Goal: Information Seeking & Learning: Learn about a topic

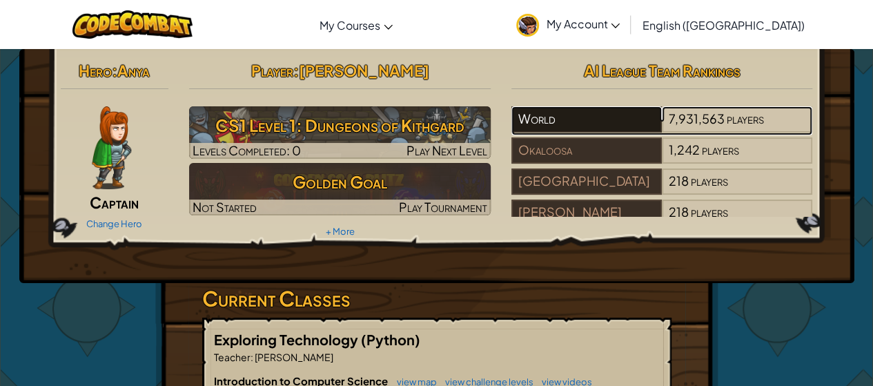
click at [625, 128] on div "World" at bounding box center [586, 119] width 150 height 26
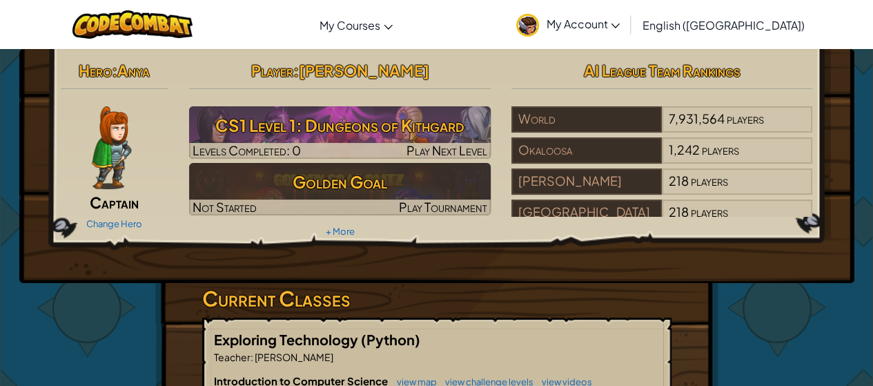
click at [116, 128] on img at bounding box center [111, 147] width 39 height 83
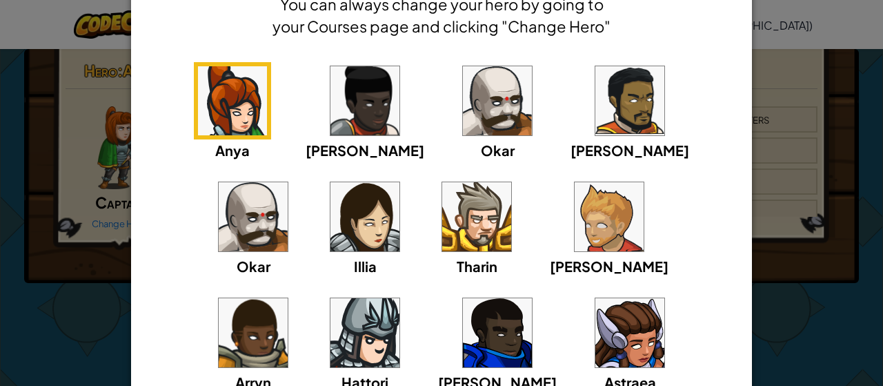
scroll to position [81, 0]
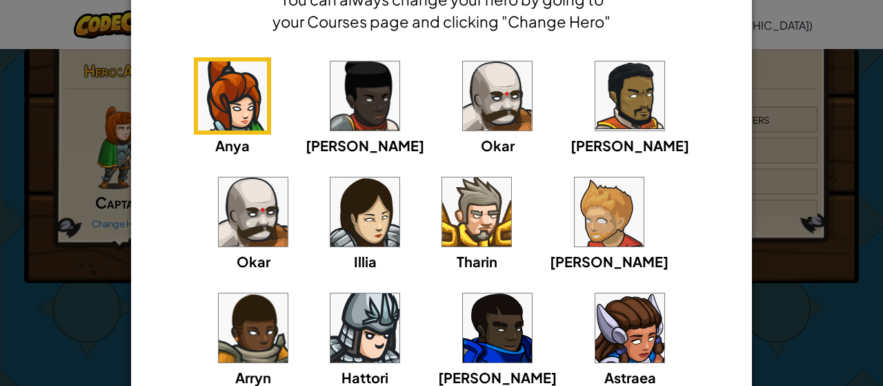
click at [596, 322] on img at bounding box center [630, 327] width 69 height 69
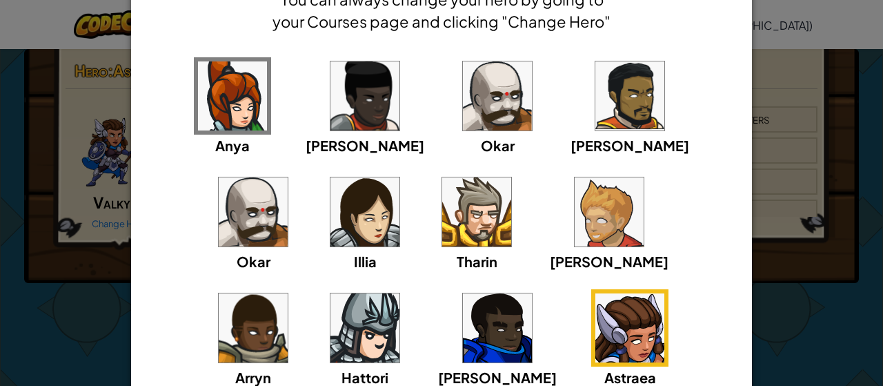
click at [228, 129] on img at bounding box center [232, 95] width 69 height 69
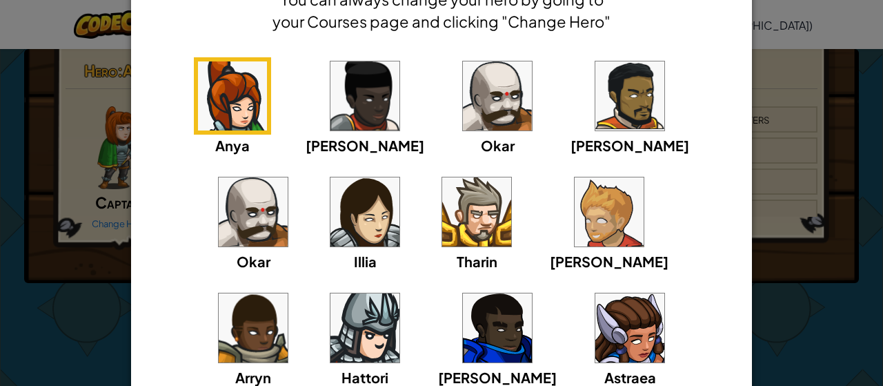
click at [228, 129] on img at bounding box center [232, 95] width 69 height 69
click at [596, 333] on img at bounding box center [630, 327] width 69 height 69
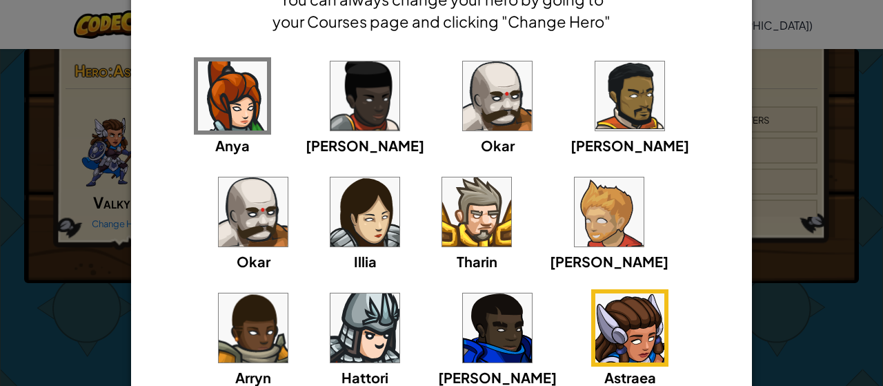
click at [842, 317] on div "× Select Your Hero You can always change your hero by going to your Courses pag…" at bounding box center [441, 193] width 883 height 386
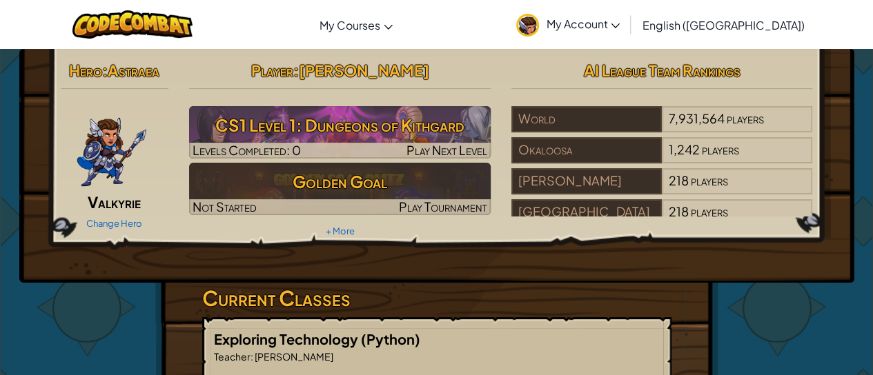
click at [157, 159] on div at bounding box center [112, 147] width 103 height 83
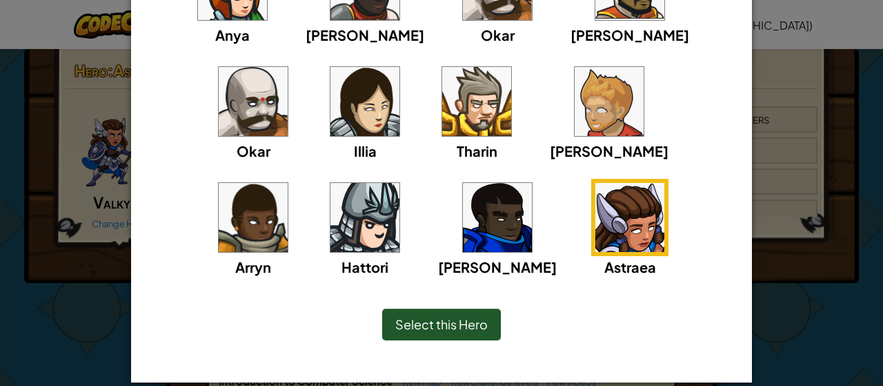
scroll to position [208, 0]
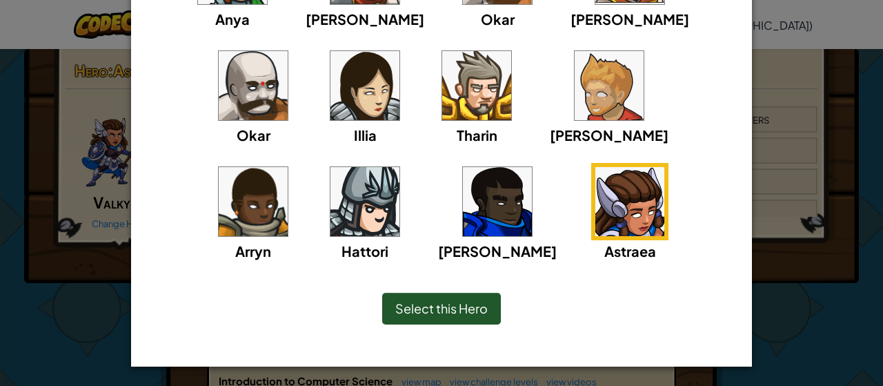
click at [468, 306] on span "Select this Hero" at bounding box center [441, 308] width 92 height 16
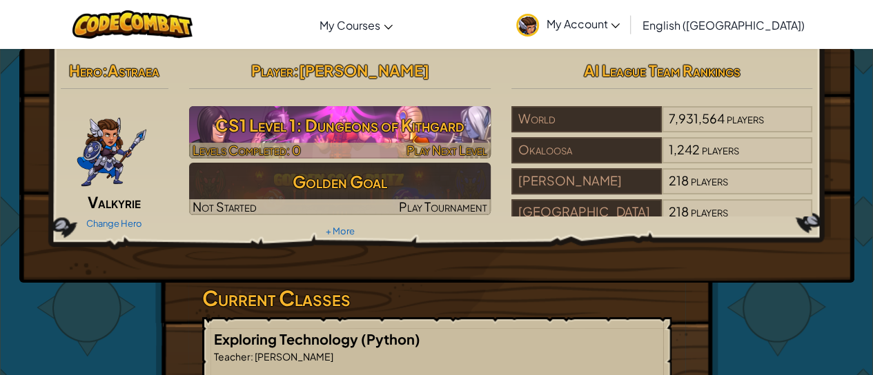
drag, startPoint x: 385, startPoint y: 140, endPoint x: 346, endPoint y: 125, distance: 42.2
click at [346, 125] on h3 "CS1 Level 1: Dungeons of Kithgard" at bounding box center [340, 125] width 302 height 31
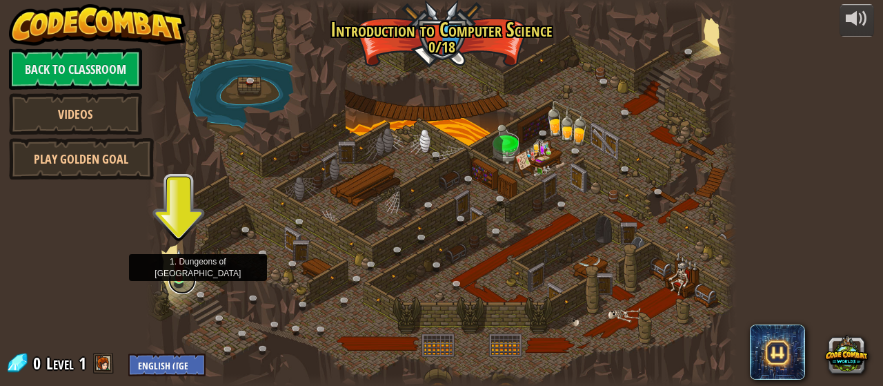
click at [188, 277] on link at bounding box center [182, 280] width 28 height 28
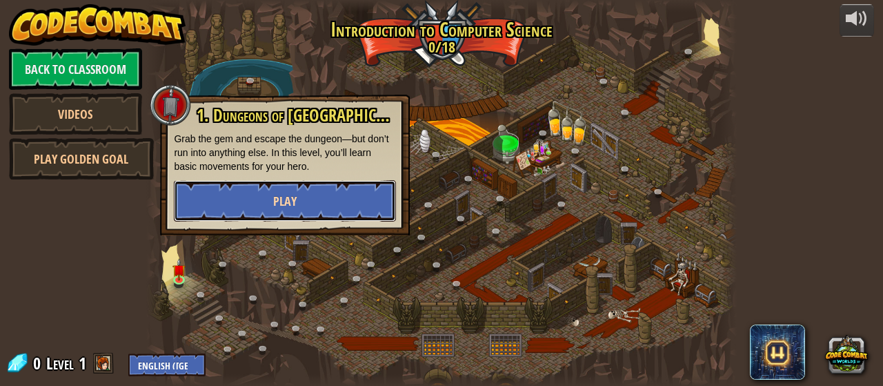
click at [251, 201] on button "Play" at bounding box center [285, 200] width 222 height 41
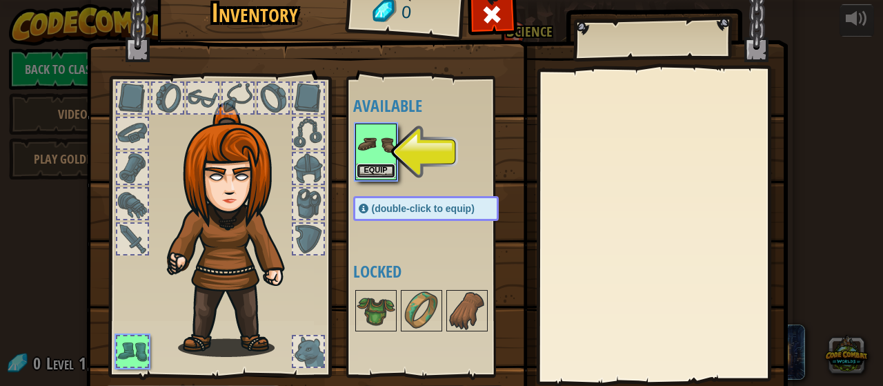
click at [375, 164] on button "Equip" at bounding box center [376, 171] width 39 height 14
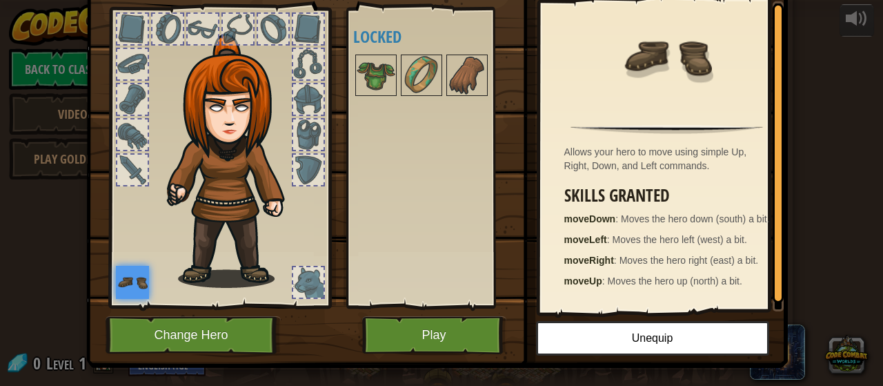
scroll to position [75, 0]
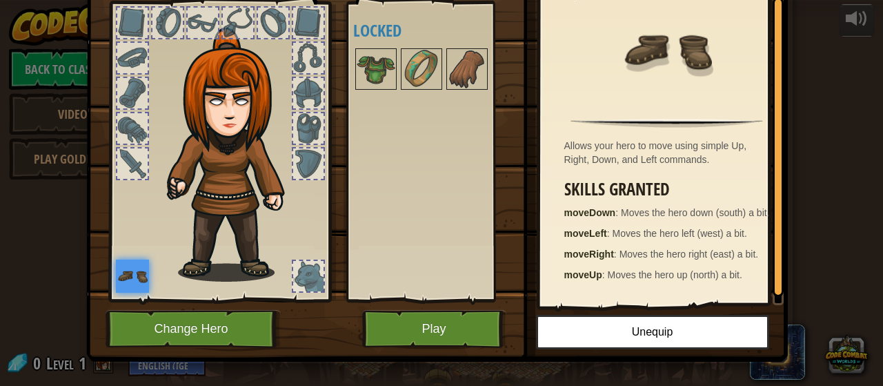
click at [310, 96] on div at bounding box center [308, 93] width 30 height 30
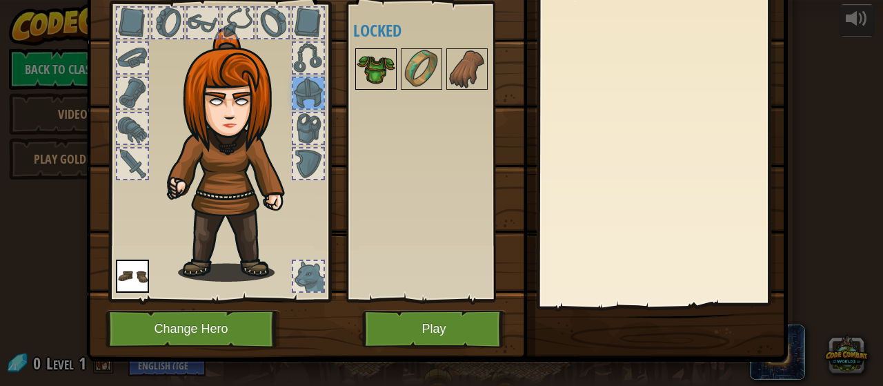
click at [359, 79] on img at bounding box center [376, 69] width 39 height 39
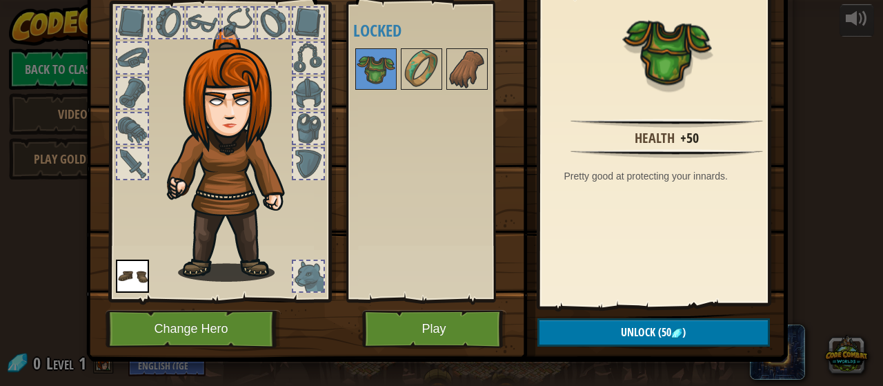
click at [273, 28] on div at bounding box center [273, 23] width 30 height 30
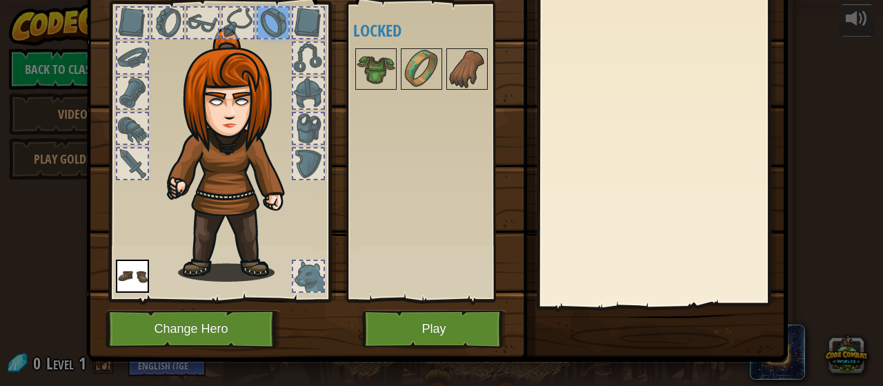
click at [171, 26] on div at bounding box center [168, 23] width 30 height 30
click at [132, 37] on div at bounding box center [132, 22] width 33 height 33
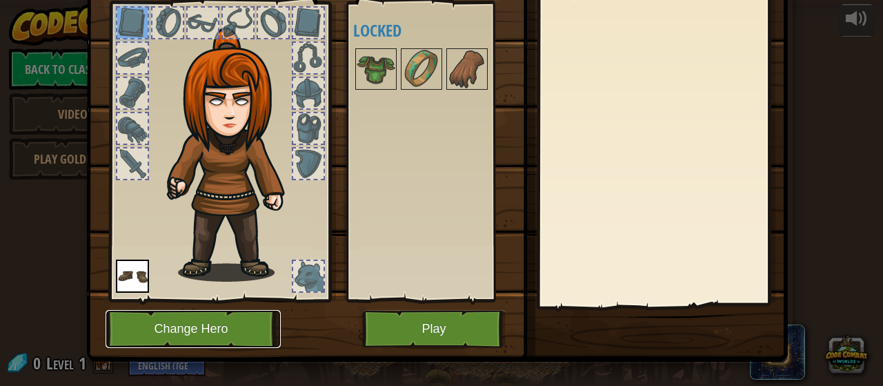
click at [235, 327] on button "Change Hero" at bounding box center [193, 329] width 175 height 38
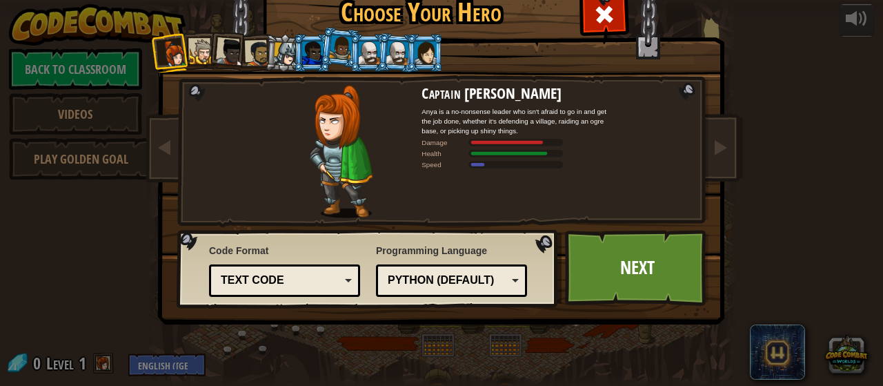
drag, startPoint x: 361, startPoint y: 43, endPoint x: 284, endPoint y: 51, distance: 77.0
click at [284, 34] on ol at bounding box center [441, 34] width 569 height 0
click at [284, 51] on div at bounding box center [285, 53] width 23 height 23
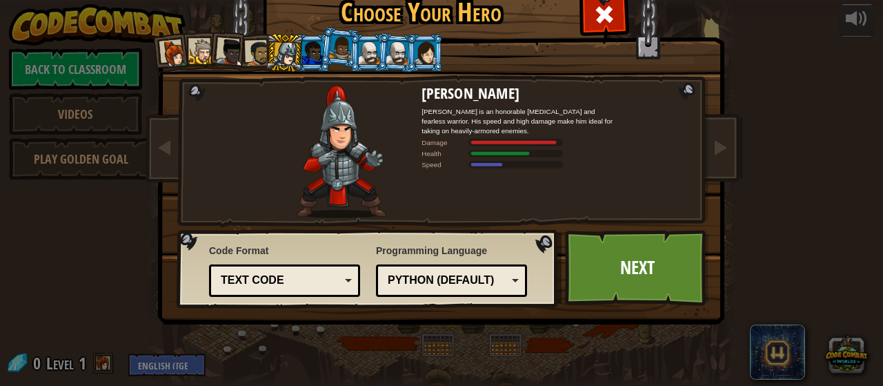
click at [329, 51] on div at bounding box center [340, 47] width 23 height 24
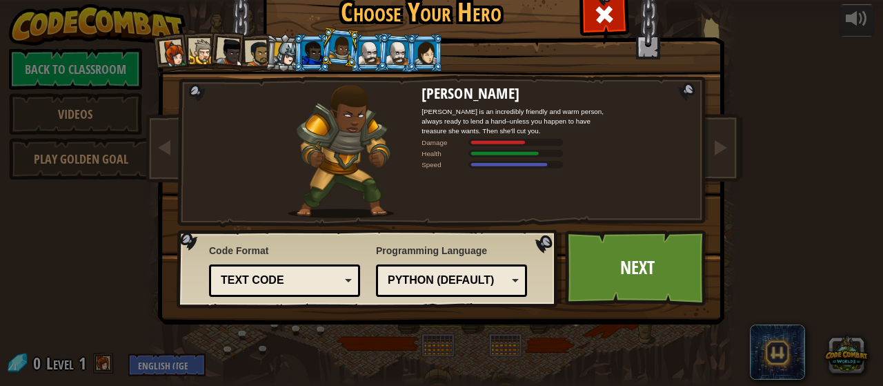
click at [295, 56] on li at bounding box center [311, 53] width 37 height 38
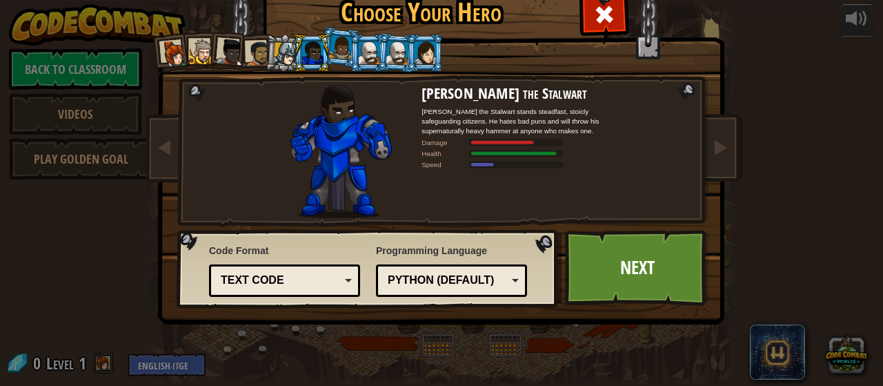
click at [282, 56] on div at bounding box center [285, 53] width 23 height 23
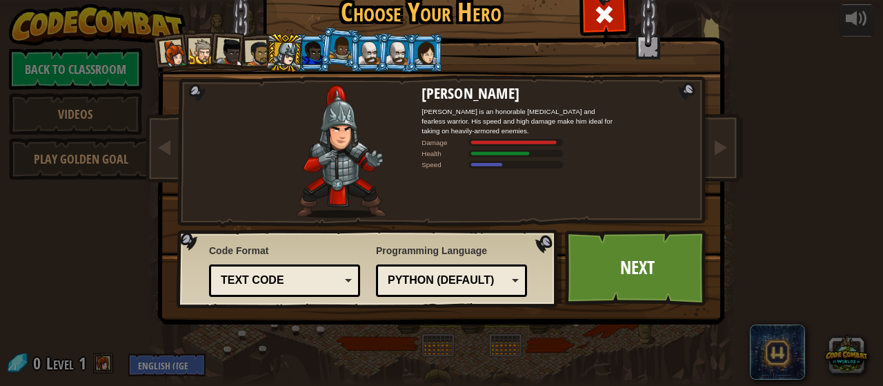
click at [415, 59] on div at bounding box center [425, 52] width 21 height 22
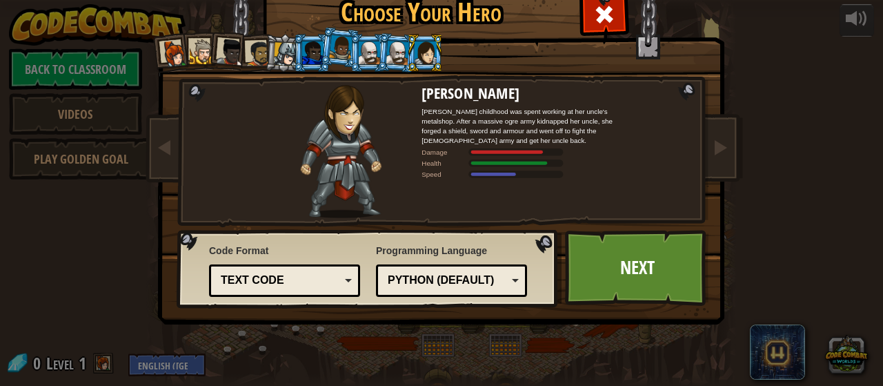
click at [386, 55] on div at bounding box center [397, 52] width 23 height 23
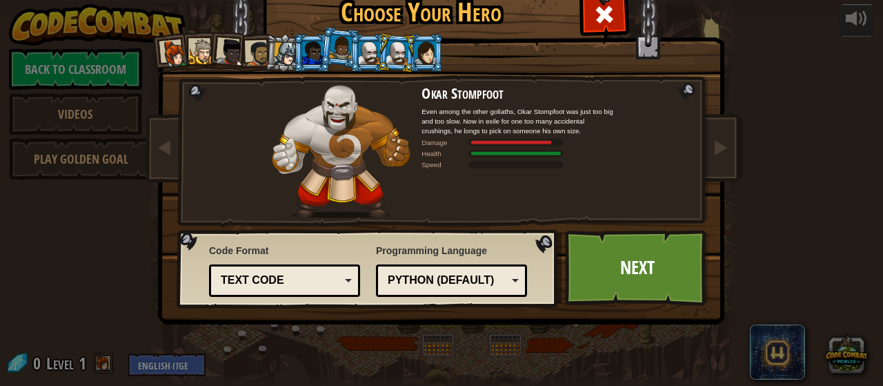
click at [331, 50] on div at bounding box center [340, 47] width 23 height 24
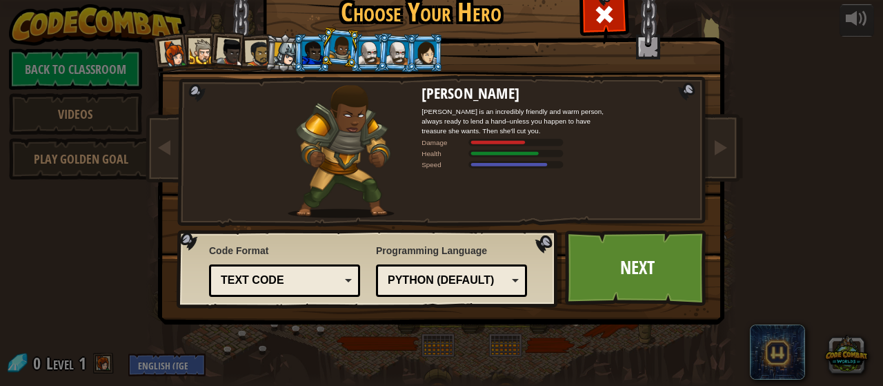
click at [293, 54] on li at bounding box center [311, 53] width 37 height 38
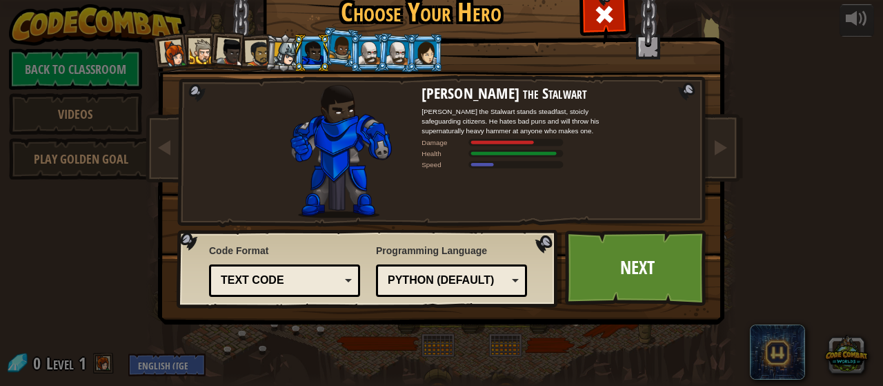
click at [332, 57] on div at bounding box center [340, 47] width 23 height 24
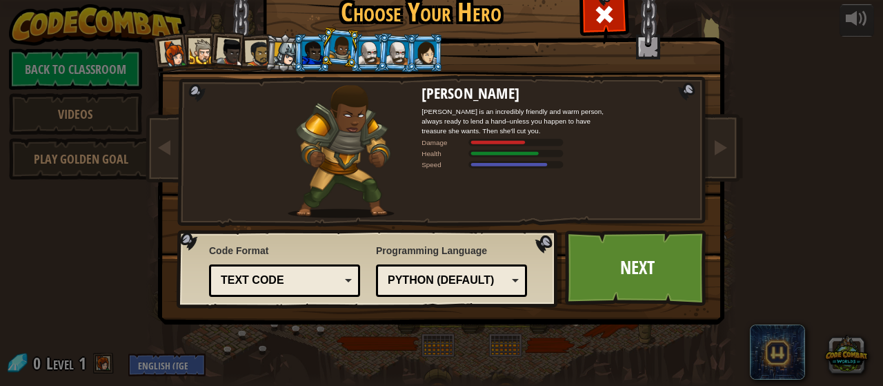
click at [279, 50] on div at bounding box center [285, 53] width 23 height 23
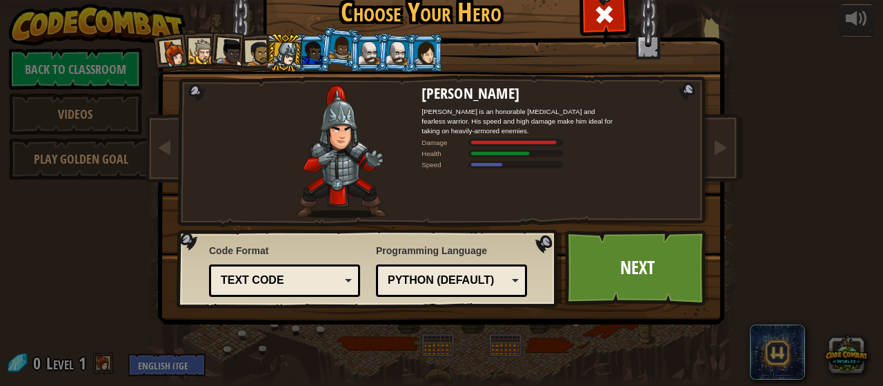
click at [247, 49] on div at bounding box center [259, 54] width 26 height 26
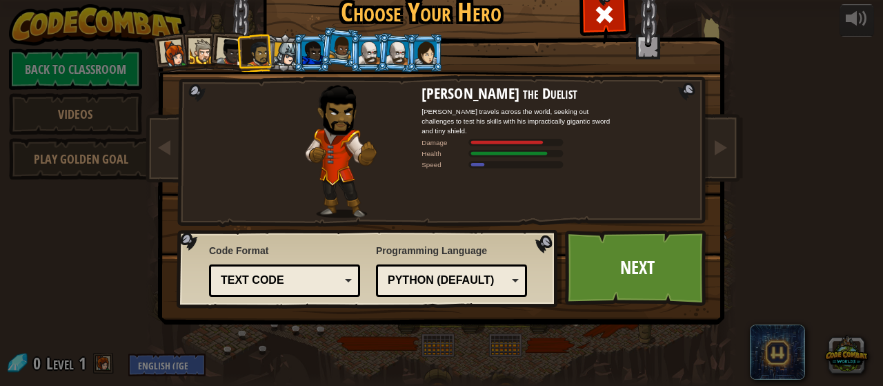
click at [218, 42] on div at bounding box center [231, 53] width 28 height 28
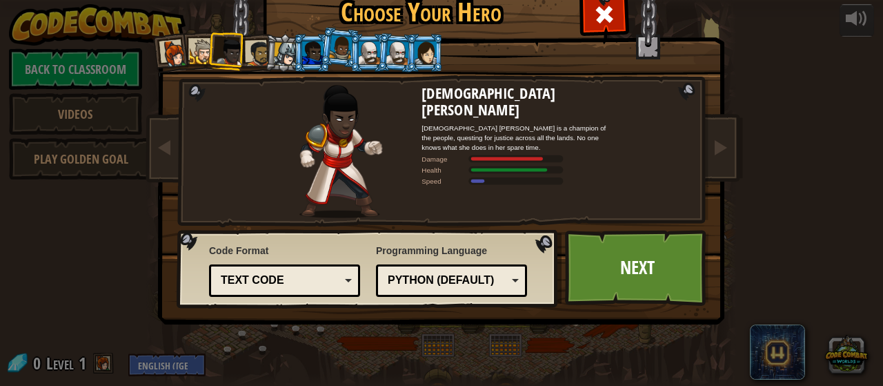
click at [201, 42] on div at bounding box center [203, 52] width 26 height 26
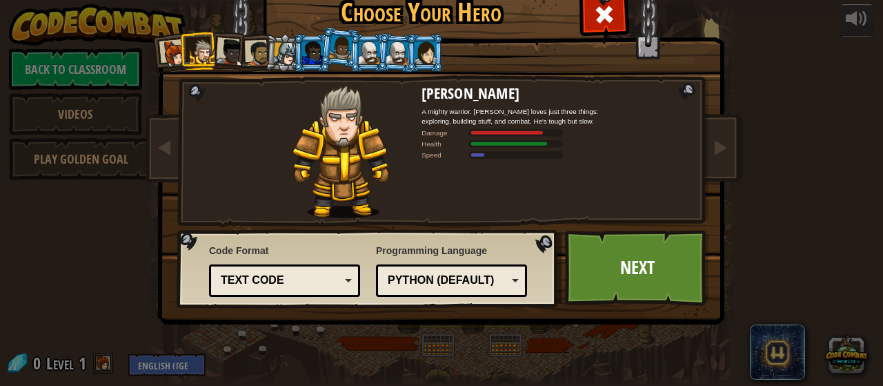
click at [201, 42] on div at bounding box center [203, 52] width 26 height 26
click at [181, 42] on li at bounding box center [199, 51] width 37 height 38
click at [170, 43] on div at bounding box center [175, 54] width 28 height 28
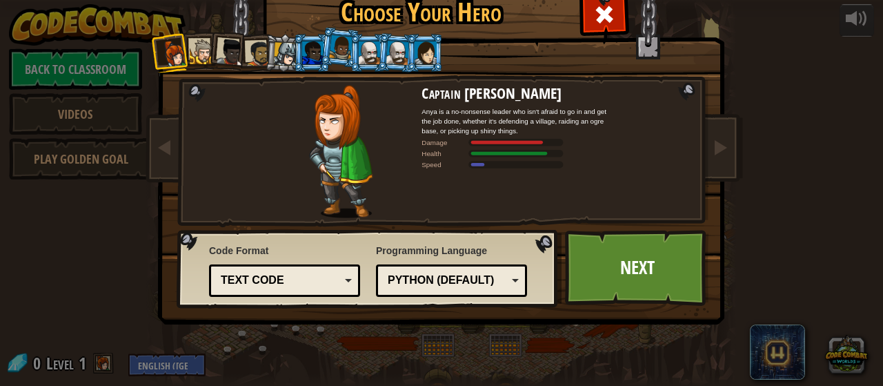
click at [278, 57] on div at bounding box center [285, 53] width 23 height 23
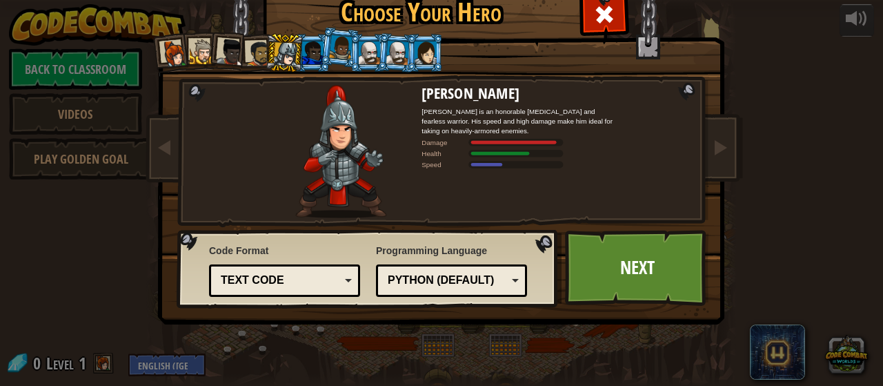
click at [335, 46] on div at bounding box center [340, 47] width 23 height 24
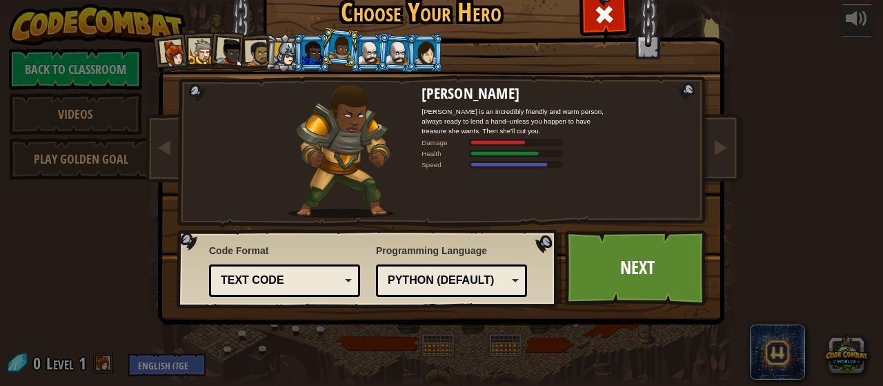
click at [460, 287] on div "Python (Default)" at bounding box center [447, 281] width 119 height 16
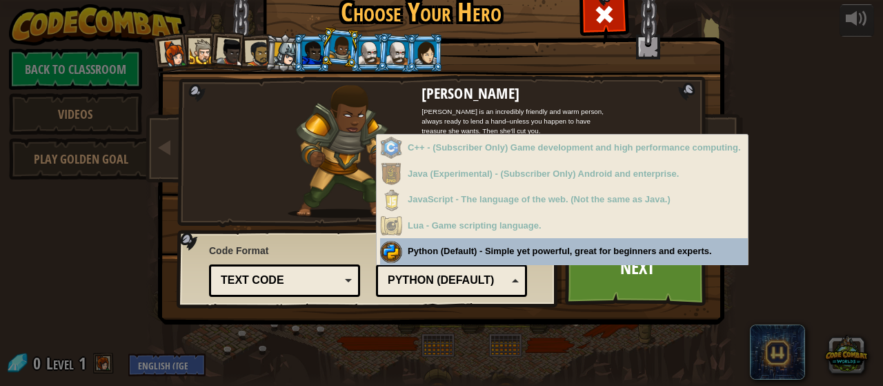
click at [318, 281] on div "Text code" at bounding box center [280, 281] width 119 height 16
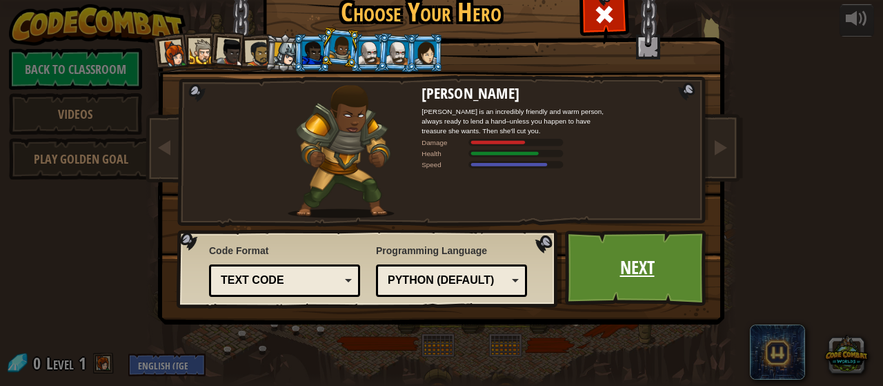
click at [651, 275] on link "Next" at bounding box center [637, 268] width 144 height 76
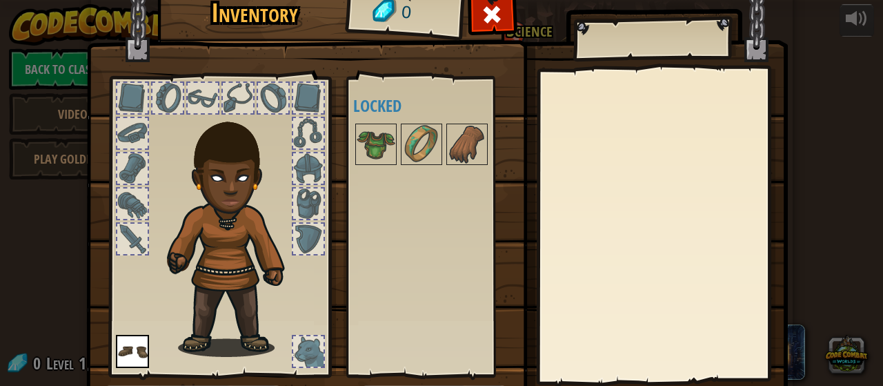
click at [117, 217] on div at bounding box center [132, 203] width 30 height 30
click at [130, 178] on div at bounding box center [132, 168] width 30 height 30
click at [146, 242] on div at bounding box center [220, 223] width 228 height 311
click at [119, 237] on div at bounding box center [132, 239] width 30 height 30
drag, startPoint x: 301, startPoint y: 351, endPoint x: 291, endPoint y: 238, distance: 113.0
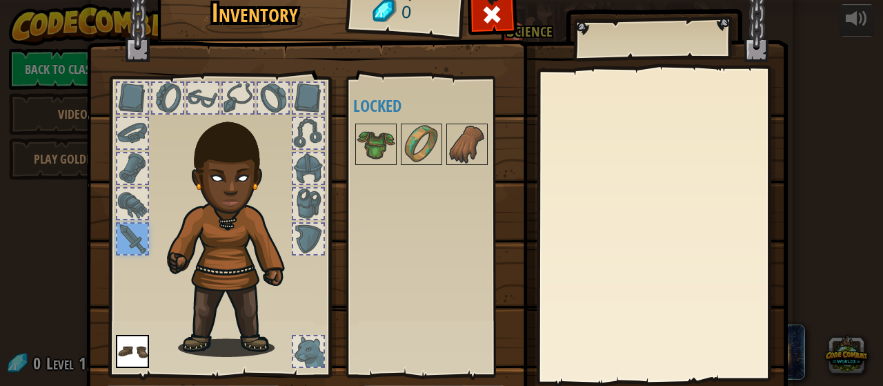
click at [293, 238] on div at bounding box center [308, 239] width 30 height 30
click at [304, 186] on div at bounding box center [220, 223] width 228 height 311
click at [302, 132] on div at bounding box center [308, 133] width 30 height 30
click at [122, 350] on img at bounding box center [132, 351] width 33 height 33
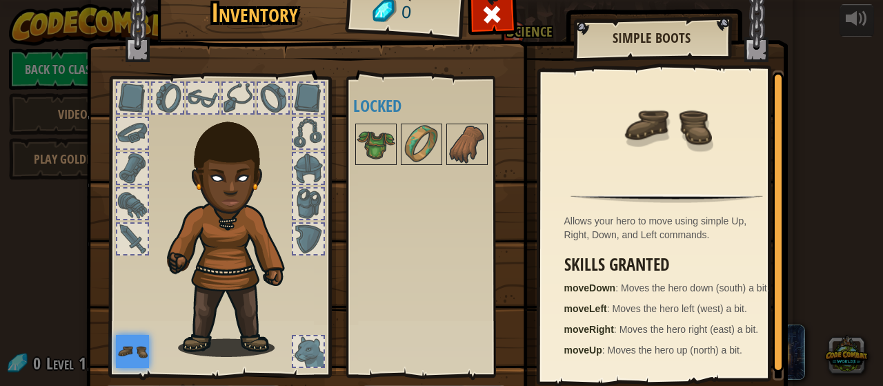
scroll to position [3, 0]
drag, startPoint x: 471, startPoint y: 16, endPoint x: 461, endPoint y: 11, distance: 10.8
click at [461, 11] on img at bounding box center [437, 186] width 702 height 501
click at [490, 23] on span at bounding box center [492, 14] width 22 height 22
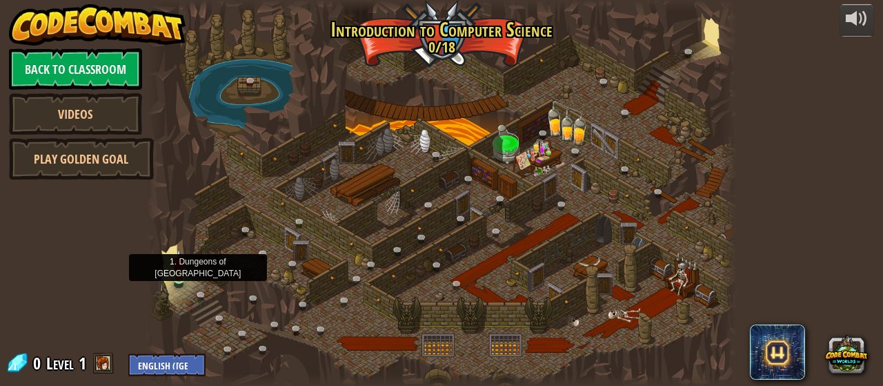
click at [175, 258] on img at bounding box center [179, 263] width 13 height 30
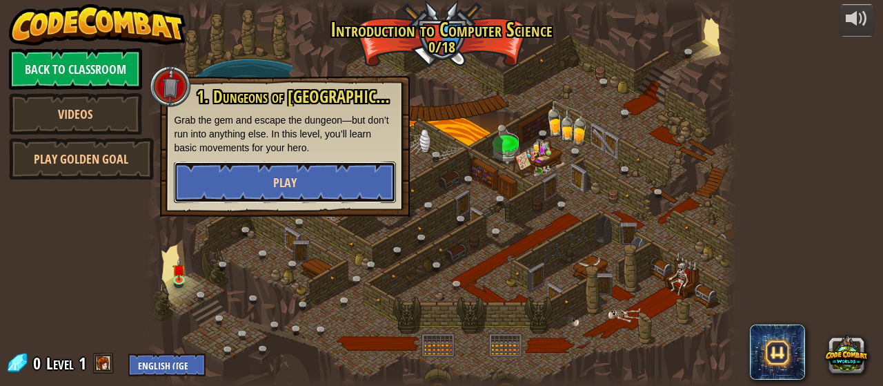
click at [293, 165] on button "Play" at bounding box center [285, 181] width 222 height 41
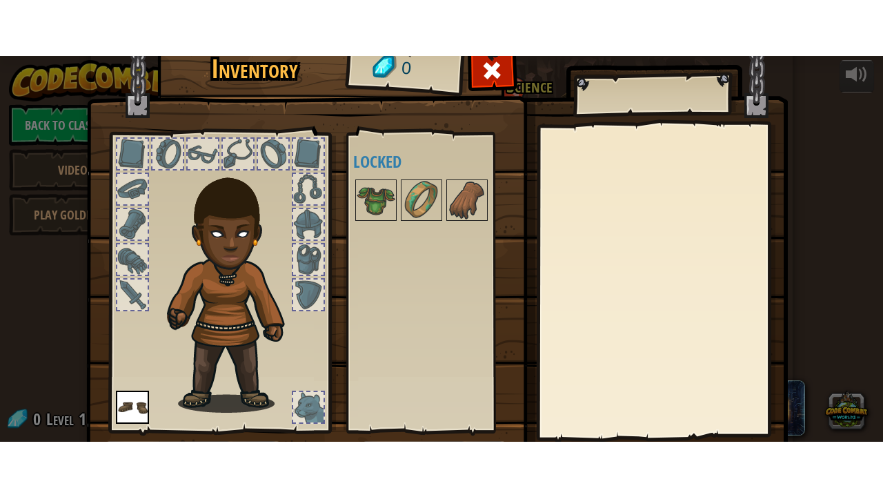
scroll to position [90, 0]
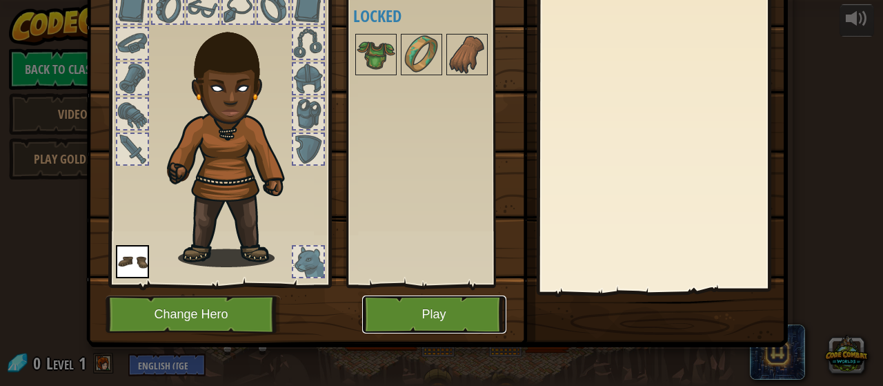
click at [461, 323] on button "Play" at bounding box center [434, 314] width 144 height 38
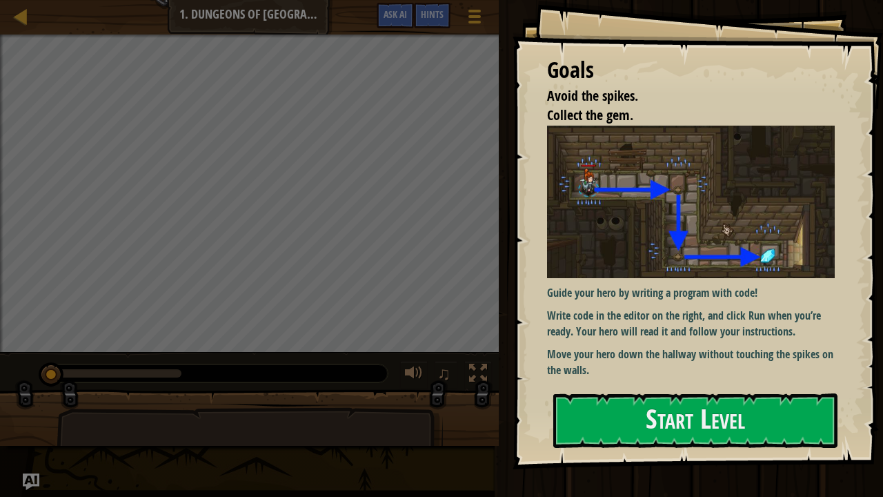
click at [632, 385] on div "Goals Avoid the spikes. Collect the gem. Guide your hero by writing a program w…" at bounding box center [698, 234] width 371 height 469
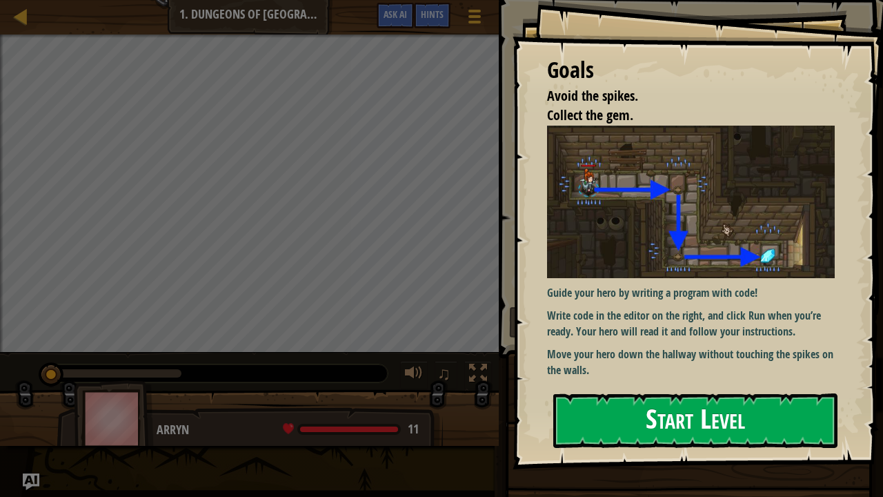
click at [639, 385] on button "Start Level" at bounding box center [695, 420] width 284 height 55
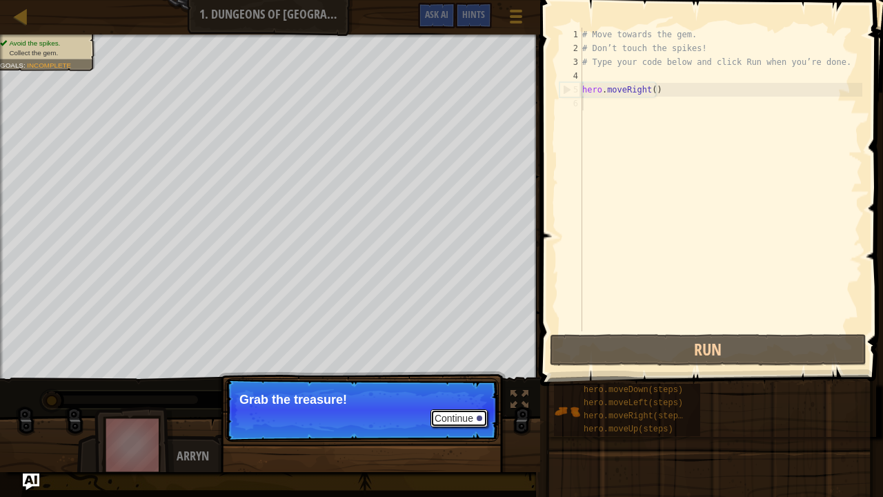
click at [478, 385] on button "Continue" at bounding box center [459, 418] width 57 height 18
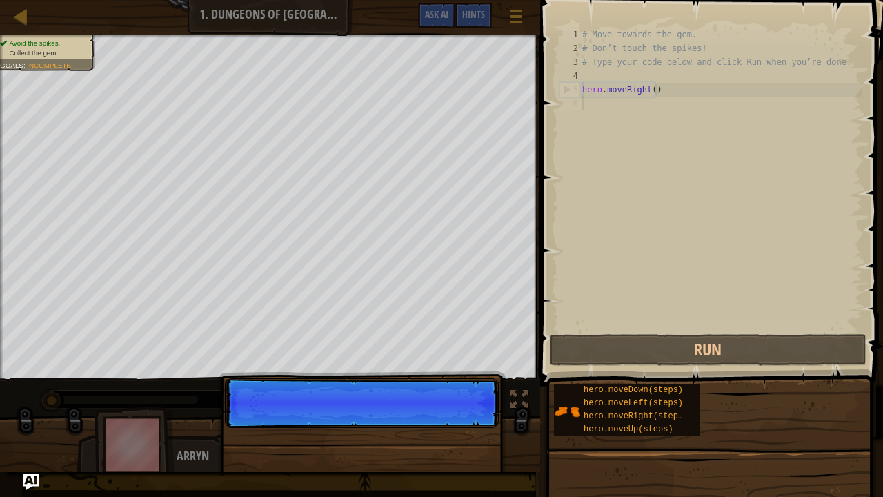
scroll to position [6, 0]
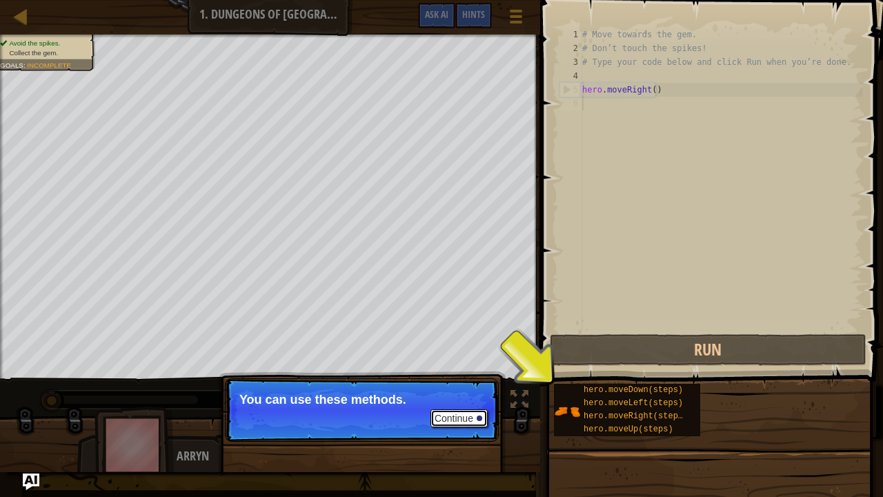
click at [478, 385] on div at bounding box center [480, 418] width 6 height 6
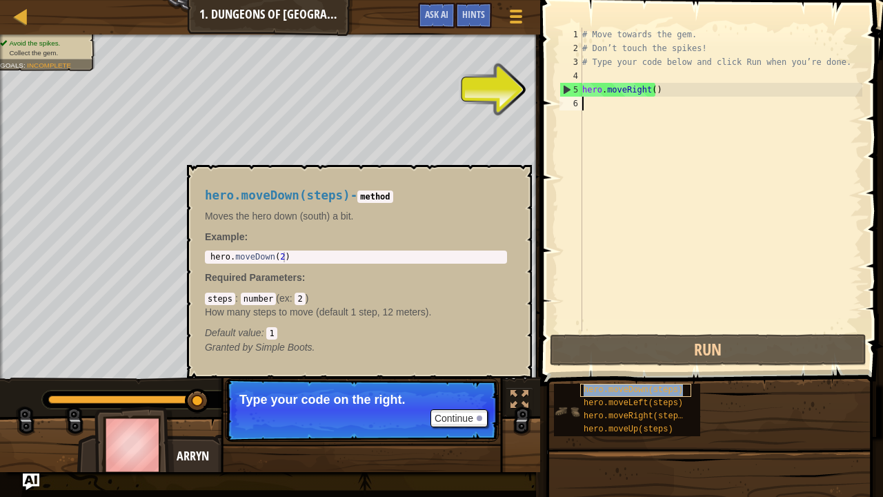
click at [673, 385] on span "hero.moveDown(steps)" at bounding box center [633, 390] width 99 height 10
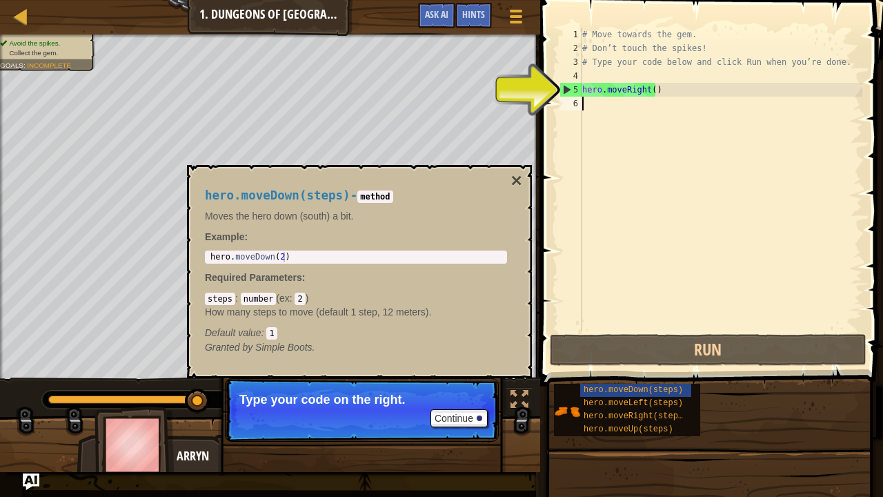
click at [589, 106] on div "# Move towards the gem. # Don’t touch the spikes! # Type your code below and cl…" at bounding box center [721, 193] width 283 height 331
click at [635, 385] on span "hero.moveDown(steps)" at bounding box center [633, 390] width 99 height 10
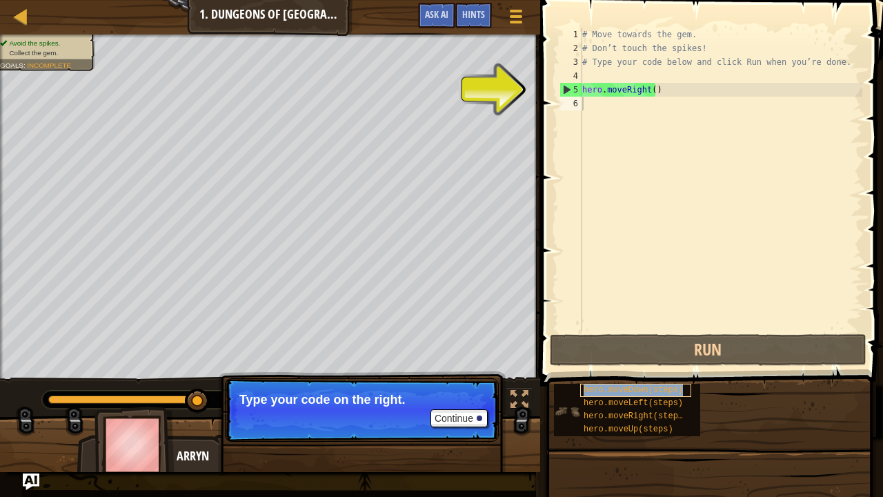
click at [635, 385] on span "hero.moveDown(steps)" at bounding box center [633, 390] width 99 height 10
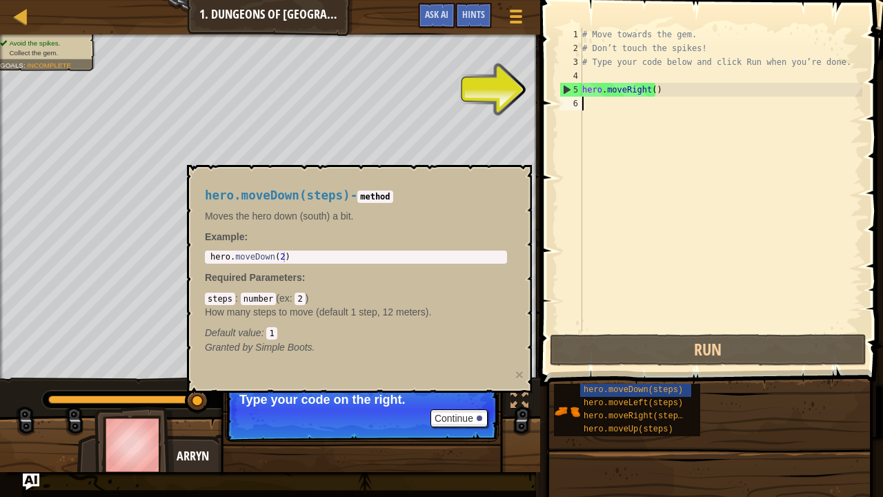
click at [424, 172] on div "hero.moveDown(steps) - method Moves the hero down (south) a bit. Example : 1 he…" at bounding box center [359, 279] width 345 height 228
click at [466, 385] on button "Continue" at bounding box center [459, 418] width 57 height 18
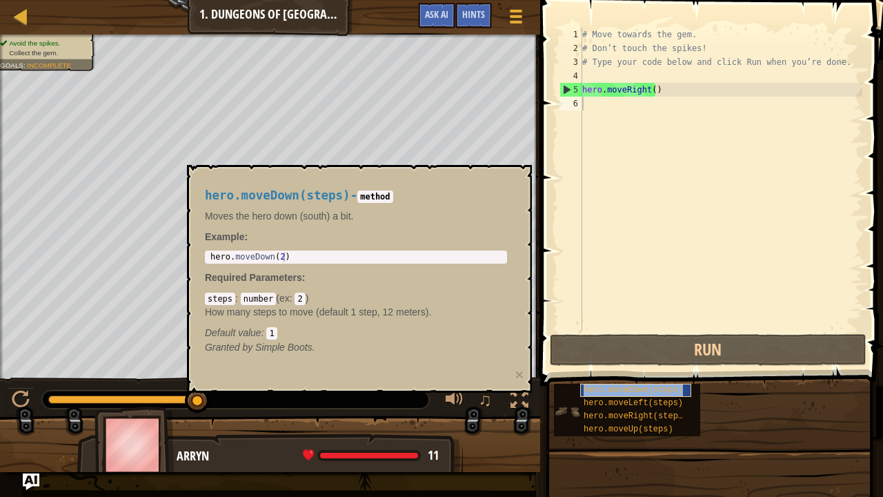
click at [641, 385] on span "hero.moveDown(steps)" at bounding box center [633, 390] width 99 height 10
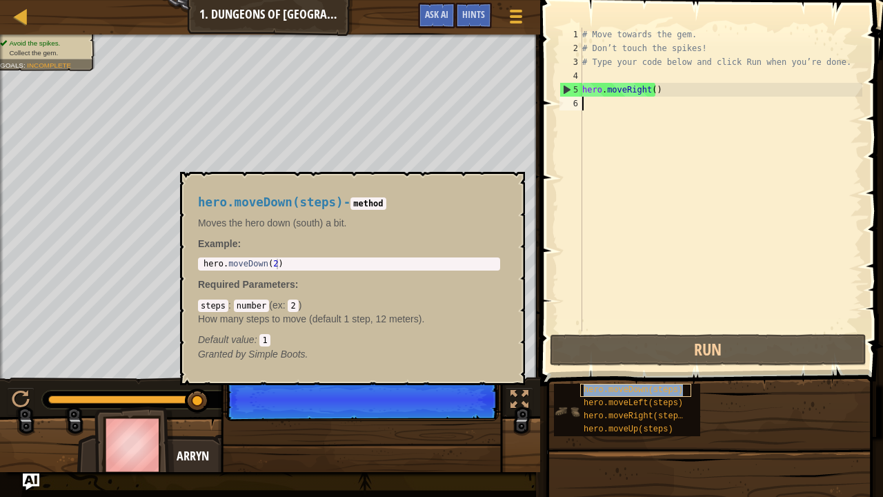
click at [638, 385] on span "hero.moveDown(steps)" at bounding box center [633, 390] width 99 height 10
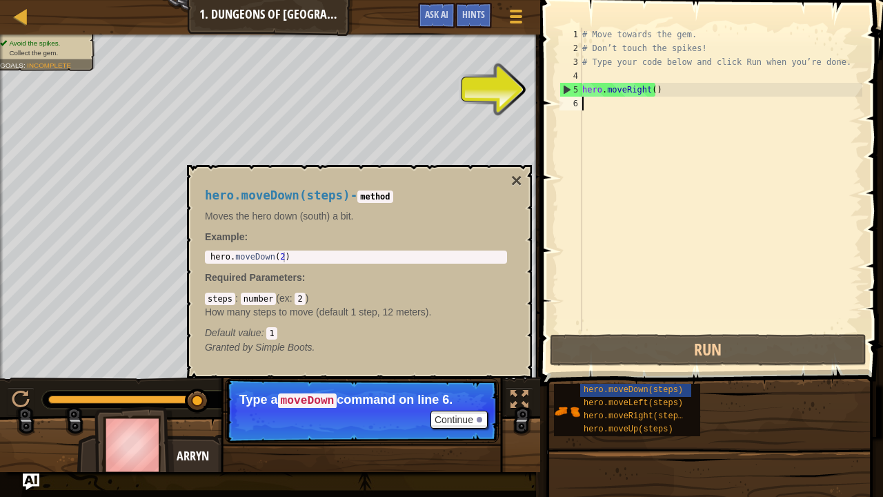
type textarea "m"
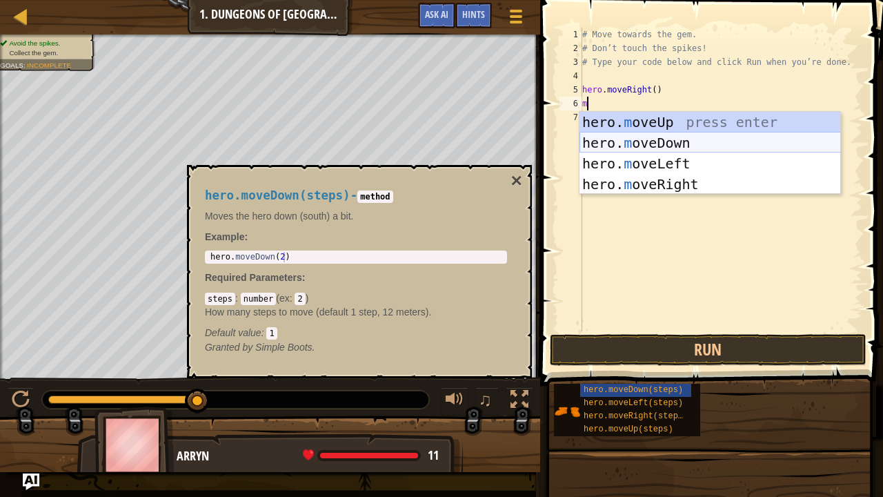
click at [656, 144] on div "hero. m oveUp press enter hero. m oveDown press enter hero. m oveLeft press ent…" at bounding box center [711, 174] width 262 height 124
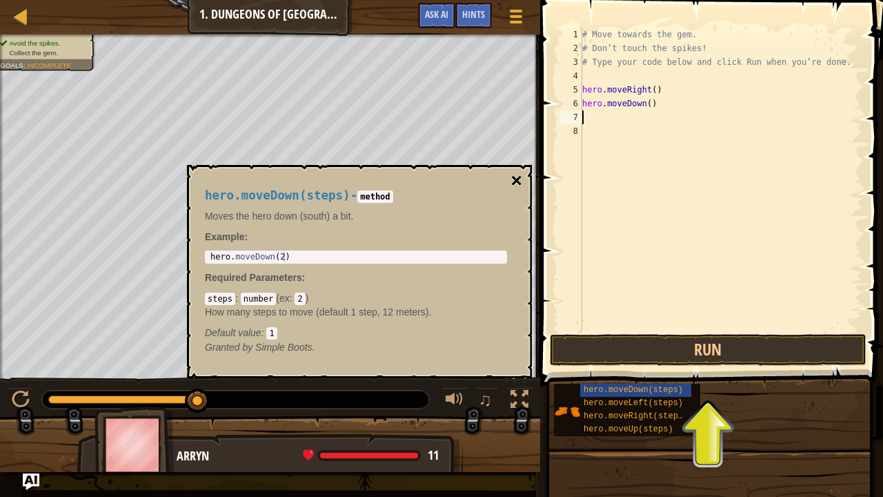
click at [513, 177] on button "×" at bounding box center [516, 180] width 11 height 19
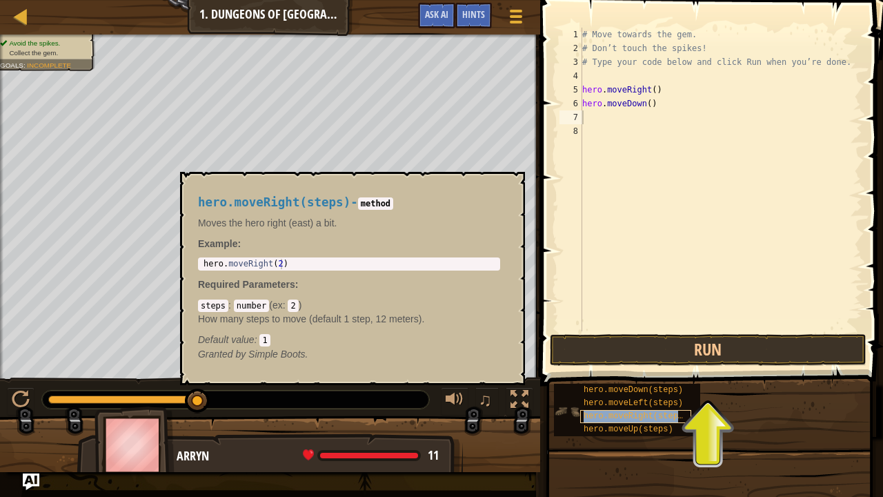
click at [653, 385] on div "hero.moveRight(steps)" at bounding box center [635, 416] width 111 height 13
type textarea "m"
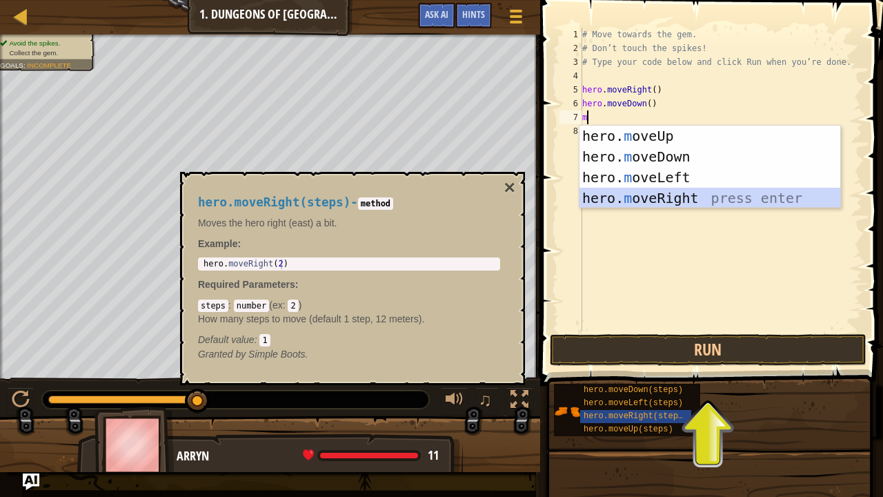
click at [678, 200] on div "hero. m oveUp press enter hero. m oveDown press enter hero. m oveLeft press ent…" at bounding box center [711, 188] width 262 height 124
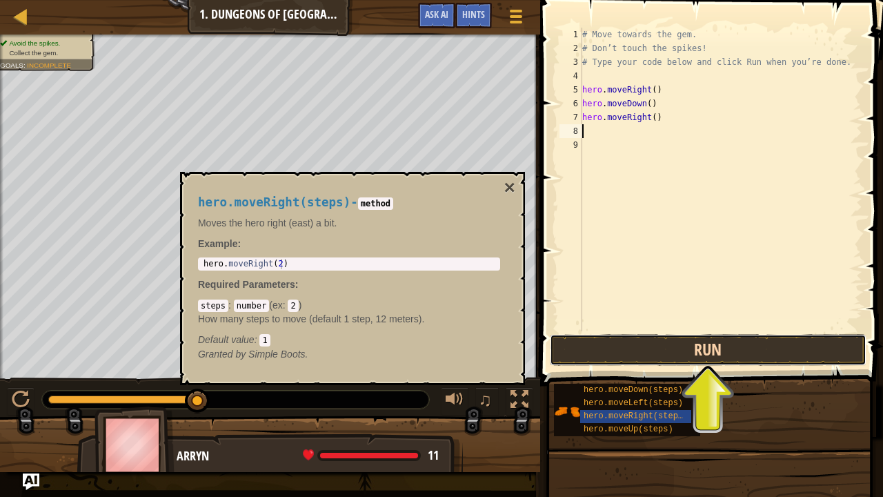
click at [708, 352] on button "Run" at bounding box center [708, 350] width 317 height 32
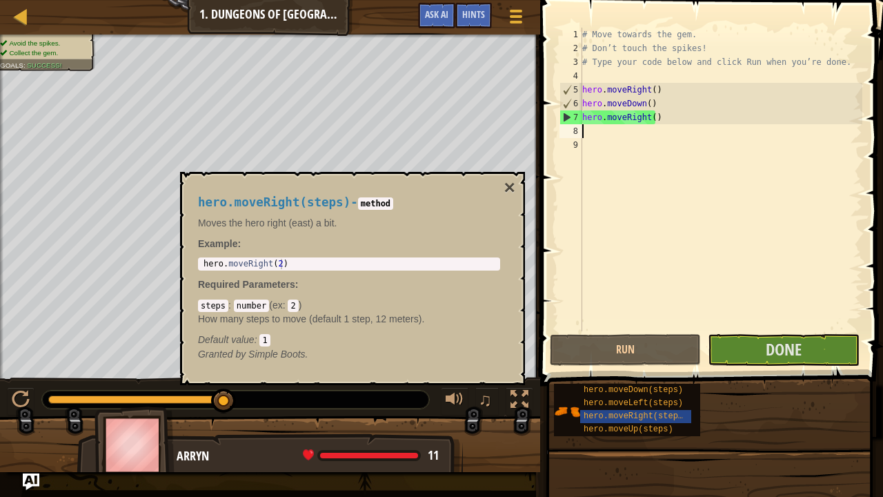
click at [502, 181] on div "hero.moveRight(steps) - method Moves the hero right (east) a bit. Example : 1 h…" at bounding box center [352, 278] width 345 height 213
click at [513, 186] on button "×" at bounding box center [509, 187] width 11 height 19
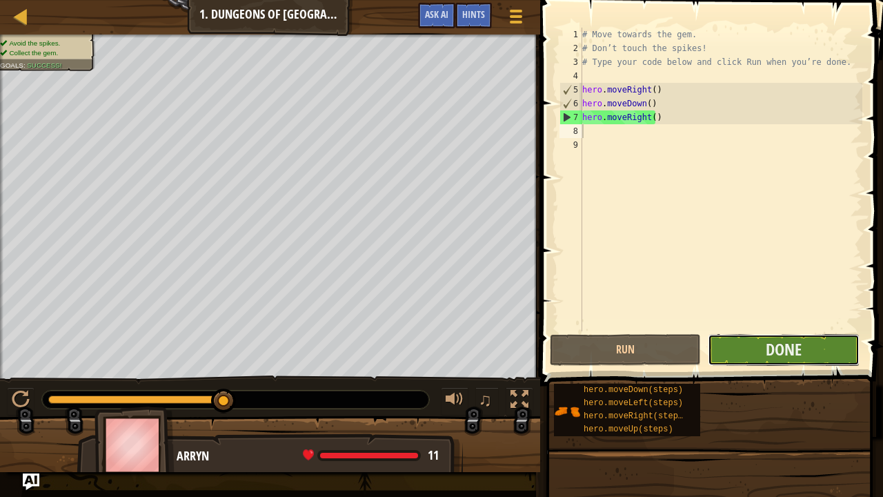
click at [757, 356] on button "Done" at bounding box center [783, 350] width 151 height 32
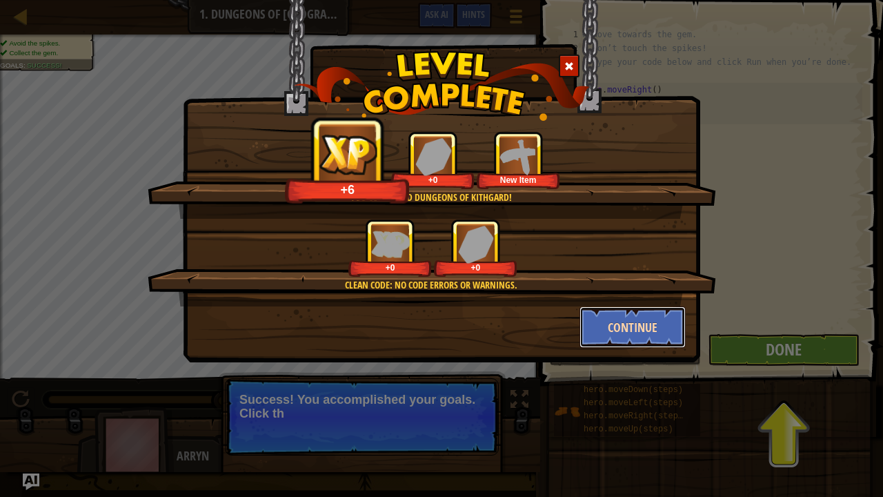
click at [671, 320] on button "Continue" at bounding box center [633, 326] width 107 height 41
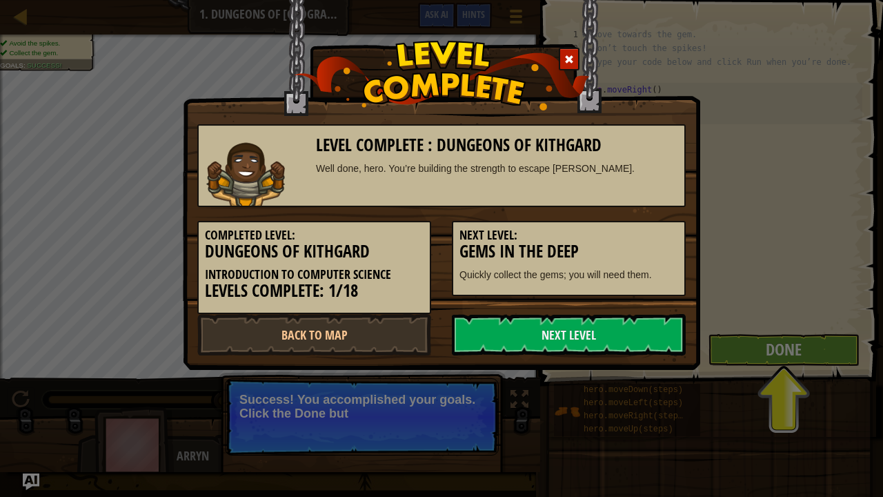
click at [671, 320] on link "Next Level" at bounding box center [569, 334] width 234 height 41
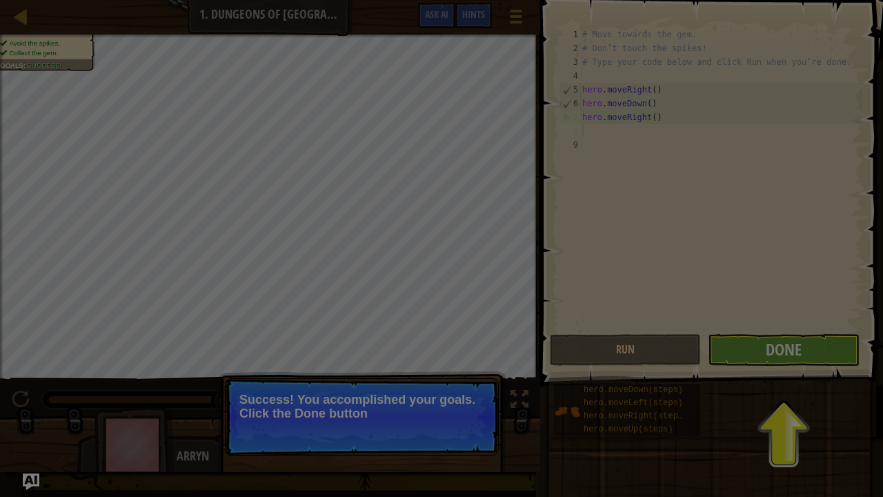
click at [671, 320] on div at bounding box center [441, 248] width 883 height 497
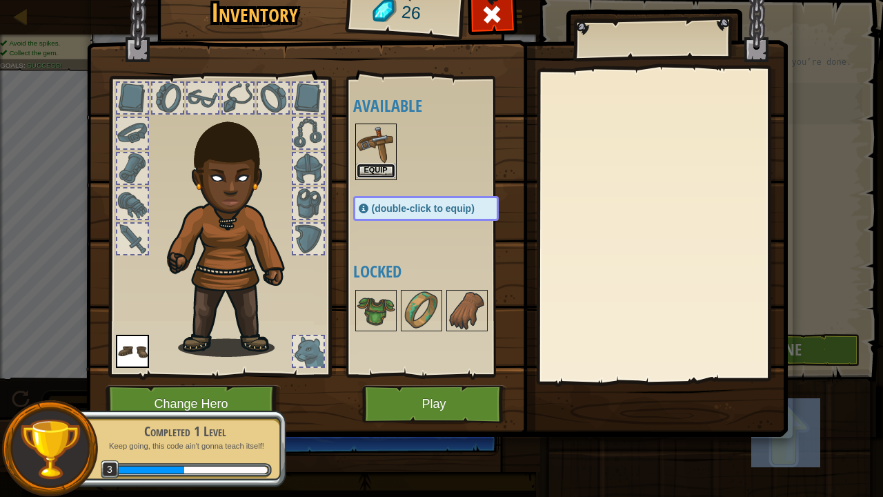
click at [383, 166] on button "Equip" at bounding box center [376, 171] width 39 height 14
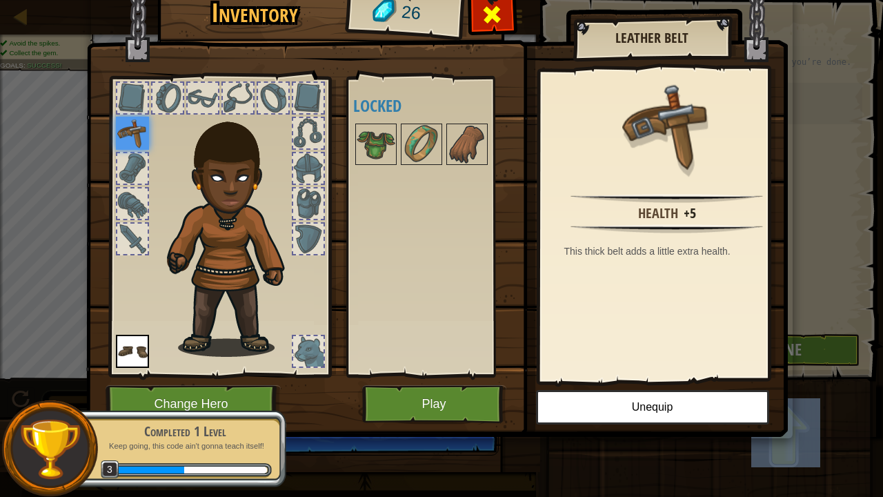
click at [497, 23] on span at bounding box center [492, 14] width 22 height 22
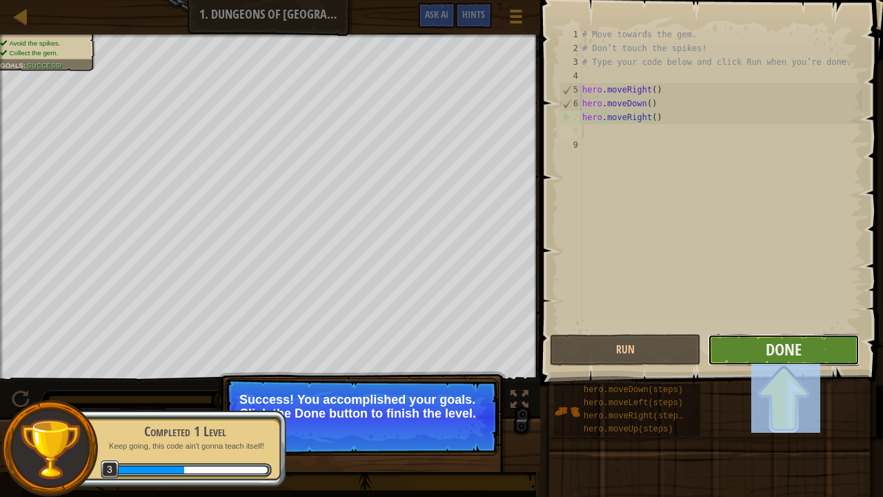
click at [780, 360] on button "Done" at bounding box center [783, 350] width 151 height 32
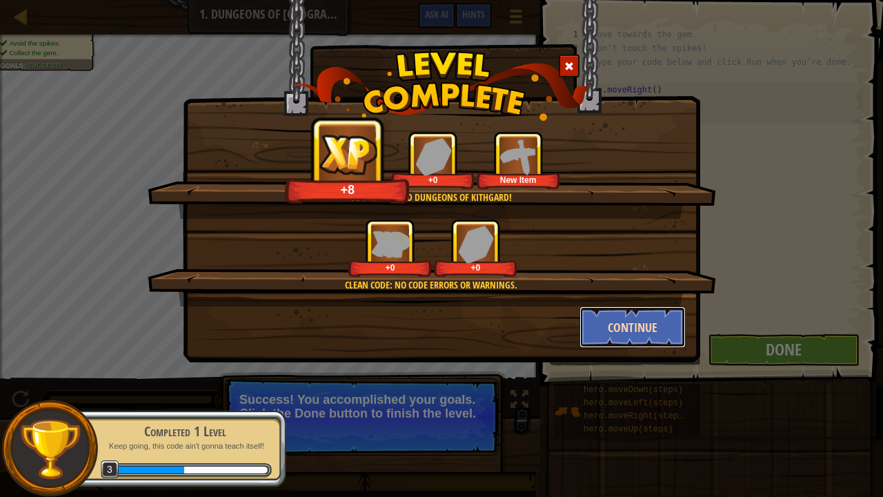
click at [633, 328] on button "Continue" at bounding box center [633, 326] width 107 height 41
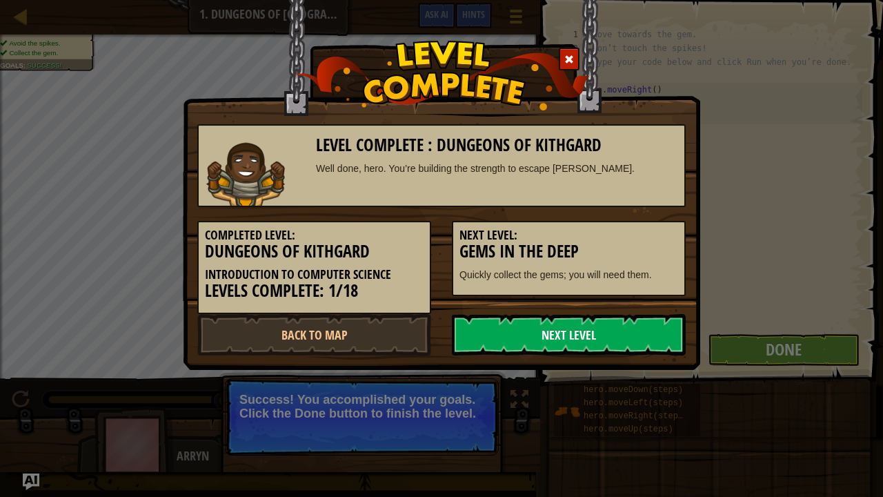
click at [511, 332] on link "Next Level" at bounding box center [569, 334] width 234 height 41
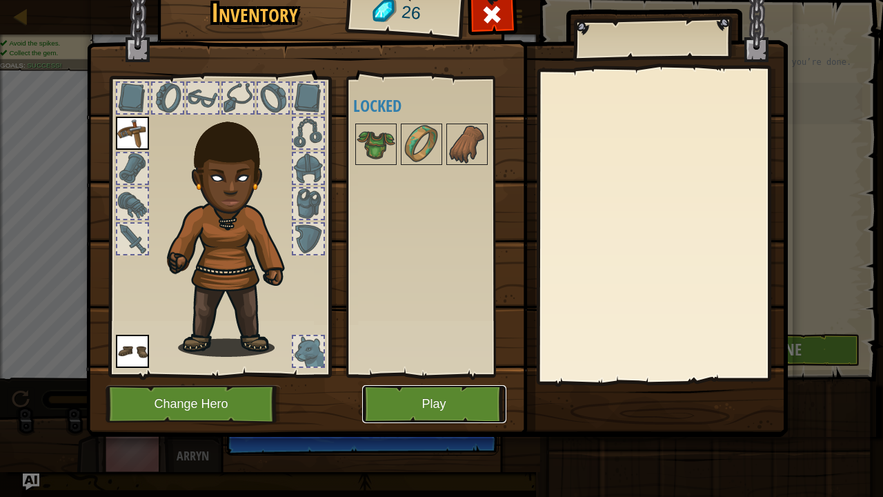
click at [436, 385] on button "Play" at bounding box center [434, 404] width 144 height 38
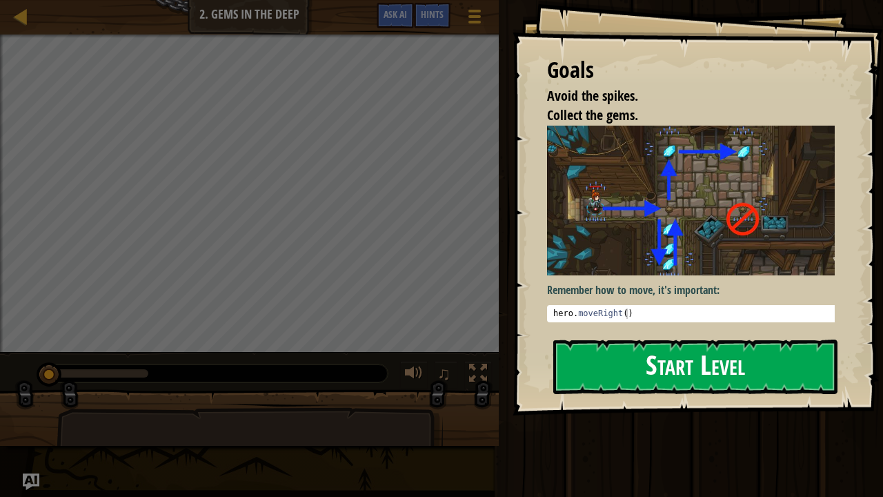
click at [663, 346] on button "Start Level" at bounding box center [695, 367] width 284 height 55
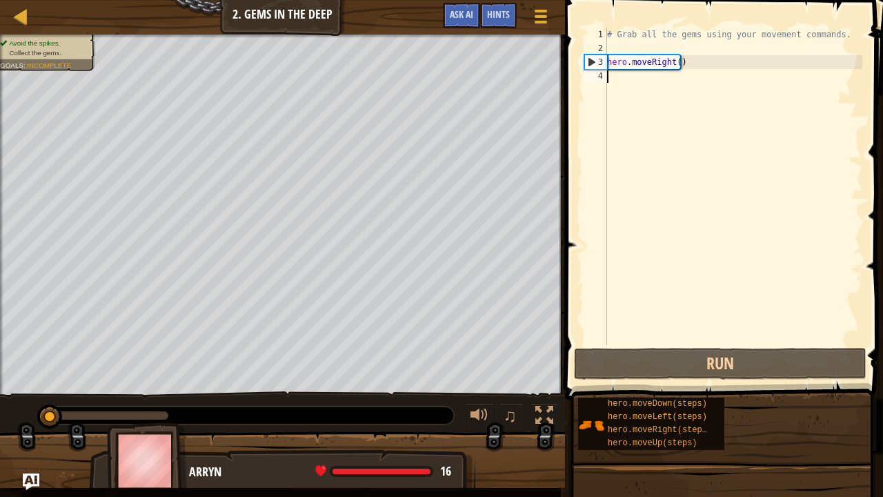
type textarea "m"
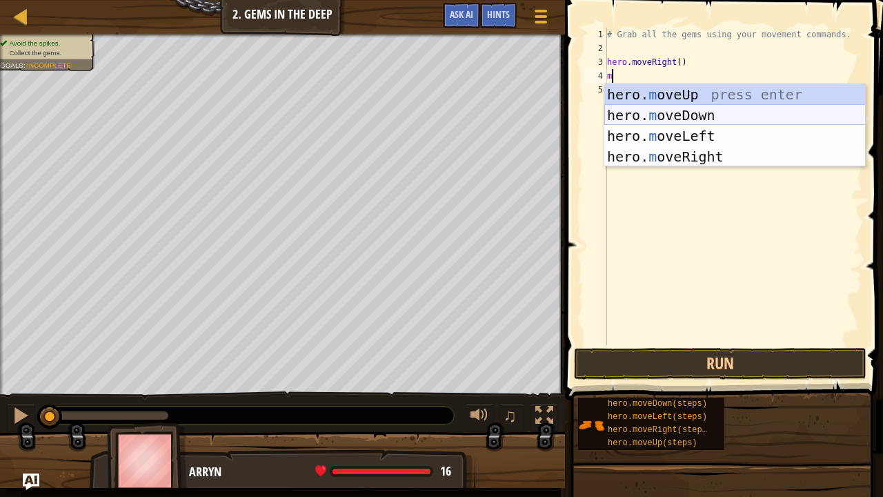
click at [711, 112] on div "hero. m oveUp press enter hero. m oveDown press enter hero. m oveLeft press ent…" at bounding box center [735, 146] width 262 height 124
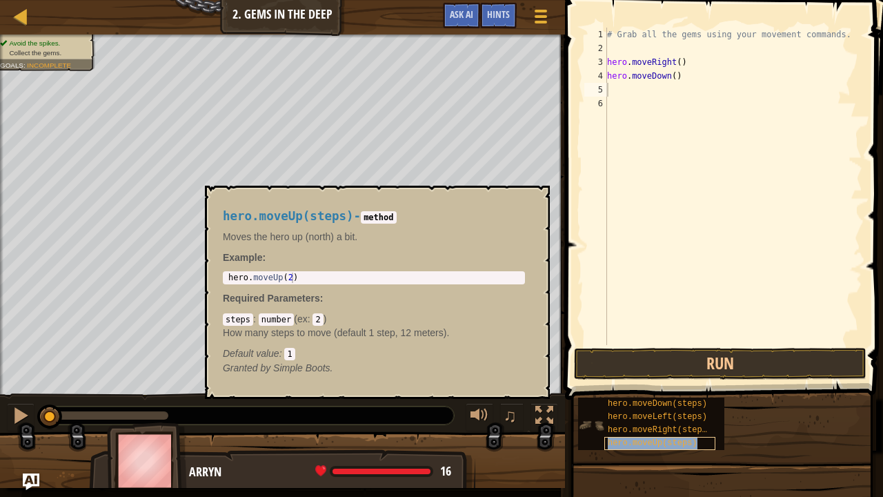
click at [685, 385] on span "hero.moveUp(steps)" at bounding box center [653, 443] width 90 height 10
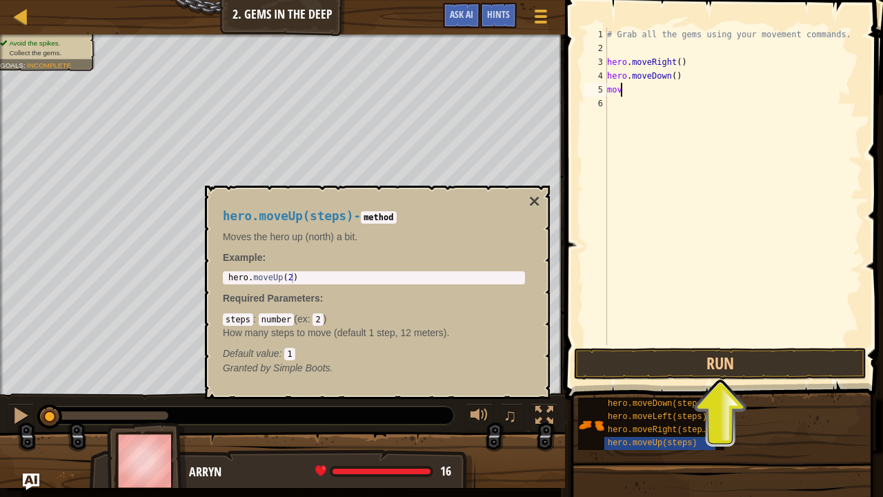
click at [694, 95] on div "# Grab all the gems using your movement commands. hero . moveRight ( ) hero . m…" at bounding box center [733, 200] width 258 height 345
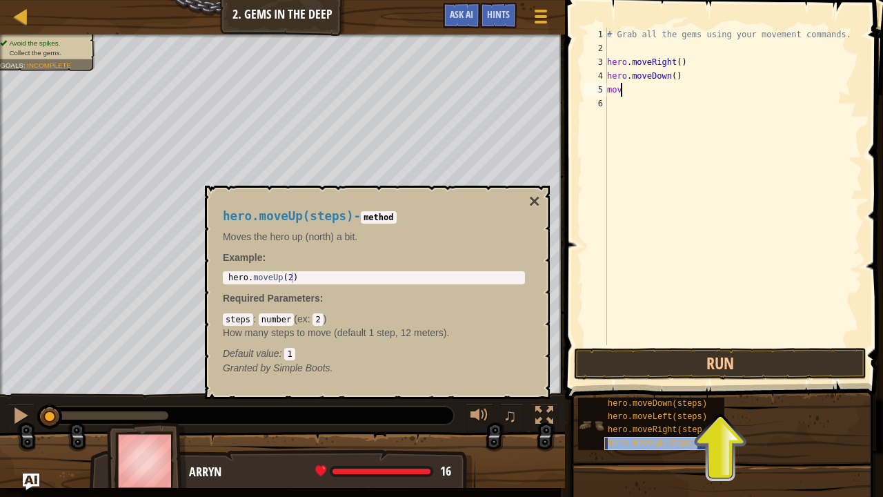
click at [693, 385] on div "hero.moveUp(steps)" at bounding box center [659, 443] width 111 height 13
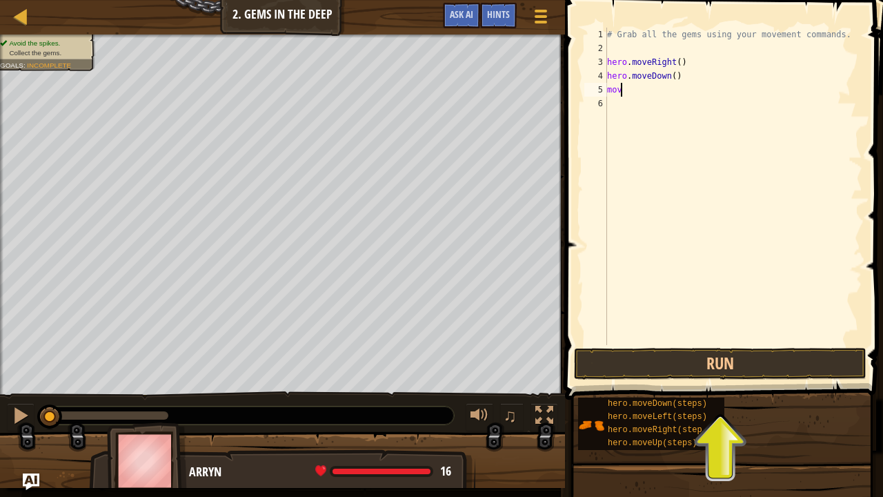
type textarea "move"
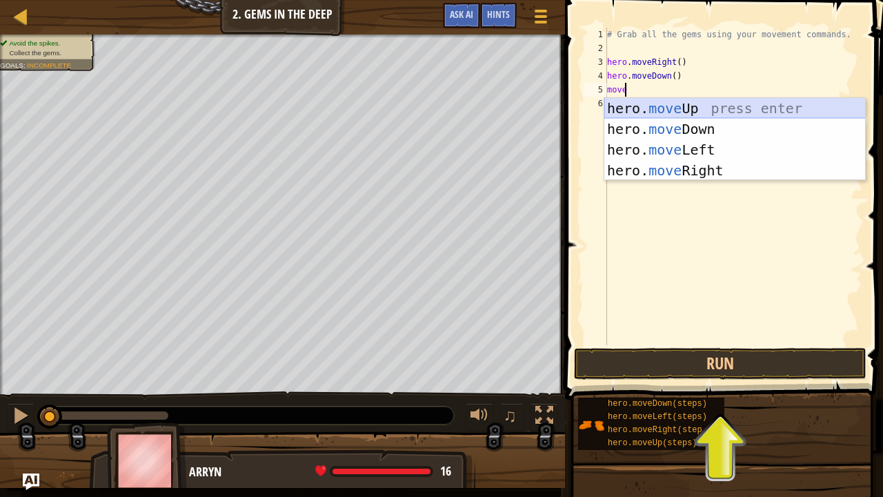
click at [649, 103] on div "hero. move Up press enter hero. move Down press enter hero. move Left press ent…" at bounding box center [735, 160] width 262 height 124
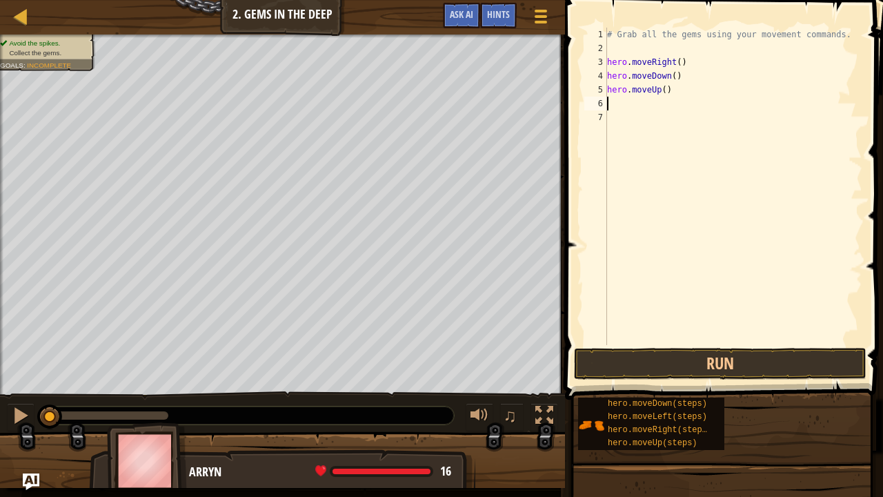
click at [637, 99] on div "# Grab all the gems using your movement commands. hero . moveRight ( ) hero . m…" at bounding box center [733, 200] width 258 height 345
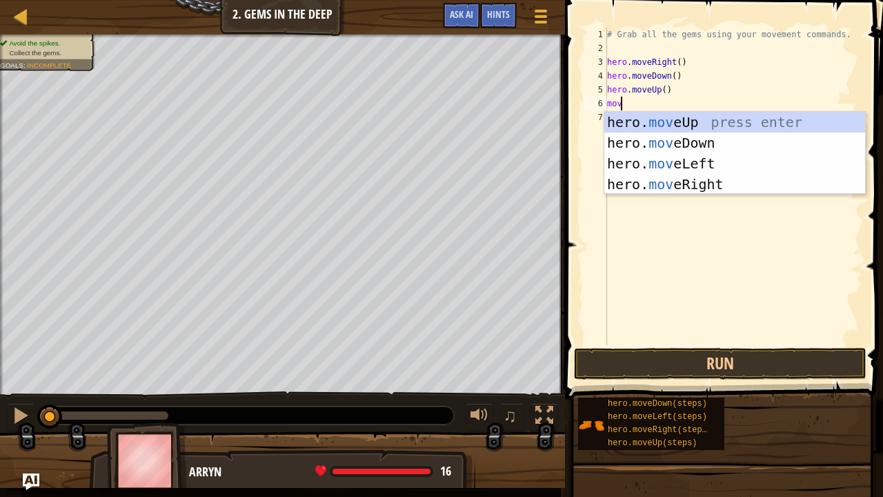
type textarea "move"
click at [650, 119] on div "hero. move Up press enter hero. move Down press enter hero. move Left press ent…" at bounding box center [735, 174] width 262 height 124
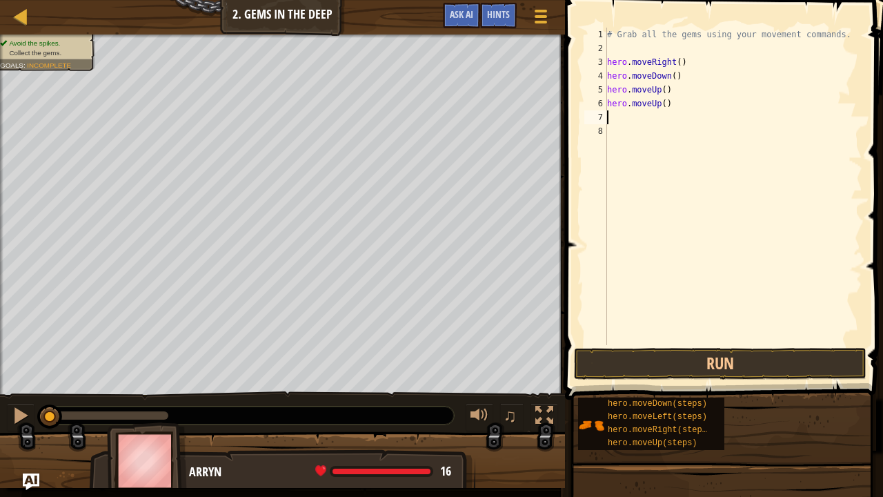
scroll to position [6, 0]
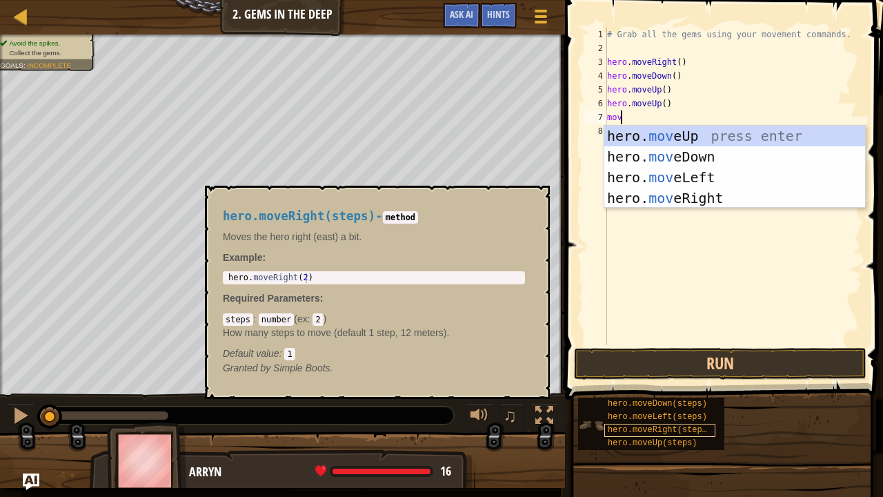
type textarea "move"
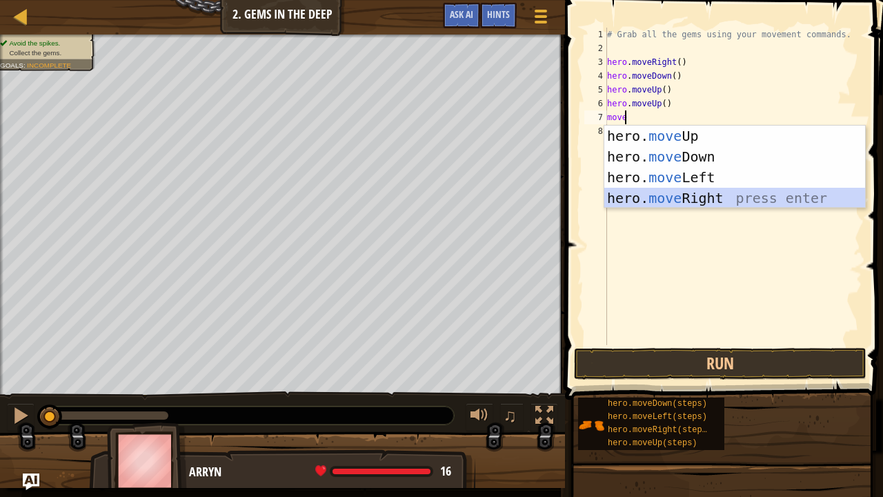
click at [680, 192] on div "hero. move Up press enter hero. move Down press enter hero. move Left press ent…" at bounding box center [735, 188] width 262 height 124
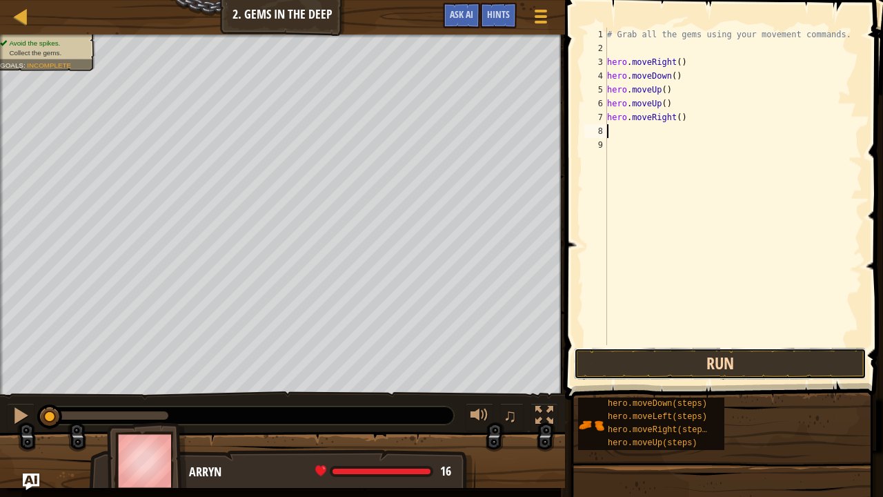
click at [703, 354] on button "Run" at bounding box center [720, 364] width 293 height 32
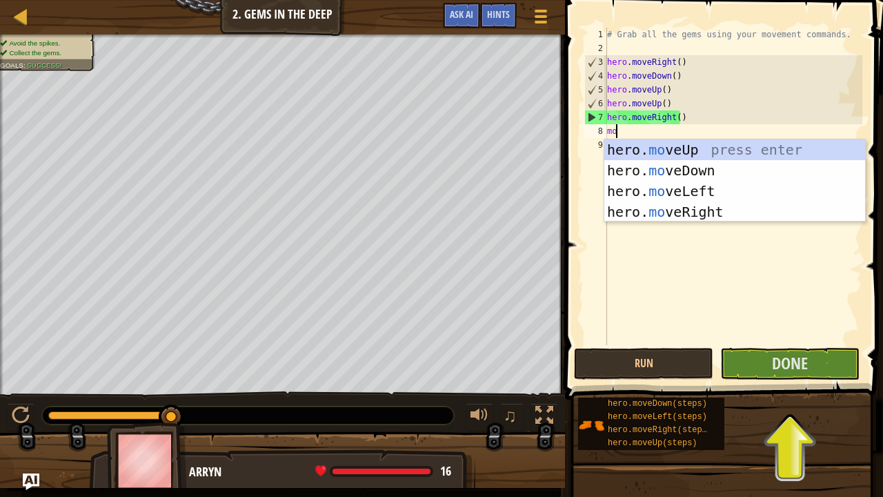
type textarea "mov"
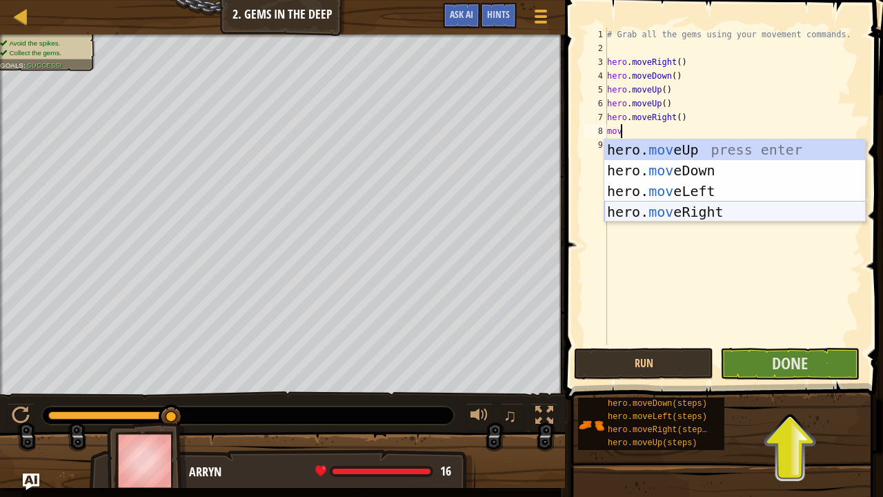
click at [664, 205] on div "hero. mov eUp press enter hero. mov eDown press enter hero. mov eLeft press ent…" at bounding box center [735, 201] width 262 height 124
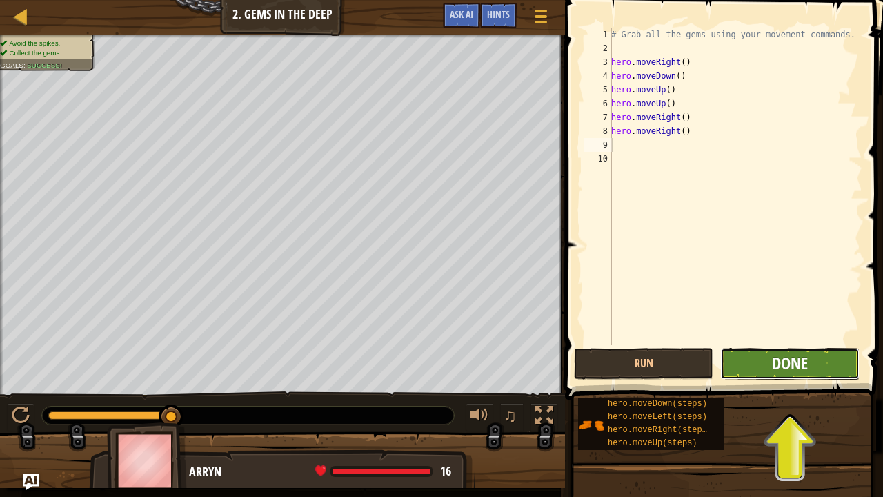
click at [786, 356] on span "Done" at bounding box center [790, 363] width 36 height 22
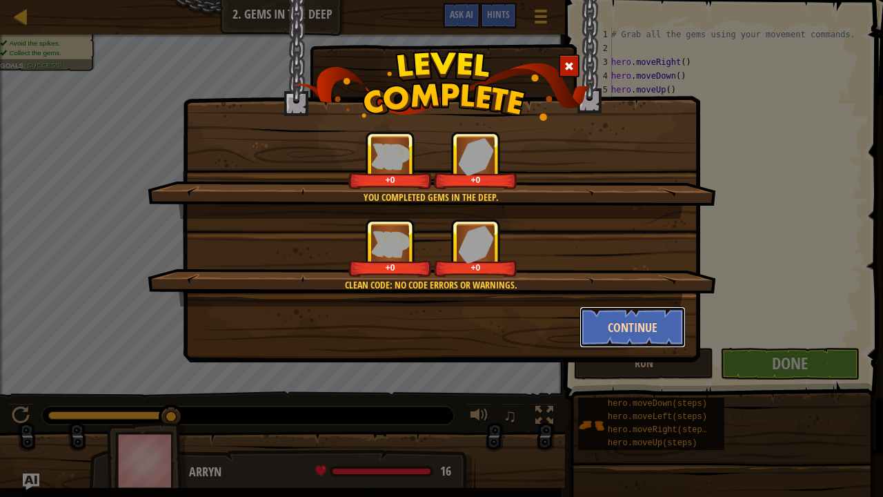
click at [650, 344] on button "Continue" at bounding box center [633, 326] width 107 height 41
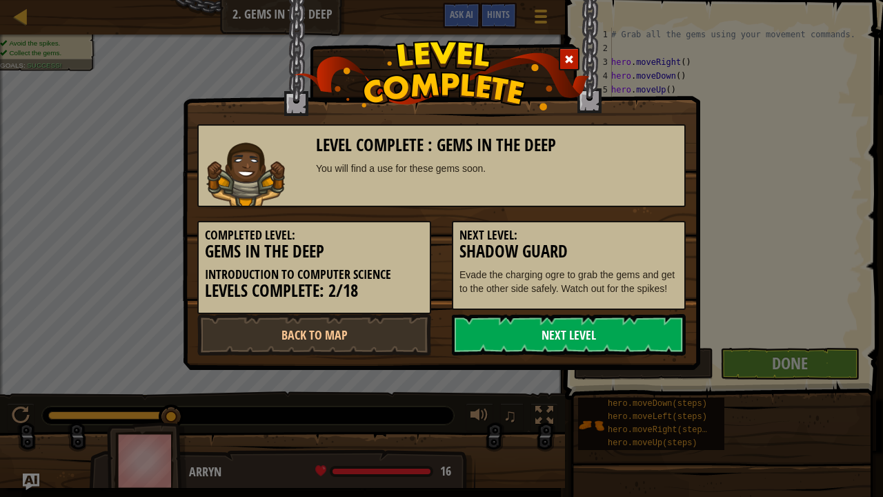
click at [587, 333] on link "Next Level" at bounding box center [569, 334] width 234 height 41
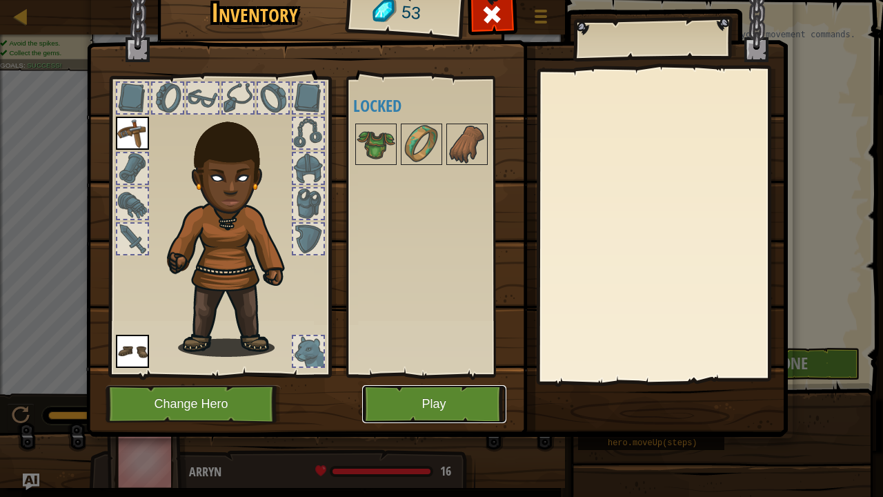
click at [469, 385] on button "Play" at bounding box center [434, 404] width 144 height 38
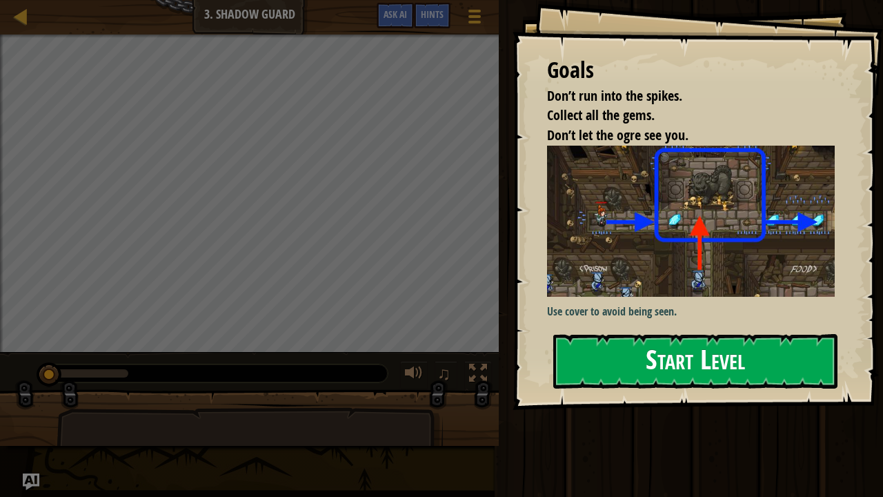
click at [665, 351] on button "Start Level" at bounding box center [695, 361] width 284 height 55
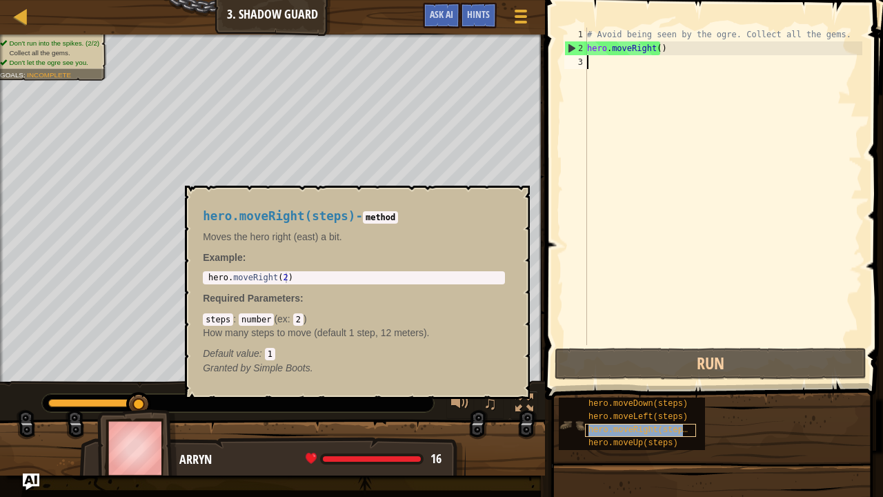
click at [670, 385] on span "hero.moveRight(steps)" at bounding box center [641, 430] width 104 height 10
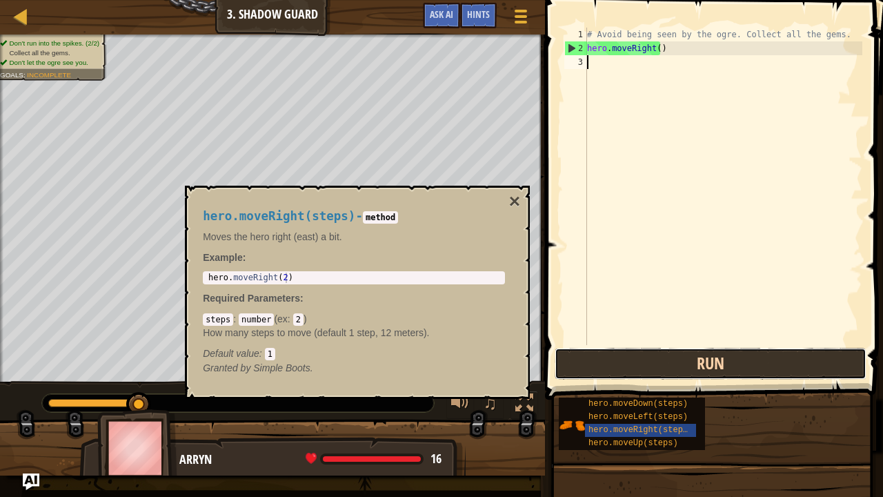
click at [736, 357] on button "Run" at bounding box center [711, 364] width 312 height 32
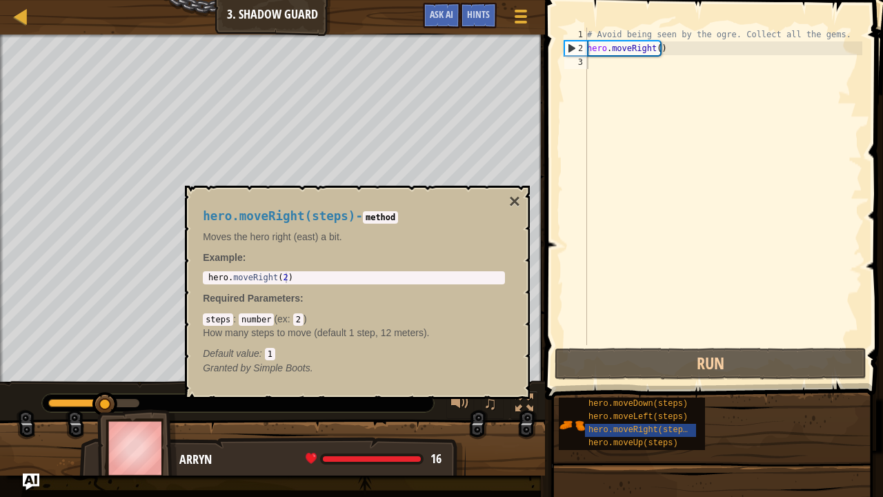
click at [277, 186] on div "hero.moveRight(steps) - method Moves the hero right (east) a bit. Example : 1 h…" at bounding box center [357, 292] width 345 height 213
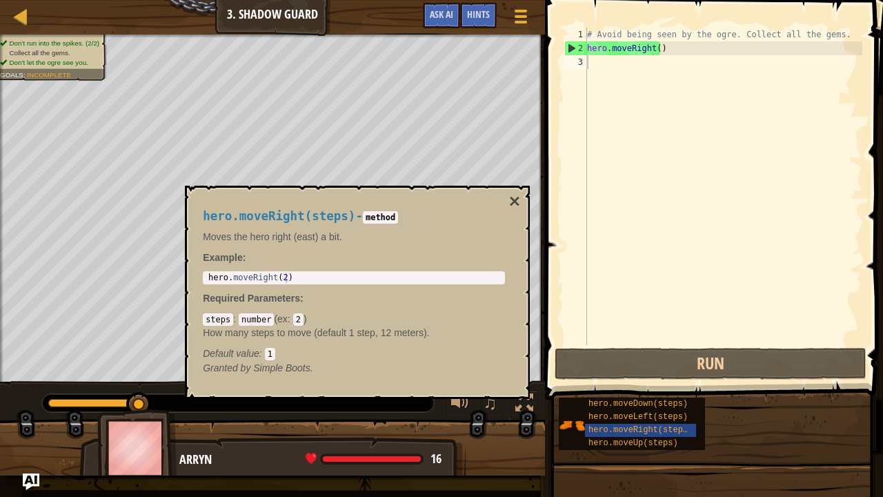
click at [524, 199] on div "hero.moveRight(steps) - method Moves the hero right (east) a bit. Example : 1 h…" at bounding box center [357, 292] width 345 height 213
click at [512, 200] on button "×" at bounding box center [514, 201] width 11 height 19
click at [653, 385] on span "hero.moveRight(steps)" at bounding box center [641, 430] width 104 height 10
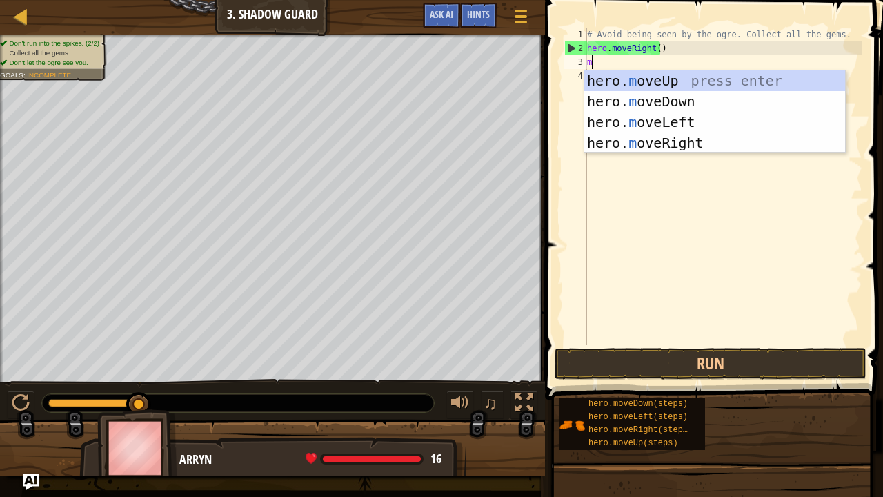
scroll to position [6, 0]
type textarea "mo"
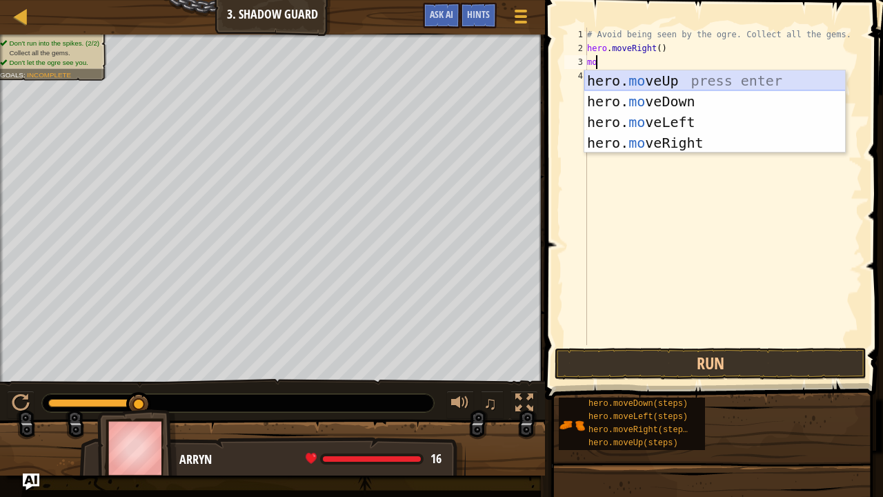
click at [621, 70] on div "hero. mo veUp press enter hero. mo veDown press enter hero. mo veLeft press ent…" at bounding box center [714, 110] width 261 height 81
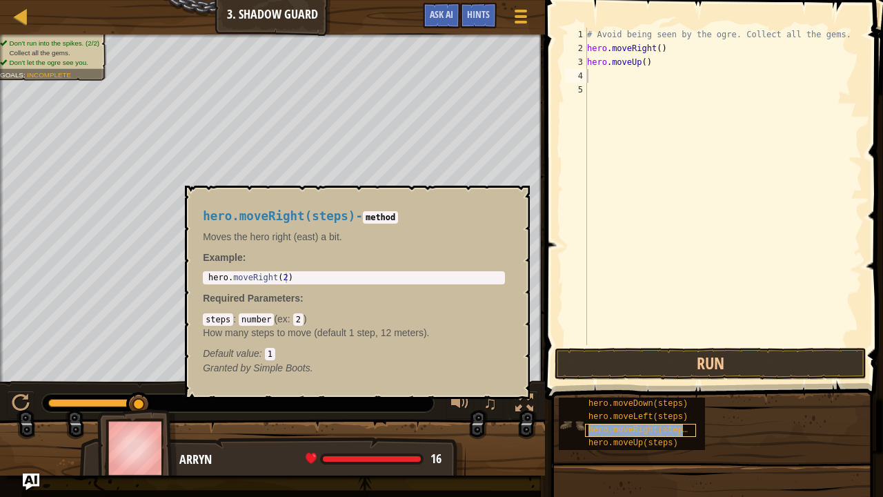
click at [628, 385] on span "hero.moveRight(steps)" at bounding box center [641, 430] width 104 height 10
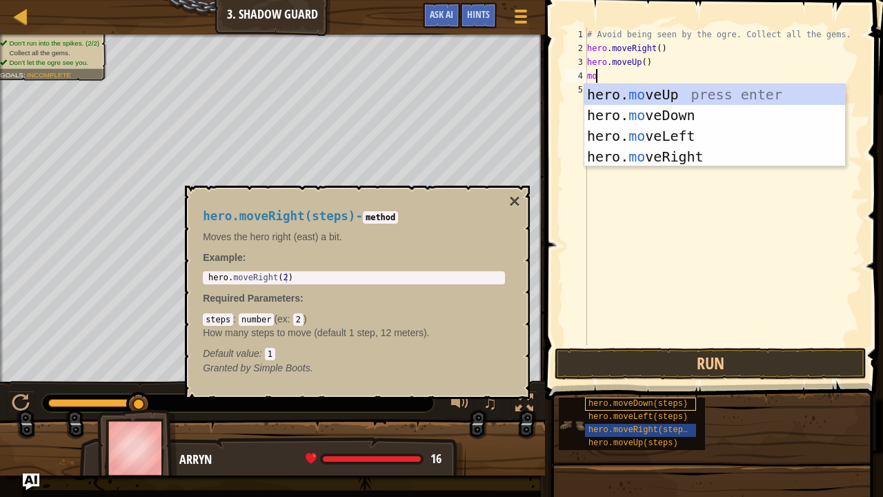
type textarea "mov"
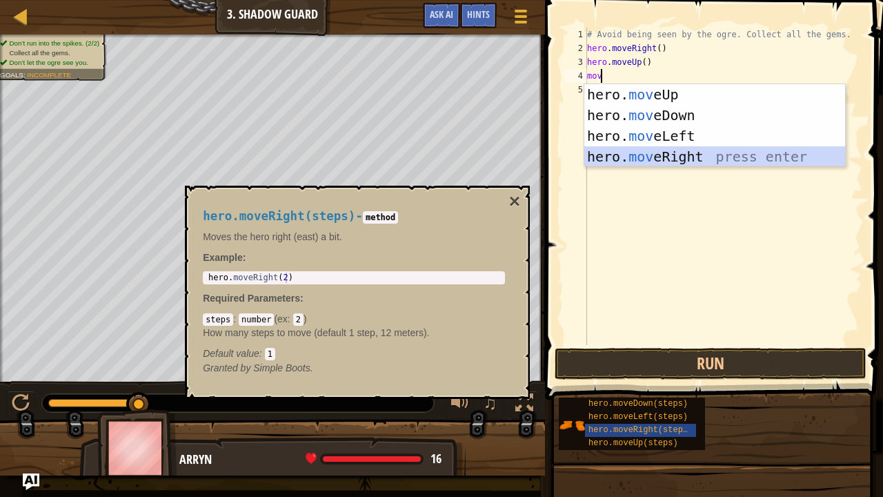
click at [673, 160] on div "hero. mov eUp press enter hero. mov eDown press enter hero. mov eLeft press ent…" at bounding box center [715, 146] width 262 height 124
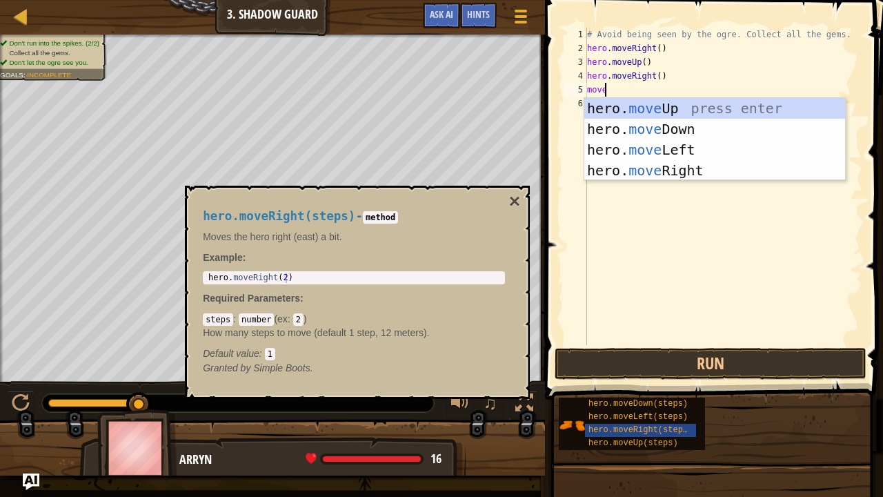
type textarea "moved"
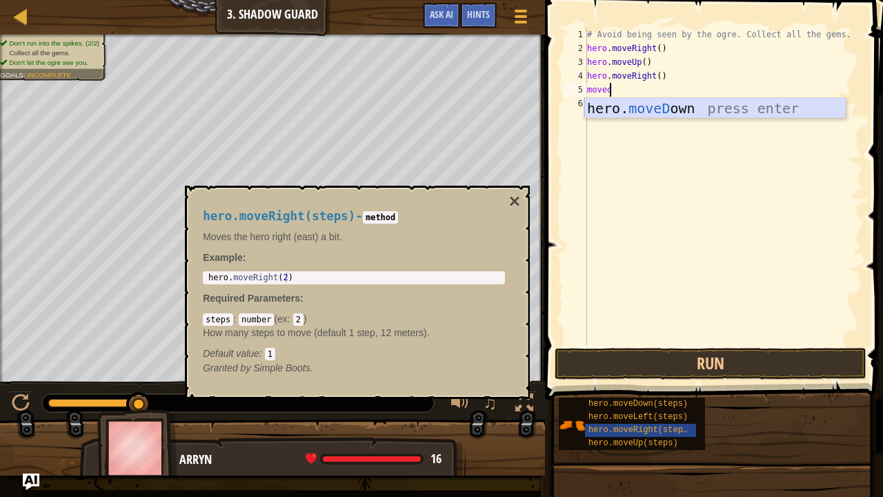
click at [629, 98] on div "hero. moveD own press enter" at bounding box center [714, 107] width 261 height 19
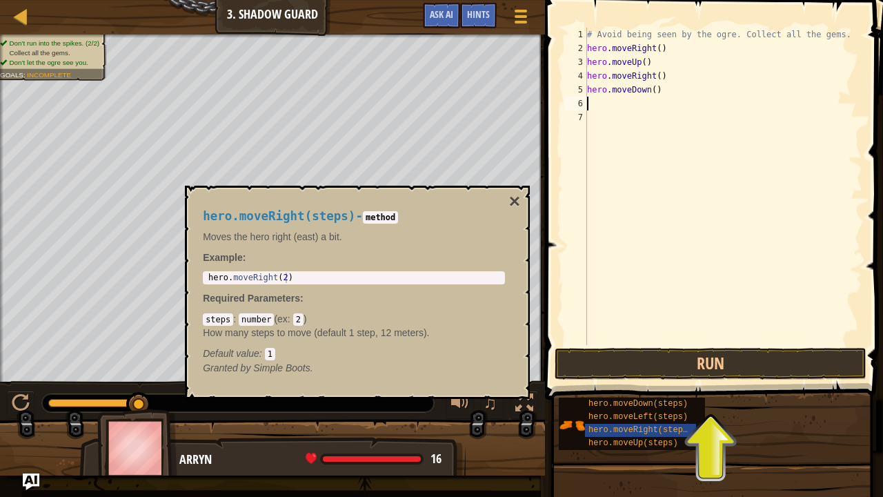
scroll to position [6, 0]
click at [696, 353] on button "Run" at bounding box center [711, 364] width 312 height 32
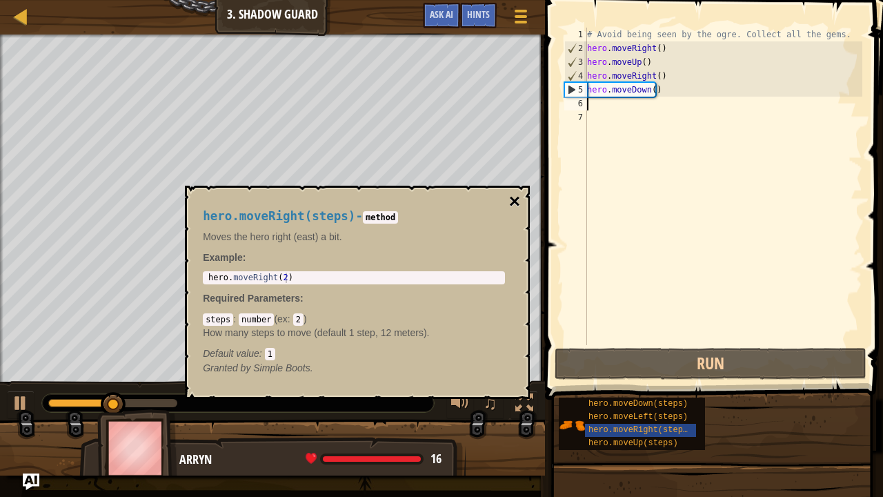
click at [513, 198] on button "×" at bounding box center [514, 201] width 11 height 19
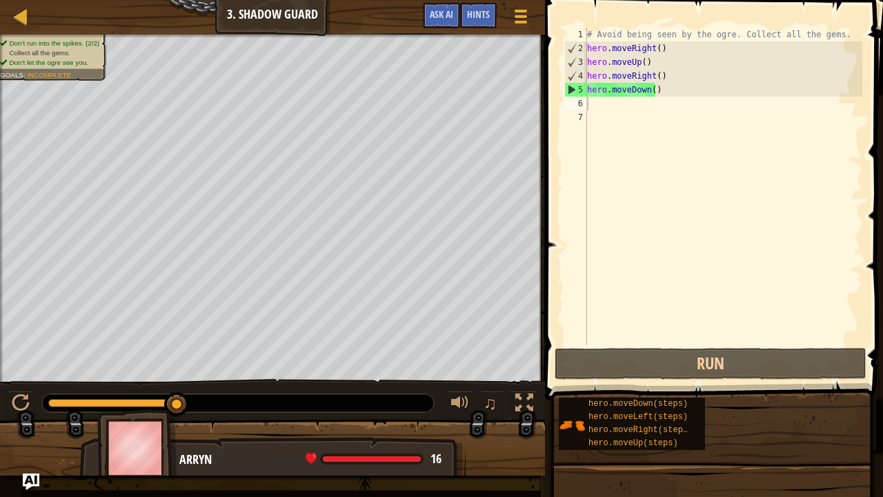
click at [602, 106] on div "# Avoid being seen by the ogre. Collect all the gems. hero . moveRight ( ) hero…" at bounding box center [723, 200] width 278 height 345
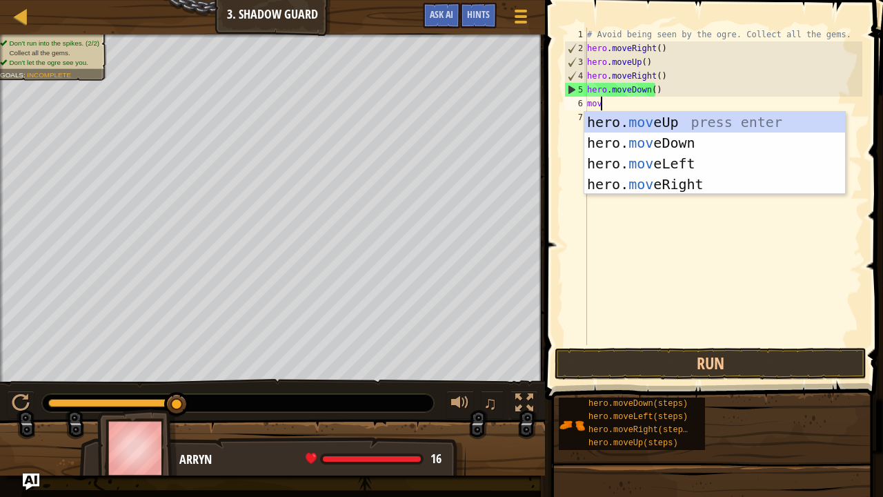
type textarea "move"
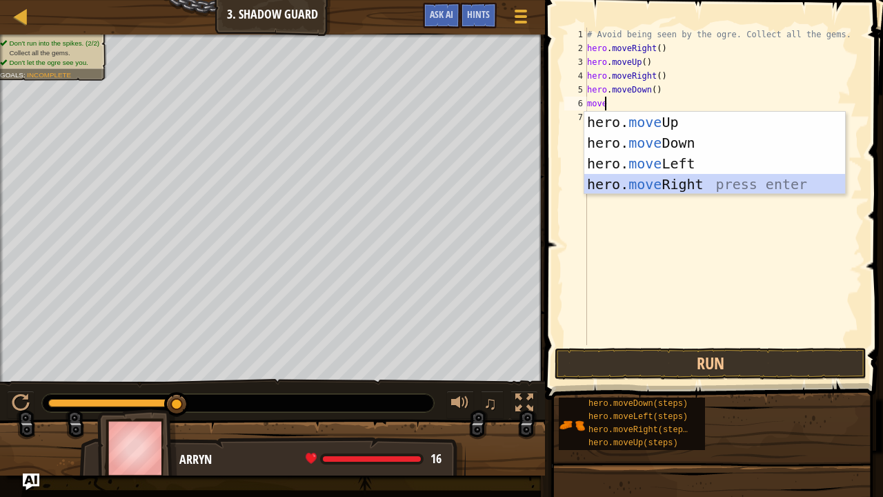
click at [649, 186] on div "hero. move Up press enter hero. move Down press enter hero. move Left press ent…" at bounding box center [715, 174] width 262 height 124
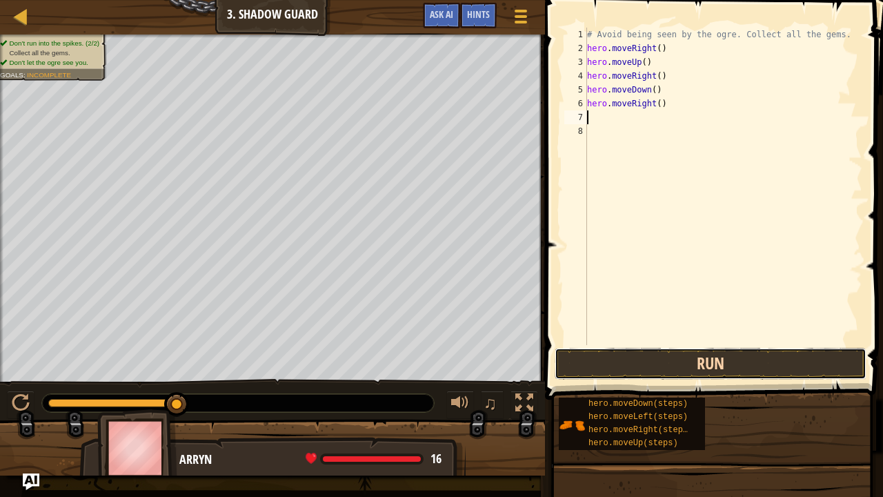
click at [646, 373] on button "Run" at bounding box center [711, 364] width 312 height 32
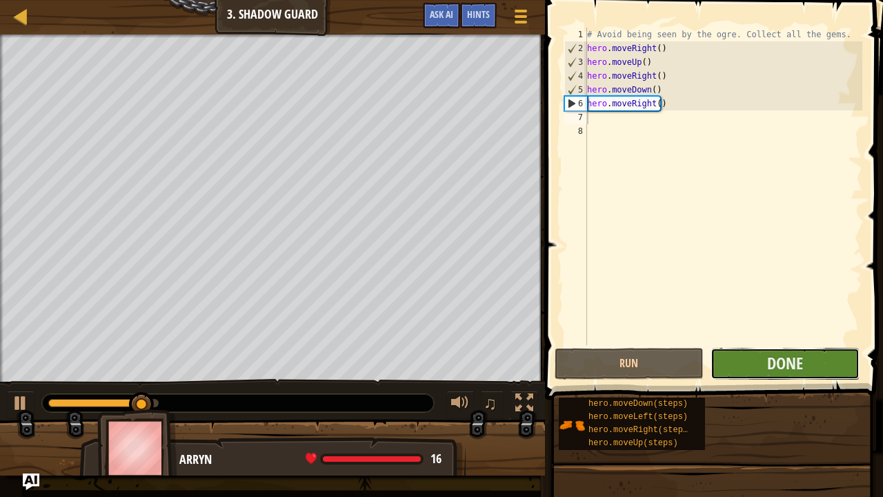
click at [754, 368] on button "Done" at bounding box center [785, 364] width 149 height 32
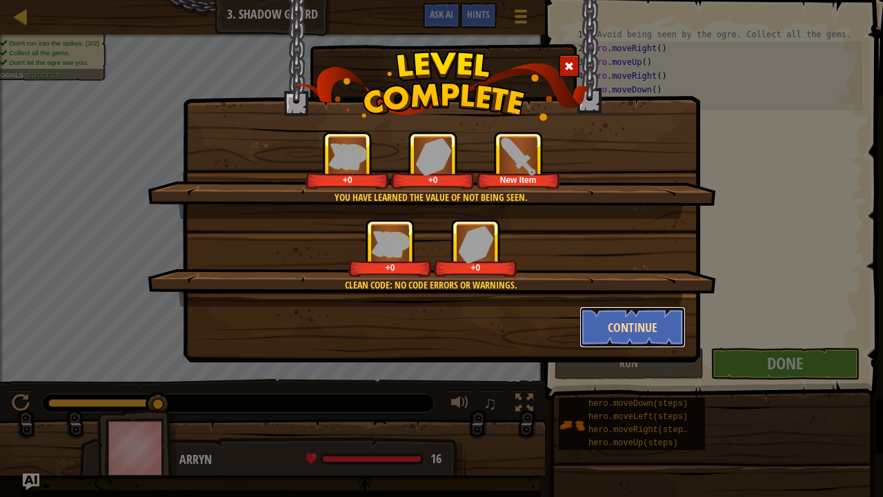
click at [640, 331] on button "Continue" at bounding box center [633, 326] width 107 height 41
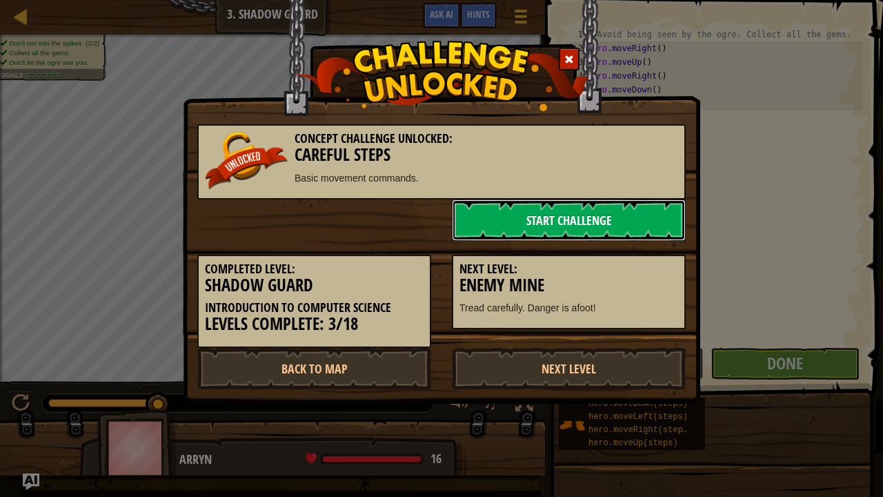
click at [500, 218] on link "Start Challenge" at bounding box center [569, 219] width 234 height 41
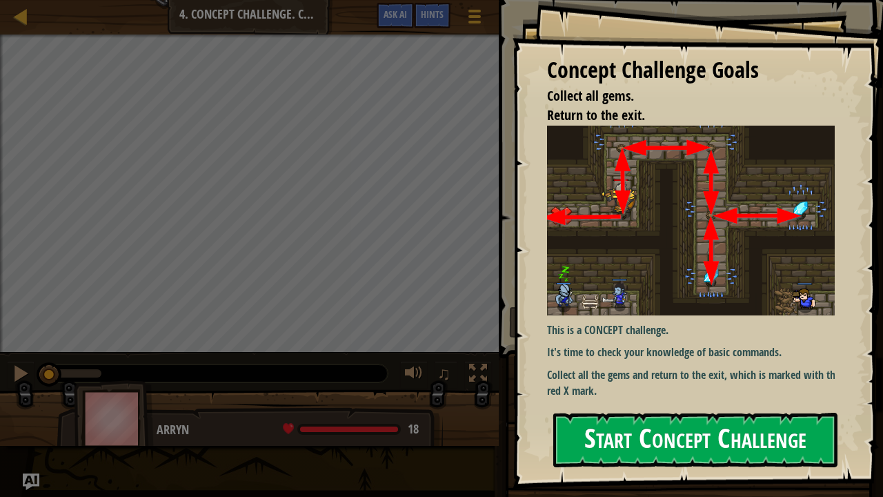
click at [748, 385] on button "Start Concept Challenge" at bounding box center [695, 440] width 284 height 55
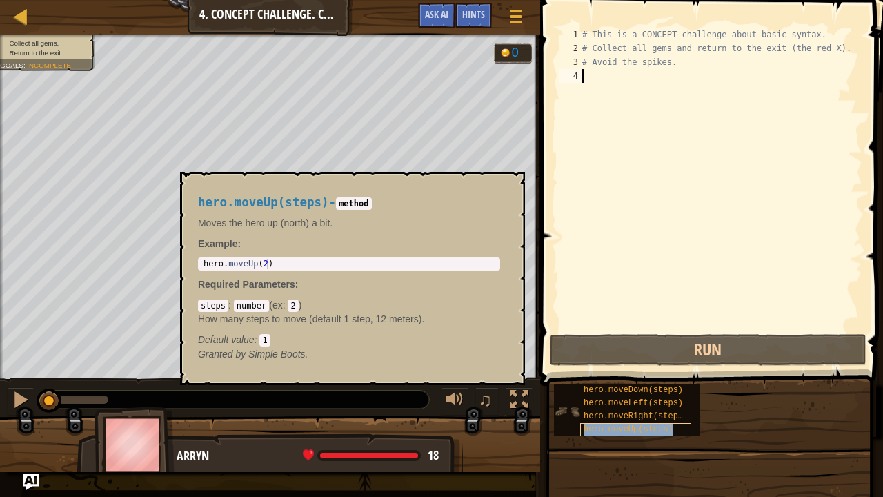
click at [667, 385] on div "hero.moveUp(steps)" at bounding box center [635, 429] width 111 height 13
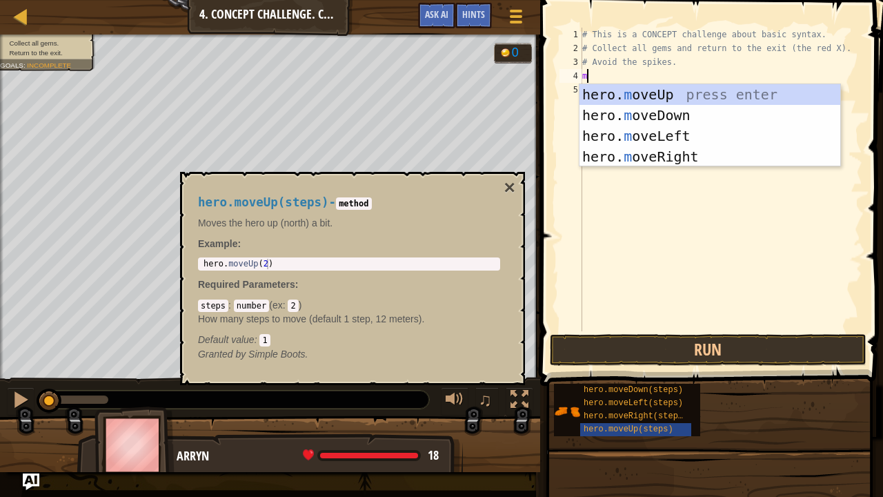
type textarea "mo"
drag, startPoint x: 660, startPoint y: 92, endPoint x: 656, endPoint y: 104, distance: 11.8
click at [656, 104] on div "hero. mo veUp press enter hero. mo veDown press enter hero. mo veLeft press ent…" at bounding box center [711, 146] width 262 height 124
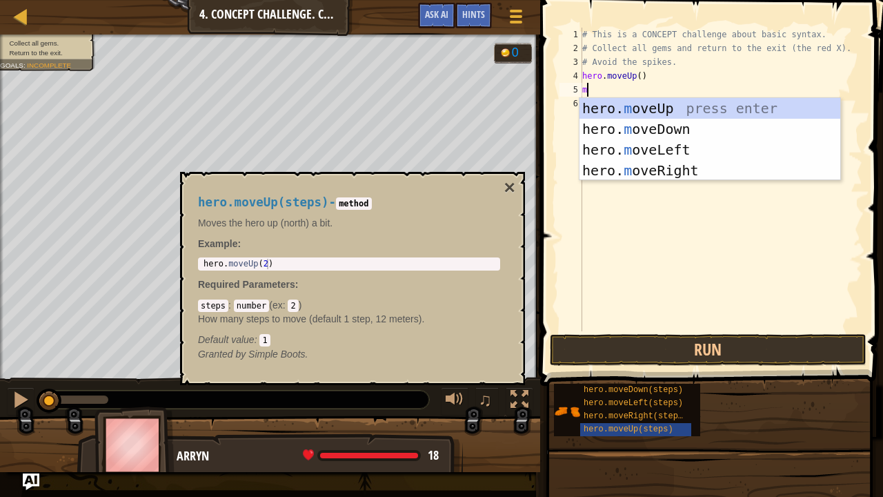
type textarea "mo"
click at [668, 166] on div "hero. mo veUp press enter hero. mo veDown press enter hero. mo veLeft press ent…" at bounding box center [711, 160] width 262 height 124
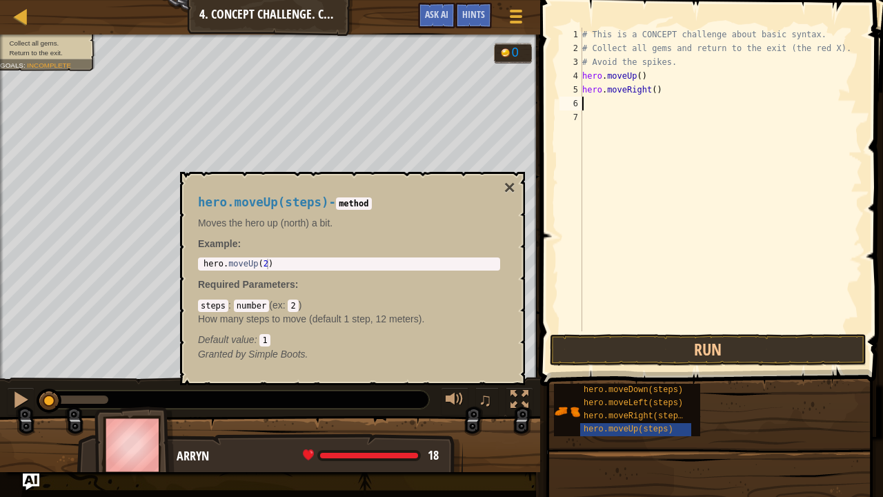
type textarea "m"
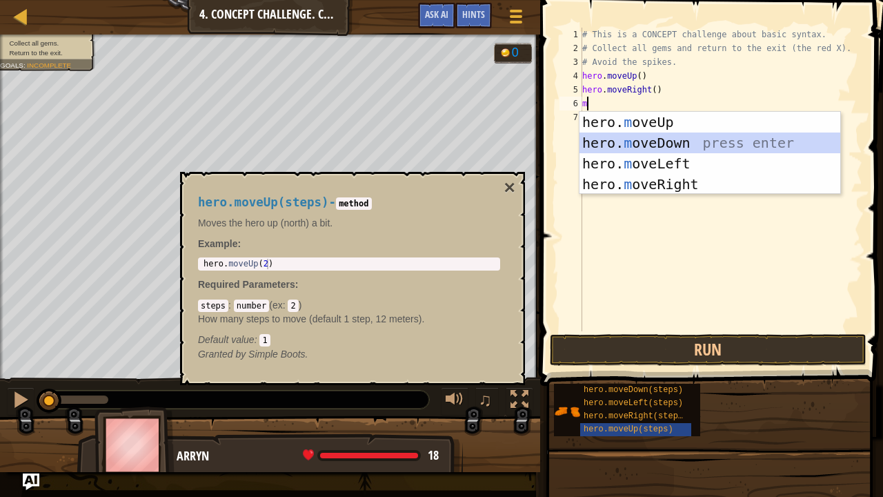
click at [649, 134] on div "hero. m oveUp press enter hero. m oveDown press enter hero. m oveLeft press ent…" at bounding box center [711, 174] width 262 height 124
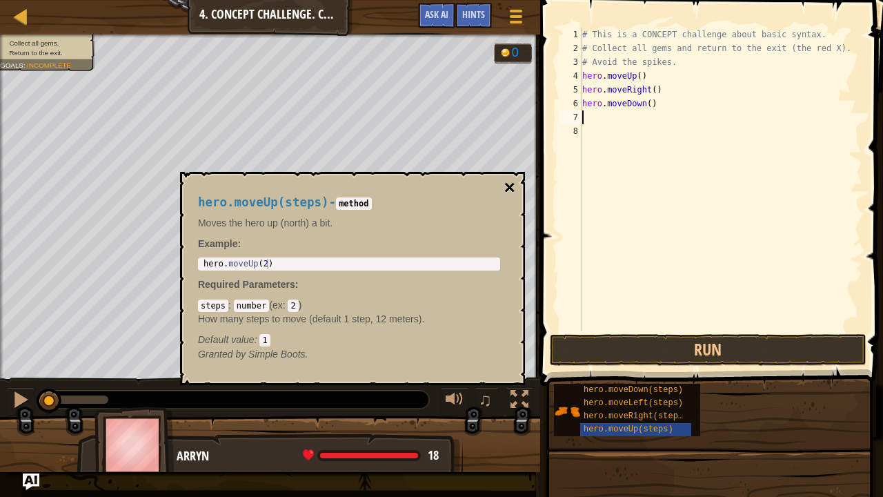
click at [507, 186] on button "×" at bounding box center [509, 187] width 11 height 19
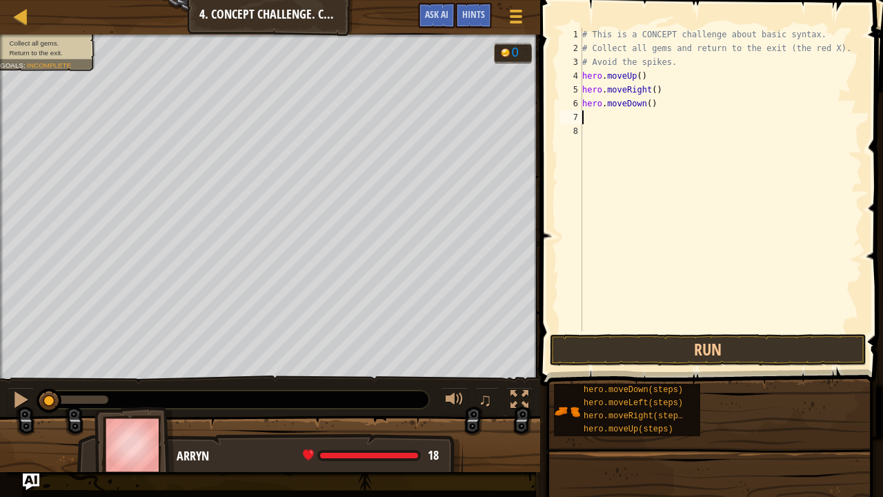
click at [625, 120] on div "# This is a CONCEPT challenge about basic syntax. # Collect all gems and return…" at bounding box center [721, 193] width 283 height 331
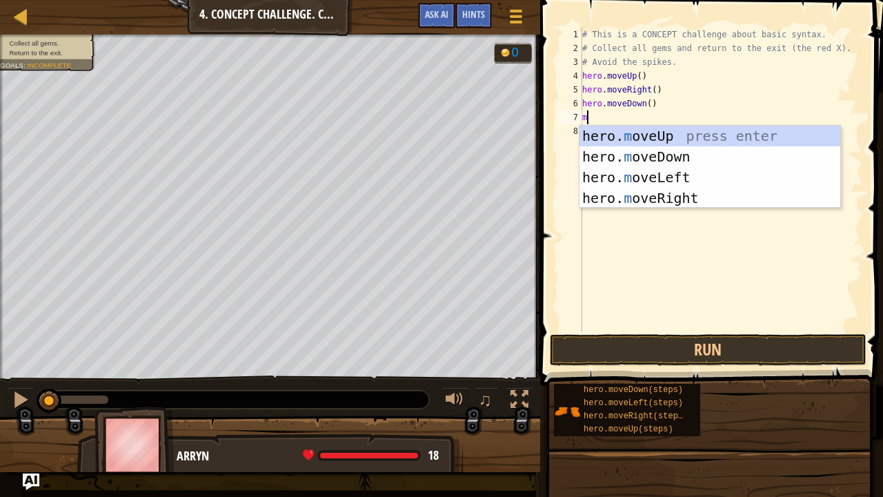
type textarea "mo"
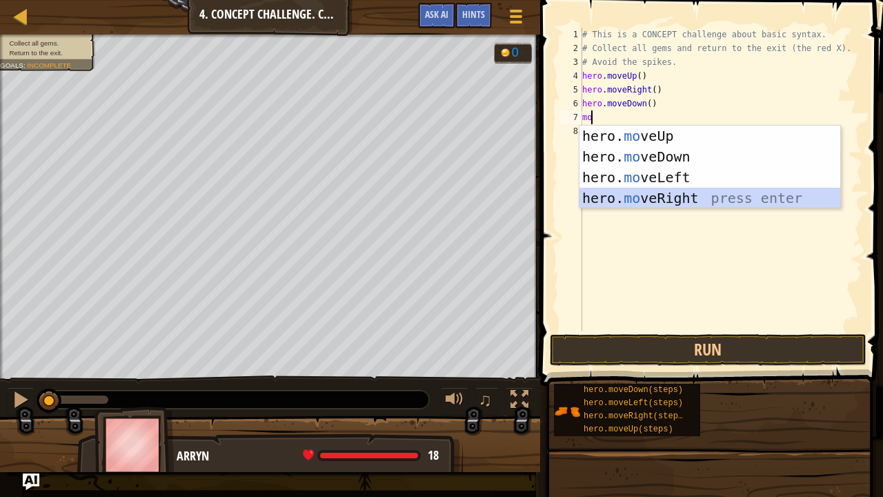
click at [658, 204] on div "hero. mo veUp press enter hero. mo veDown press enter hero. mo veLeft press ent…" at bounding box center [711, 188] width 262 height 124
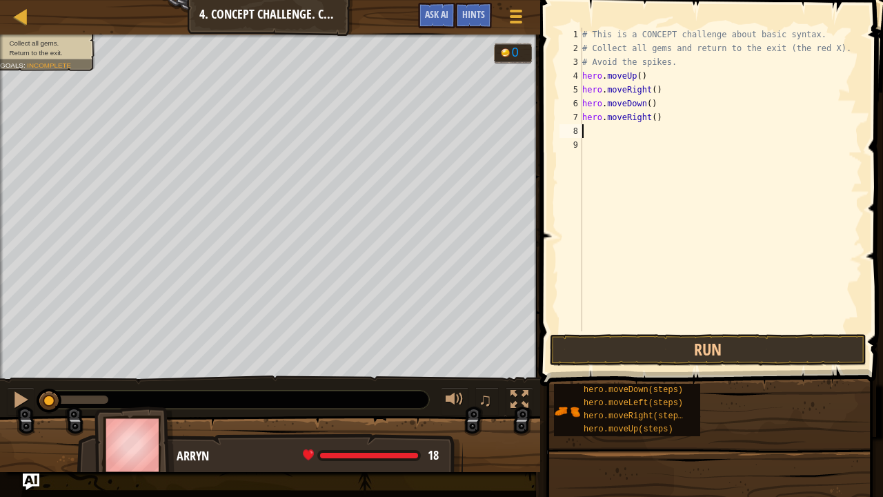
click at [603, 126] on div "# This is a CONCEPT challenge about basic syntax. # Collect all gems and return…" at bounding box center [721, 193] width 283 height 331
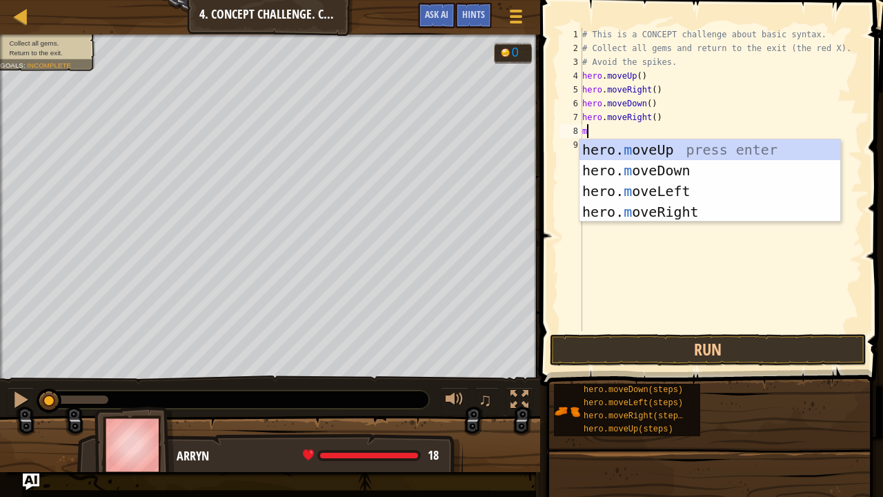
type textarea "mo"
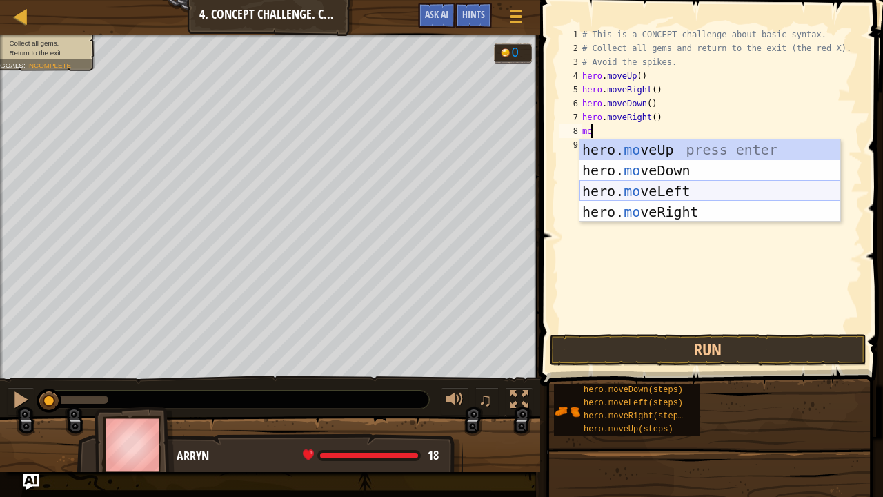
click at [647, 189] on div "hero. mo veUp press enter hero. mo veDown press enter hero. mo veLeft press ent…" at bounding box center [711, 201] width 262 height 124
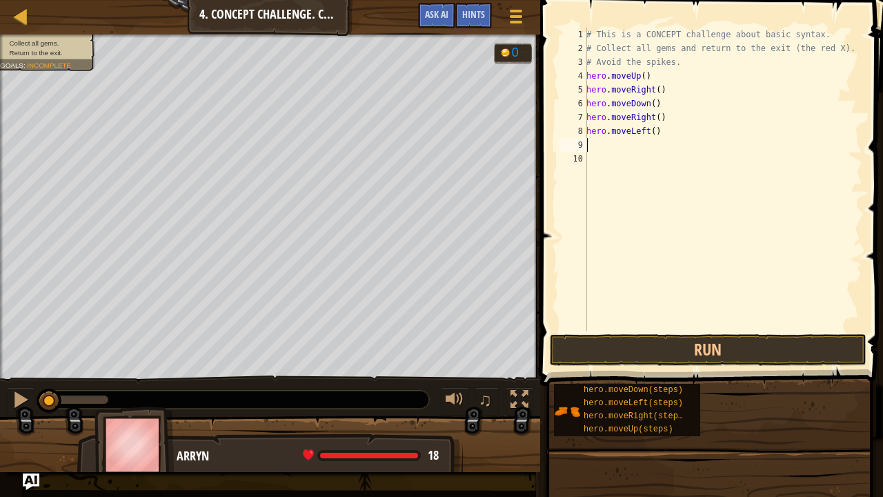
type textarea "m"
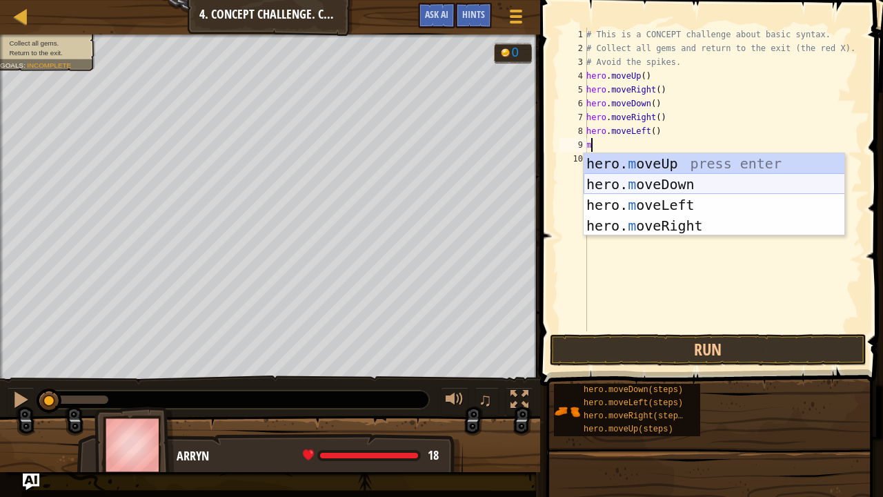
click at [668, 184] on div "hero. m oveUp press enter hero. m oveDown press enter hero. m oveLeft press ent…" at bounding box center [715, 215] width 262 height 124
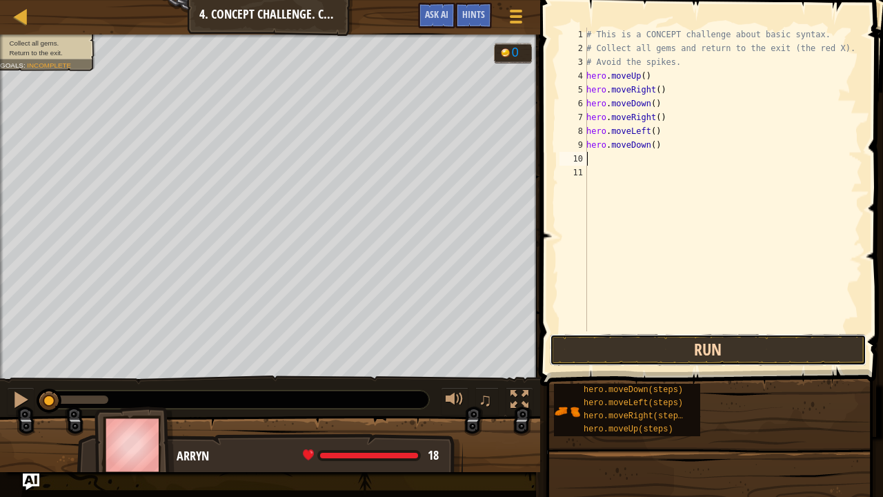
click at [680, 335] on button "Run" at bounding box center [708, 350] width 317 height 32
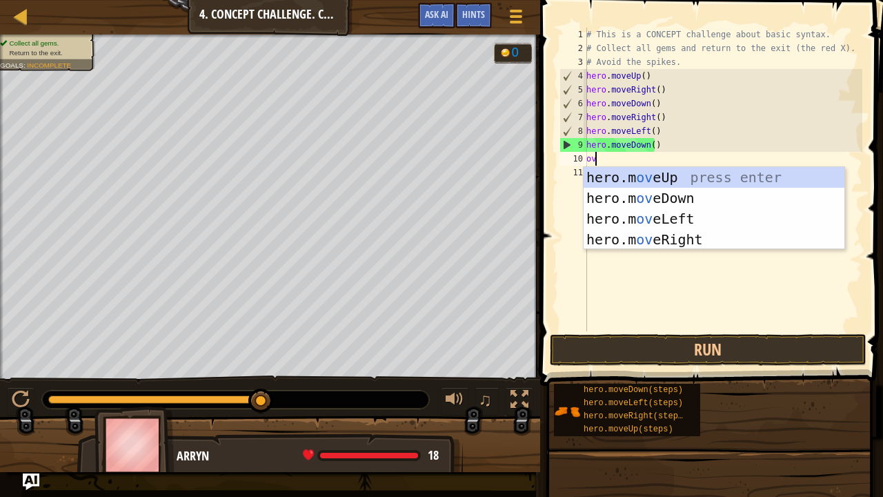
type textarea "ove"
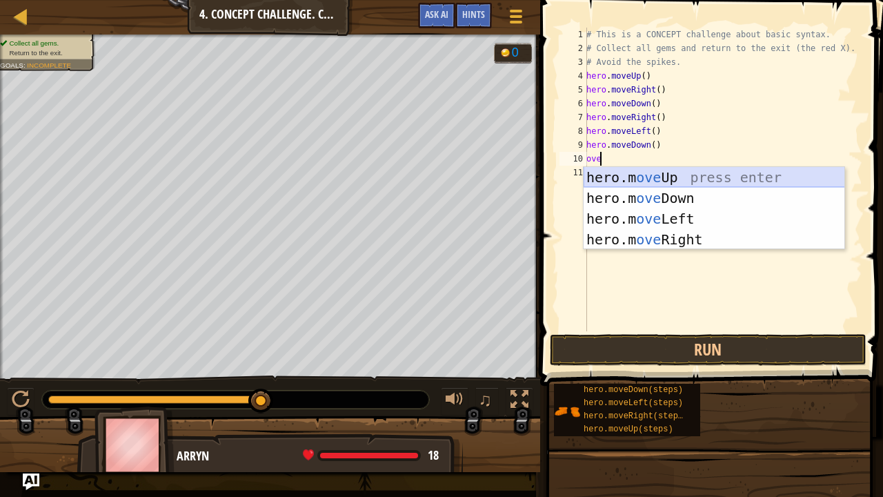
click at [673, 173] on div "hero.m ove Up press enter hero.m ove Down press enter hero.m ove Left press ent…" at bounding box center [715, 229] width 262 height 124
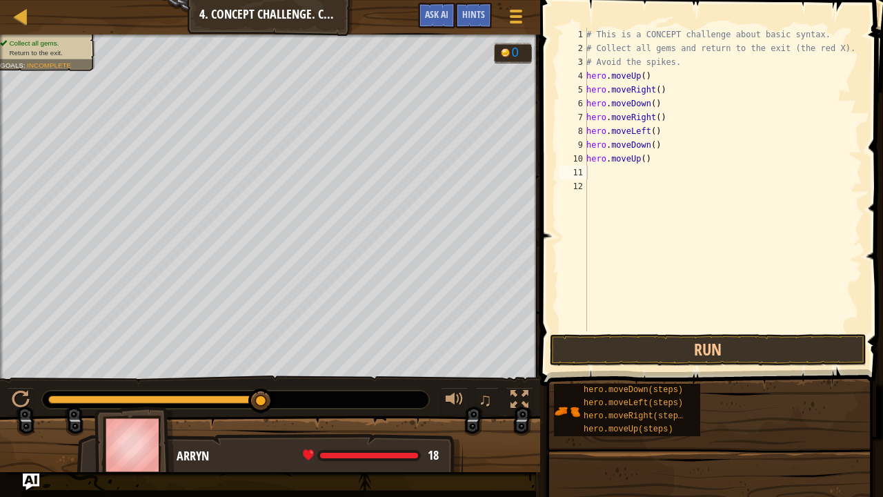
drag, startPoint x: 678, startPoint y: 354, endPoint x: 673, endPoint y: 332, distance: 22.5
click at [673, 332] on span at bounding box center [713, 173] width 354 height 426
click at [678, 343] on button "Run" at bounding box center [708, 350] width 317 height 32
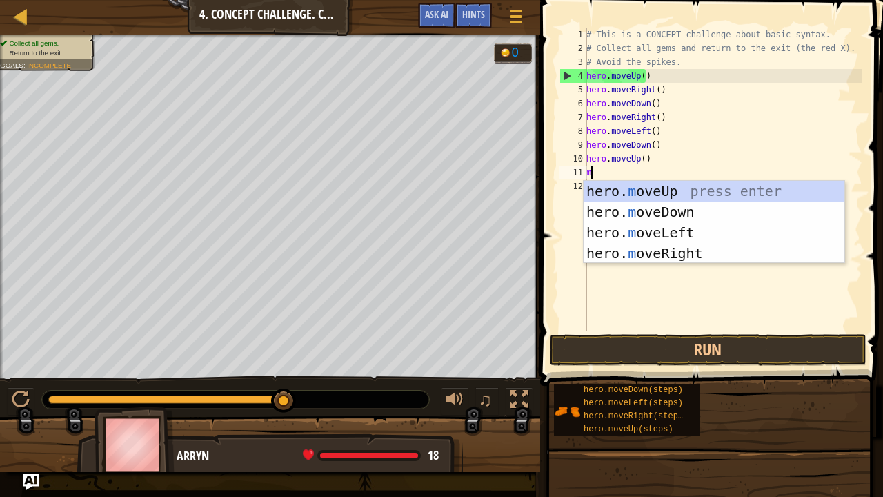
type textarea "mo"
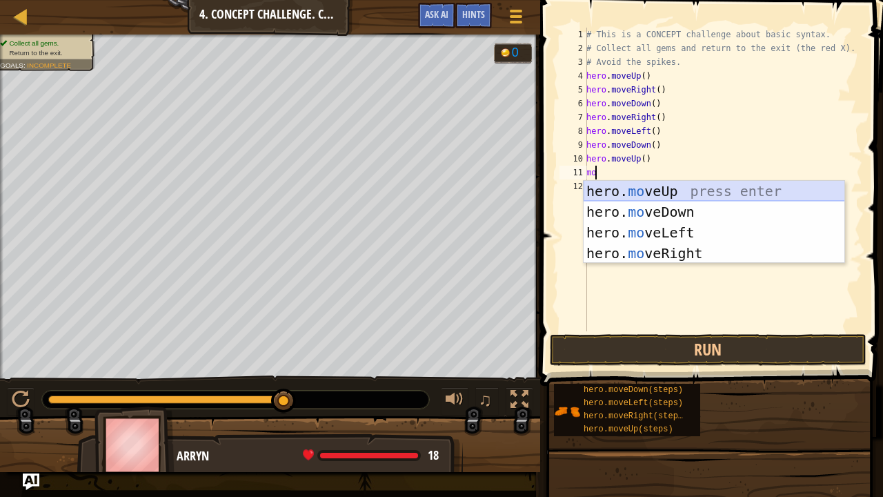
click at [659, 184] on div "hero. mo veUp press enter hero. mo veDown press enter hero. mo veLeft press ent…" at bounding box center [715, 243] width 262 height 124
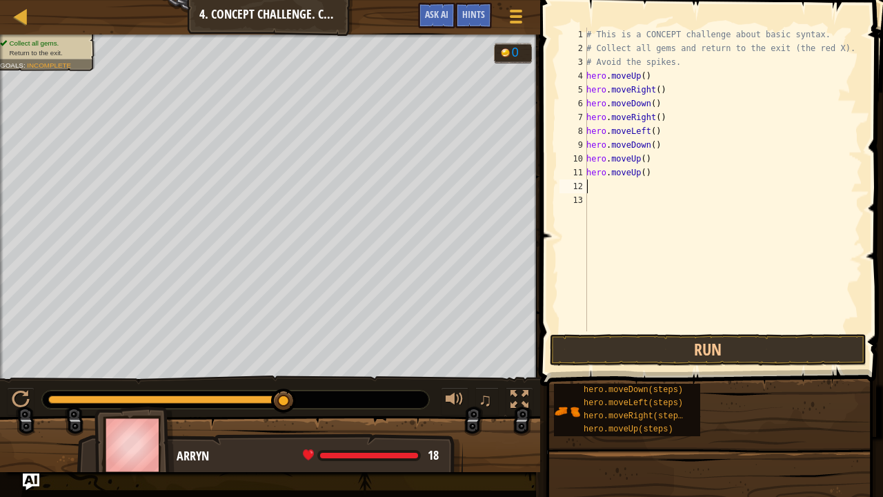
type textarea "mo"
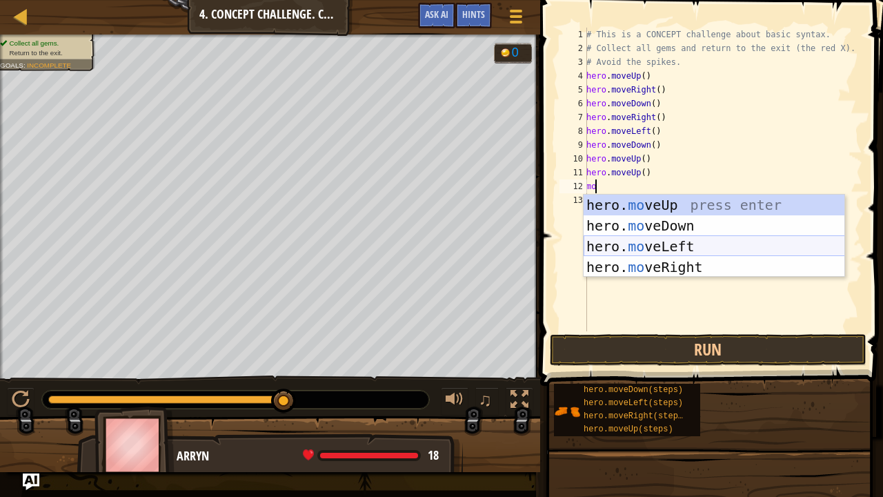
click at [698, 244] on div "hero. mo veUp press enter hero. mo veDown press enter hero. mo veLeft press ent…" at bounding box center [715, 257] width 262 height 124
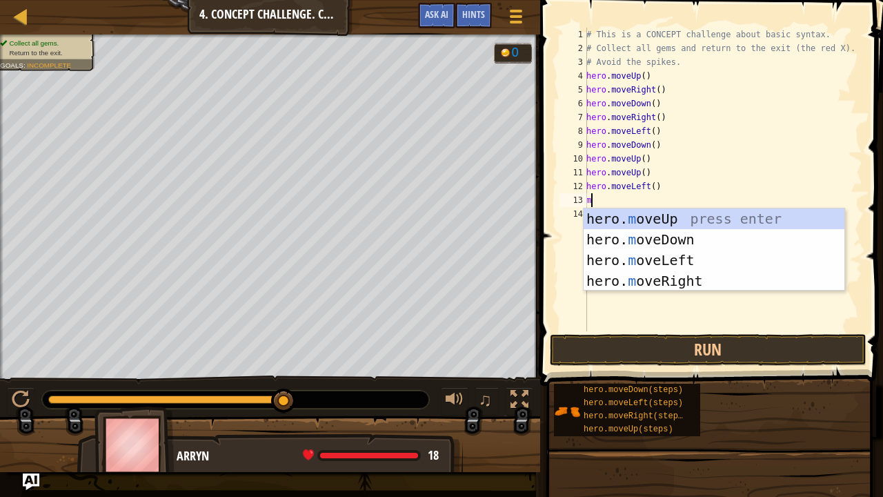
type textarea "mo"
click at [662, 230] on div "hero. mo veUp press enter hero. mo veDown press enter hero. mo veLeft press ent…" at bounding box center [715, 270] width 262 height 124
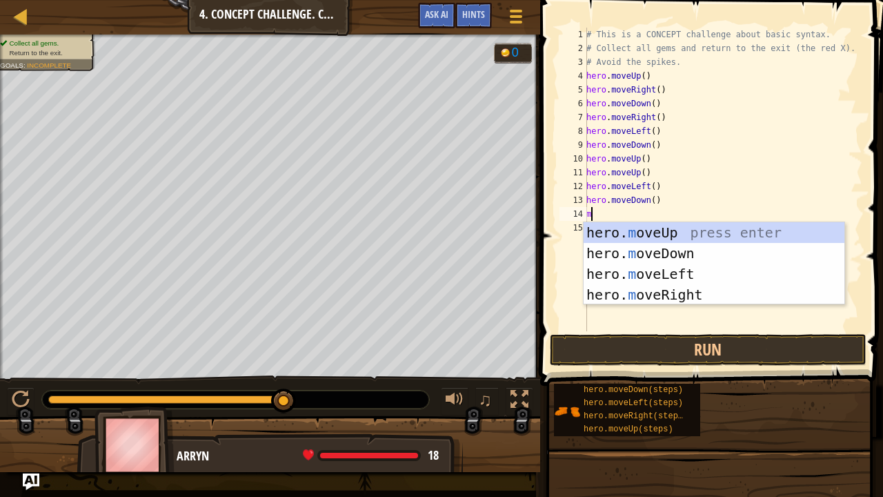
type textarea "mo"
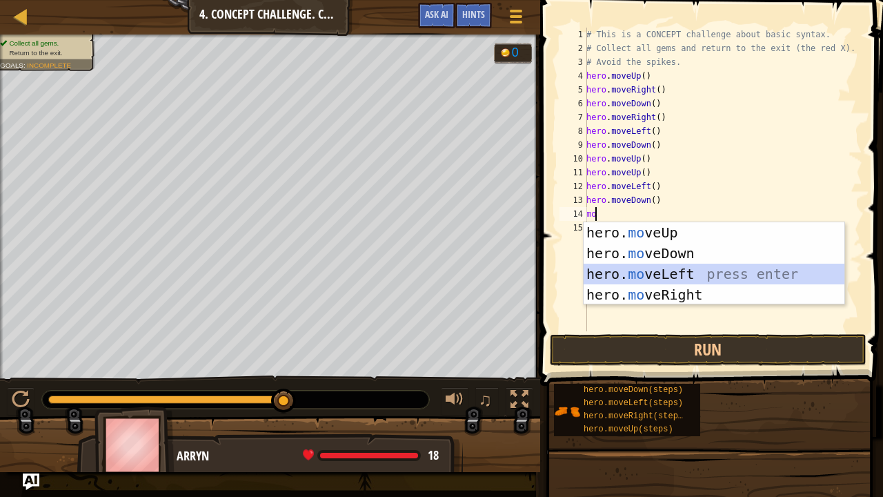
click at [665, 278] on div "hero. mo veUp press enter hero. mo veDown press enter hero. mo veLeft press ent…" at bounding box center [715, 284] width 262 height 124
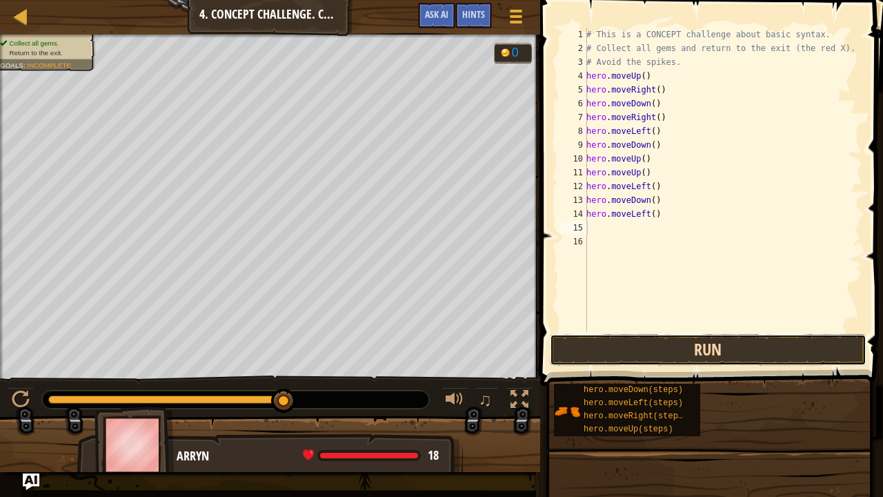
click at [686, 355] on button "Run" at bounding box center [708, 350] width 317 height 32
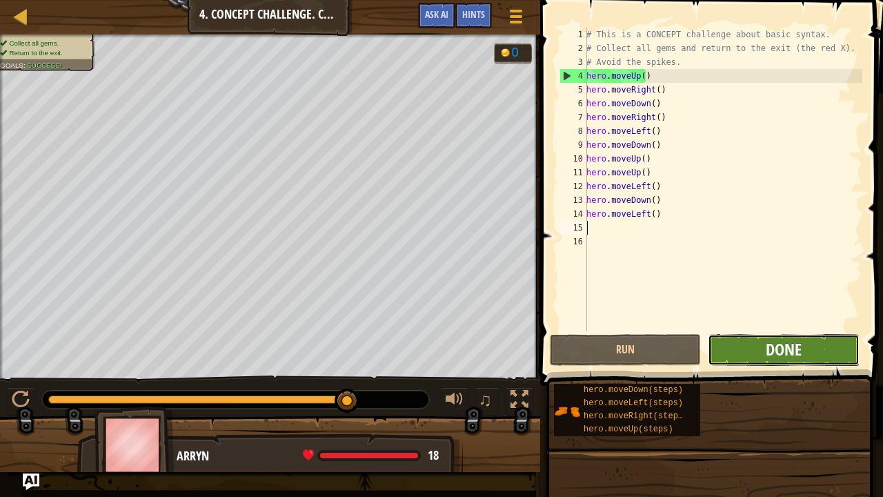
click at [788, 358] on span "Done" at bounding box center [784, 349] width 36 height 22
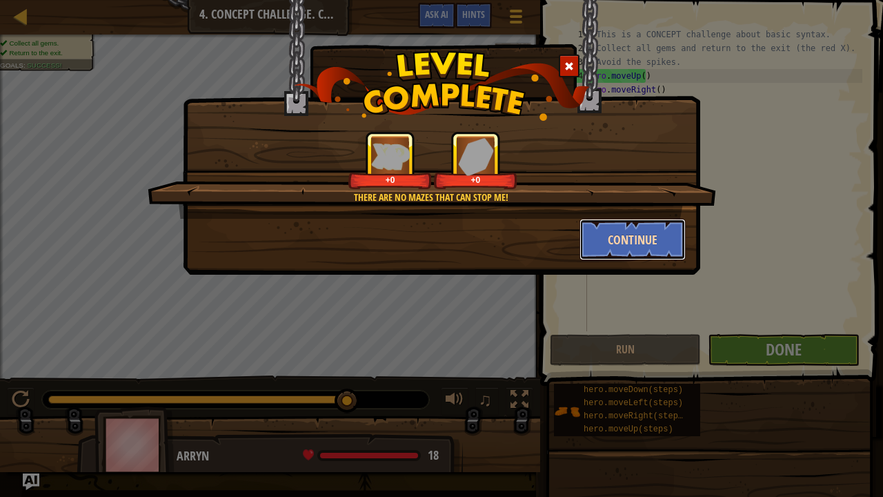
click at [630, 253] on button "Continue" at bounding box center [633, 239] width 107 height 41
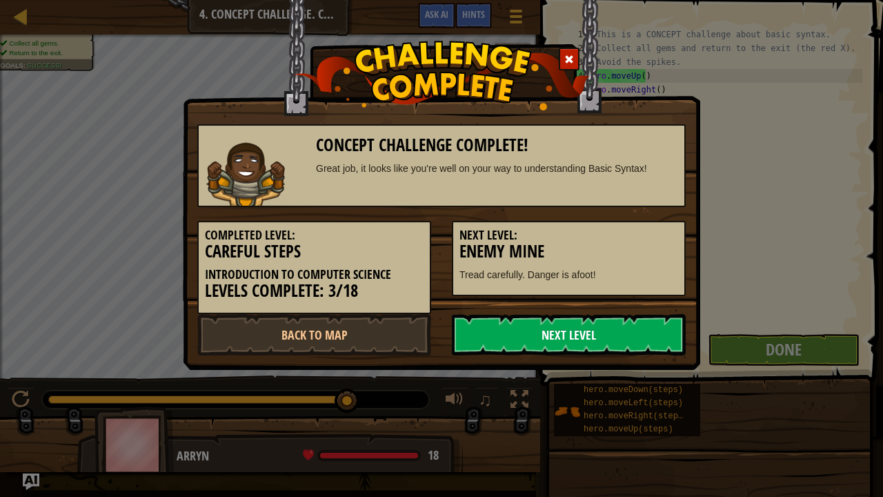
click at [562, 325] on link "Next Level" at bounding box center [569, 334] width 234 height 41
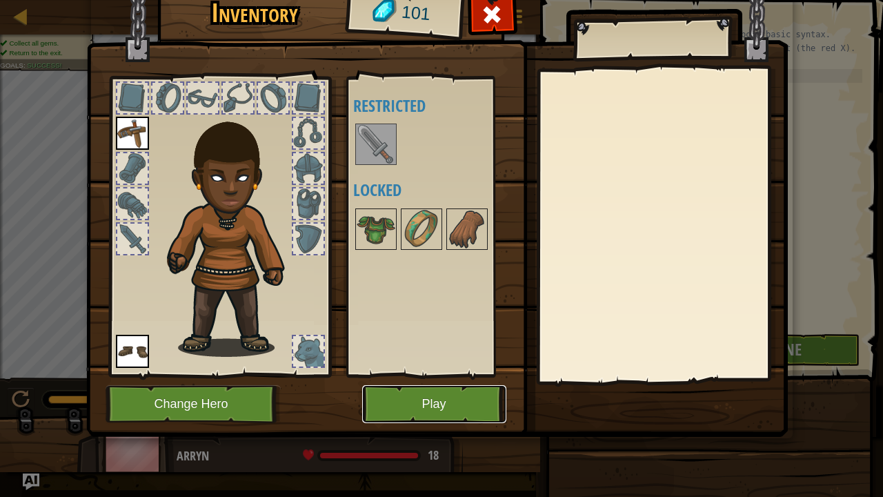
click at [453, 385] on button "Play" at bounding box center [434, 404] width 144 height 38
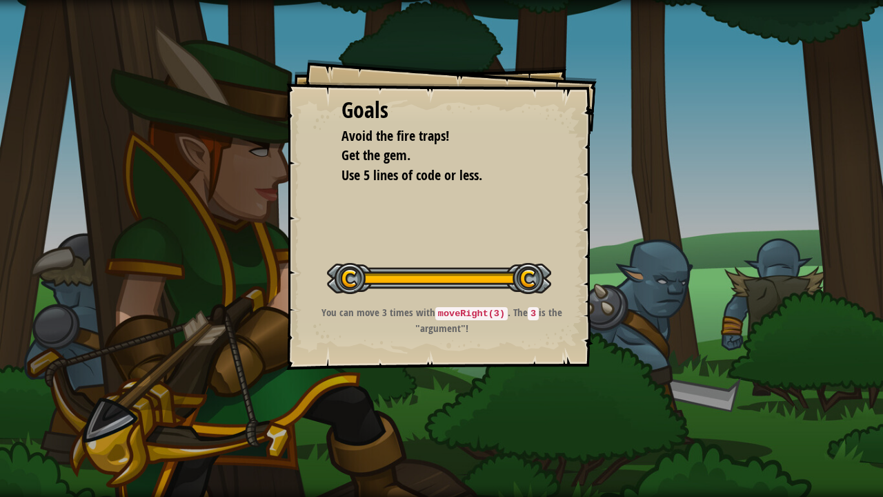
click at [522, 278] on div at bounding box center [439, 278] width 224 height 31
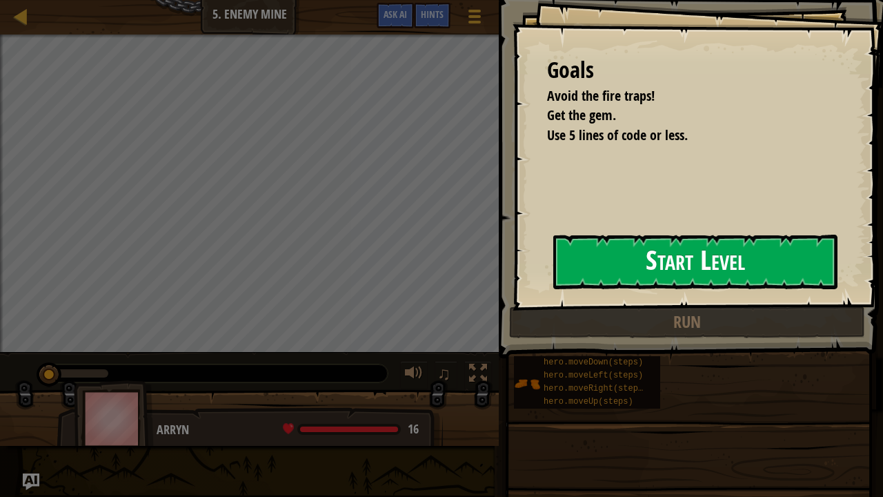
click at [513, 302] on div "Goals Avoid the fire traps! Get the gem. Use 5 lines of code or less. Start Lev…" at bounding box center [698, 155] width 371 height 311
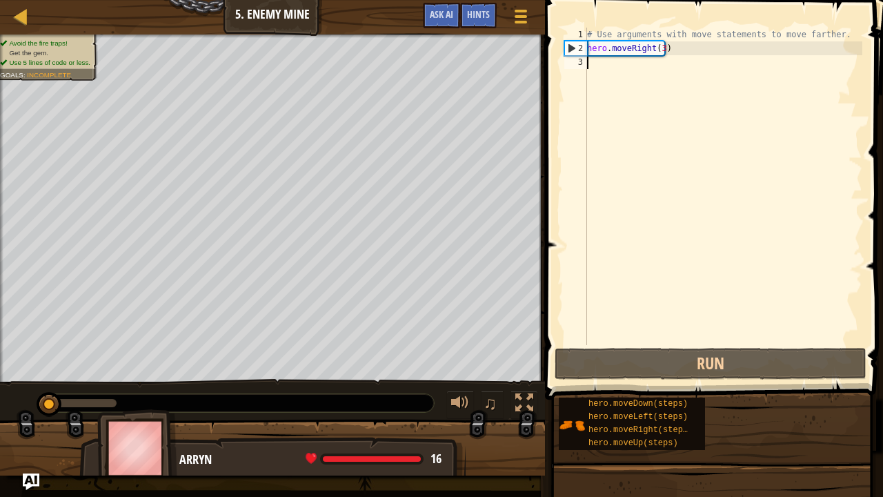
click at [584, 12] on div "Map Introduction to Computer Science 5. Enemy Mine Game Menu Done Hints Ask AI …" at bounding box center [441, 248] width 883 height 497
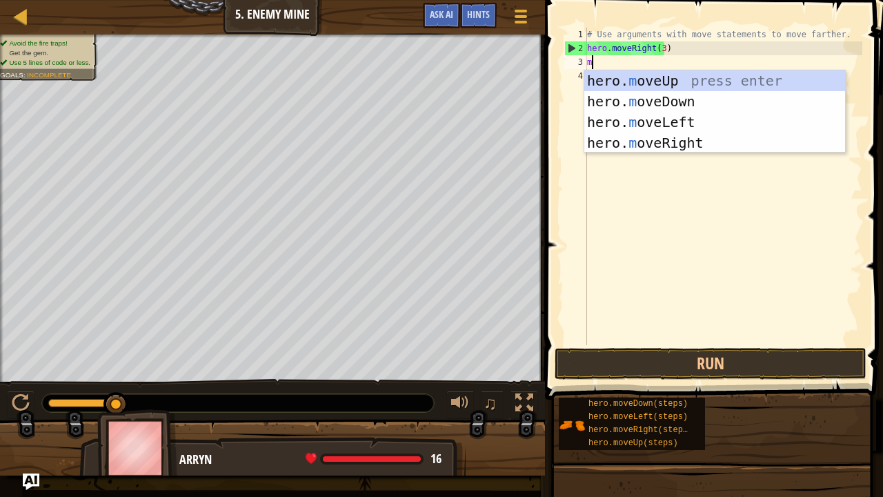
type textarea "mo"
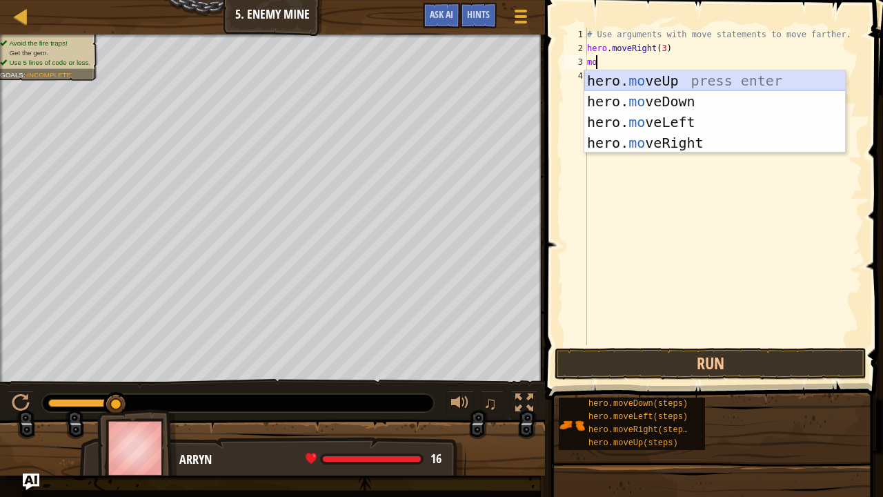
click at [609, 81] on div "hero. mo veUp press enter hero. mo veDown press enter hero. mo veLeft press ent…" at bounding box center [715, 132] width 262 height 124
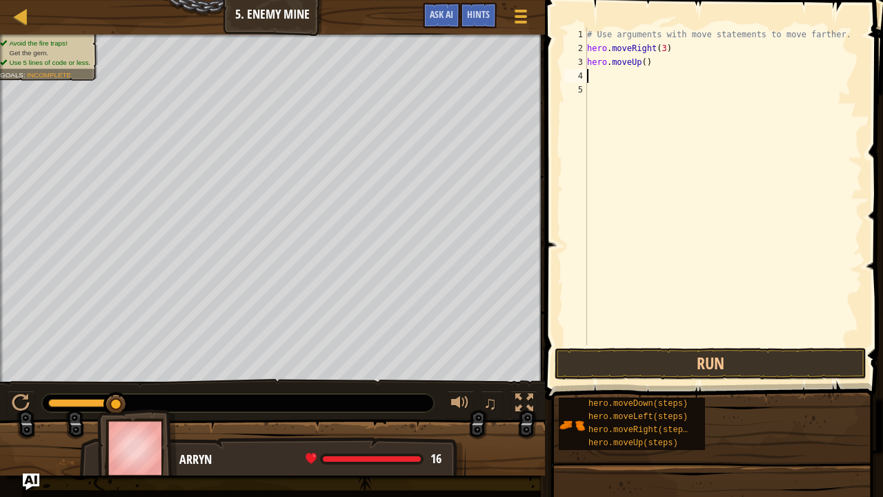
type textarea "m"
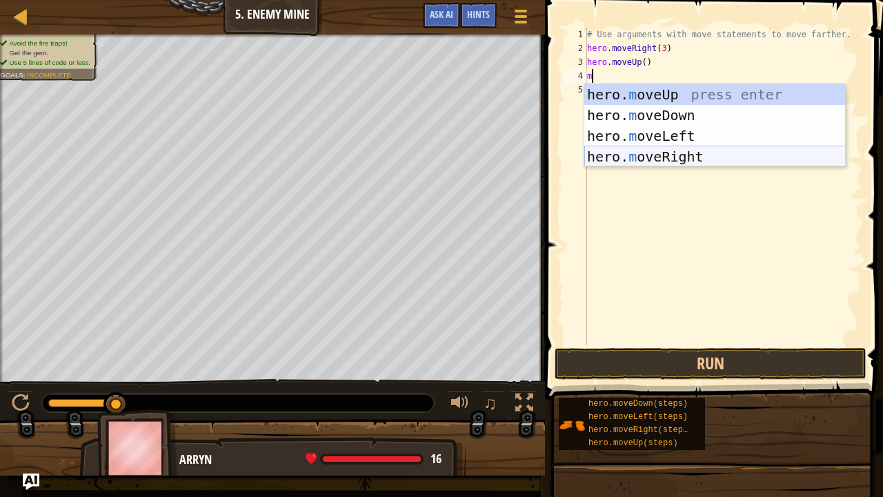
click at [683, 150] on div "hero. m oveUp press enter hero. m oveDown press enter hero. m oveLeft press ent…" at bounding box center [715, 146] width 262 height 124
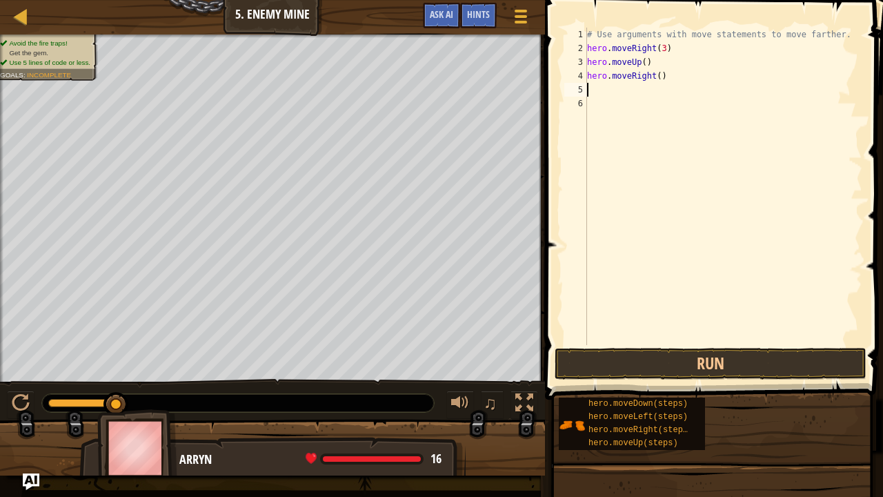
type textarea "m"
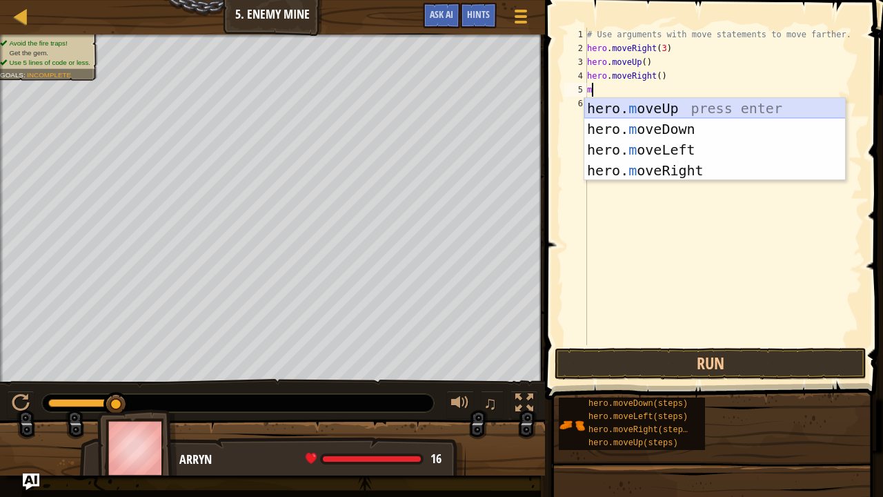
click at [675, 115] on div "hero. m oveUp press enter hero. m oveDown press enter hero. m oveLeft press ent…" at bounding box center [715, 160] width 262 height 124
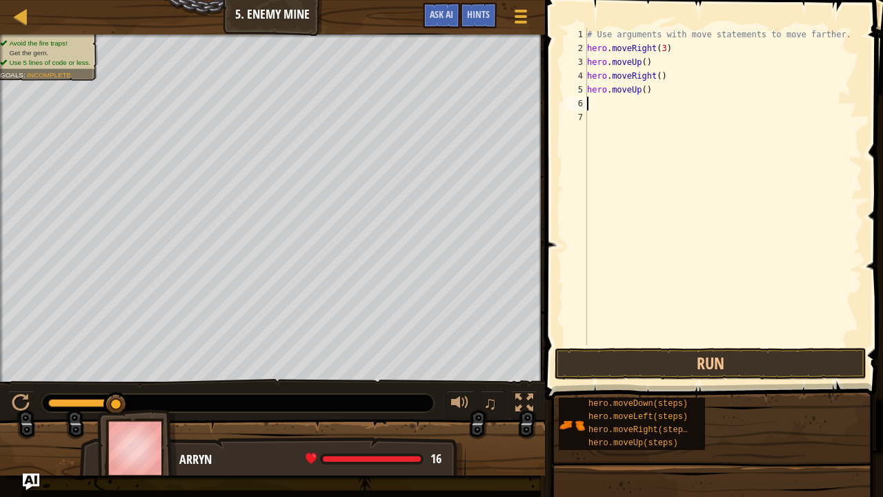
type textarea "m"
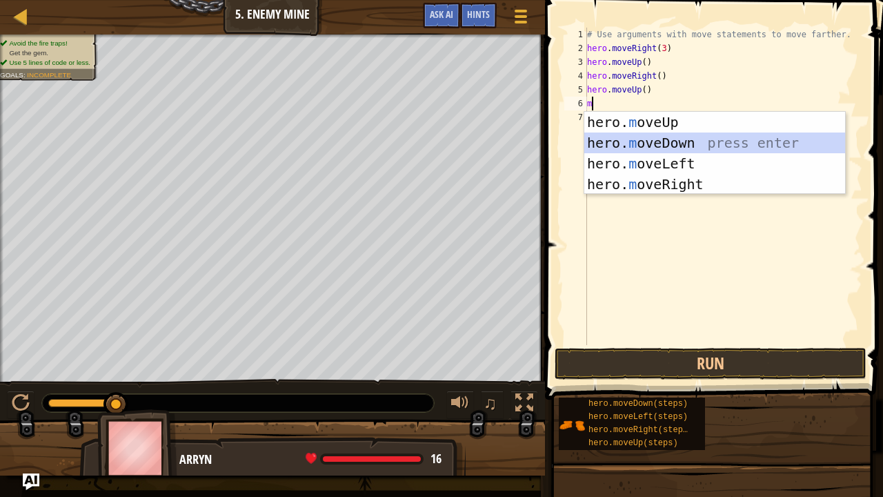
click at [685, 137] on div "hero. m oveUp press enter hero. m oveDown press enter hero. m oveLeft press ent…" at bounding box center [715, 174] width 262 height 124
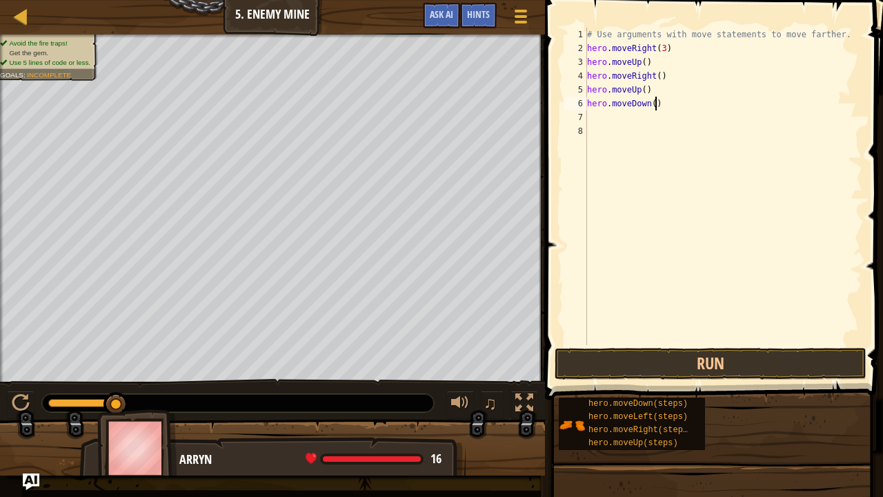
click at [653, 101] on div "# Use arguments with move statements to move farther. hero . moveRight ( 3 ) he…" at bounding box center [723, 200] width 278 height 345
click at [649, 103] on div "# Use arguments with move statements to move farther. hero . moveRight ( 3 ) he…" at bounding box center [723, 200] width 278 height 345
click at [652, 102] on div "# Use arguments with move statements to move farther. hero . moveRight ( 3 ) he…" at bounding box center [723, 200] width 278 height 345
type textarea "hero.moveDown(3)"
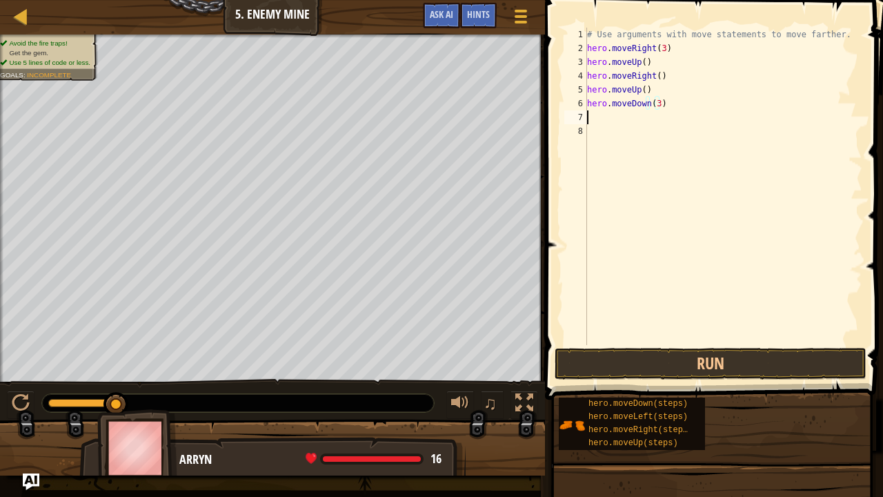
click at [595, 121] on div "# Use arguments with move statements to move farther. hero . moveRight ( 3 ) he…" at bounding box center [723, 200] width 278 height 345
click at [592, 131] on div "# Use arguments with move statements to move farther. hero . moveRight ( 3 ) he…" at bounding box center [723, 200] width 278 height 345
click at [595, 153] on div "# Use arguments with move statements to move farther. hero . moveRight ( 3 ) he…" at bounding box center [723, 200] width 278 height 345
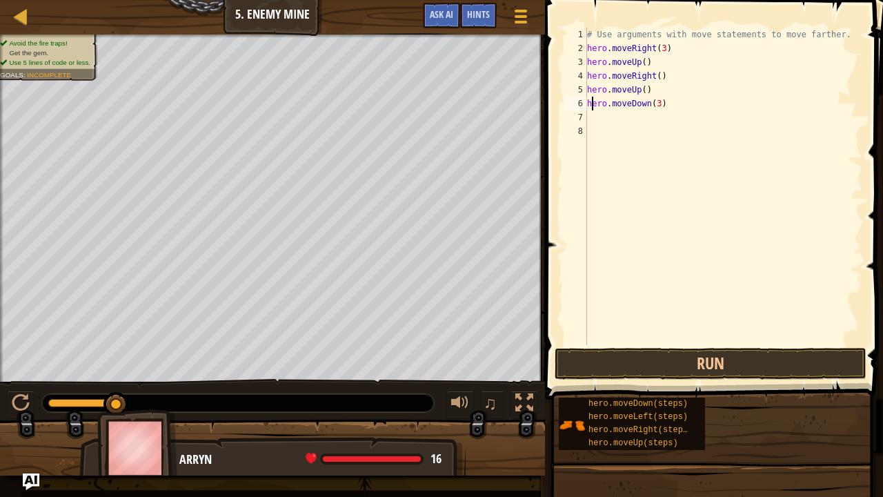
click at [593, 109] on div "# Use arguments with move statements to move farther. hero . moveRight ( 3 ) he…" at bounding box center [723, 200] width 278 height 345
click at [653, 102] on div "# Use arguments with move statements to move farther. hero . moveRight ( 3 ) he…" at bounding box center [723, 200] width 278 height 345
click at [655, 103] on div "# Use arguments with move statements to move farther. hero . moveRight ( 3 ) he…" at bounding box center [723, 200] width 278 height 345
type textarea "hero.moveDown(4)"
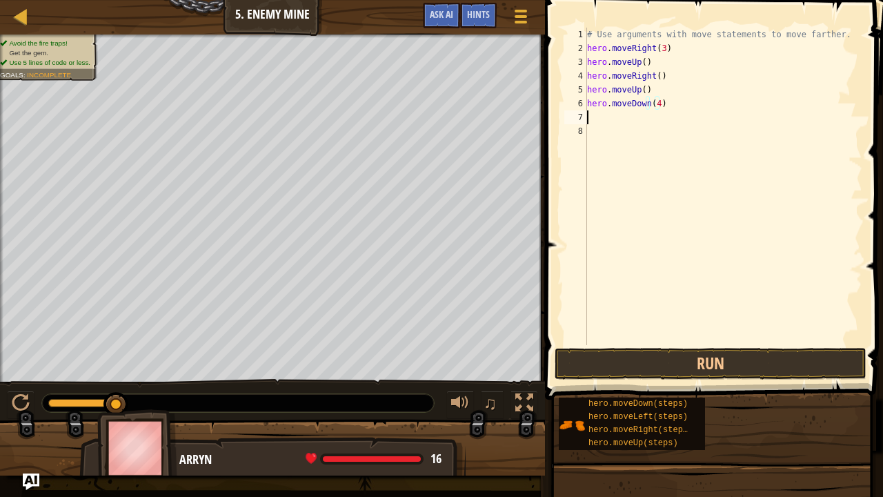
click at [598, 117] on div "# Use arguments with move statements to move farther. hero . moveRight ( 3 ) he…" at bounding box center [723, 200] width 278 height 345
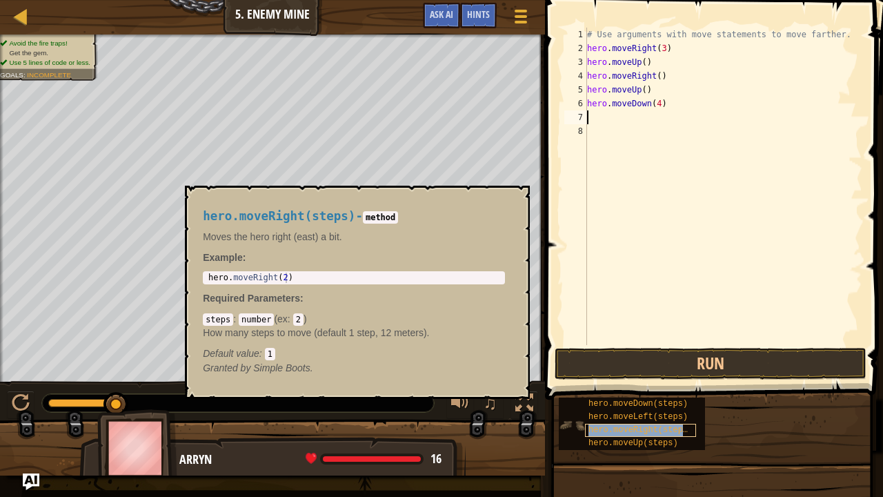
click at [643, 385] on span "hero.moveRight(steps)" at bounding box center [641, 430] width 104 height 10
type textarea "m"
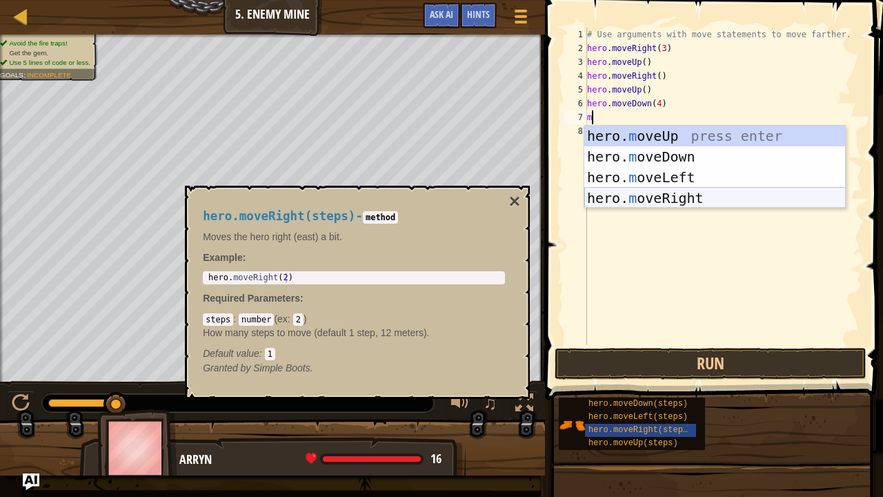
click at [662, 188] on div "hero. m oveUp press enter hero. m oveDown press enter hero. m oveLeft press ent…" at bounding box center [715, 188] width 262 height 124
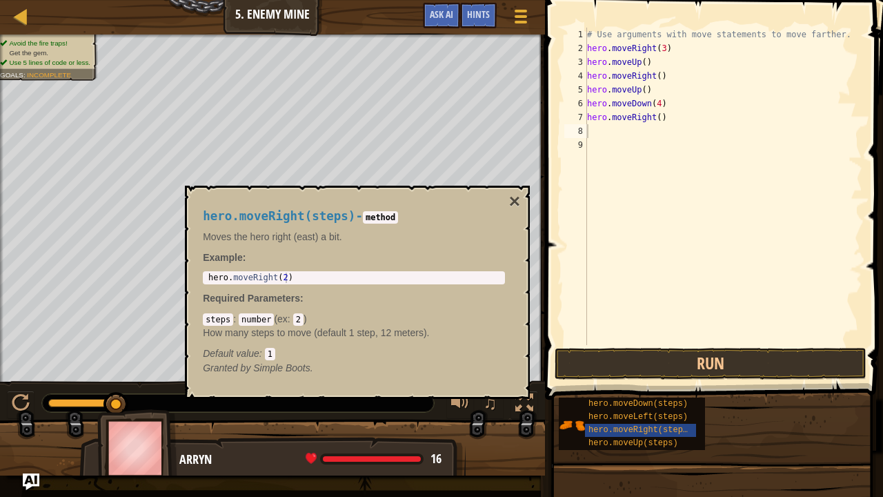
click at [521, 195] on div "hero.moveRight(steps) - method Moves the hero right (east) a bit. Example : 1 h…" at bounding box center [357, 292] width 345 height 213
click at [515, 199] on button "×" at bounding box center [514, 201] width 11 height 19
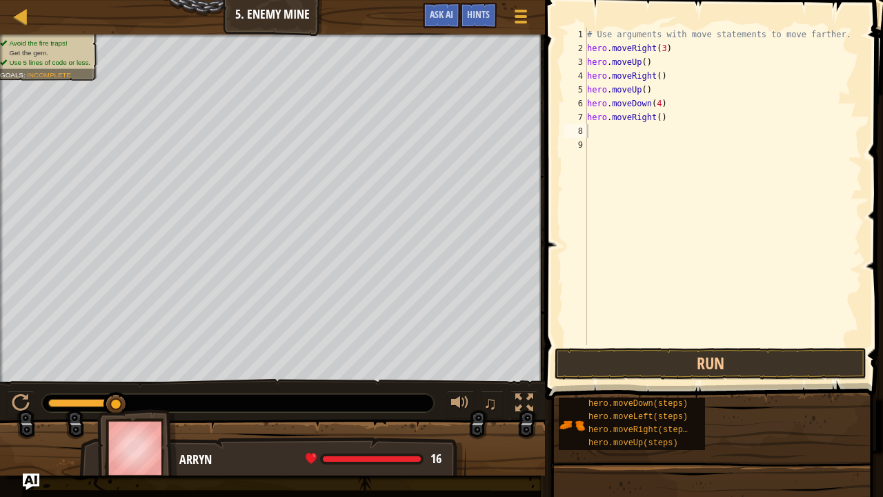
click at [656, 119] on div "# Use arguments with move statements to move farther. hero . moveRight ( 3 ) he…" at bounding box center [723, 200] width 278 height 345
click at [702, 362] on button "Run" at bounding box center [711, 364] width 312 height 32
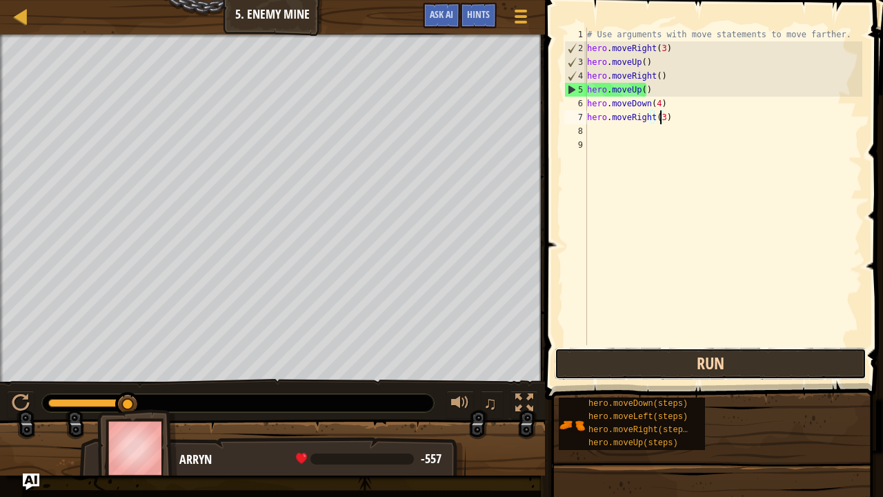
click at [657, 364] on button "Run" at bounding box center [711, 364] width 312 height 32
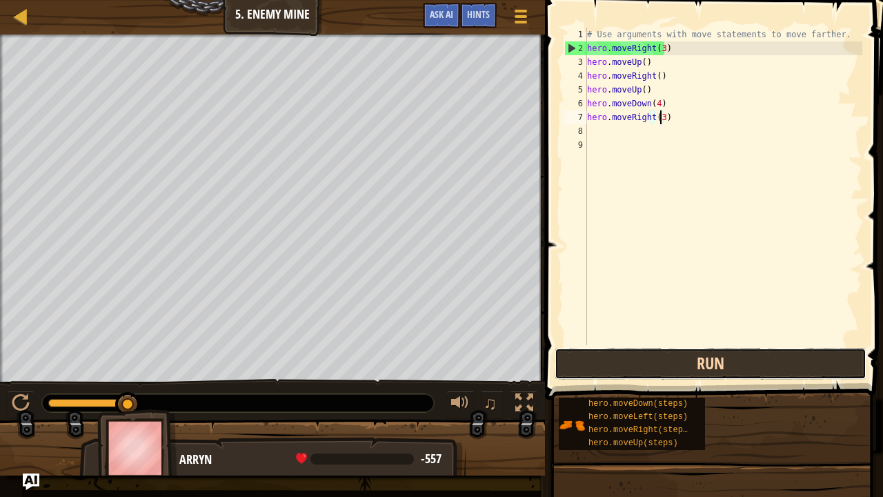
click at [726, 368] on button "Run" at bounding box center [711, 364] width 312 height 32
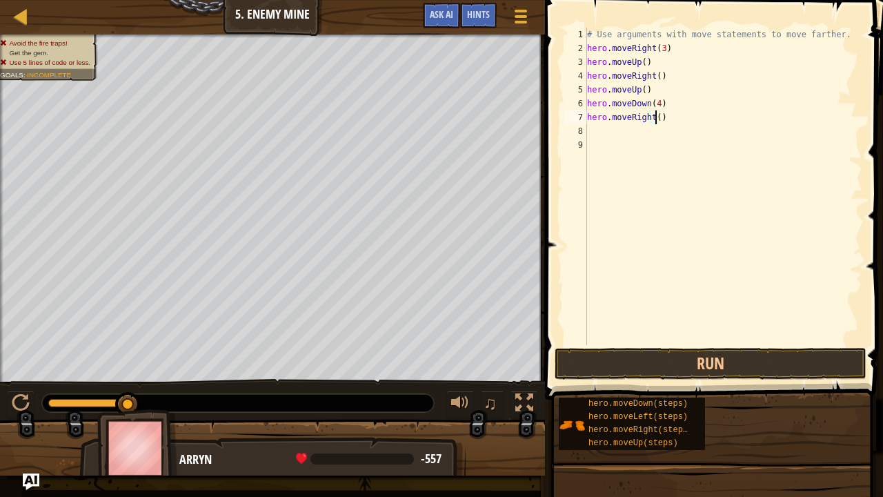
type textarea "hero.moveRight(2)"
click at [825, 344] on div "# Use arguments with move statements to move farther. hero . moveRight ( 3 ) he…" at bounding box center [723, 200] width 278 height 345
click at [816, 362] on button "Run" at bounding box center [711, 364] width 312 height 32
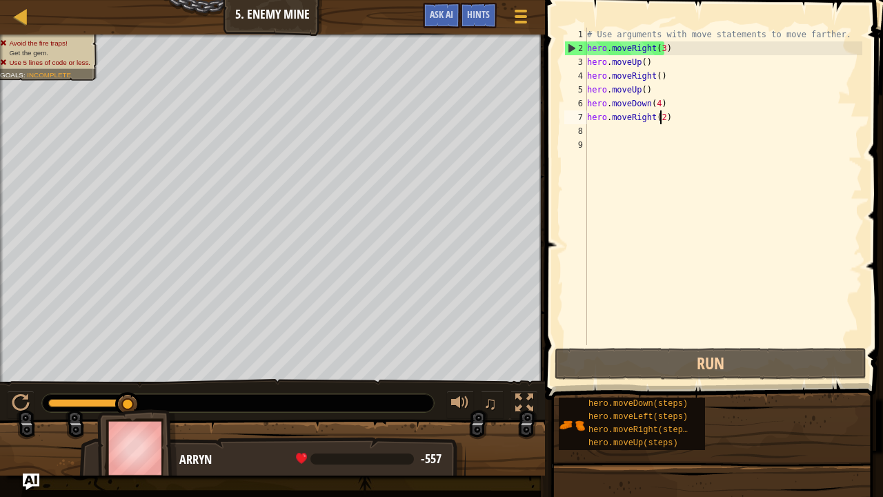
click at [658, 119] on div "# Use arguments with move statements to move farther. hero . moveRight ( 3 ) he…" at bounding box center [723, 200] width 278 height 345
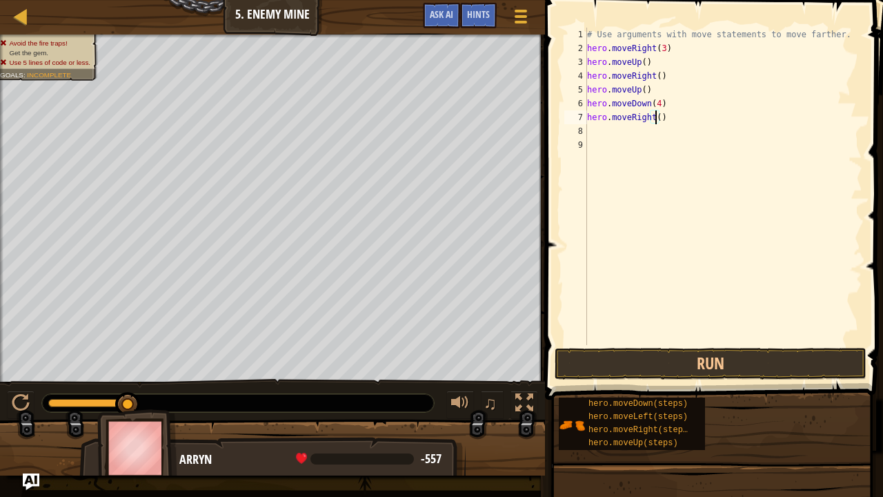
scroll to position [6, 6]
click at [676, 364] on button "Run" at bounding box center [711, 364] width 312 height 32
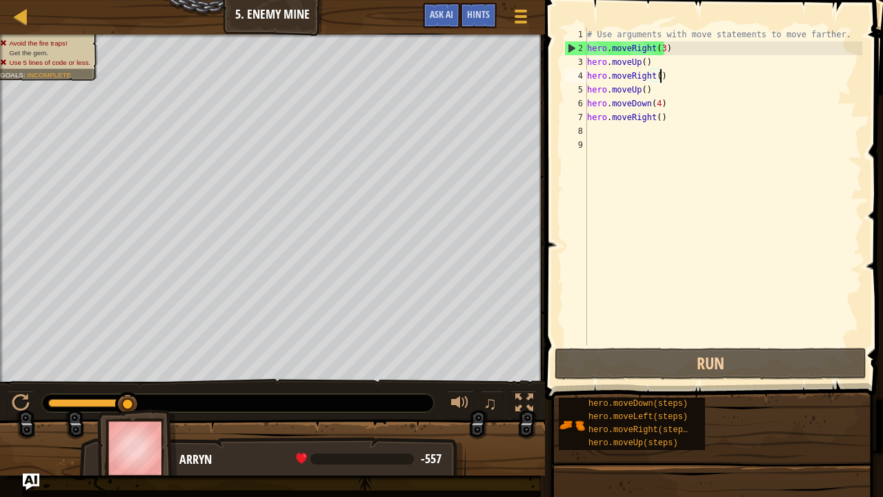
click at [664, 72] on div "# Use arguments with move statements to move farther. hero . moveRight ( 3 ) he…" at bounding box center [723, 200] width 278 height 345
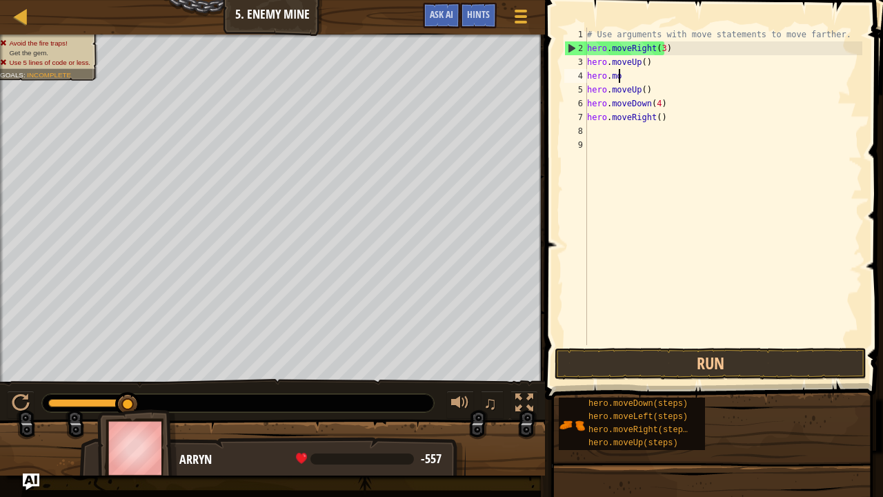
scroll to position [6, 0]
type textarea "h"
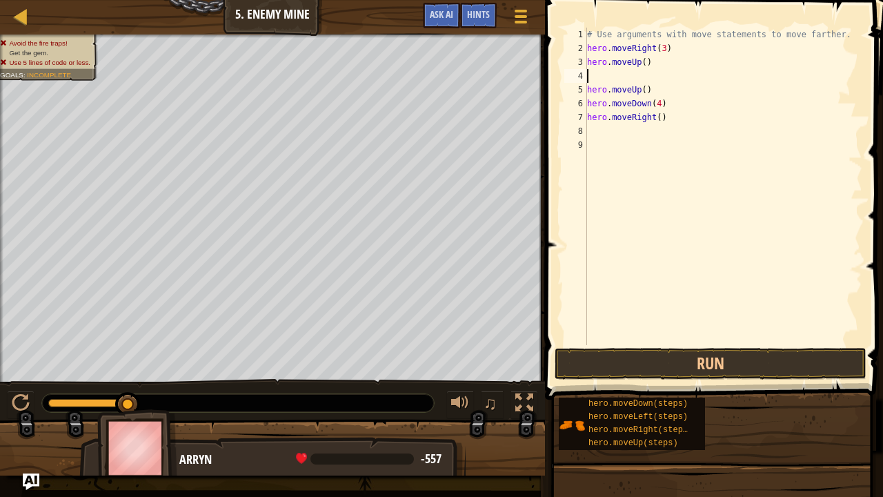
click at [660, 122] on div "# Use arguments with move statements to move farther. hero . moveRight ( 3 ) he…" at bounding box center [723, 200] width 278 height 345
type textarea "h"
type textarea "hero.moveDown(4"
drag, startPoint x: 659, startPoint y: 101, endPoint x: 607, endPoint y: 140, distance: 65.6
click at [607, 140] on div "# Use arguments with move statements to move farther. hero . moveRight ( 3 ) he…" at bounding box center [723, 200] width 278 height 345
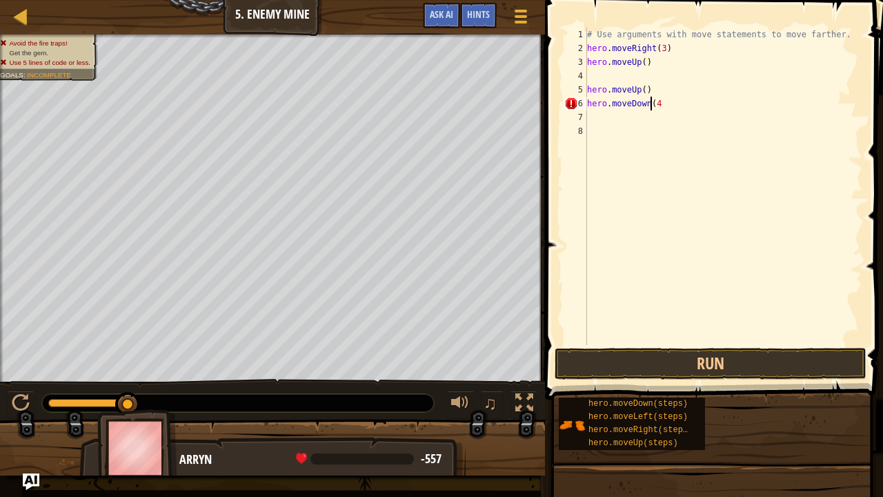
click at [653, 103] on div "# Use arguments with move statements to move farther. hero . moveRight ( 3 ) he…" at bounding box center [723, 200] width 278 height 345
click at [660, 105] on div "# Use arguments with move statements to move farther. hero . moveRight ( 3 ) he…" at bounding box center [723, 200] width 278 height 345
type textarea "h"
click at [647, 86] on div "# Use arguments with move statements to move farther. hero . moveRight ( 3 ) he…" at bounding box center [723, 200] width 278 height 345
type textarea "h"
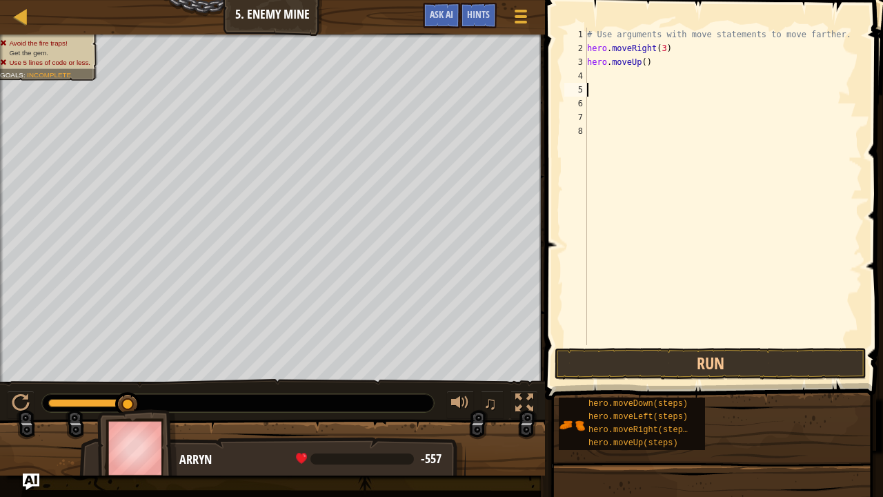
click at [599, 64] on div "# Use arguments with move statements to move farther. hero . moveRight ( 3 ) he…" at bounding box center [723, 200] width 278 height 345
type textarea "hero.moveUp()"
click at [590, 75] on div "# Use arguments with move statements to move farther. hero . moveRight ( 3 ) he…" at bounding box center [723, 200] width 278 height 345
type textarea "m"
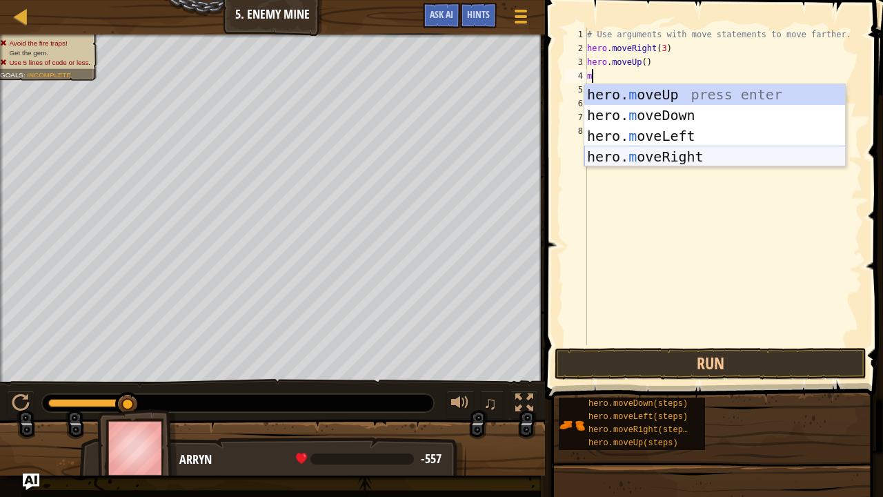
click at [648, 155] on div "hero. m oveUp press enter hero. m oveDown press enter hero. m oveLeft press ent…" at bounding box center [715, 146] width 262 height 124
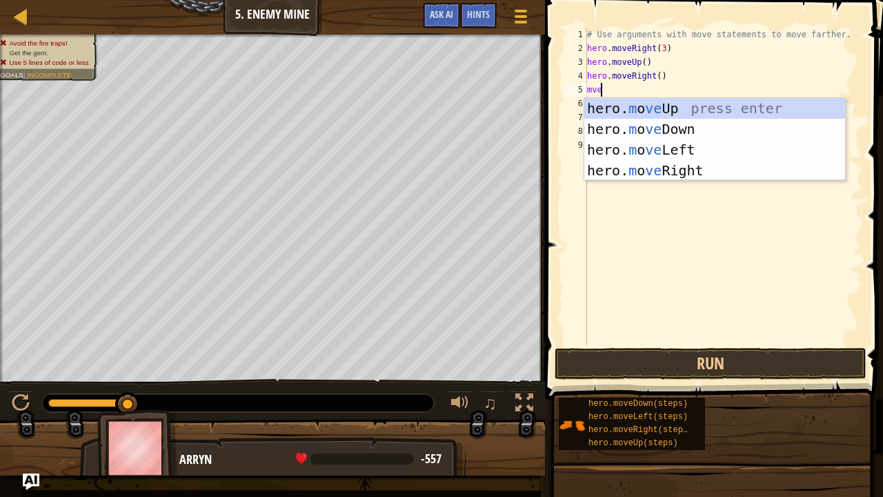
type textarea "mved"
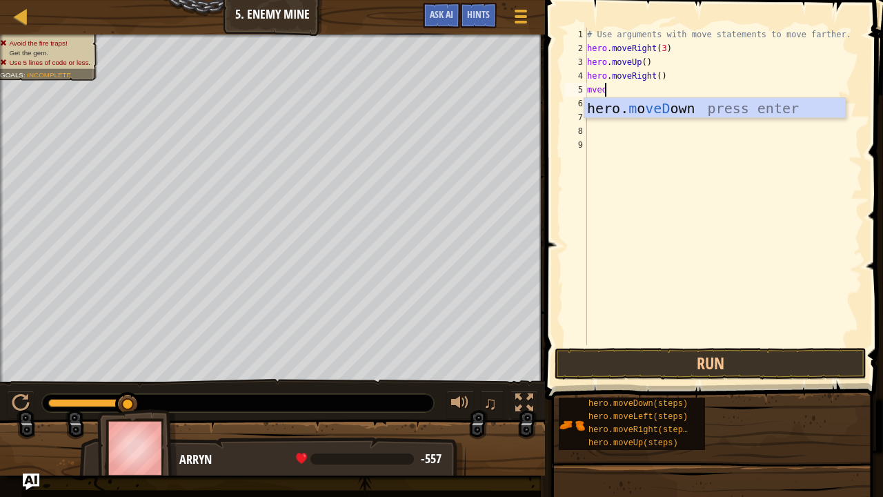
scroll to position [6, 1]
click at [621, 112] on div "hero. m o veD own press enter" at bounding box center [715, 129] width 262 height 62
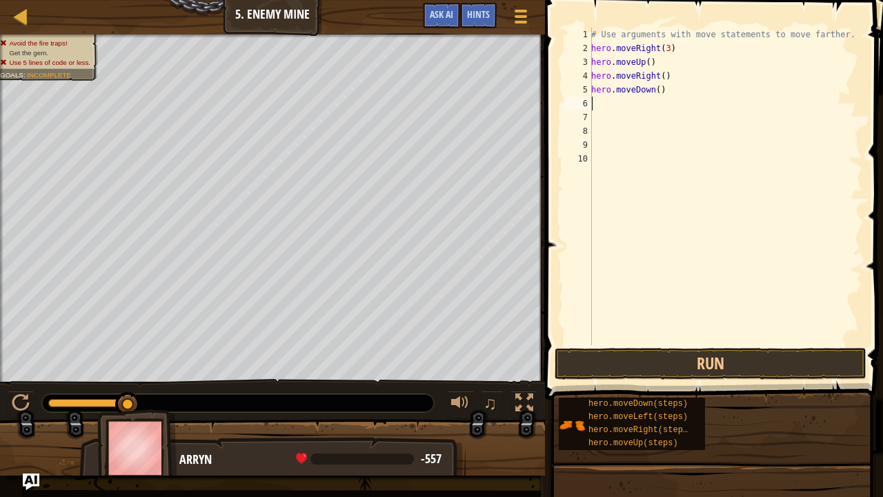
scroll to position [6, 0]
click at [678, 355] on button "Run" at bounding box center [711, 364] width 312 height 32
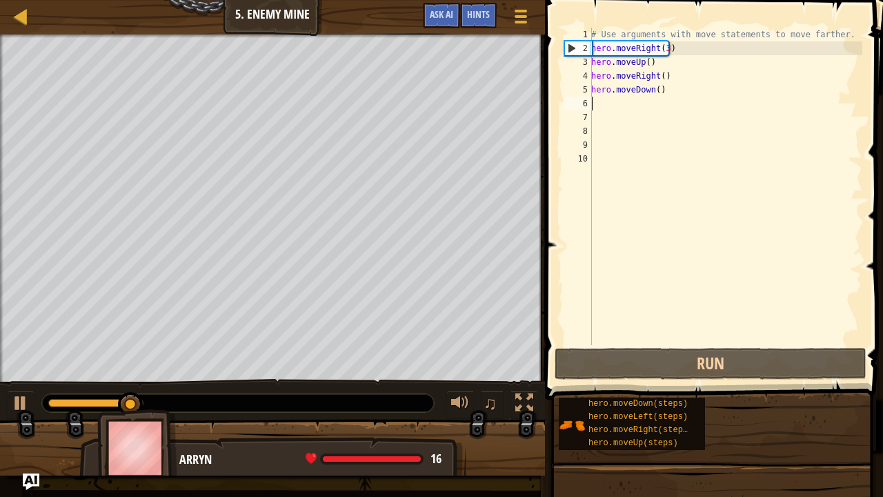
click at [656, 90] on div "# Use arguments with move statements to move farther. hero . moveRight ( 3 ) he…" at bounding box center [726, 200] width 274 height 345
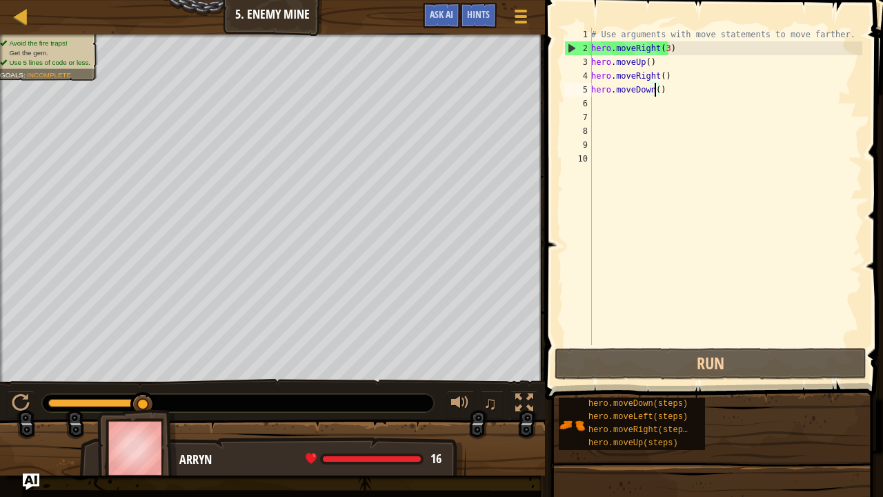
type textarea "hero.moveDown(3)"
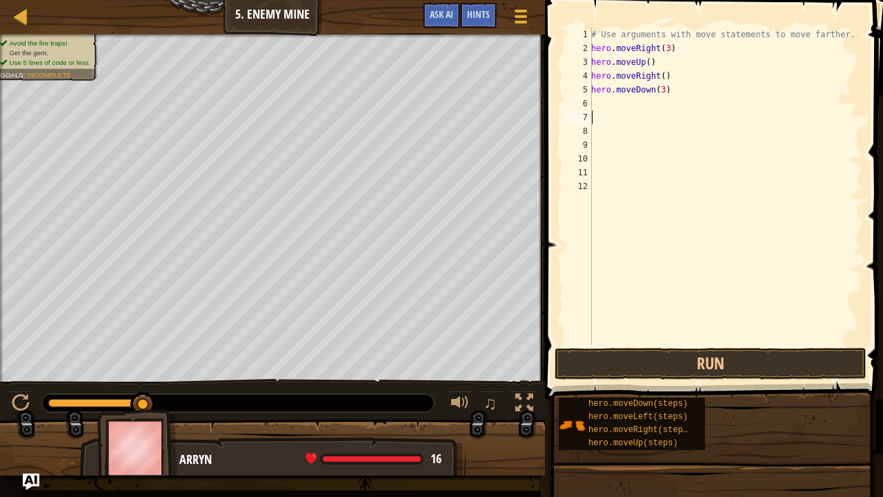
click at [595, 94] on div "# Use arguments with move statements to move farther. hero . moveRight ( 3 ) he…" at bounding box center [726, 200] width 274 height 345
type textarea "hero.moveDown(3)"
click at [592, 108] on div "# Use arguments with move statements to move farther. hero . moveRight ( 3 ) he…" at bounding box center [726, 200] width 274 height 345
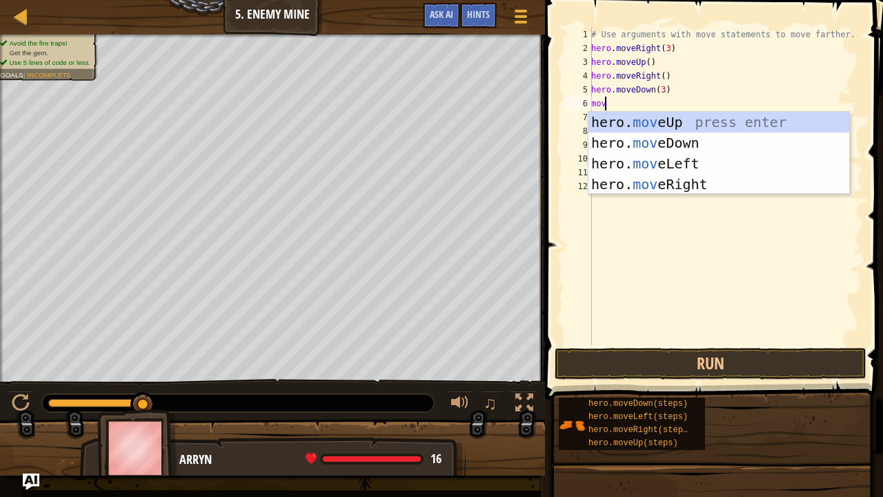
type textarea "move"
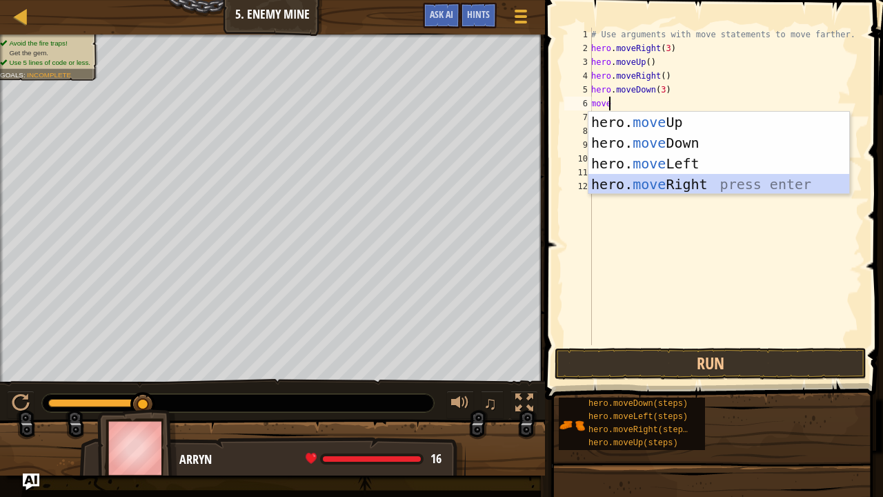
click at [640, 186] on div "hero. move Up press enter hero. move Down press enter hero. move Left press ent…" at bounding box center [720, 174] width 262 height 124
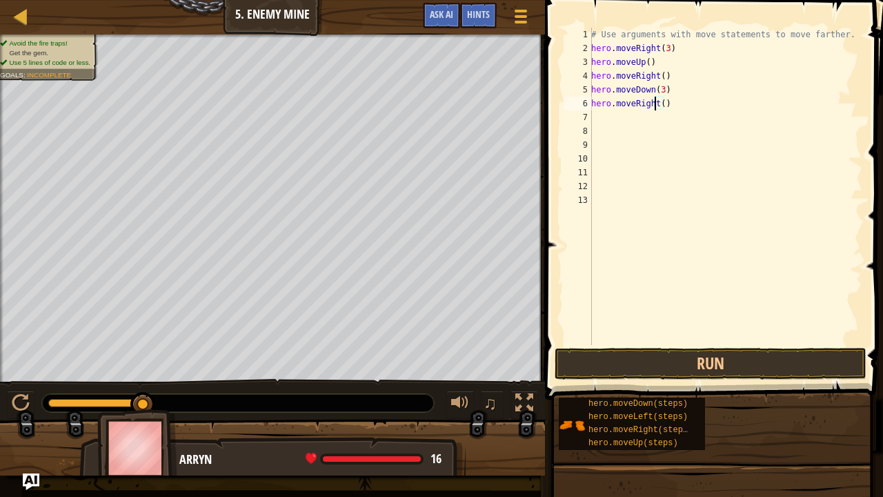
click at [657, 104] on div "# Use arguments with move statements to move farther. hero . moveRight ( 3 ) he…" at bounding box center [726, 200] width 274 height 345
click at [660, 104] on div "# Use arguments with move statements to move farther. hero . moveRight ( 3 ) he…" at bounding box center [726, 200] width 274 height 345
type textarea "hero.moveRight(2)"
click at [668, 358] on button "Run" at bounding box center [711, 364] width 312 height 32
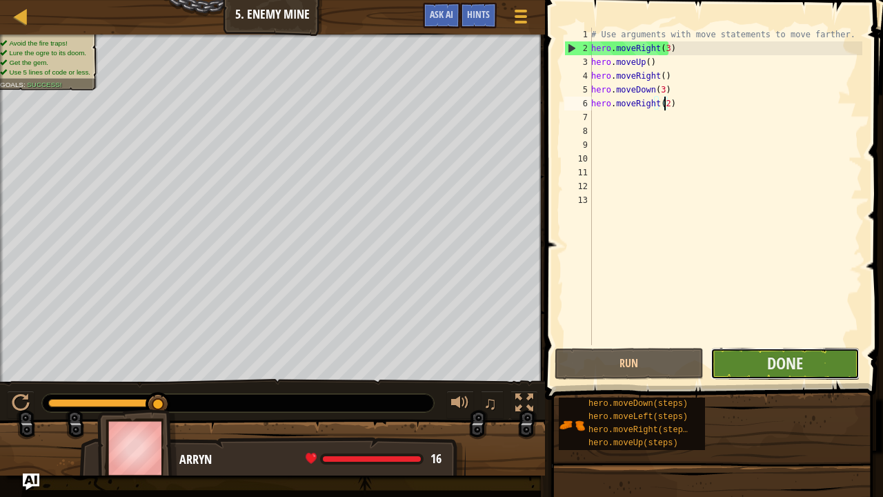
click at [817, 367] on button "Done" at bounding box center [785, 364] width 149 height 32
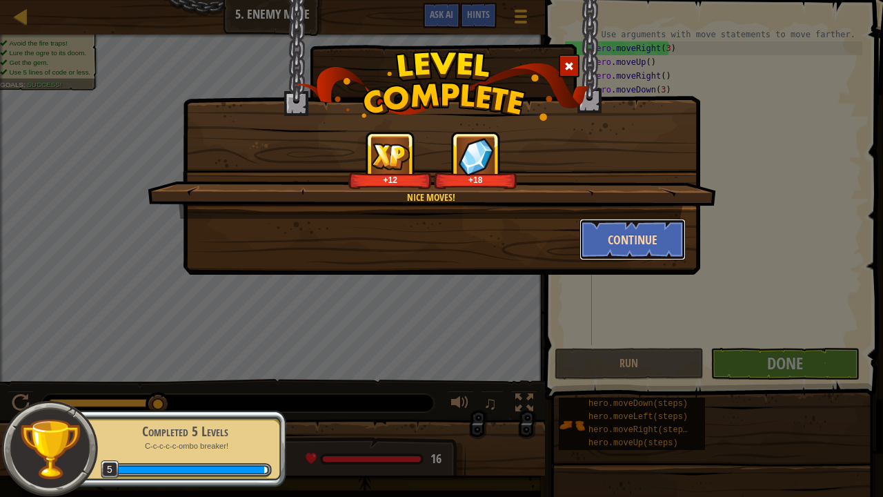
click at [595, 219] on button "Continue" at bounding box center [633, 239] width 107 height 41
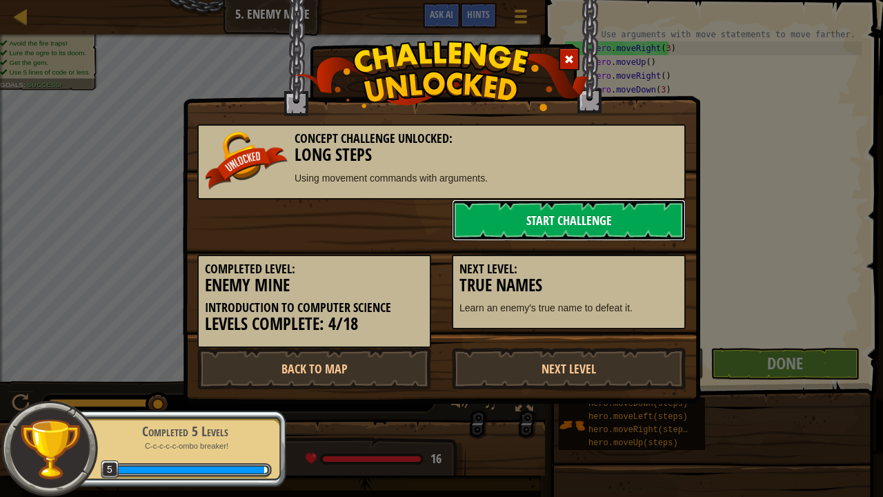
click at [598, 228] on link "Start Challenge" at bounding box center [569, 219] width 234 height 41
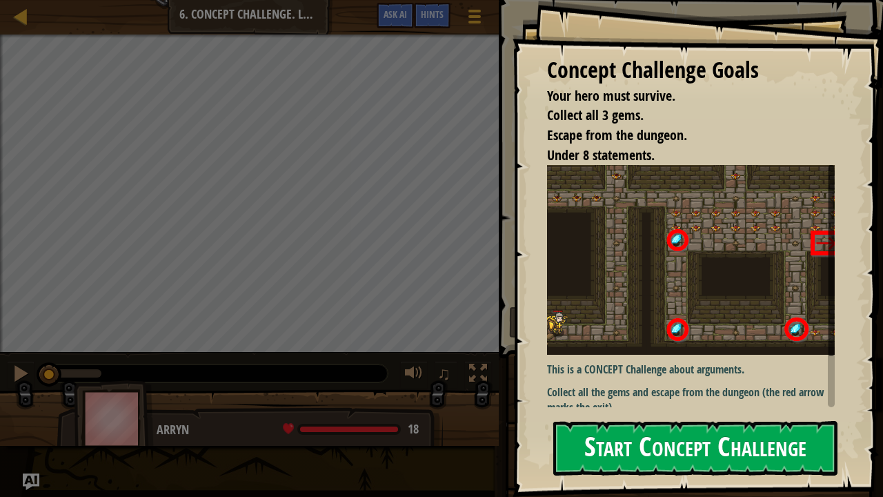
click at [723, 385] on button "Start Concept Challenge" at bounding box center [695, 448] width 284 height 55
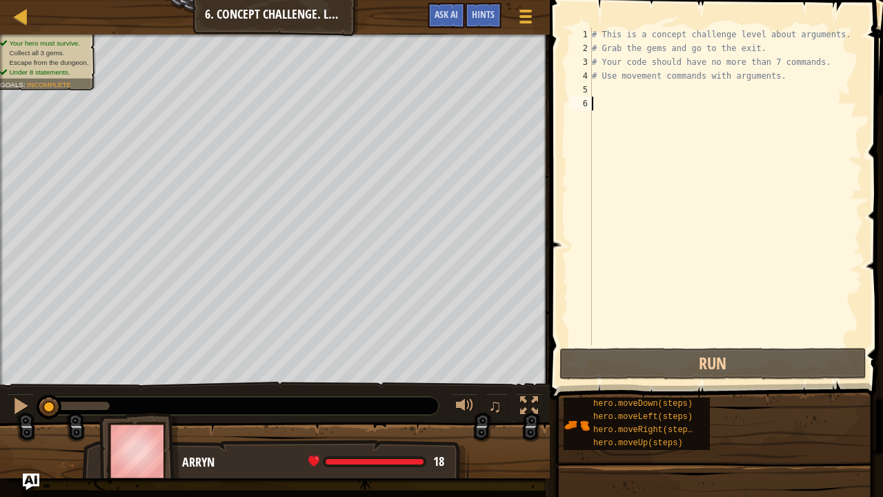
click at [613, 184] on div "Map Introduction to Computer Science 6. Concept Challenge. Long Steps Game Menu…" at bounding box center [441, 248] width 883 height 497
click at [595, 82] on div "# This is a concept challenge level about arguments. # Grab the gems and go to …" at bounding box center [725, 200] width 273 height 345
type textarea "# Use movement commands with arguments."
click at [595, 86] on div "# This is a concept challenge level about arguments. # Grab the gems and go to …" at bounding box center [725, 200] width 273 height 345
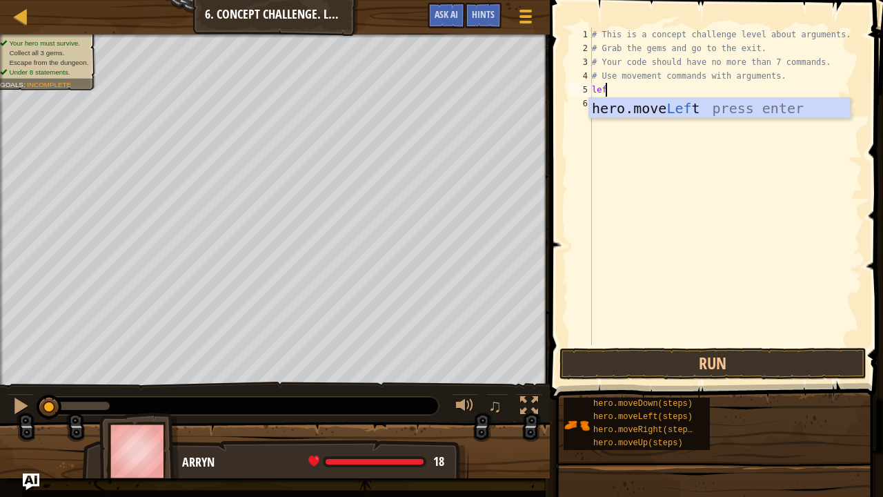
type textarea "left"
click at [648, 114] on div "hero.move Left press enter" at bounding box center [720, 129] width 262 height 62
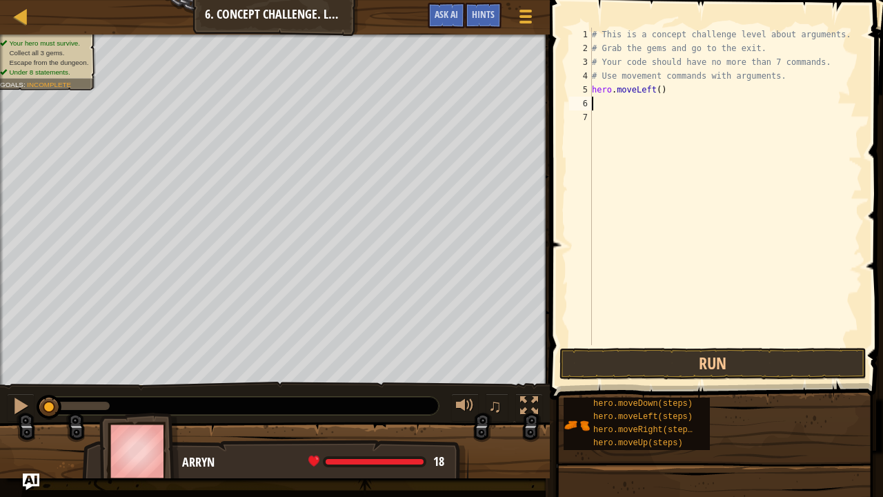
type textarea "m"
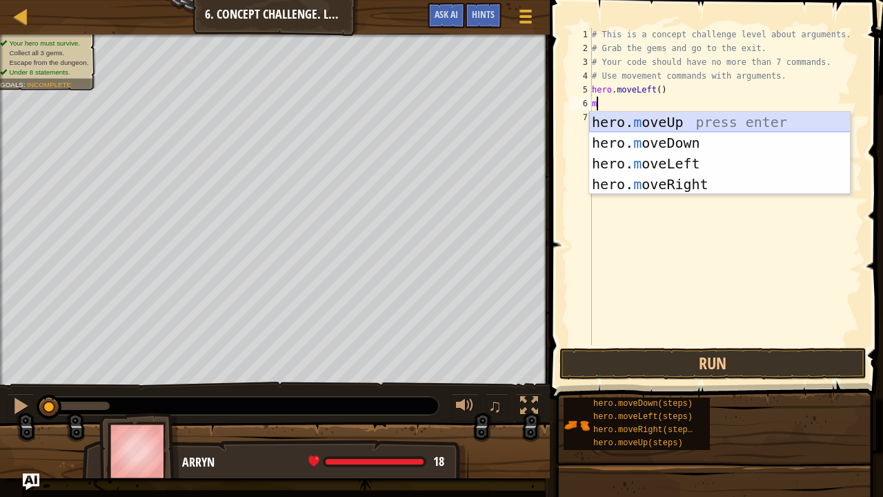
click at [672, 115] on div "hero. m oveUp press enter hero. m oveDown press enter hero. m oveLeft press ent…" at bounding box center [720, 174] width 262 height 124
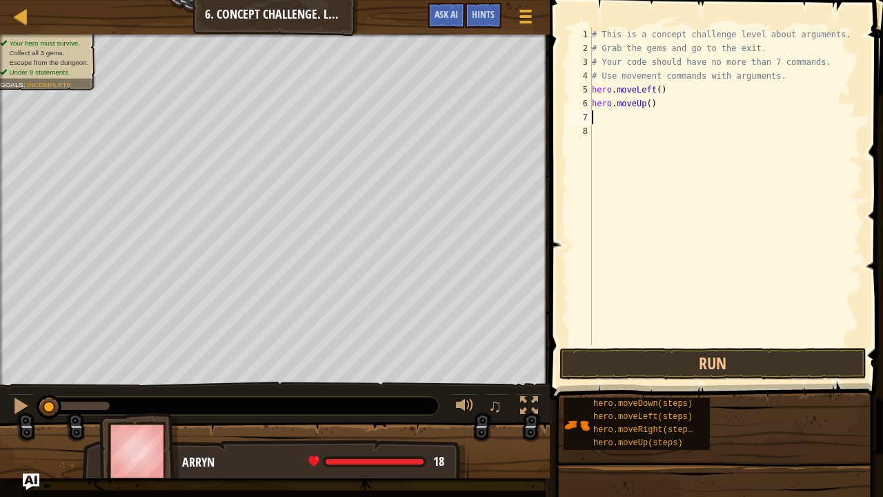
click at [646, 104] on div "# This is a concept challenge level about arguments. # Grab the gems and go to …" at bounding box center [725, 200] width 273 height 345
click at [729, 368] on button "Run" at bounding box center [713, 364] width 307 height 32
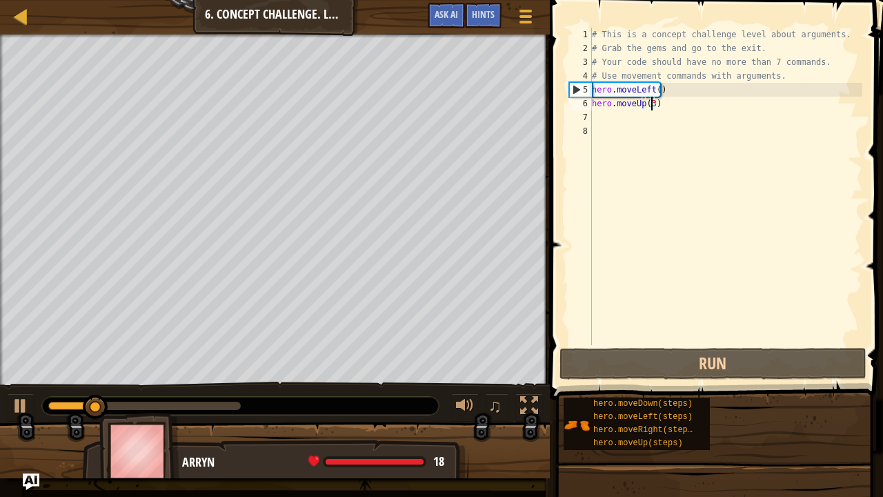
click at [647, 88] on div "# This is a concept challenge level about arguments. # Grab the gems and go to …" at bounding box center [725, 200] width 273 height 345
click at [651, 88] on div "# This is a concept challenge level about arguments. # Grab the gems and go to …" at bounding box center [725, 200] width 273 height 345
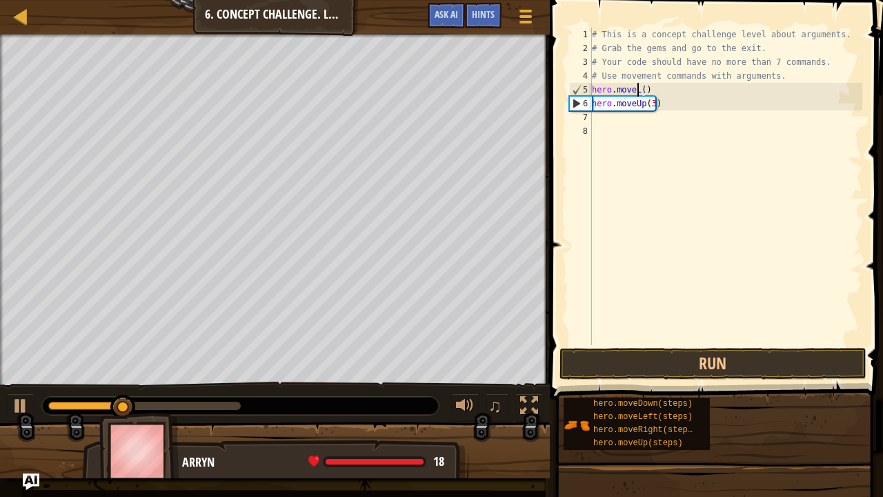
scroll to position [6, 3]
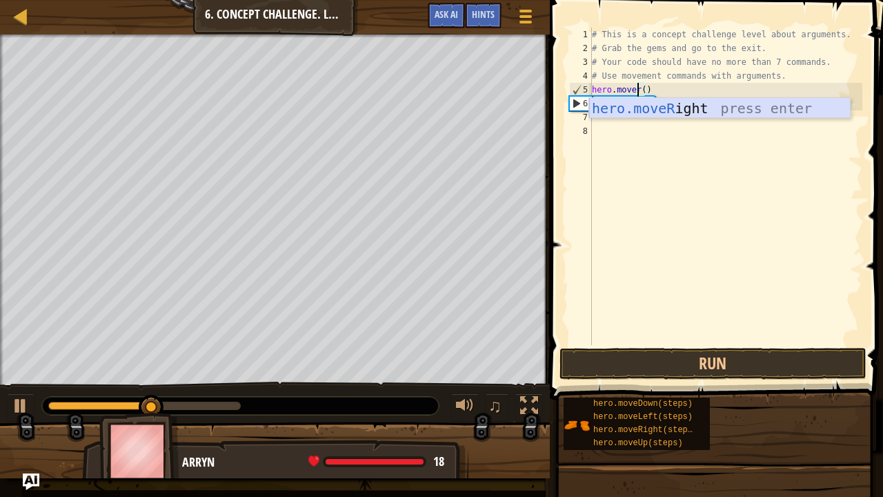
click at [666, 112] on div "hero.moveR ight press enter" at bounding box center [720, 129] width 262 height 62
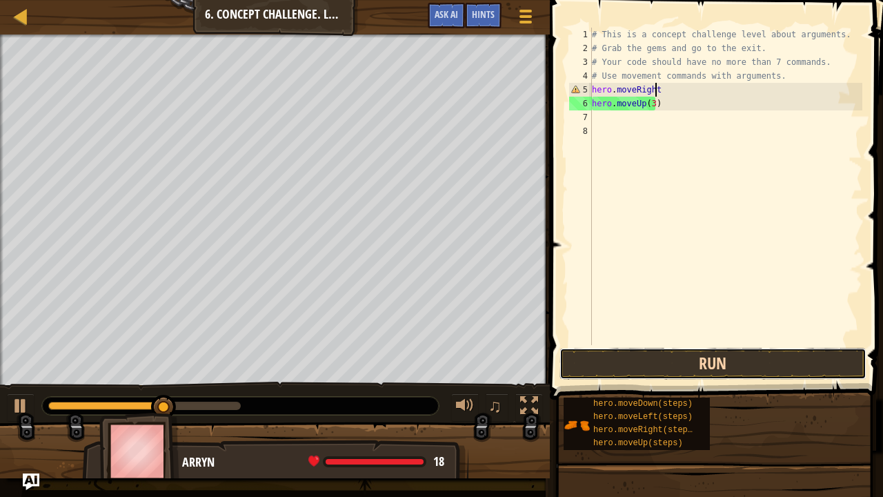
click at [689, 363] on button "Run" at bounding box center [713, 364] width 307 height 32
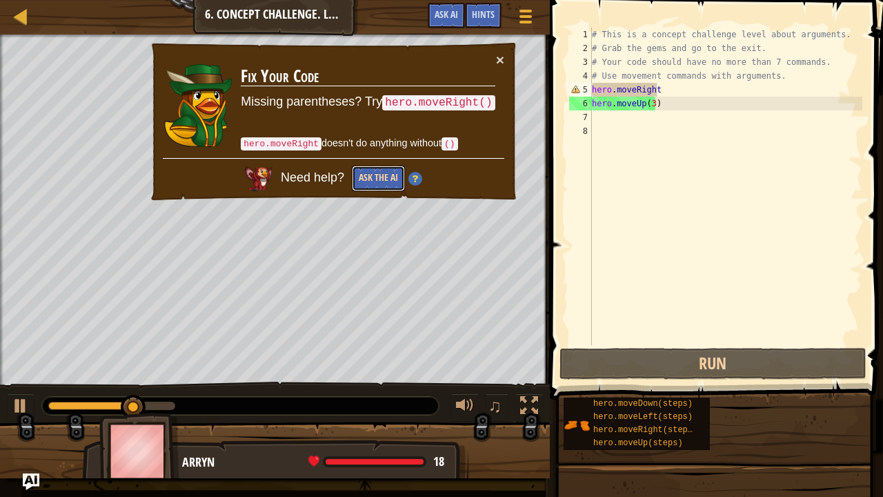
click at [391, 184] on button "Ask the AI" at bounding box center [378, 179] width 53 height 26
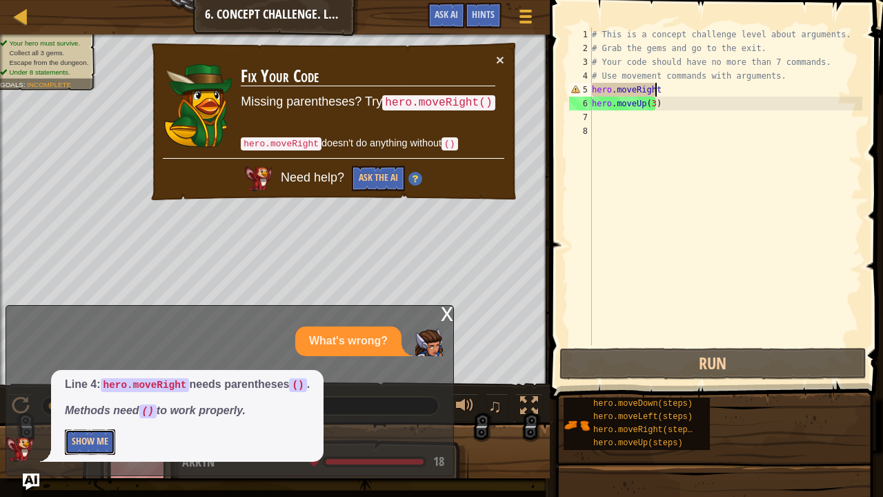
click at [104, 385] on button "Show Me" at bounding box center [90, 442] width 50 height 26
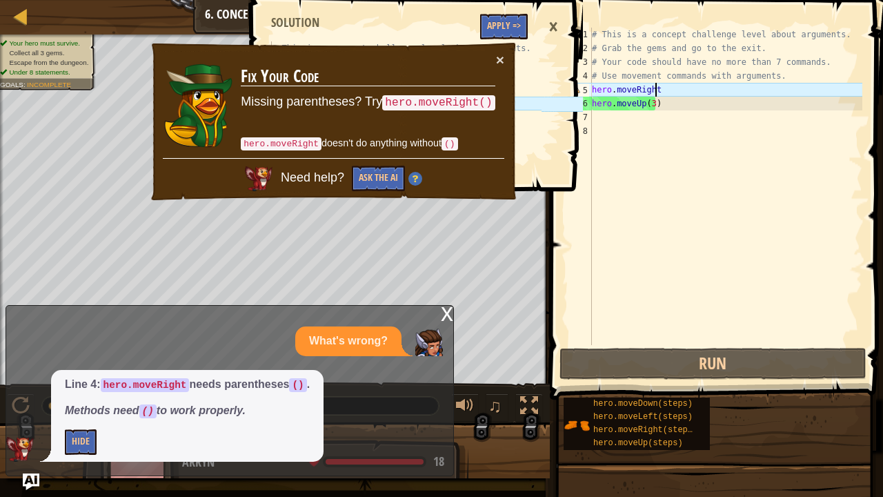
scroll to position [6, 5]
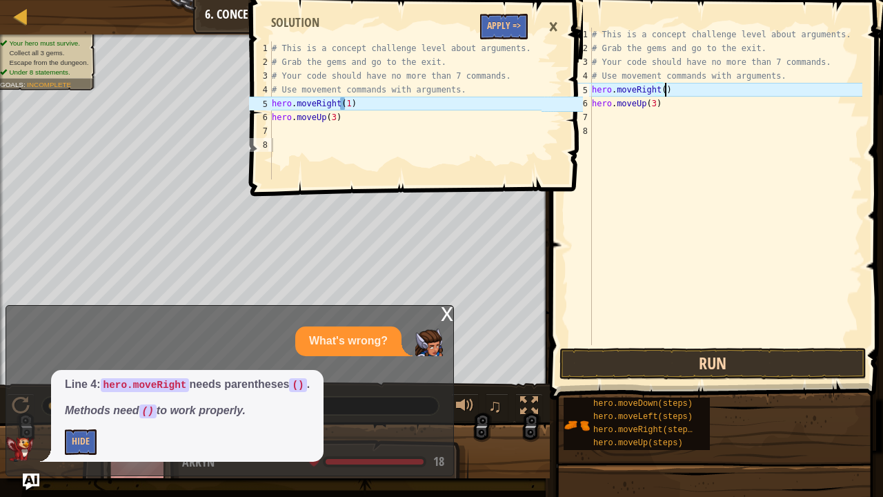
type textarea "hero.moveRight()"
click at [718, 368] on button "Run" at bounding box center [713, 364] width 307 height 32
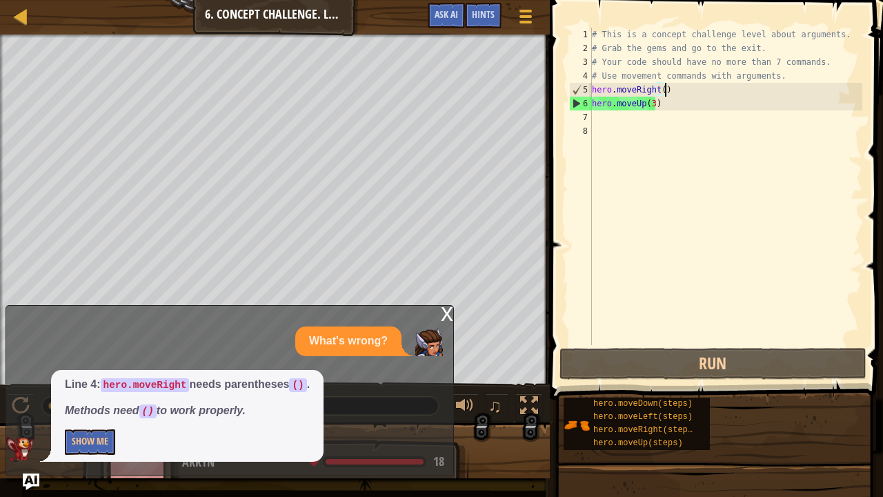
click at [601, 116] on div "# This is a concept challenge level about arguments. # Grab the gems and go to …" at bounding box center [725, 200] width 273 height 345
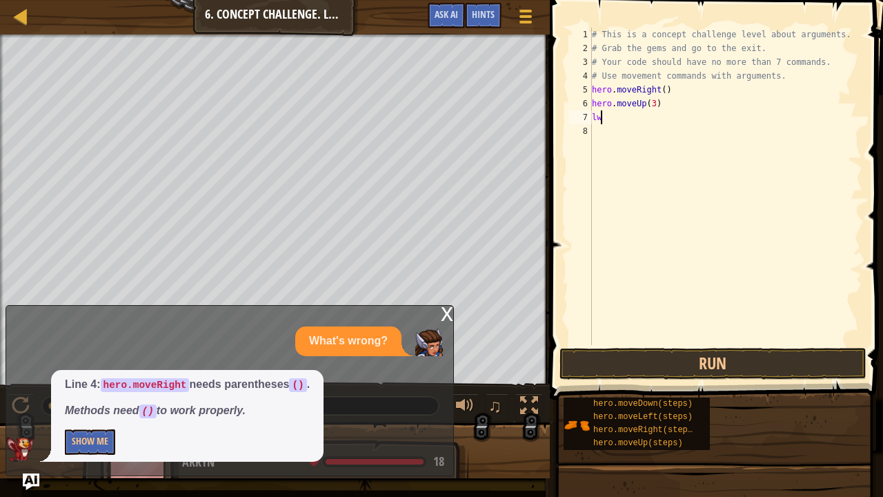
type textarea "l"
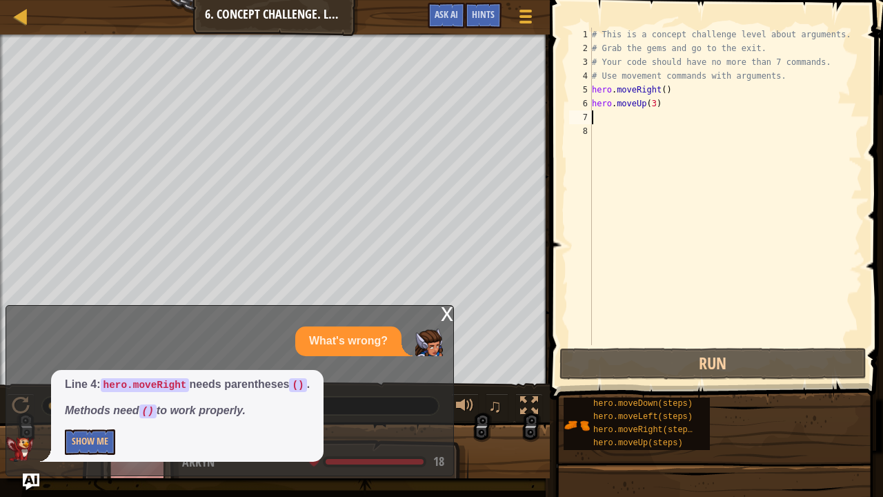
type textarea "r"
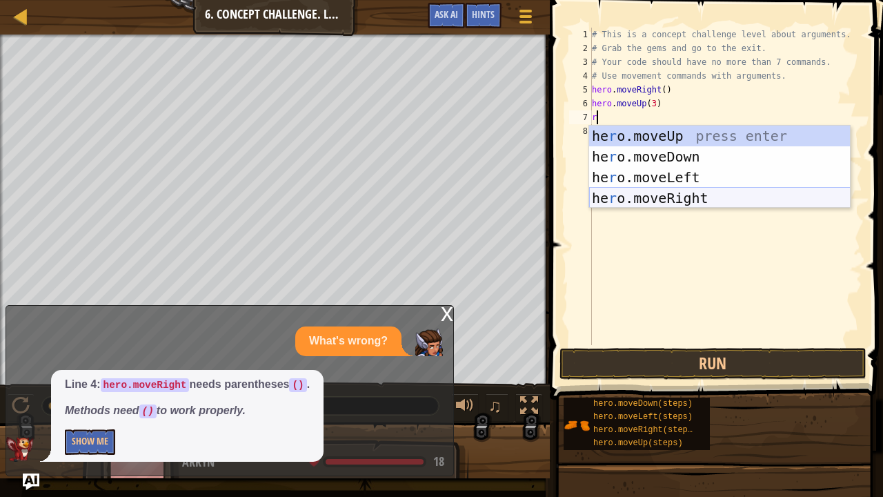
click at [658, 188] on div "he r o.moveUp press enter he r o.moveDown press enter he r o.moveLeft press ent…" at bounding box center [720, 188] width 262 height 124
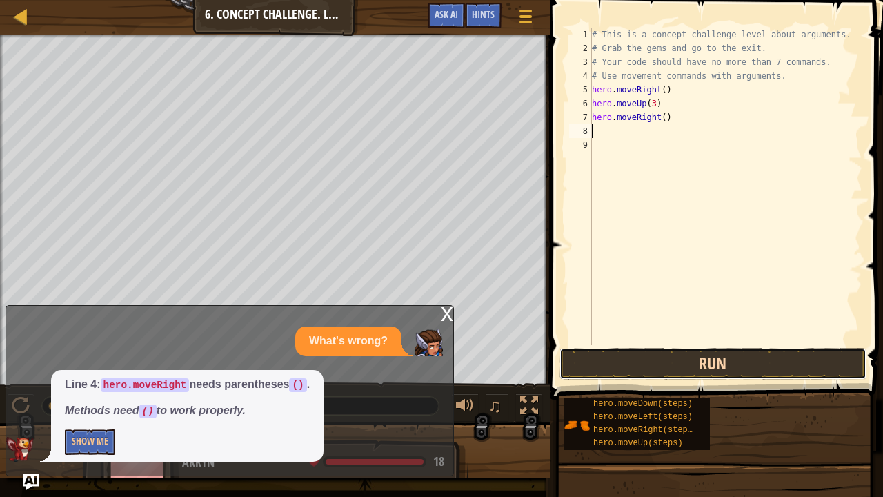
click at [648, 368] on button "Run" at bounding box center [713, 364] width 307 height 32
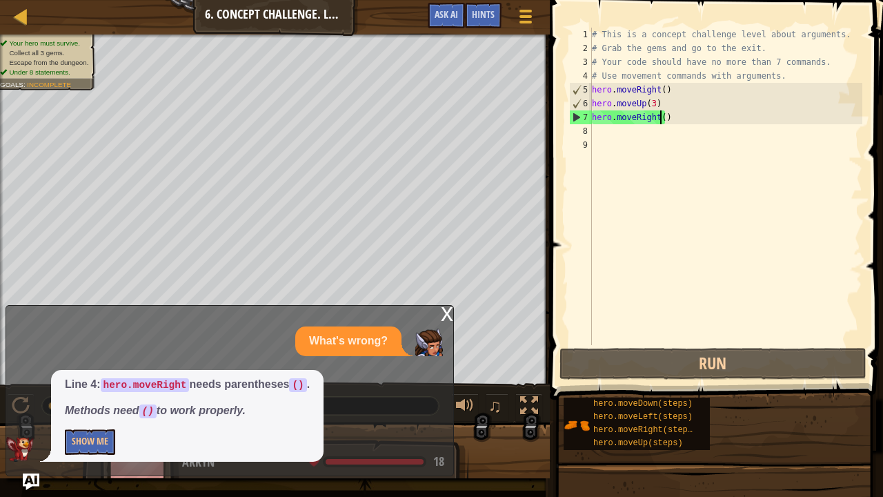
click at [660, 115] on div "# This is a concept challenge level about arguments. # Grab the gems and go to …" at bounding box center [725, 200] width 273 height 345
type textarea "hero.moveRight(2)"
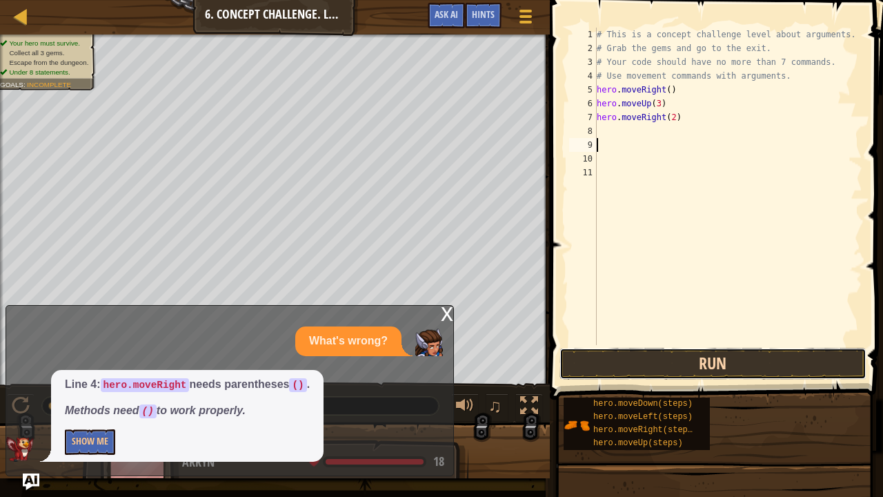
click at [730, 365] on button "Run" at bounding box center [713, 364] width 307 height 32
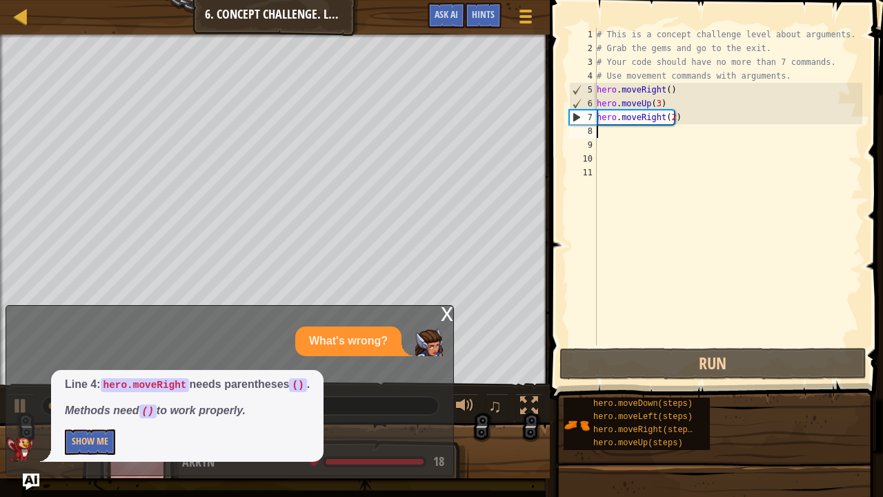
click at [604, 128] on div "# This is a concept challenge level about arguments. # Grab the gems and go to …" at bounding box center [728, 200] width 269 height 345
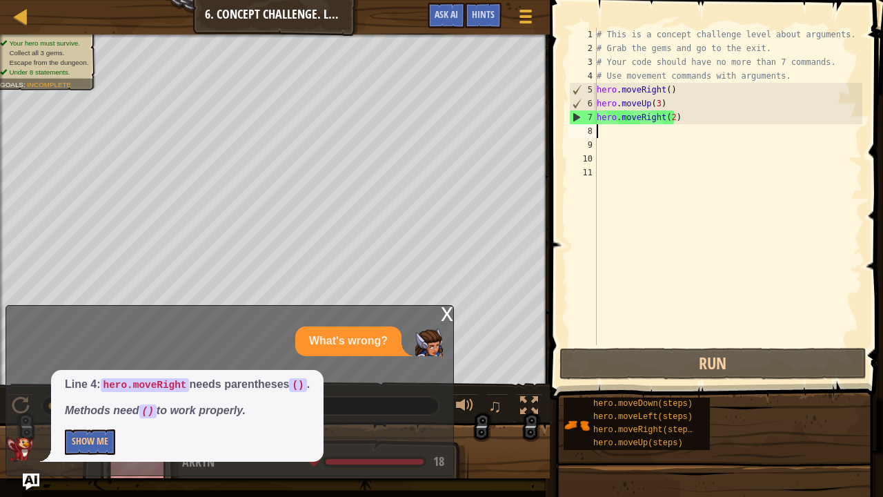
type textarea "d"
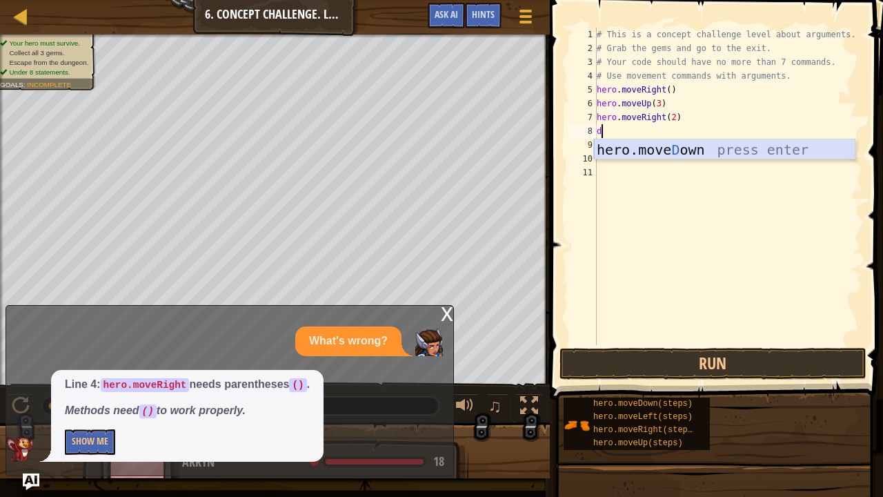
click at [679, 142] on div "hero.[PERSON_NAME] own press enter" at bounding box center [725, 170] width 262 height 62
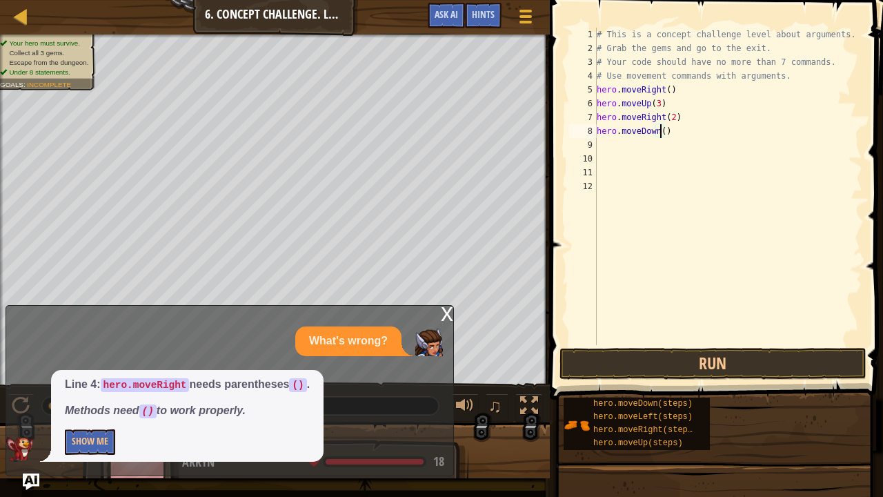
click at [660, 128] on div "# This is a concept challenge level about arguments. # Grab the gems and go to …" at bounding box center [728, 200] width 269 height 345
type textarea "hero.moveDown(5)"
click at [621, 372] on button "Run" at bounding box center [713, 364] width 307 height 32
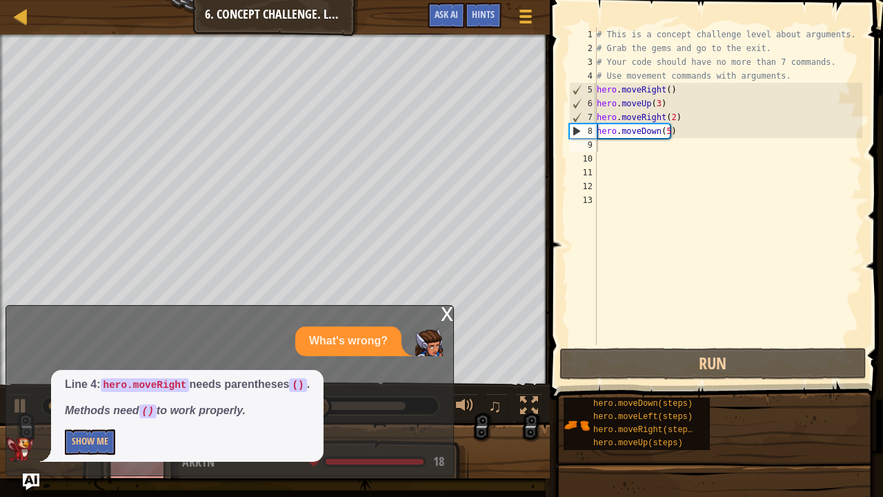
click at [444, 311] on div "x" at bounding box center [447, 313] width 12 height 14
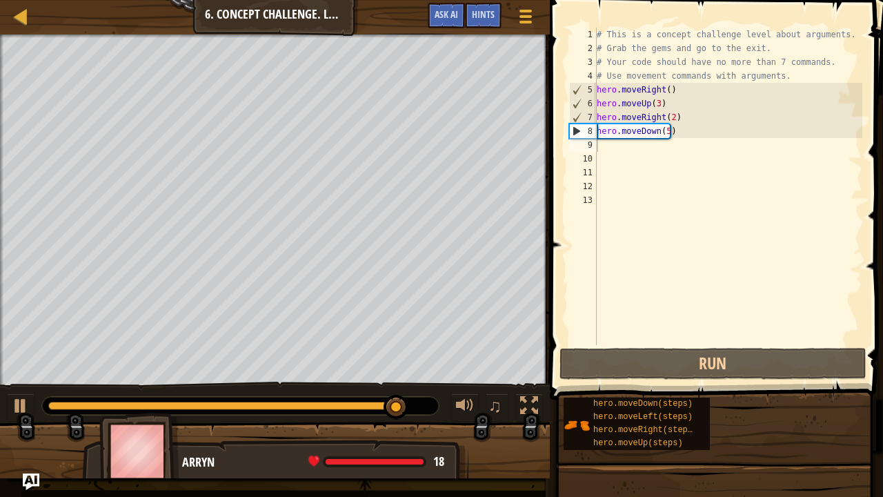
click at [612, 149] on div "# This is a concept challenge level about arguments. # Grab the gems and go to …" at bounding box center [728, 200] width 269 height 345
type textarea "l"
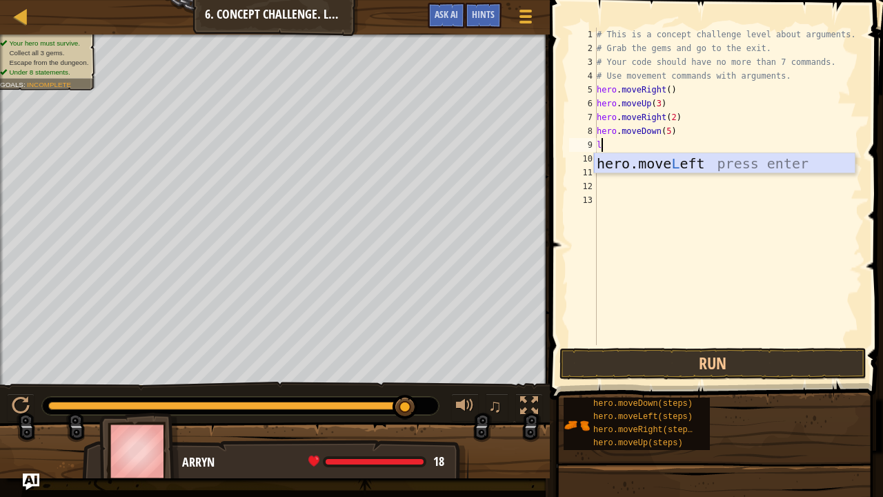
click at [634, 168] on div "hero.move L eft press enter" at bounding box center [725, 184] width 262 height 62
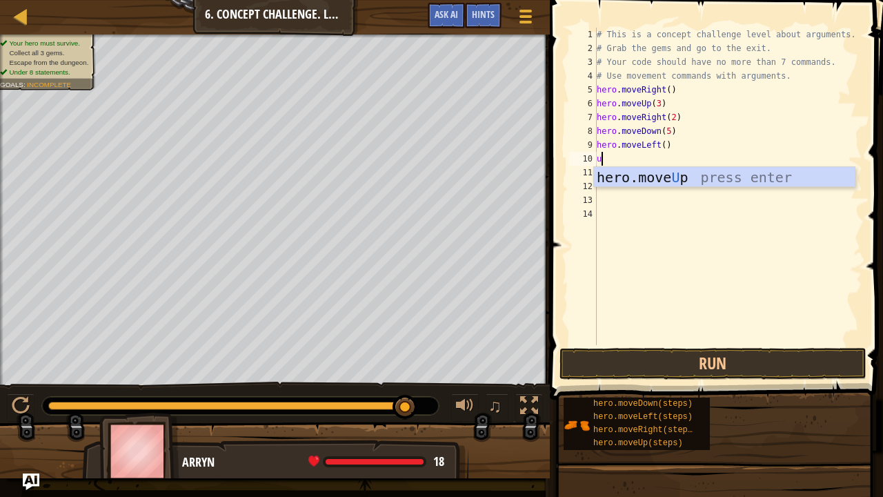
type textarea "up"
click at [632, 179] on div "hero.move Up press enter" at bounding box center [725, 198] width 262 height 62
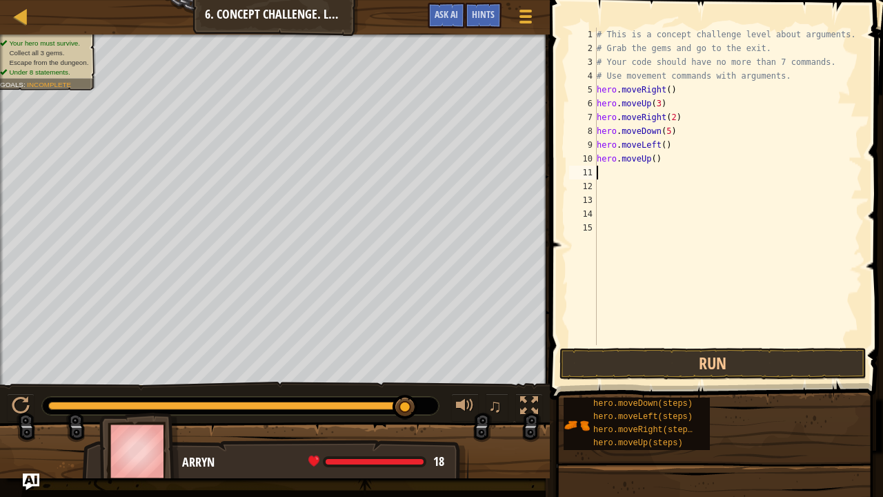
click at [650, 157] on div "# This is a concept challenge level about arguments. # Grab the gems and go to …" at bounding box center [728, 200] width 269 height 345
type textarea "hero.moveUp(3)"
click at [690, 366] on button "Run" at bounding box center [713, 364] width 307 height 32
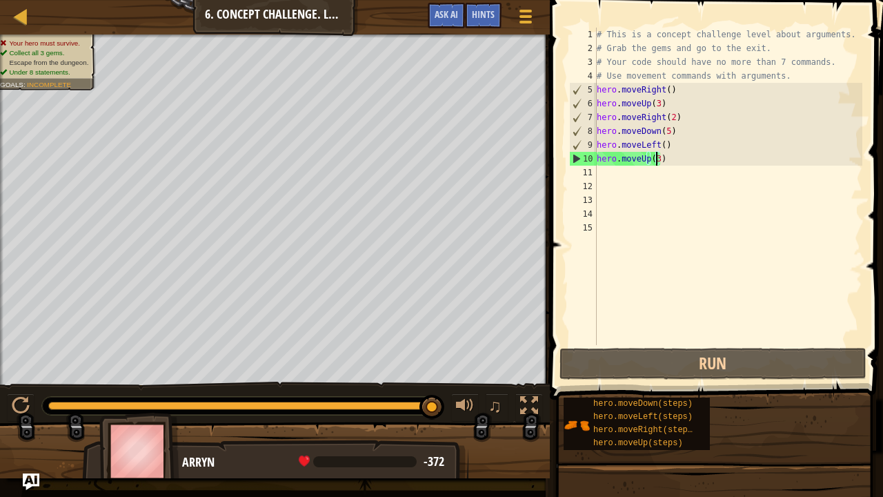
click at [697, 193] on div "# This is a concept challenge level about arguments. # Grab the gems and go to …" at bounding box center [728, 200] width 269 height 345
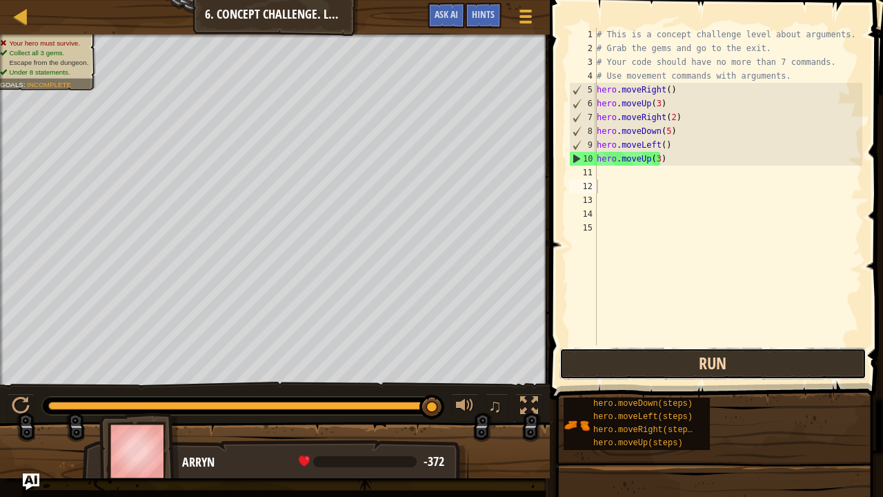
click at [698, 367] on button "Run" at bounding box center [713, 364] width 307 height 32
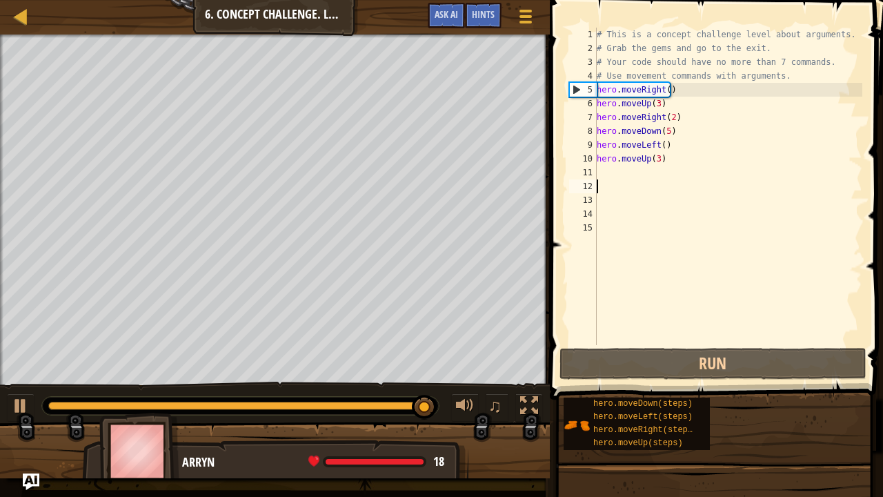
click at [665, 134] on div "# This is a concept challenge level about arguments. # Grab the gems and go to …" at bounding box center [728, 200] width 269 height 345
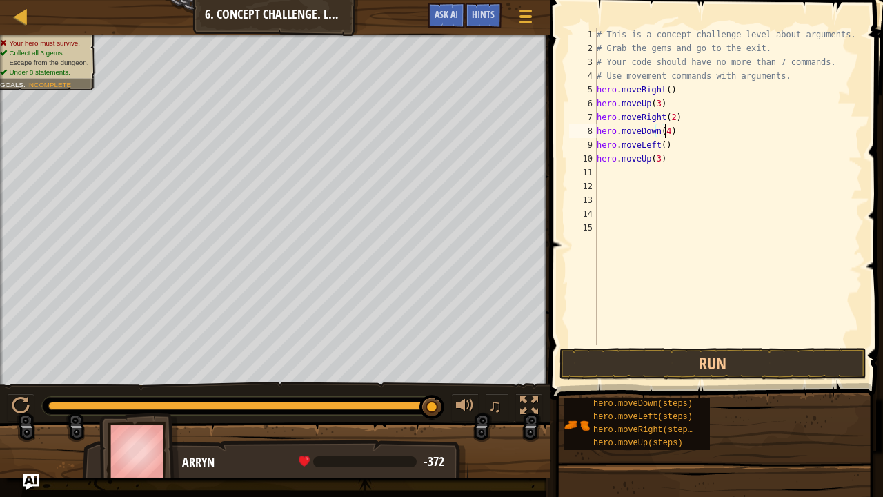
scroll to position [6, 5]
click at [656, 157] on div "# This is a concept challenge level about arguments. # Grab the gems and go to …" at bounding box center [728, 200] width 269 height 345
click at [676, 375] on button "Run" at bounding box center [713, 364] width 307 height 32
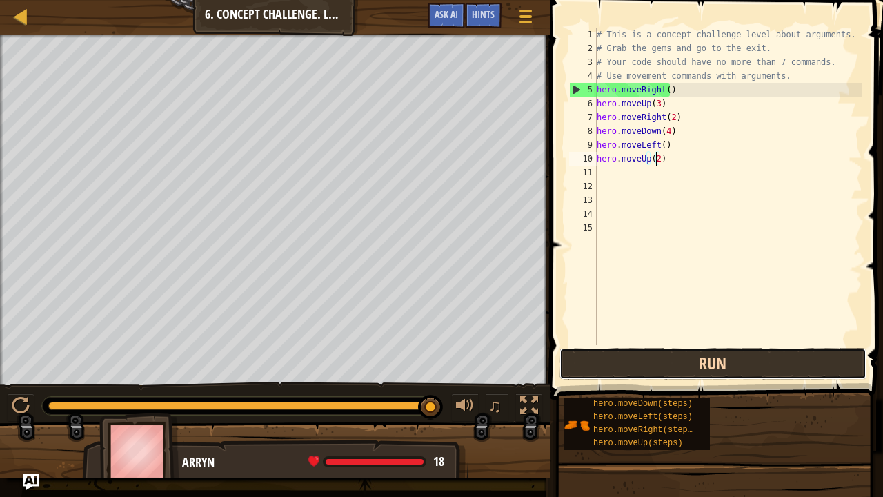
click at [707, 348] on button "Run" at bounding box center [713, 364] width 307 height 32
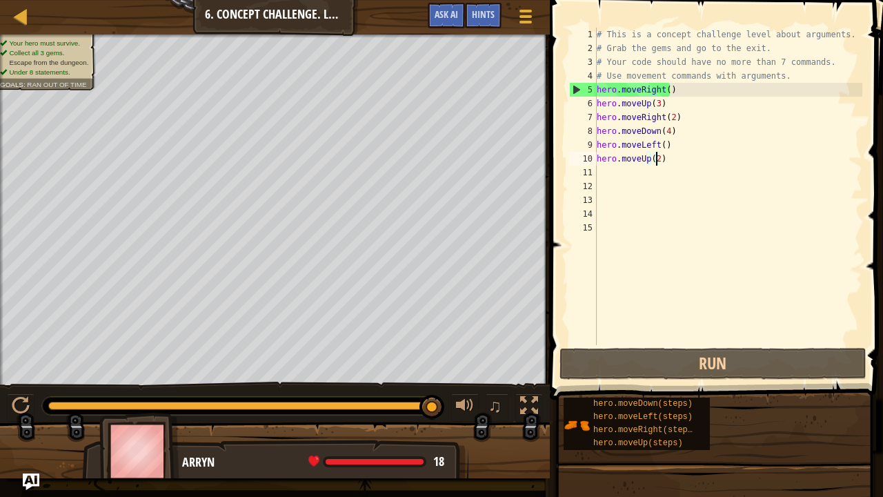
click at [664, 130] on div "# This is a concept challenge level about arguments. # Grab the gems and go to …" at bounding box center [728, 200] width 269 height 345
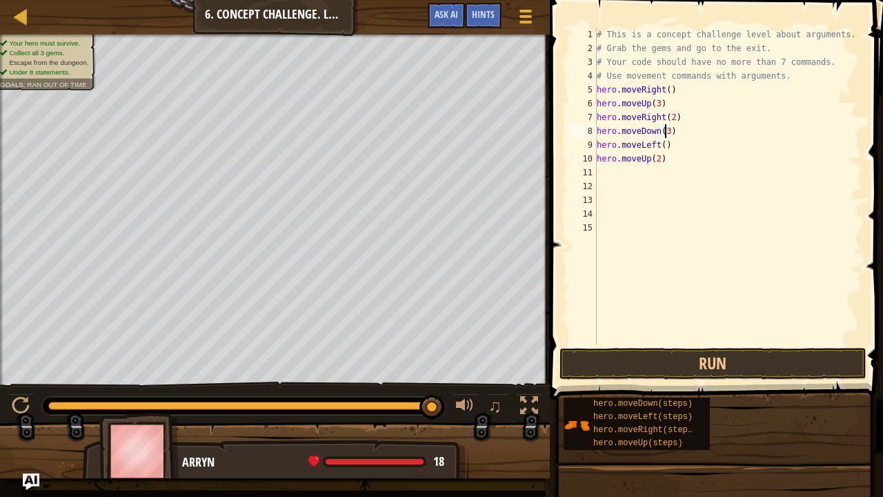
scroll to position [6, 5]
type textarea "hero.moveDown(3)"
click at [736, 364] on button "Run" at bounding box center [713, 364] width 307 height 32
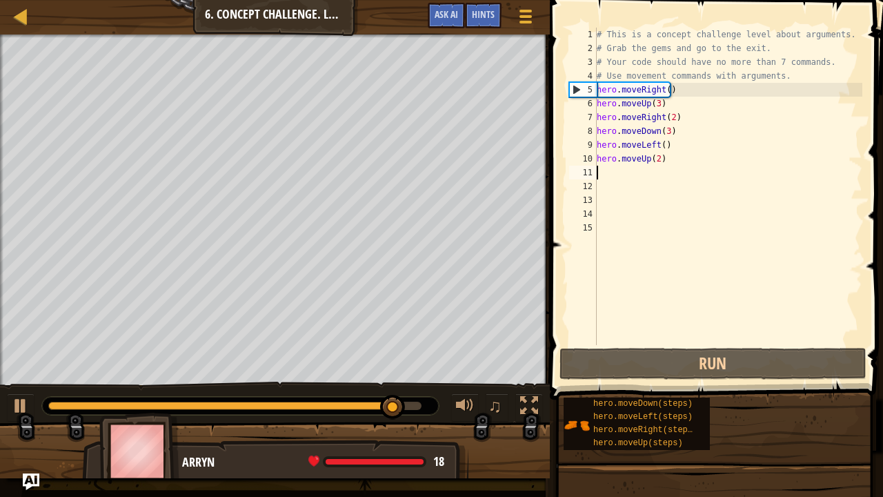
click at [633, 171] on div "# This is a concept challenge level about arguments. # Grab the gems and go to …" at bounding box center [728, 200] width 269 height 345
type textarea "m"
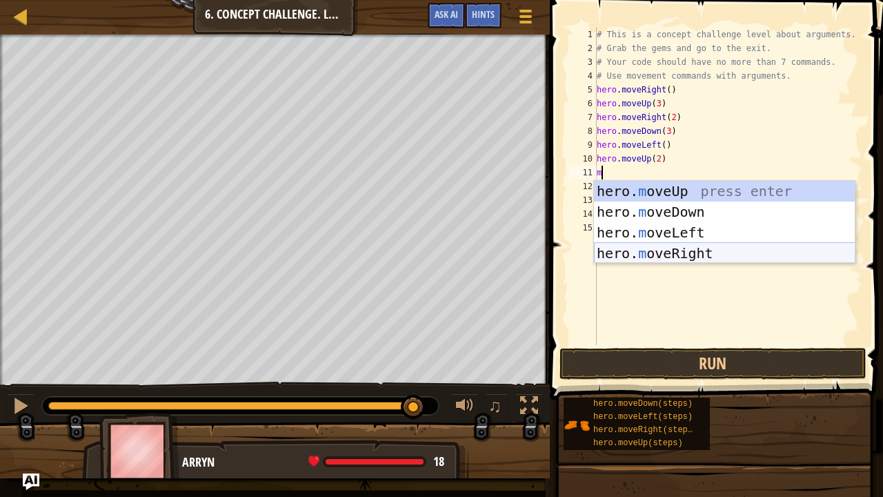
click at [660, 253] on div "hero. m oveUp press enter hero. m oveDown press enter hero. m oveLeft press ent…" at bounding box center [725, 243] width 262 height 124
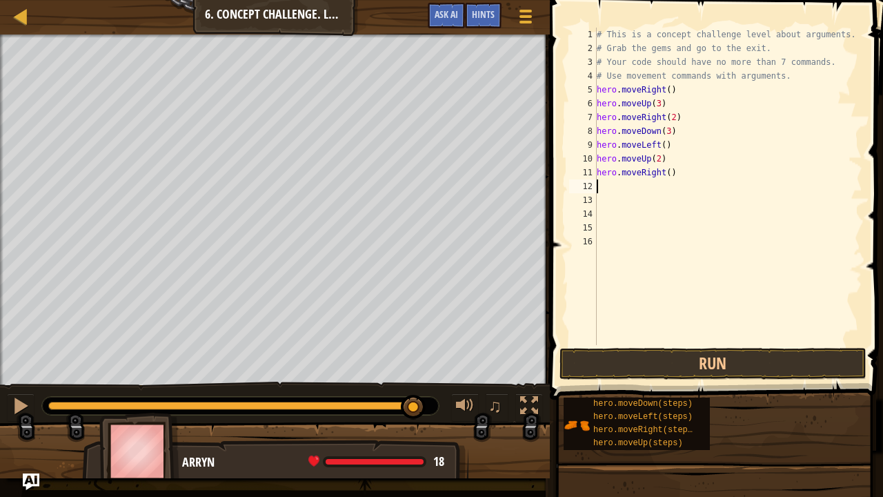
click at [660, 339] on div "# This is a concept challenge level about arguments. # Grab the gems and go to …" at bounding box center [728, 200] width 269 height 345
click at [648, 367] on button "Run" at bounding box center [713, 364] width 307 height 32
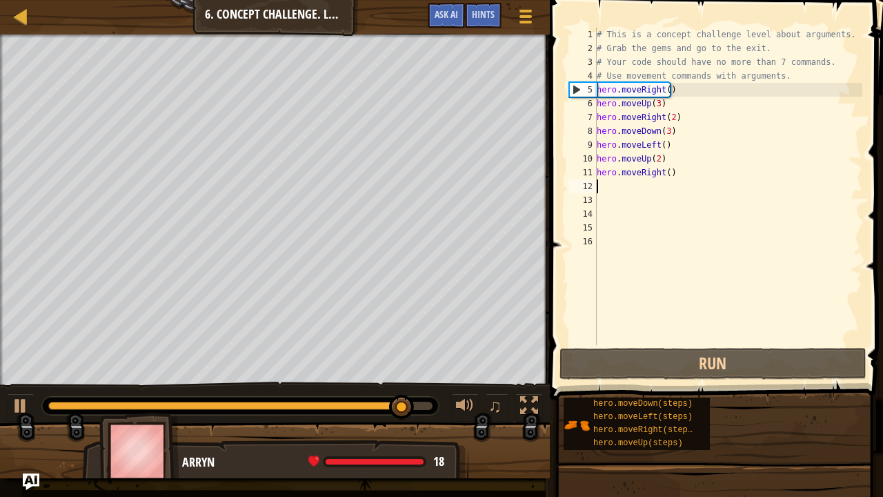
click at [602, 186] on div "# This is a concept challenge level about arguments. # Grab the gems and go to …" at bounding box center [728, 200] width 269 height 345
type textarea "d"
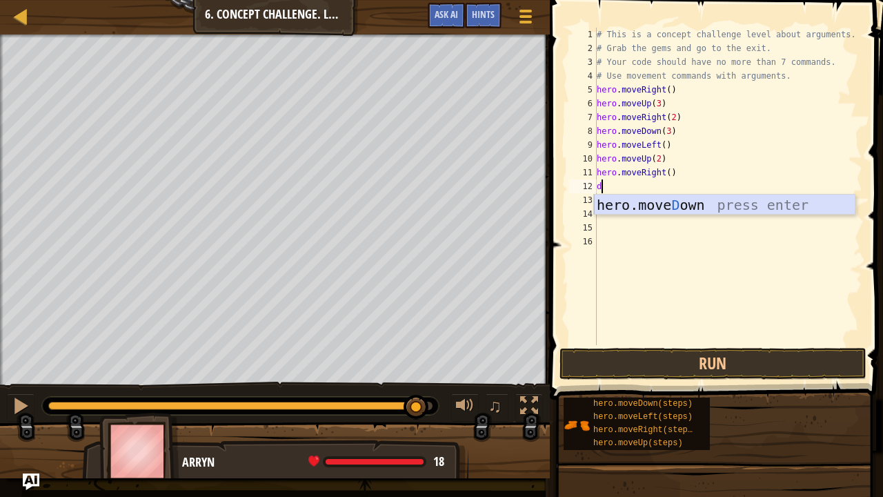
click at [676, 205] on div "hero.[PERSON_NAME] own press enter" at bounding box center [725, 226] width 262 height 62
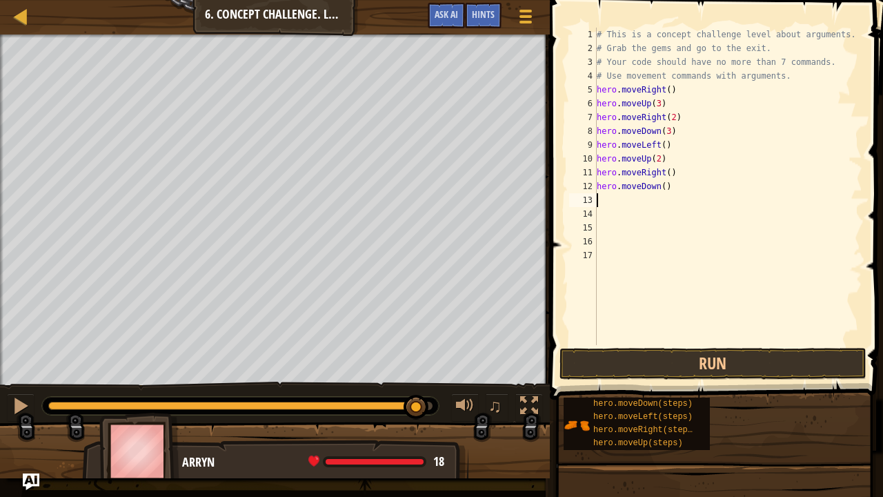
click at [660, 186] on div "# This is a concept challenge level about arguments. # Grab the gems and go to …" at bounding box center [728, 200] width 269 height 345
type textarea "hero.moveDown(3)"
click at [607, 198] on div "# This is a concept challenge level about arguments. # Grab the gems and go to …" at bounding box center [728, 200] width 269 height 345
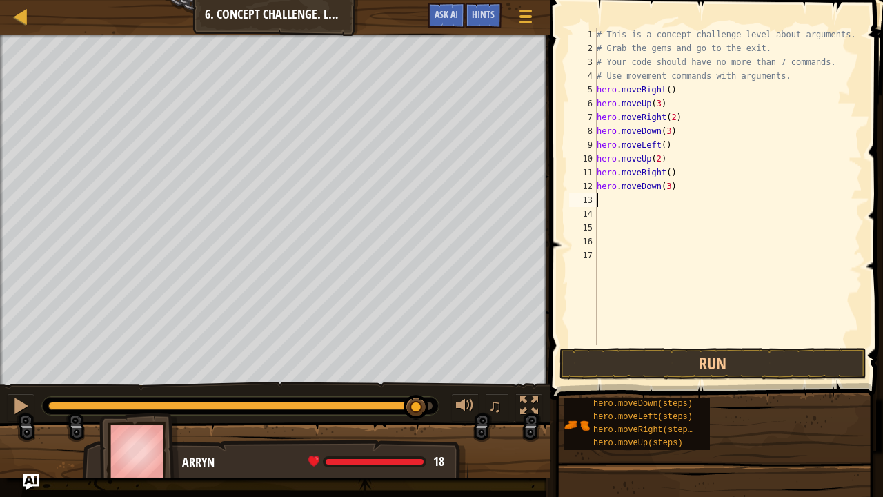
click at [662, 183] on div "# This is a concept challenge level about arguments. # Grab the gems and go to …" at bounding box center [728, 200] width 269 height 345
type textarea "hero.moveDown(3)"
click at [664, 185] on div "# This is a concept challenge level about arguments. # Grab the gems and go to …" at bounding box center [728, 200] width 269 height 345
click at [600, 195] on div "# This is a concept challenge level about arguments. # Grab the gems and go to …" at bounding box center [728, 200] width 269 height 345
type textarea "r"
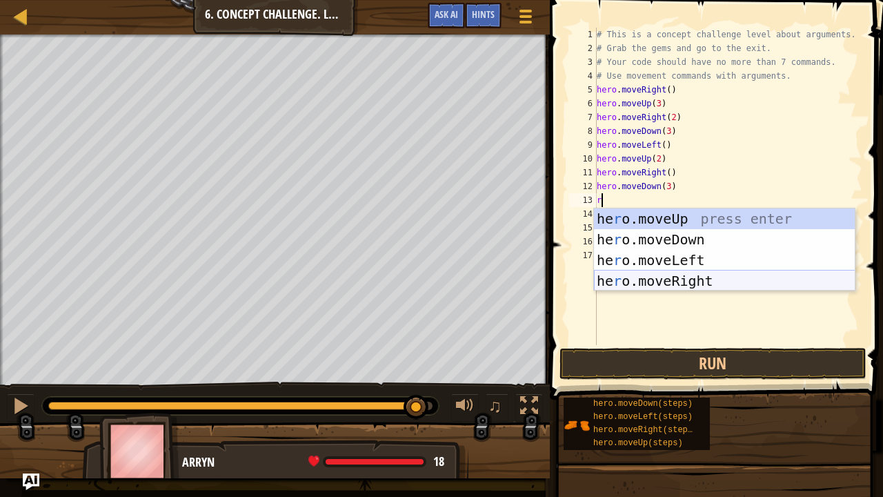
click at [614, 280] on div "he r o.moveUp press enter he r o.moveDown press enter he r o.moveLeft press ent…" at bounding box center [725, 270] width 262 height 124
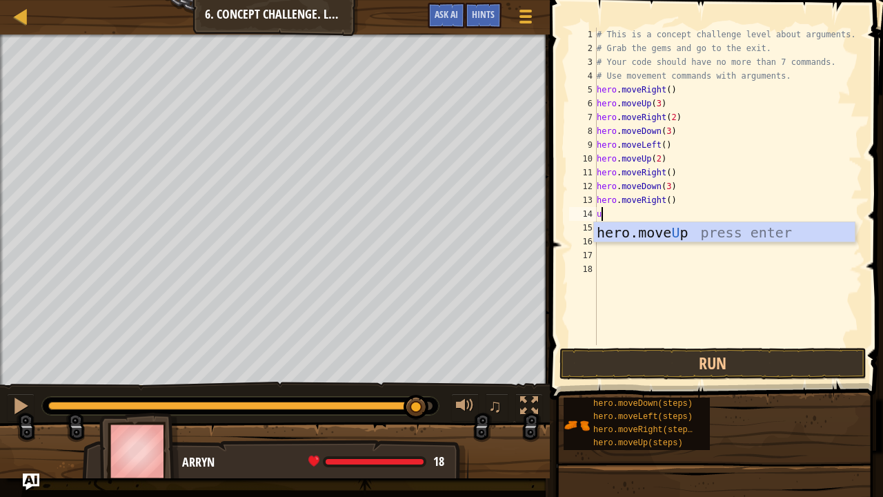
type textarea "up"
click at [627, 229] on div "hero.move Up press enter" at bounding box center [725, 253] width 262 height 62
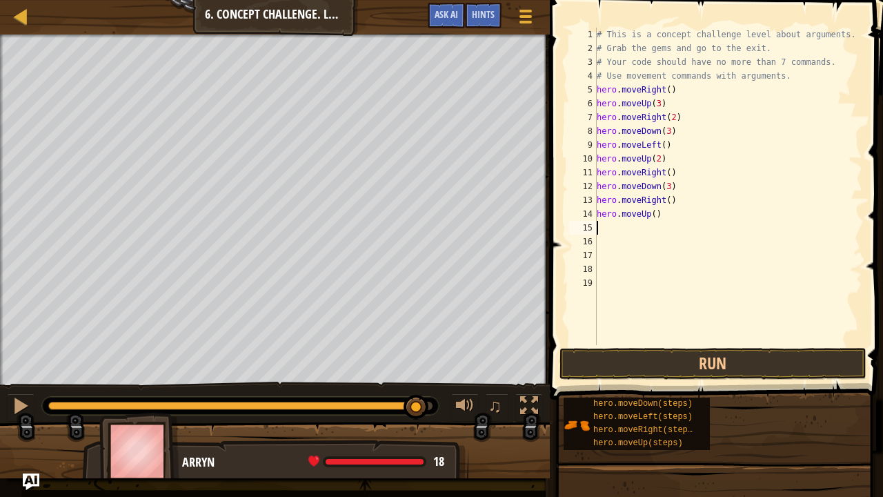
click at [648, 211] on div "# This is a concept challenge level about arguments. # Grab the gems and go to …" at bounding box center [728, 200] width 269 height 345
click at [651, 213] on div "# This is a concept challenge level about arguments. # Grab the gems and go to …" at bounding box center [728, 200] width 269 height 345
type textarea "hero.moveUp(3)"
click at [648, 366] on button "Run" at bounding box center [713, 364] width 307 height 32
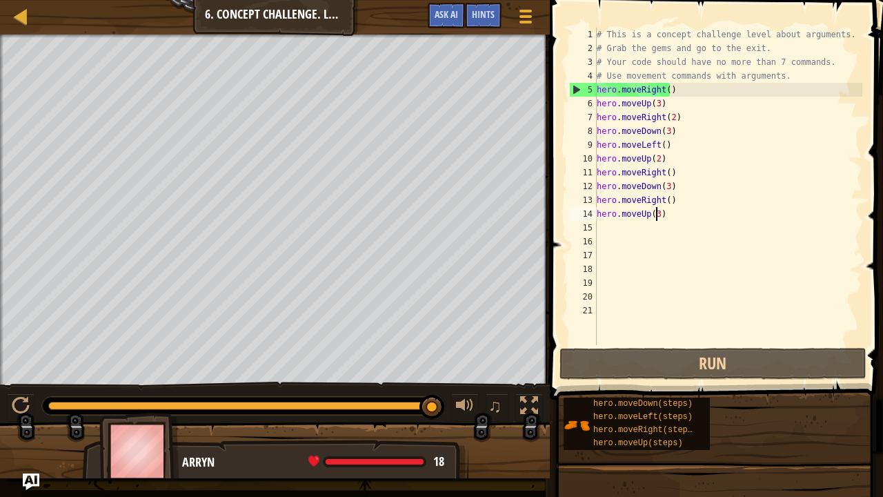
click at [656, 214] on div "# This is a concept challenge level about arguments. # Grab the gems and go to …" at bounding box center [728, 200] width 269 height 345
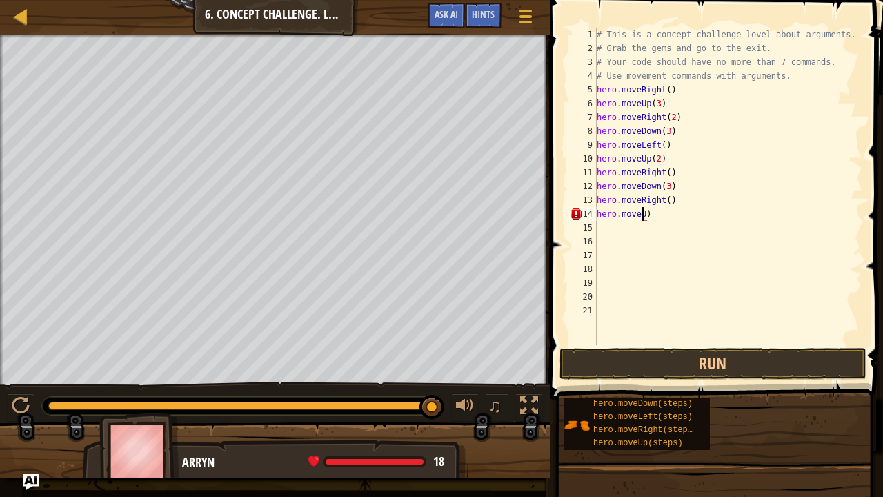
click at [656, 214] on div "# This is a concept challenge level about arguments. # Grab the gems and go to …" at bounding box center [728, 200] width 269 height 345
type textarea "h"
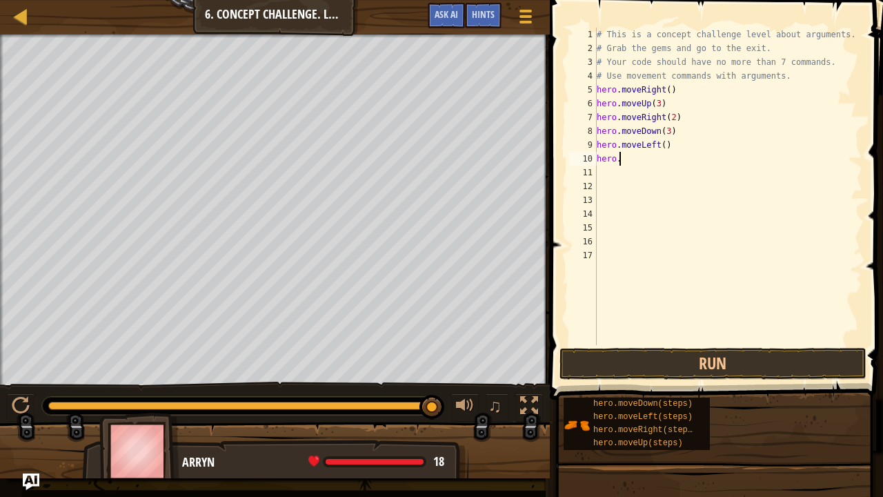
type textarea "h"
type textarea "u"
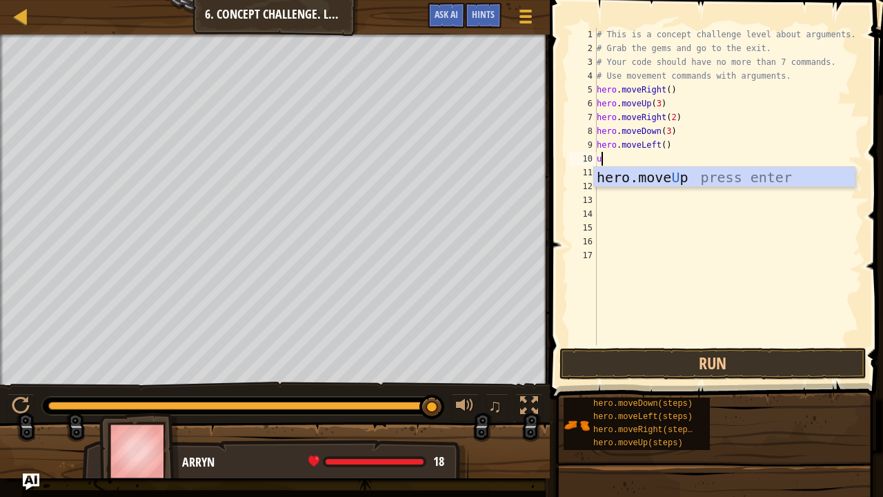
click at [638, 166] on div "# This is a concept challenge level about arguments. # Grab the gems and go to …" at bounding box center [728, 200] width 269 height 345
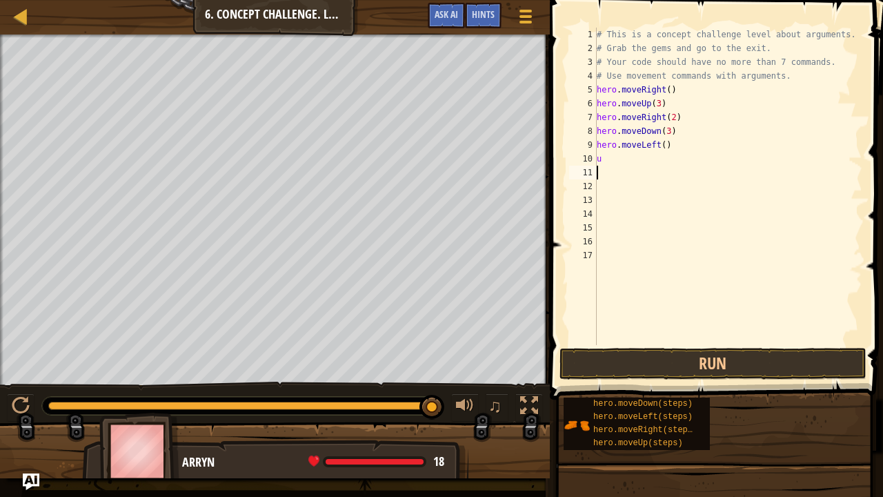
drag, startPoint x: 604, startPoint y: 161, endPoint x: 611, endPoint y: 166, distance: 8.6
click at [611, 166] on div "# This is a concept challenge level about arguments. # Grab the gems and go to …" at bounding box center [728, 200] width 269 height 345
click at [599, 157] on div "# This is a concept challenge level about arguments. # Grab the gems and go to …" at bounding box center [728, 200] width 269 height 345
type textarea "up"
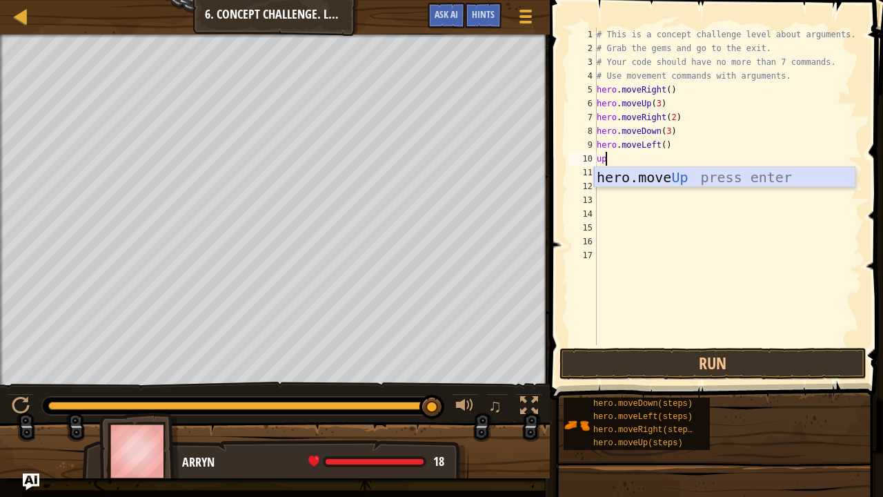
click at [614, 173] on div "hero.move Up press enter" at bounding box center [725, 198] width 262 height 62
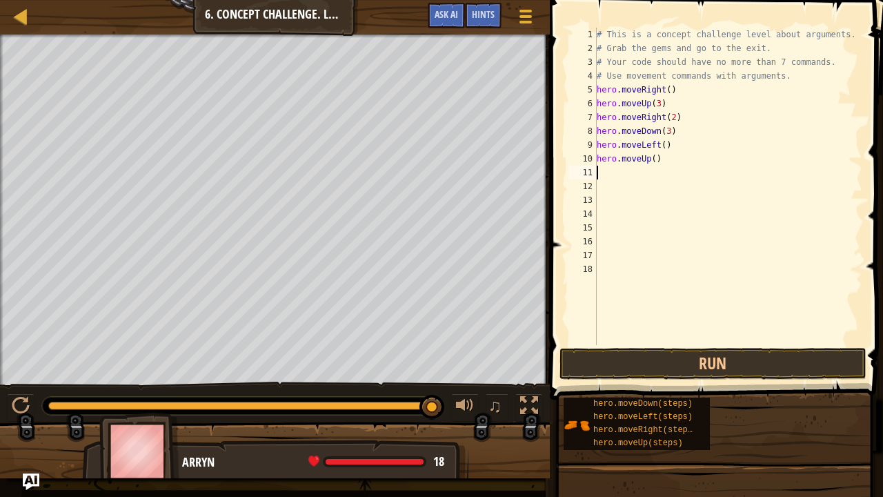
click at [650, 159] on div "# This is a concept challenge level about arguments. # Grab the gems and go to …" at bounding box center [728, 200] width 269 height 345
type textarea "hero.moveUp(2)"
click at [605, 178] on div "# This is a concept challenge level about arguments. # Grab the gems and go to …" at bounding box center [728, 200] width 269 height 345
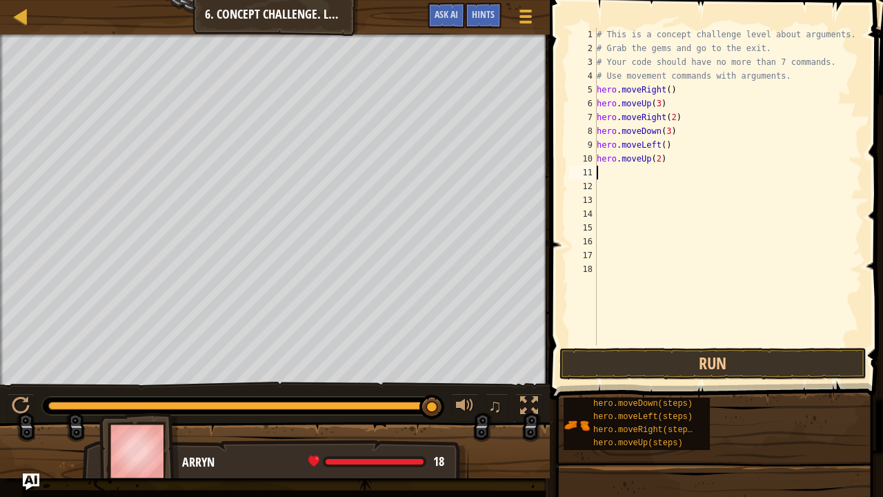
click at [655, 157] on div "# This is a concept challenge level about arguments. # Grab the gems and go to …" at bounding box center [728, 200] width 269 height 345
type textarea "hero.moveUp(3)"
click at [605, 166] on div "# This is a concept challenge level about arguments. # Grab the gems and go to …" at bounding box center [728, 200] width 269 height 345
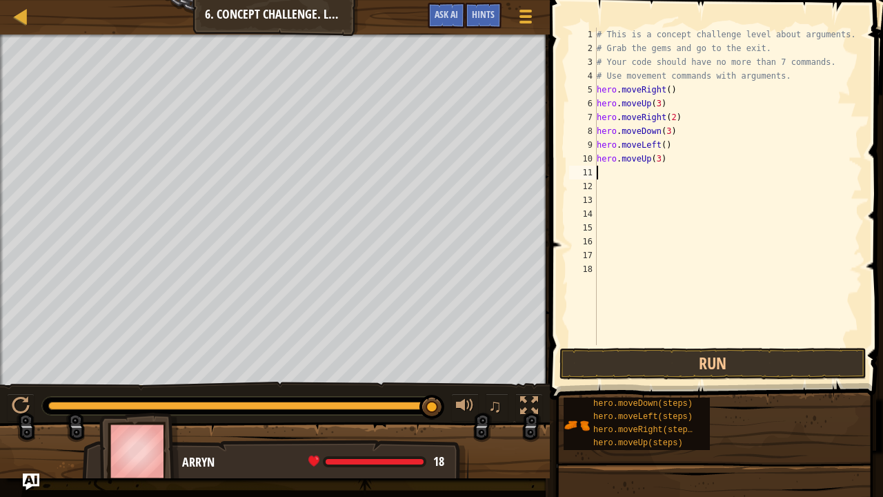
type textarea "m"
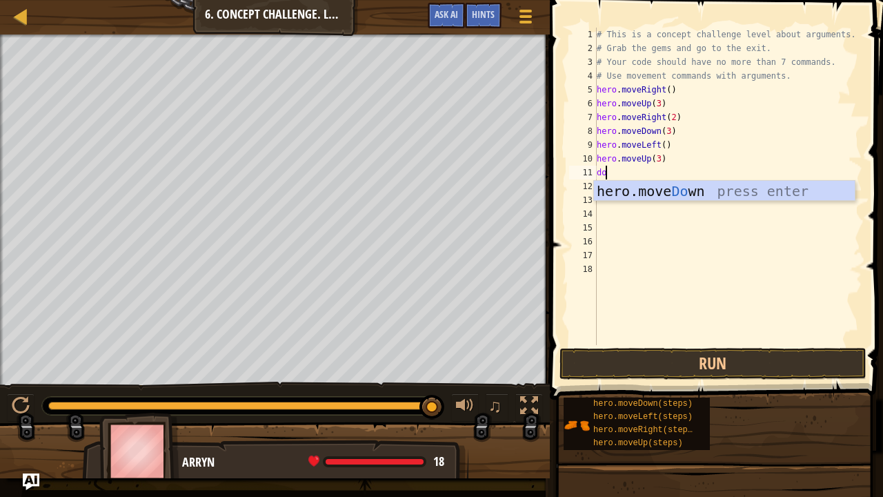
type textarea "dow"
click at [611, 189] on div "hero.move Dow n press enter" at bounding box center [725, 212] width 262 height 62
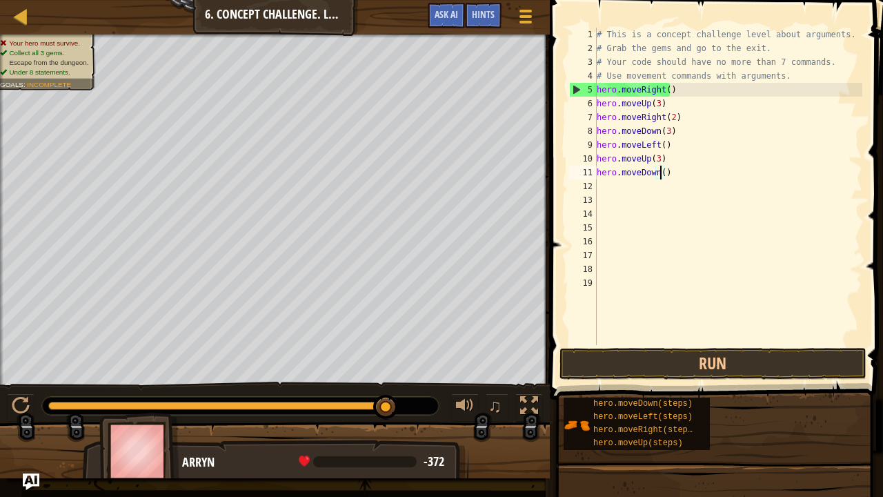
click at [658, 171] on div "# This is a concept challenge level about arguments. # Grab the gems and go to …" at bounding box center [728, 200] width 269 height 345
type textarea "hero.moveDown(3)"
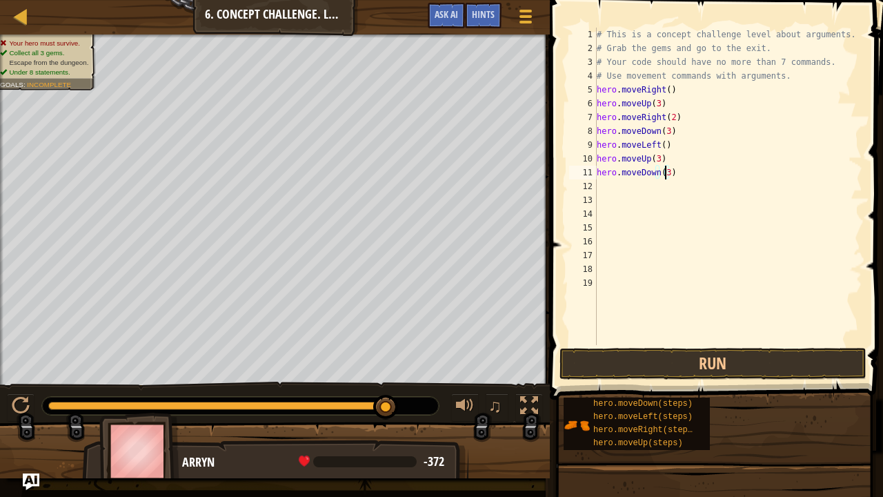
click at [600, 182] on div "# This is a concept challenge level about arguments. # Grab the gems and go to …" at bounding box center [728, 200] width 269 height 345
type textarea "r"
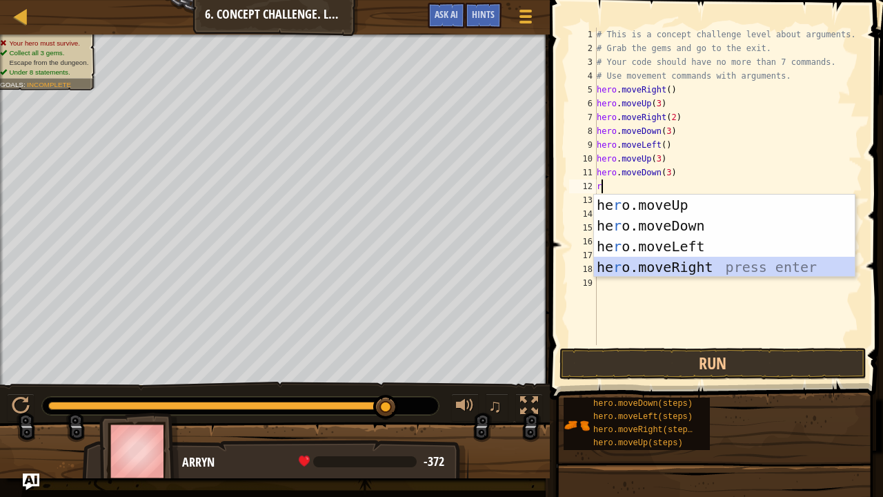
click at [647, 259] on div "he r o.moveUp press enter he r o.moveDown press enter he r o.moveLeft press ent…" at bounding box center [725, 257] width 262 height 124
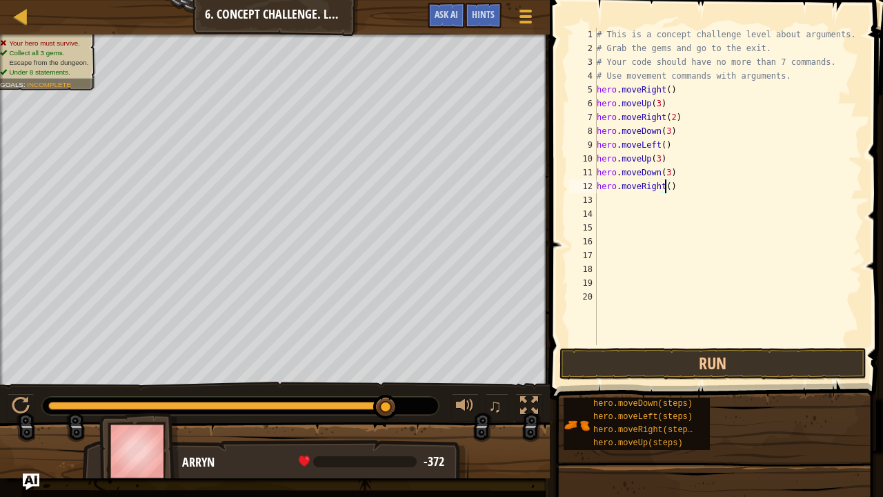
click at [665, 189] on div "# This is a concept challenge level about arguments. # Grab the gems and go to …" at bounding box center [728, 200] width 269 height 345
click at [651, 366] on button "Run" at bounding box center [713, 364] width 307 height 32
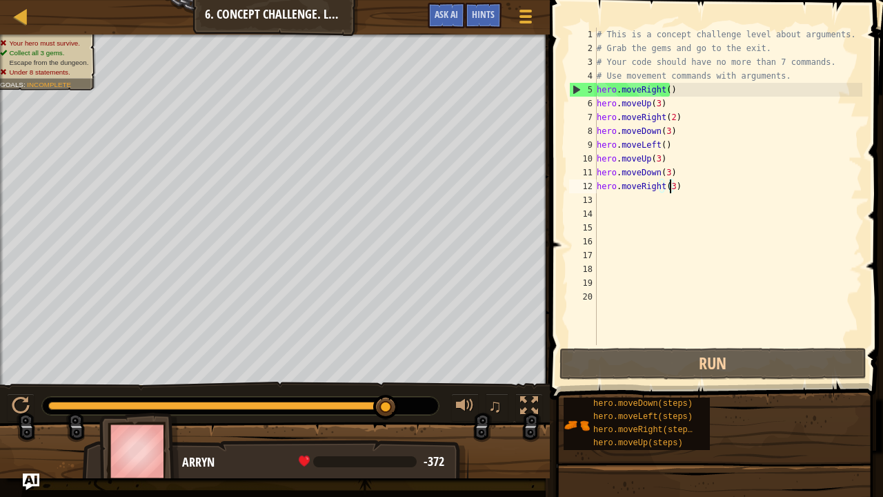
click at [653, 159] on div "# This is a concept challenge level about arguments. # Grab the gems and go to …" at bounding box center [728, 200] width 269 height 345
click at [656, 159] on div "# This is a concept challenge level about arguments. # Grab the gems and go to …" at bounding box center [728, 200] width 269 height 345
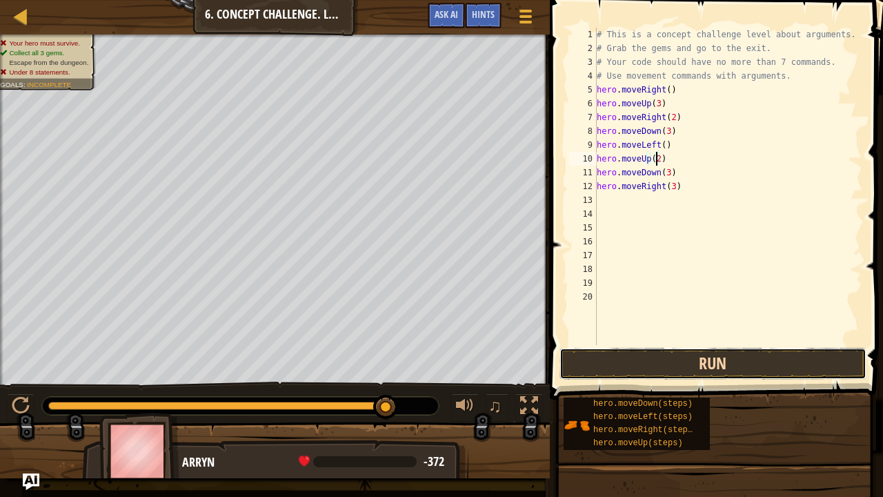
click at [649, 364] on button "Run" at bounding box center [713, 364] width 307 height 32
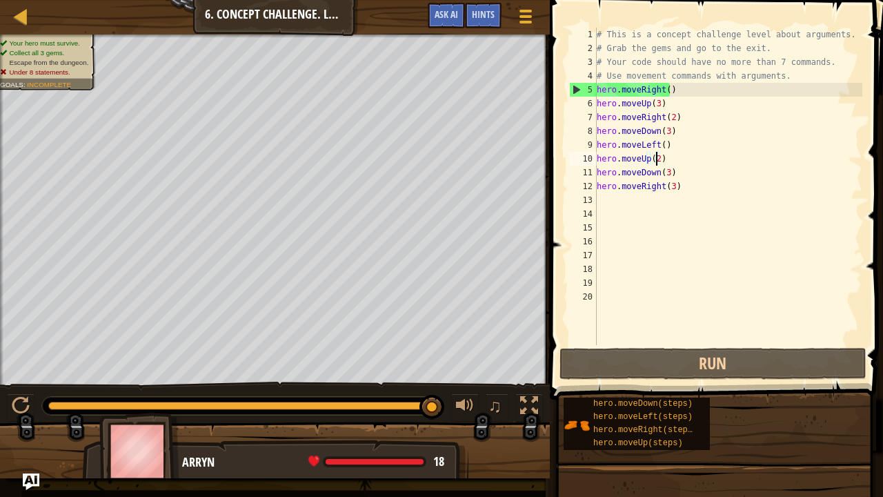
click at [774, 70] on div "# This is a concept challenge level about arguments. # Grab the gems and go to …" at bounding box center [728, 200] width 269 height 345
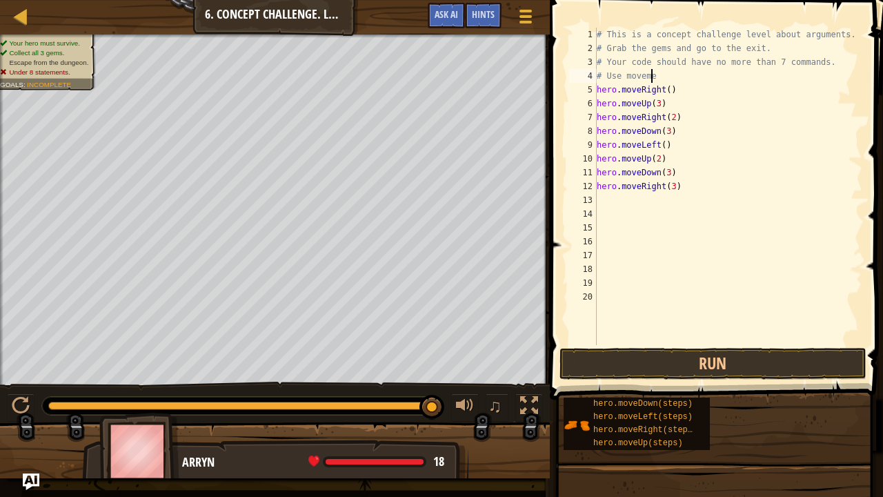
scroll to position [6, 1]
type textarea "#"
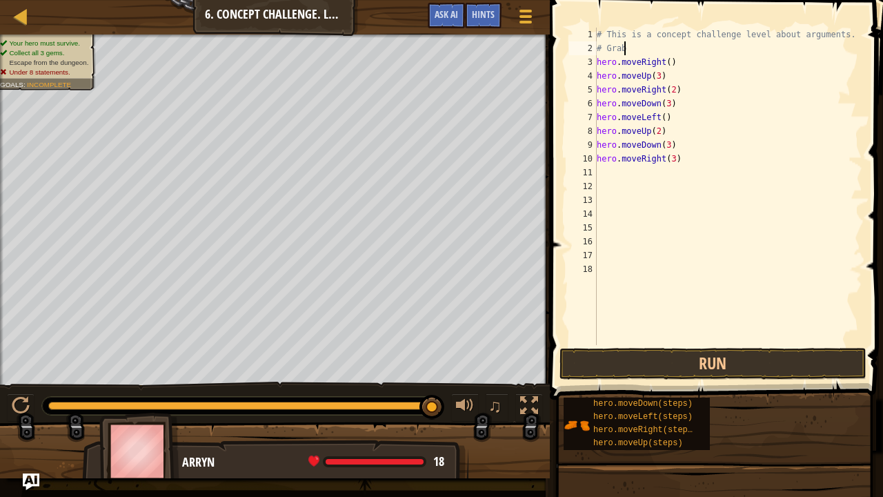
type textarea "#"
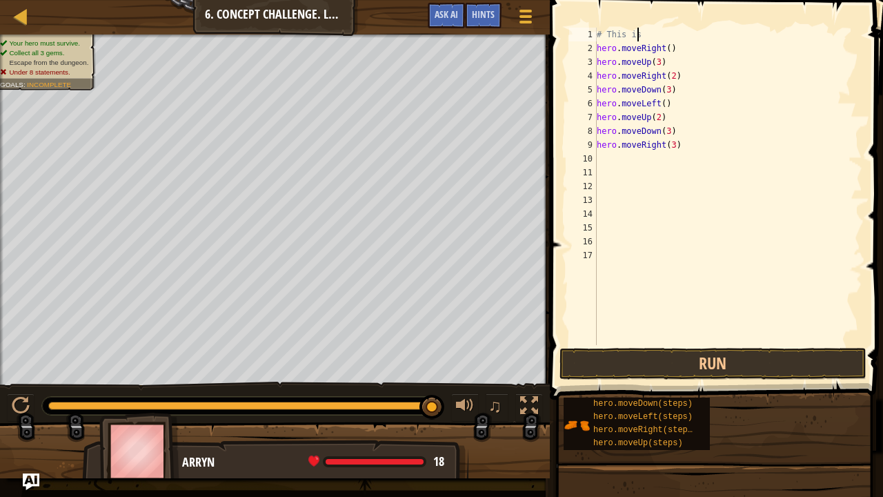
type textarea "#"
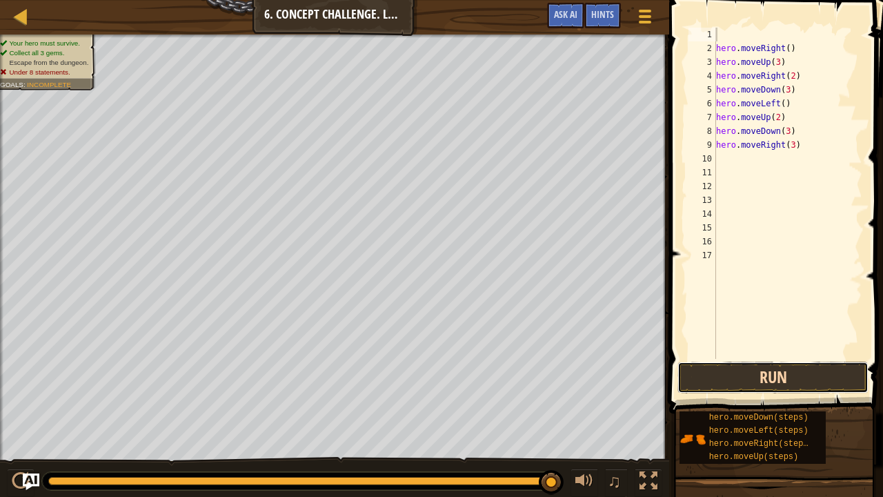
click at [734, 370] on button "Run" at bounding box center [773, 378] width 191 height 32
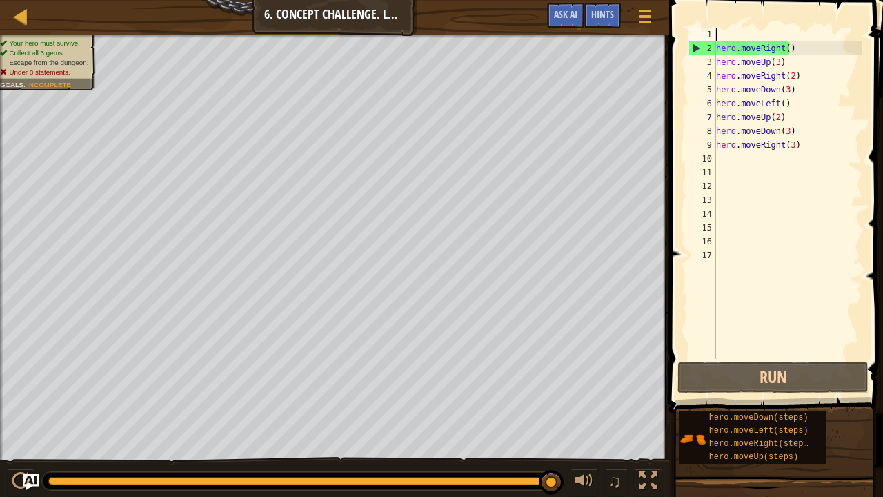
click at [794, 146] on div "hero . moveRight ( ) hero . moveUp ( 3 ) hero . moveRight ( 2 ) hero . moveDown…" at bounding box center [788, 207] width 149 height 359
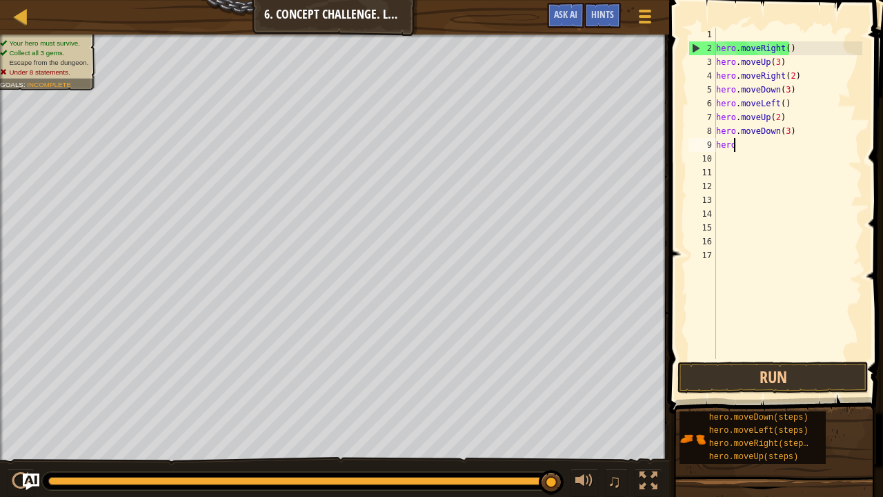
type textarea "h"
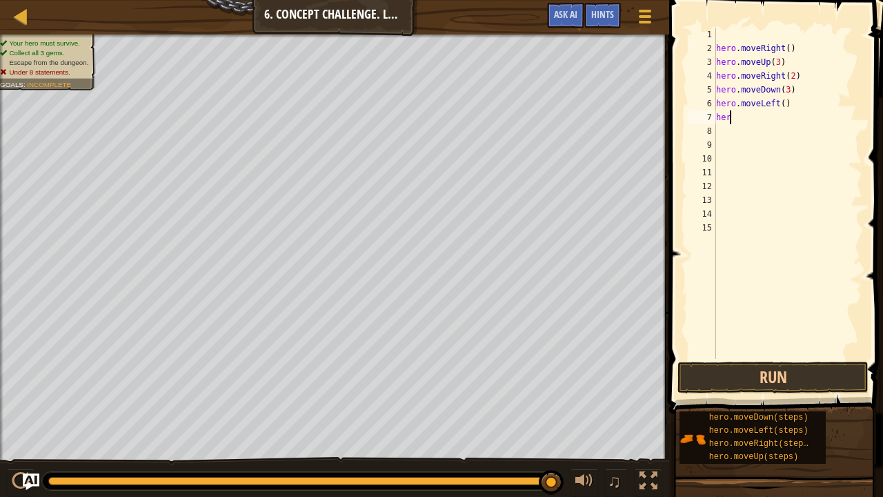
type textarea "h"
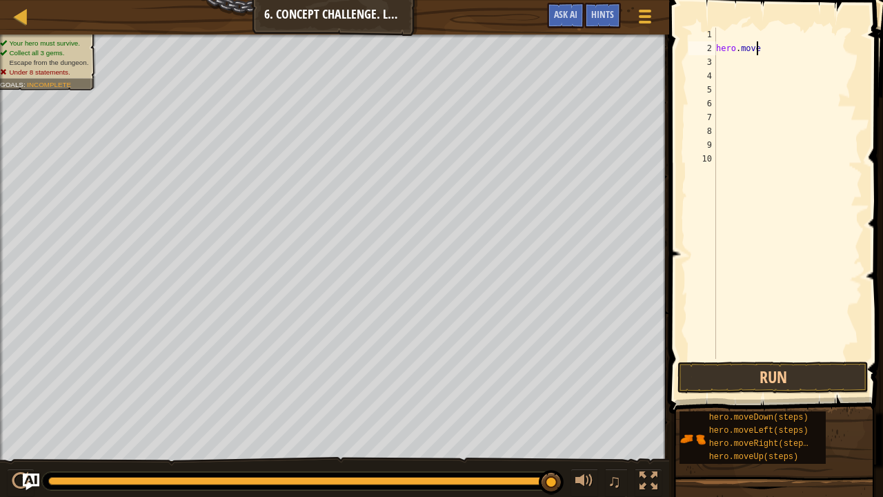
type textarea "h"
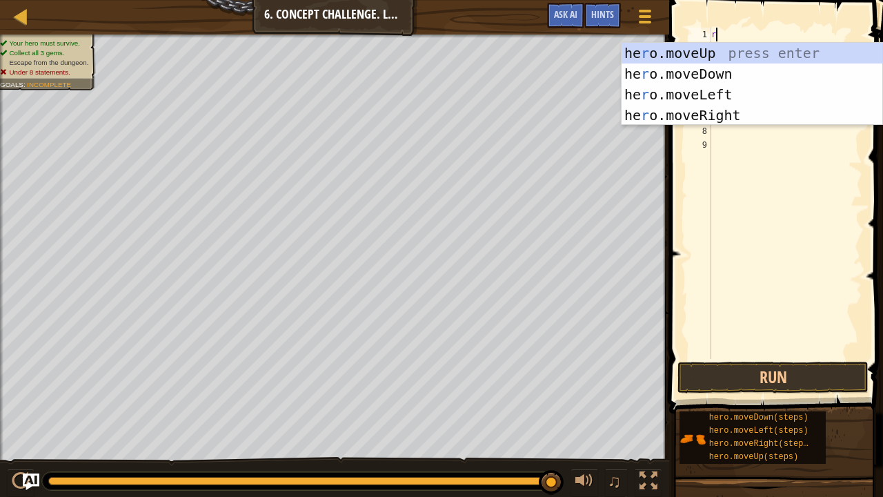
type textarea "ri"
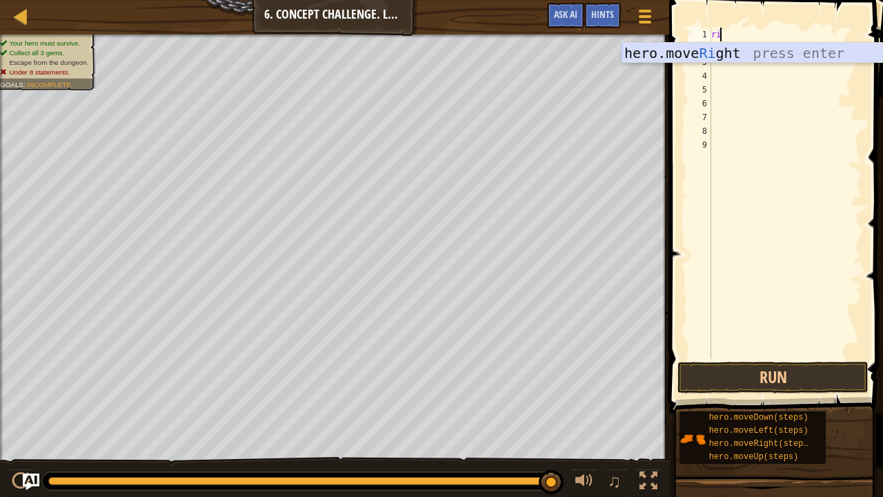
click at [748, 49] on div "hero.move Ri ght press enter" at bounding box center [753, 74] width 262 height 62
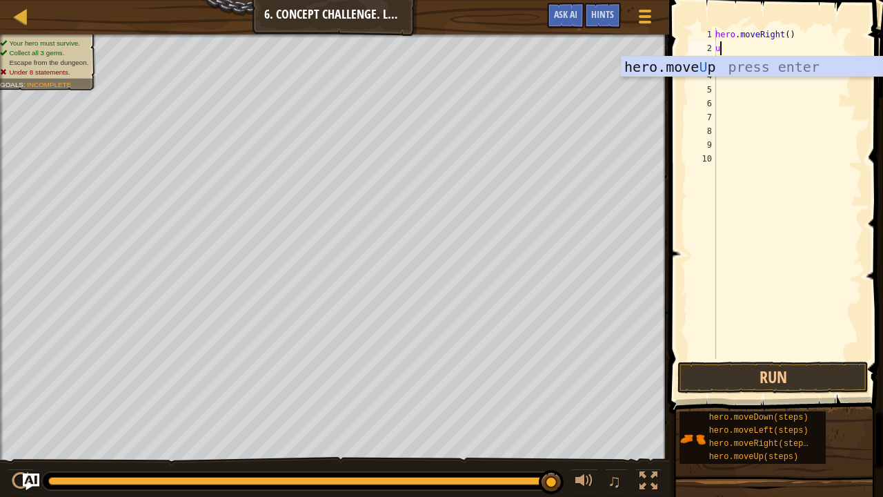
type textarea "up"
click at [743, 61] on div "hero.move Up press enter" at bounding box center [753, 88] width 262 height 62
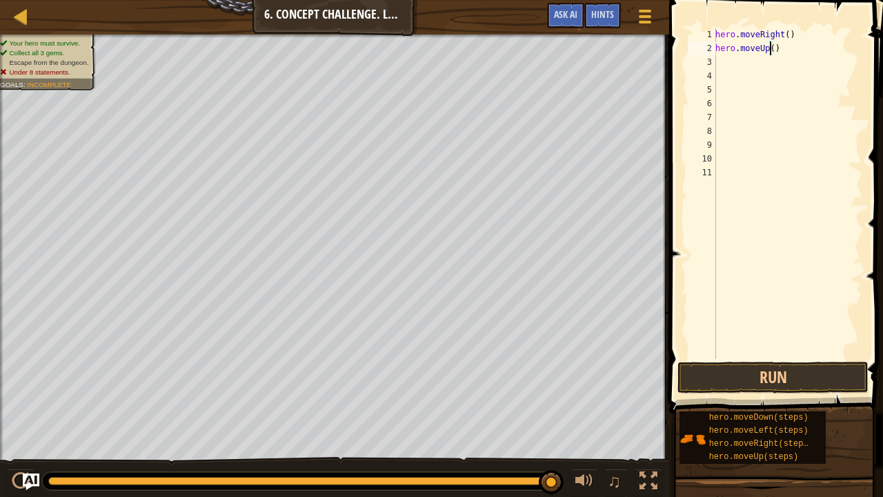
click at [771, 47] on div "hero . moveRight ( ) hero . moveUp ( )" at bounding box center [788, 207] width 150 height 359
type textarea "hero.moveUp(3)"
click at [722, 59] on div "hero . moveRight ( ) hero . moveUp ( 3 )" at bounding box center [788, 207] width 150 height 359
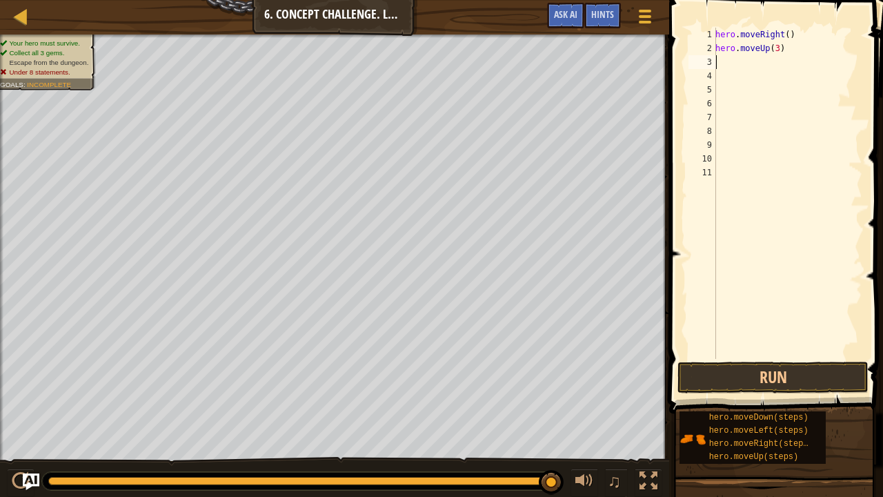
type textarea "r"
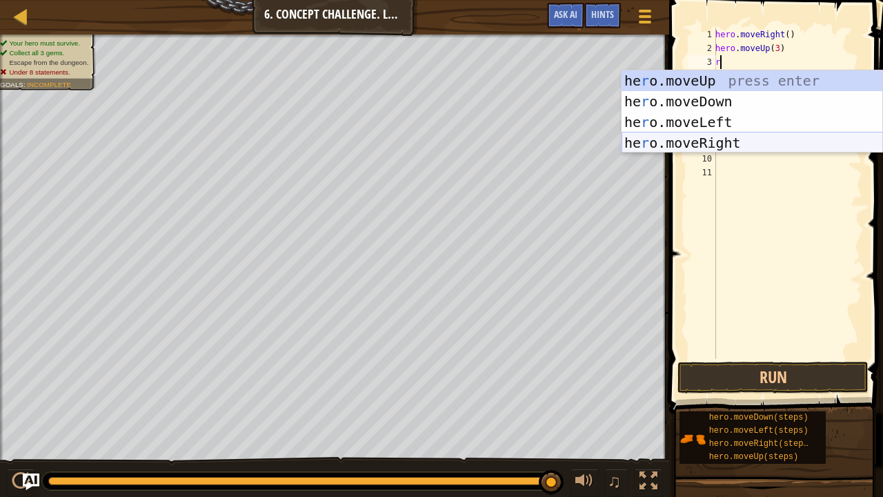
click at [688, 141] on div "he r o.moveUp press enter he r o.moveDown press enter he r o.moveLeft press ent…" at bounding box center [753, 132] width 262 height 124
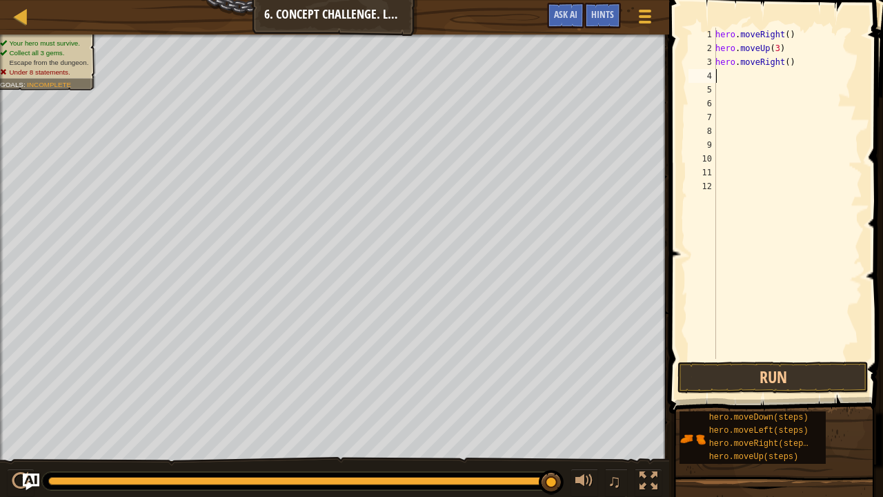
click at [784, 61] on div "hero . moveRight ( ) hero . moveUp ( 3 ) hero . moveRight ( )" at bounding box center [788, 207] width 150 height 359
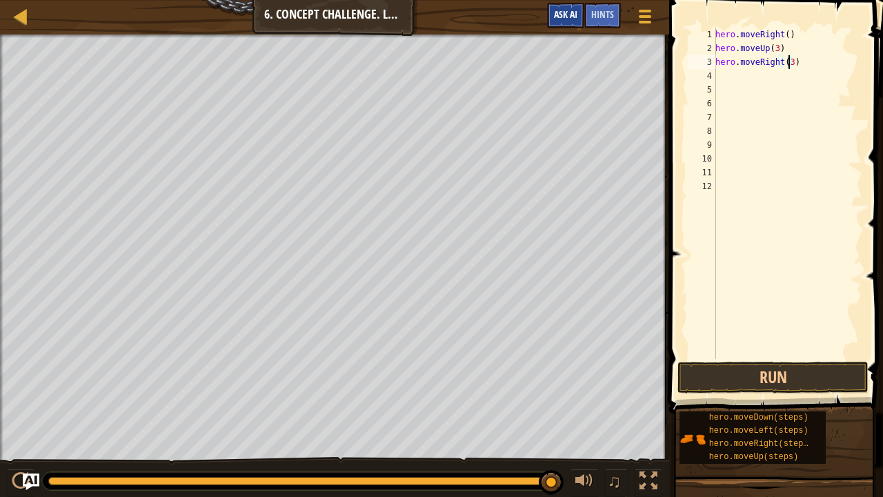
type textarea "hero.moveRight(3)"
click at [559, 12] on span "Ask AI" at bounding box center [565, 14] width 23 height 13
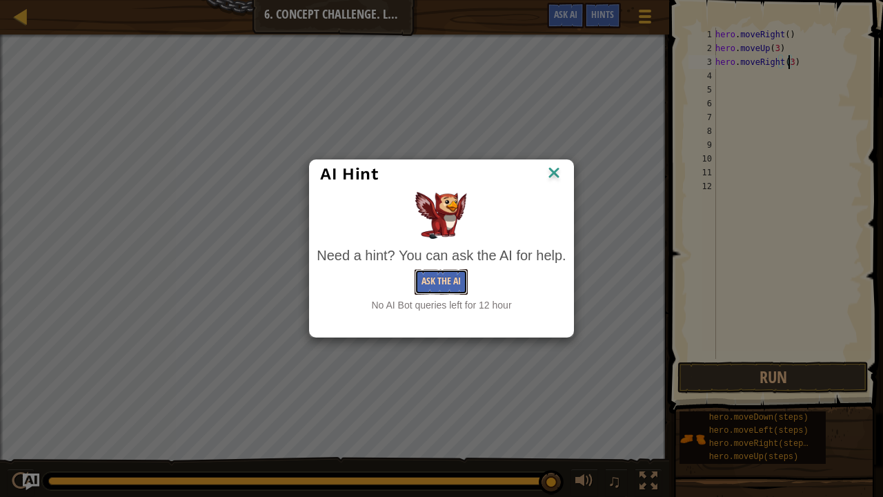
click at [433, 286] on button "Ask the AI" at bounding box center [441, 282] width 53 height 26
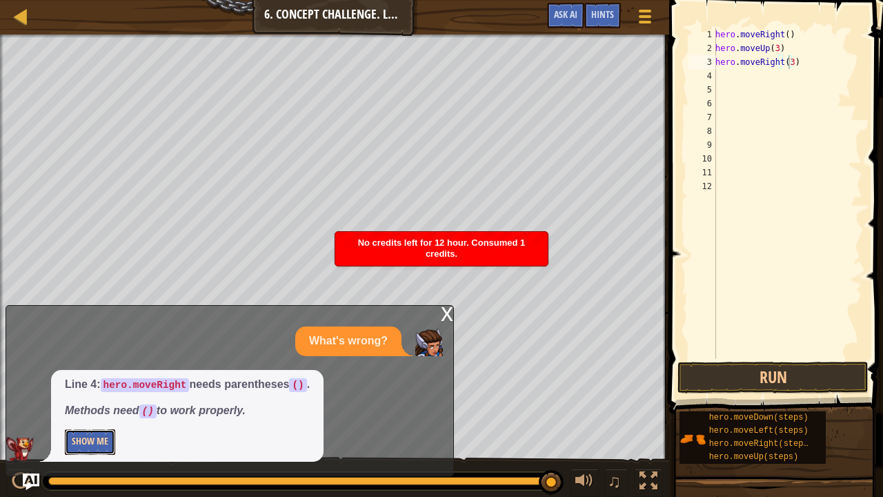
click at [92, 385] on button "Show Me" at bounding box center [90, 442] width 50 height 26
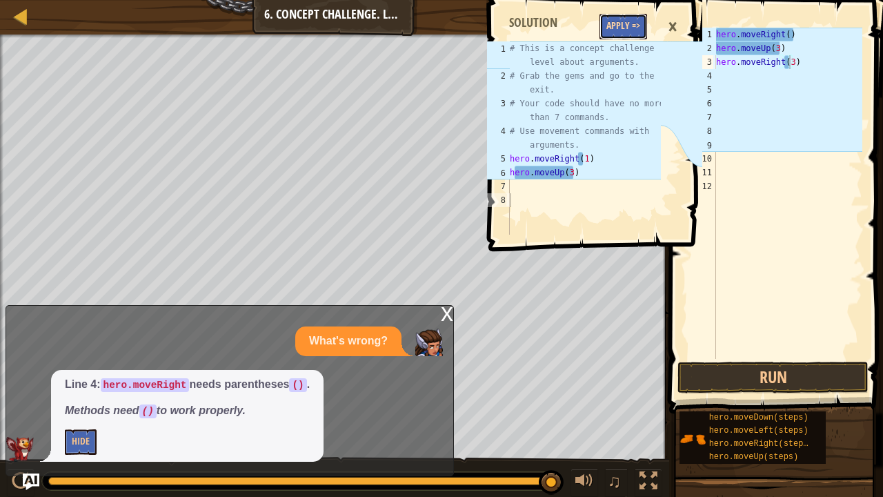
click at [632, 21] on button "Apply =>" at bounding box center [624, 27] width 48 height 26
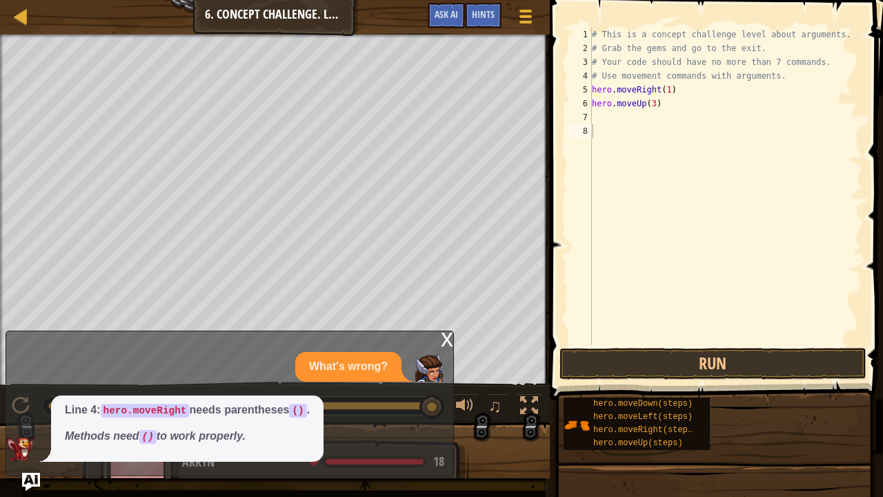
click at [30, 385] on img "Ask AI" at bounding box center [31, 482] width 18 height 18
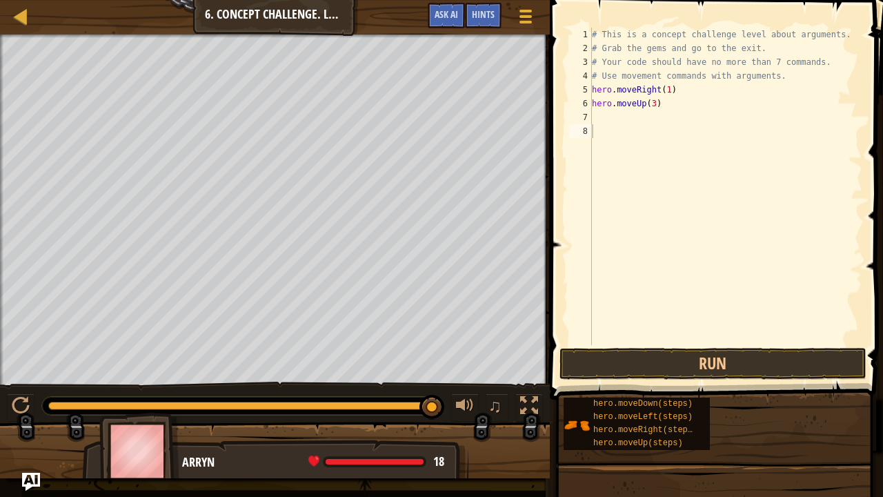
click at [28, 385] on img "Ask AI" at bounding box center [31, 482] width 18 height 18
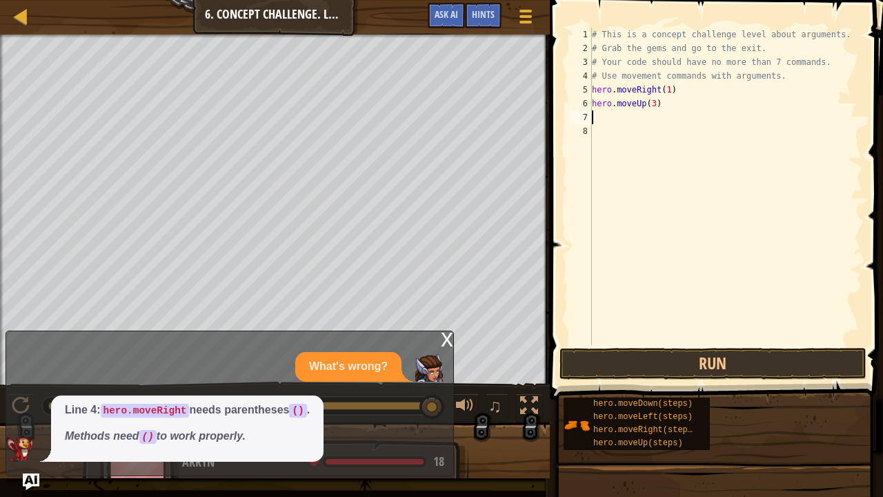
click at [596, 119] on div "# This is a concept challenge level about arguments. # Grab the gems and go to …" at bounding box center [725, 200] width 273 height 345
click at [678, 358] on button "Run" at bounding box center [713, 364] width 307 height 32
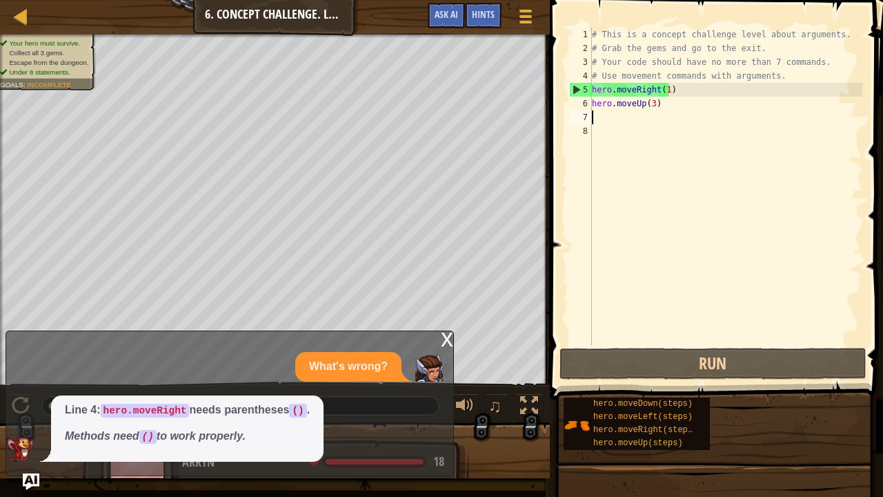
type textarea "r"
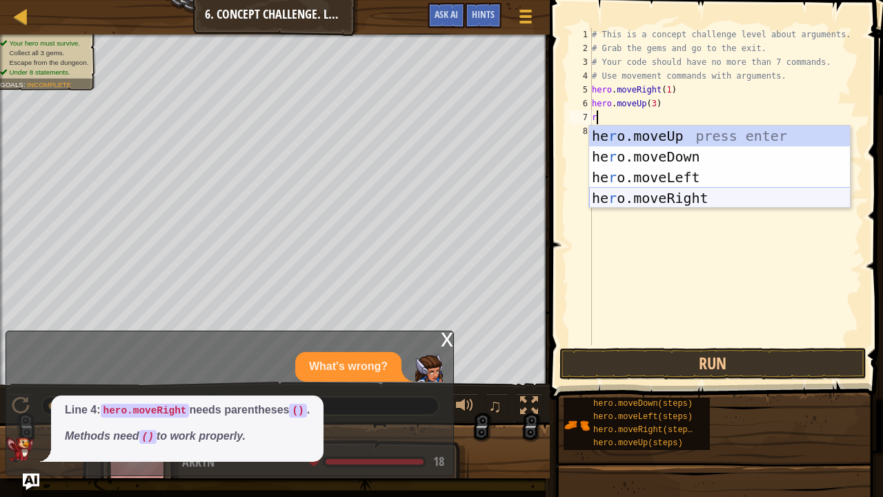
click at [673, 203] on div "he r o.moveUp press enter he r o.moveDown press enter he r o.moveLeft press ent…" at bounding box center [720, 188] width 262 height 124
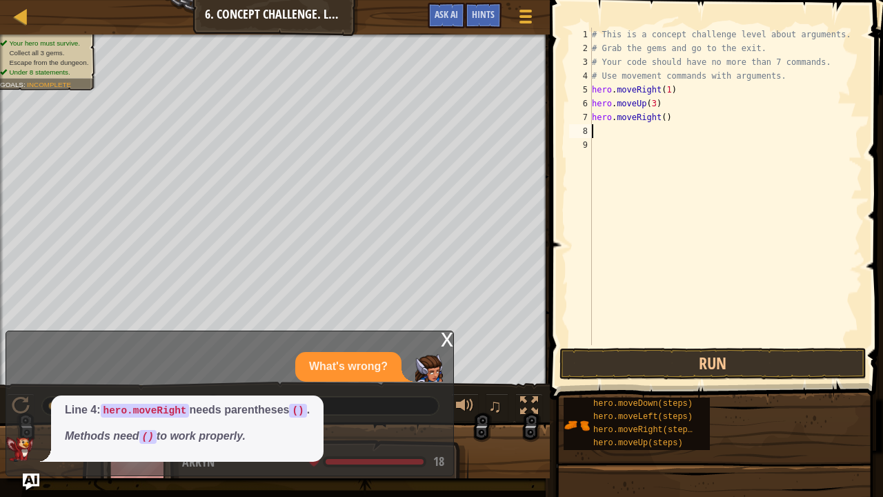
click at [659, 117] on div "# This is a concept challenge level about arguments. # Grab the gems and go to …" at bounding box center [725, 200] width 273 height 345
type textarea "hero.moveRight(3)"
click at [610, 126] on div "# This is a concept challenge level about arguments. # Grab the gems and go to …" at bounding box center [725, 200] width 273 height 345
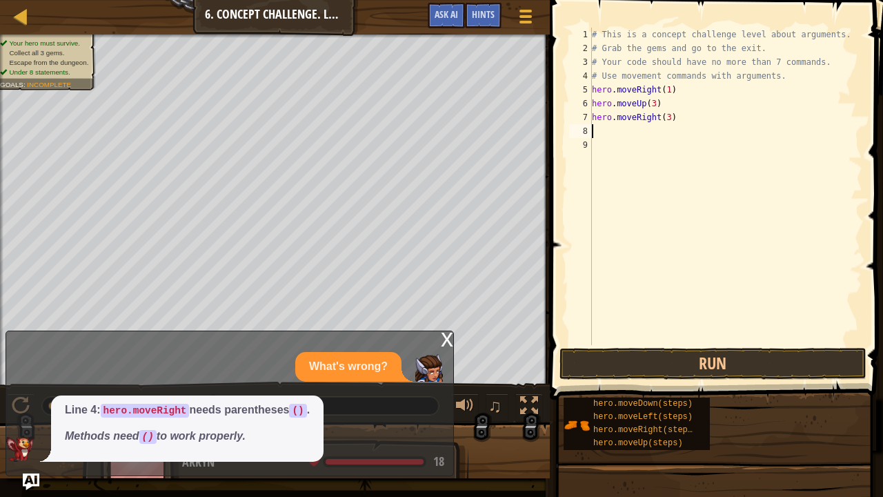
type textarea "d"
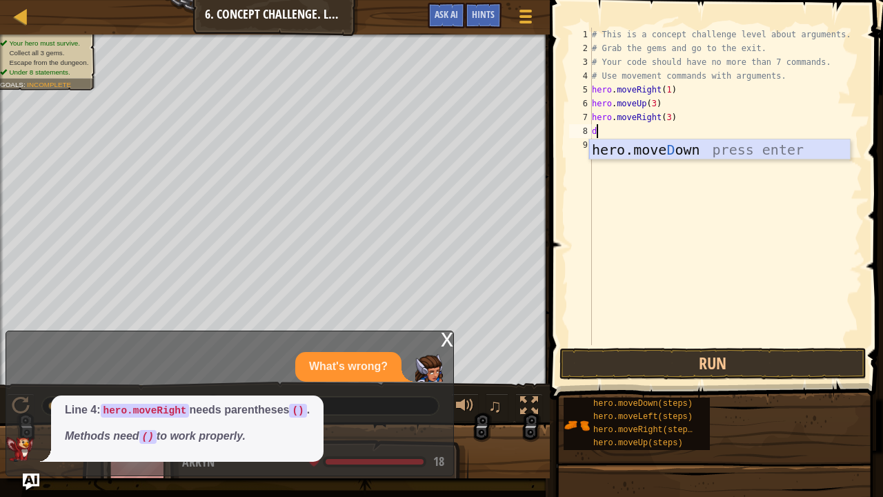
click at [645, 140] on div "hero.[PERSON_NAME] own press enter" at bounding box center [720, 170] width 262 height 62
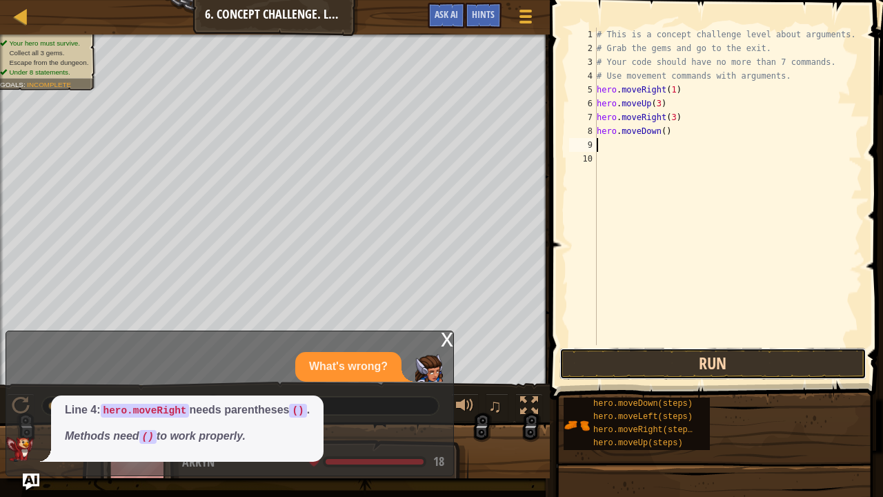
click at [604, 357] on button "Run" at bounding box center [713, 364] width 307 height 32
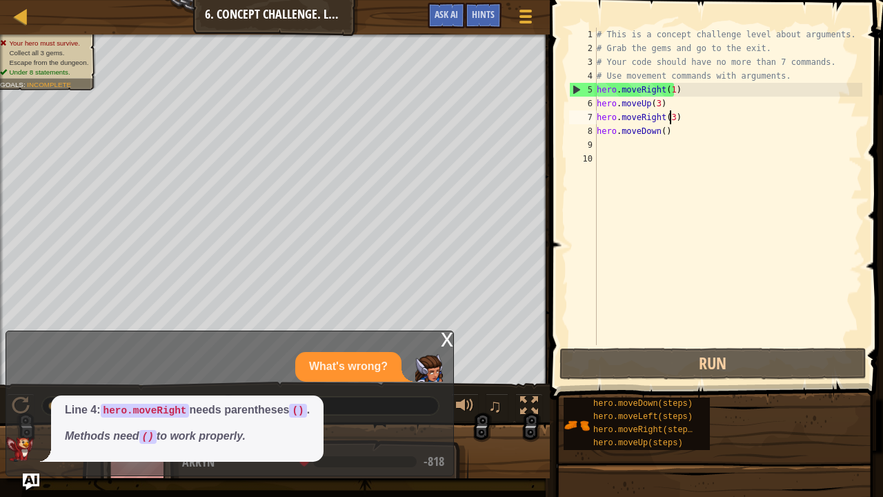
click at [669, 116] on div "# This is a concept challenge level about arguments. # Grab the gems and go to …" at bounding box center [728, 200] width 269 height 345
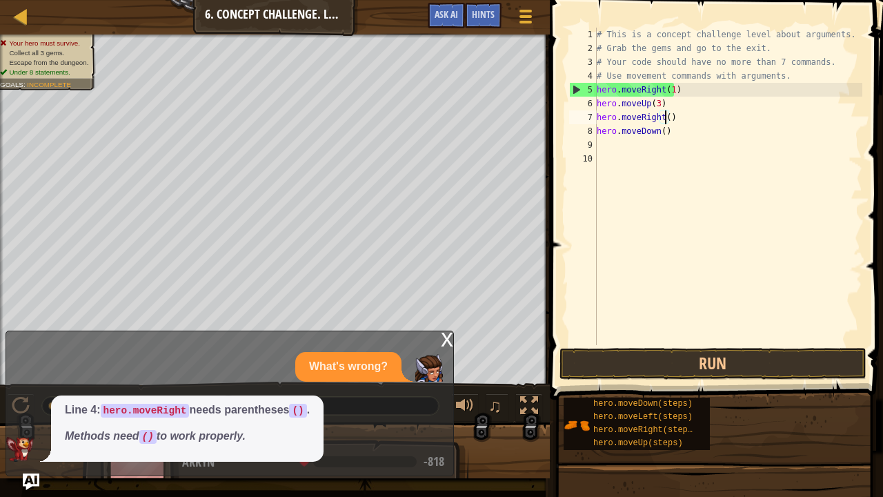
type textarea "hero.moveRight(2)"
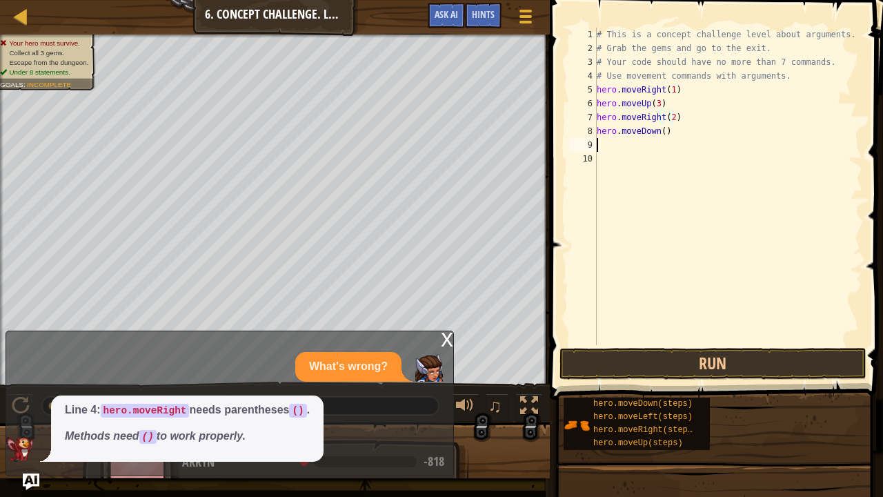
click at [609, 145] on div "# This is a concept challenge level about arguments. # Grab the gems and go to …" at bounding box center [728, 200] width 269 height 345
click at [622, 355] on button "Run" at bounding box center [713, 364] width 307 height 32
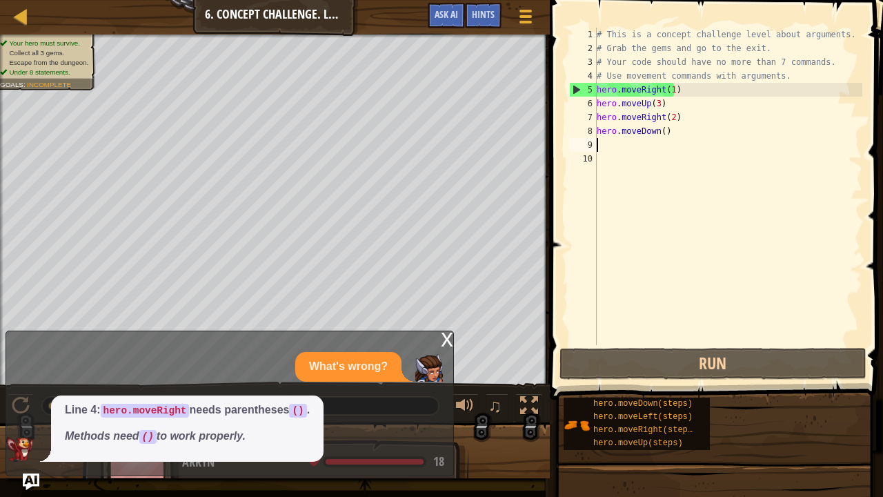
type textarea "l"
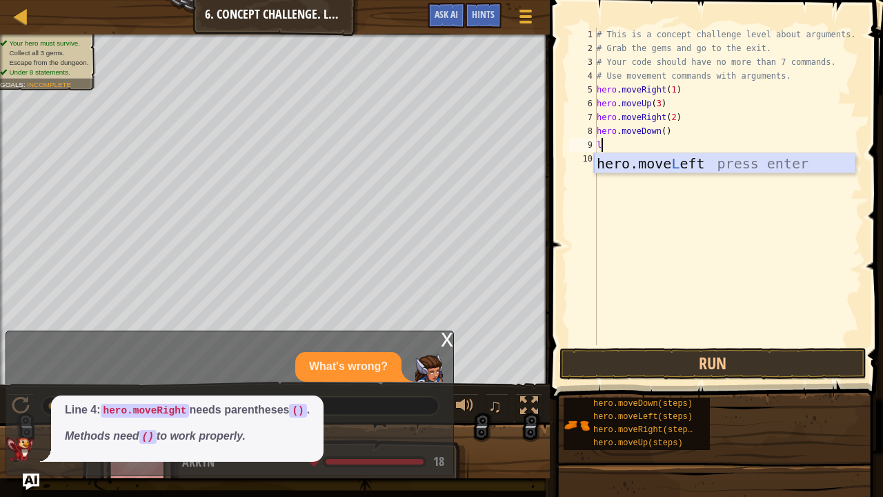
click at [631, 161] on div "hero.move L eft press enter" at bounding box center [725, 184] width 262 height 62
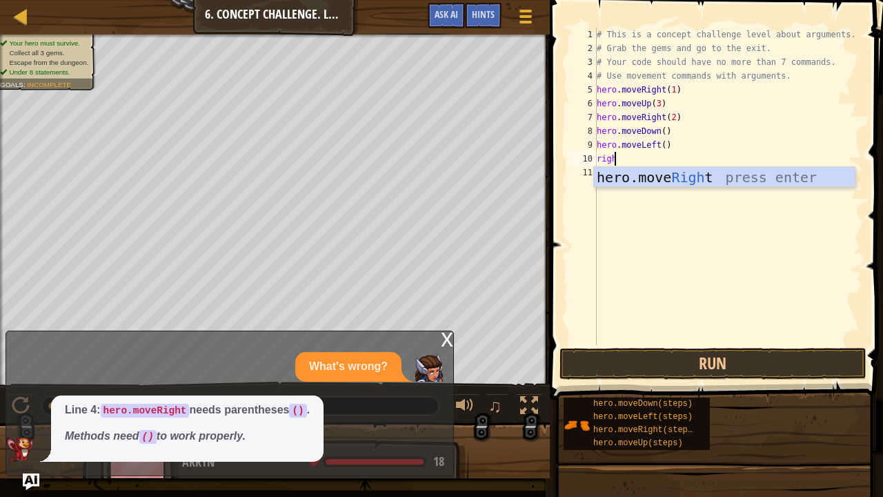
scroll to position [6, 1]
type textarea "right"
click at [627, 174] on div "hero.move Right press enter" at bounding box center [725, 198] width 262 height 62
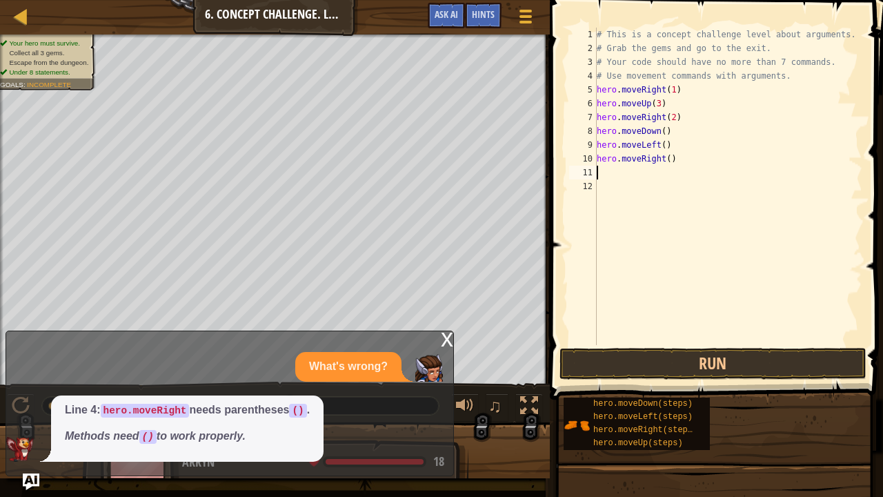
click at [664, 160] on div "# This is a concept challenge level about arguments. # Grab the gems and go to …" at bounding box center [728, 200] width 269 height 345
click at [676, 360] on button "Run" at bounding box center [713, 364] width 307 height 32
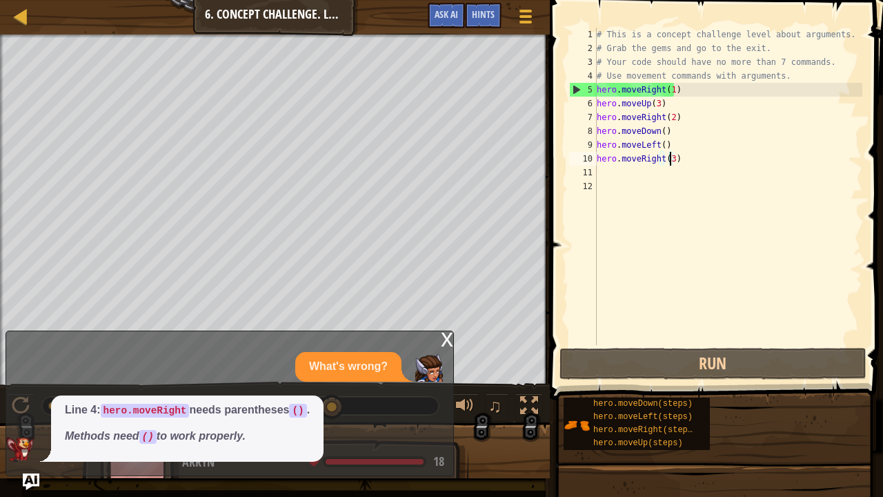
click at [658, 143] on div "# This is a concept challenge level about arguments. # Grab the gems and go to …" at bounding box center [728, 200] width 269 height 345
click at [676, 155] on div "# This is a concept challenge level about arguments. # Grab the gems and go to …" at bounding box center [728, 200] width 269 height 345
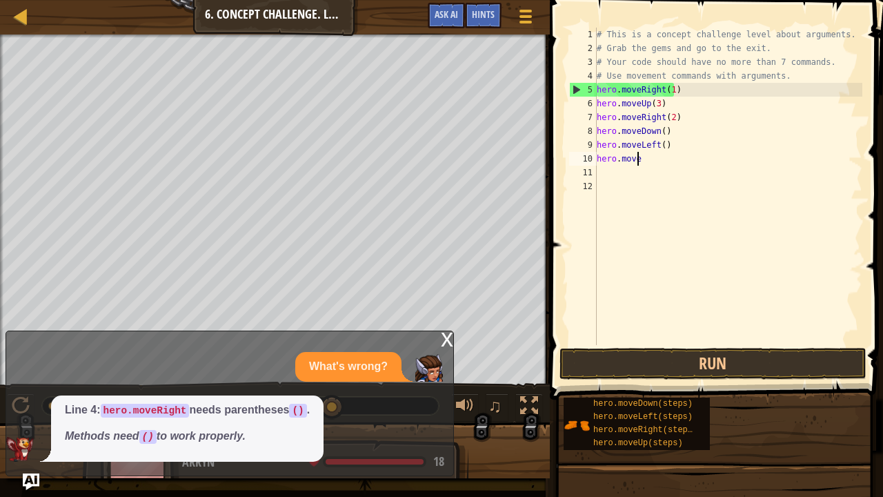
scroll to position [6, 3]
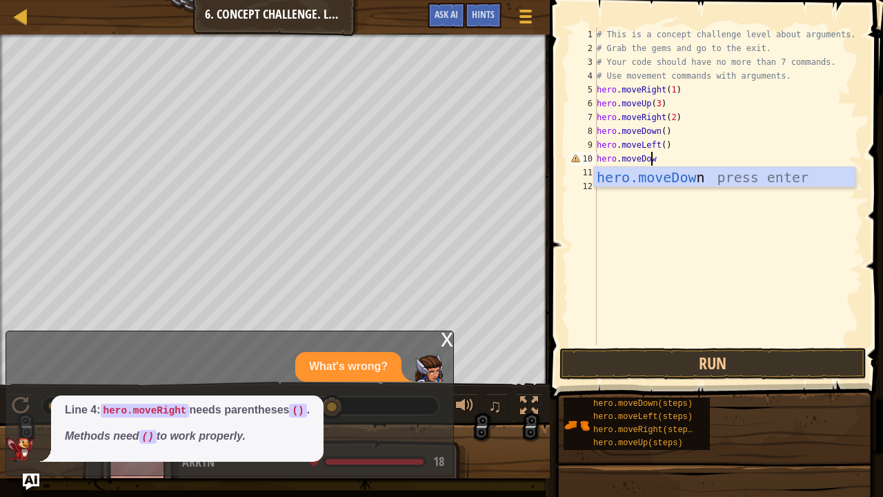
type textarea "hero.moveDown"
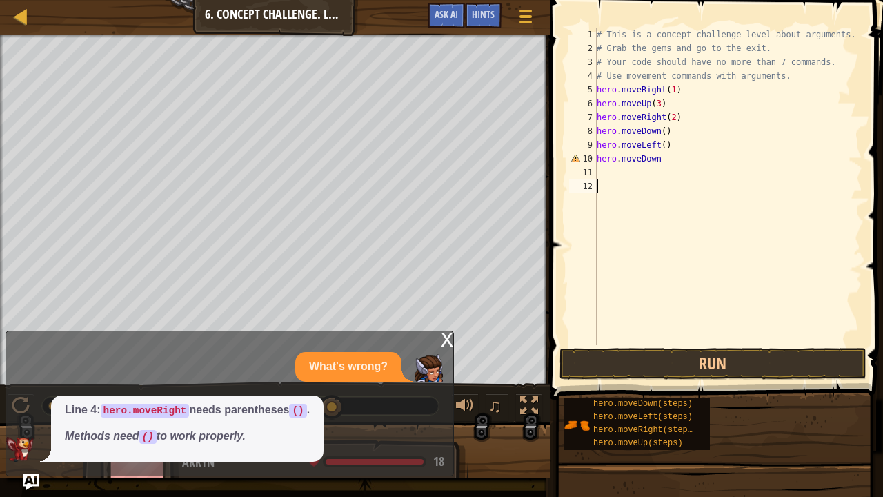
click at [680, 190] on div "# This is a concept challenge level about arguments. # Grab the gems and go to …" at bounding box center [728, 200] width 269 height 345
click at [449, 342] on div "x" at bounding box center [447, 338] width 12 height 14
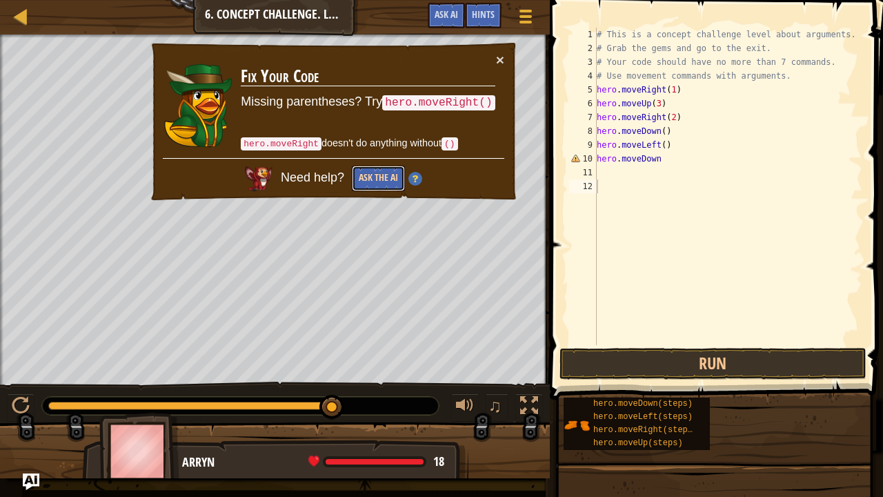
click at [393, 170] on button "Ask the AI" at bounding box center [378, 179] width 53 height 26
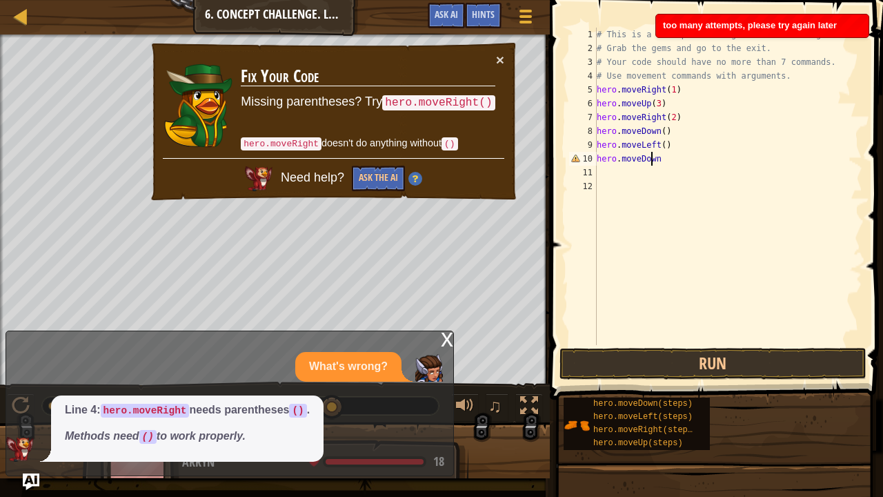
click at [653, 157] on div "# This is a concept challenge level about arguments. # Grab the gems and go to …" at bounding box center [728, 200] width 269 height 345
click at [656, 159] on div "# This is a concept challenge level about arguments. # Grab the gems and go to …" at bounding box center [728, 200] width 269 height 345
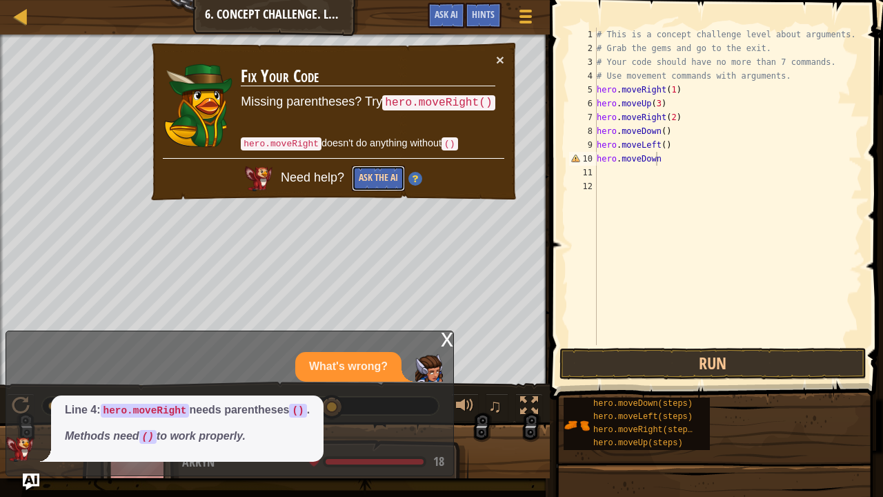
click at [393, 173] on button "Ask the AI" at bounding box center [378, 179] width 53 height 26
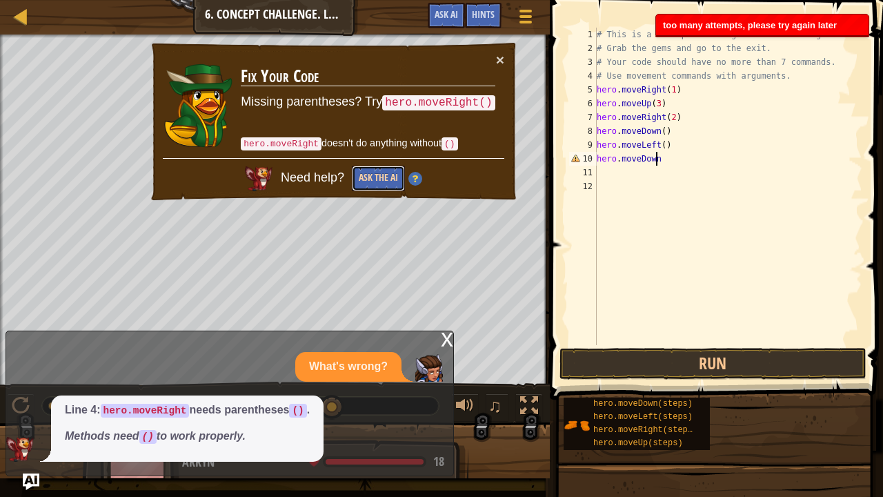
click at [393, 173] on button "Ask the AI" at bounding box center [378, 179] width 53 height 26
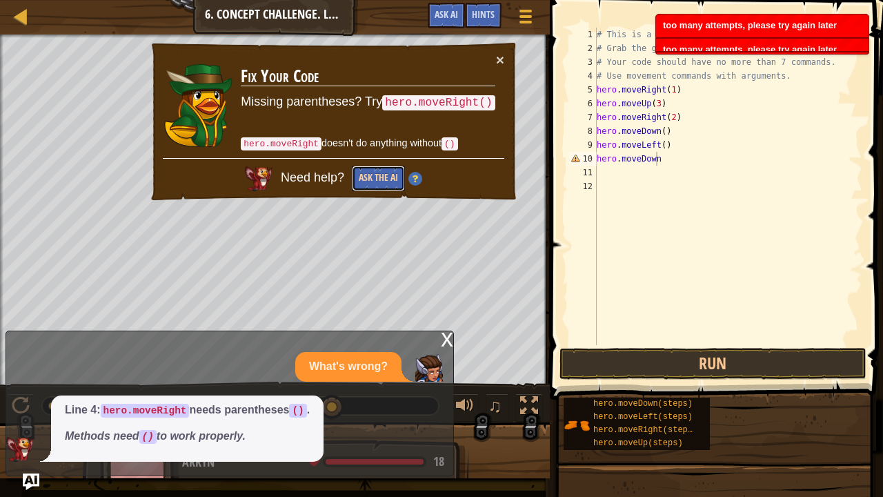
click at [393, 173] on button "Ask the AI" at bounding box center [378, 179] width 53 height 26
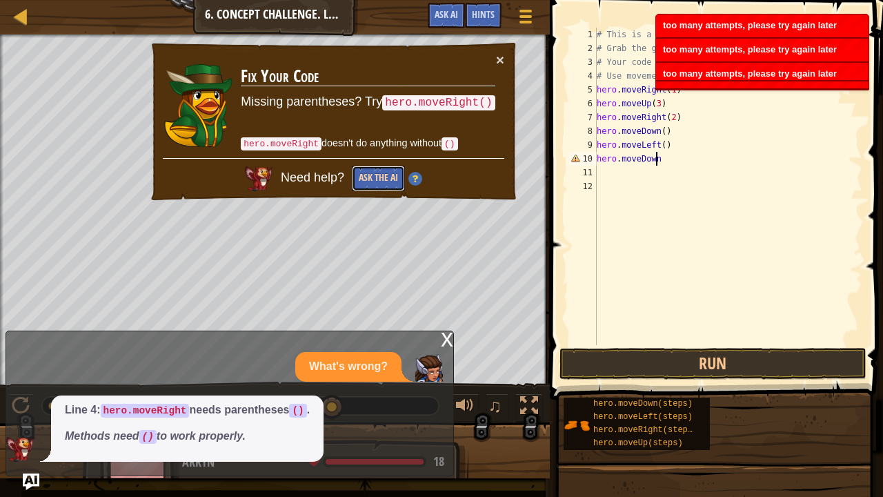
click at [393, 173] on button "Ask the AI" at bounding box center [378, 179] width 53 height 26
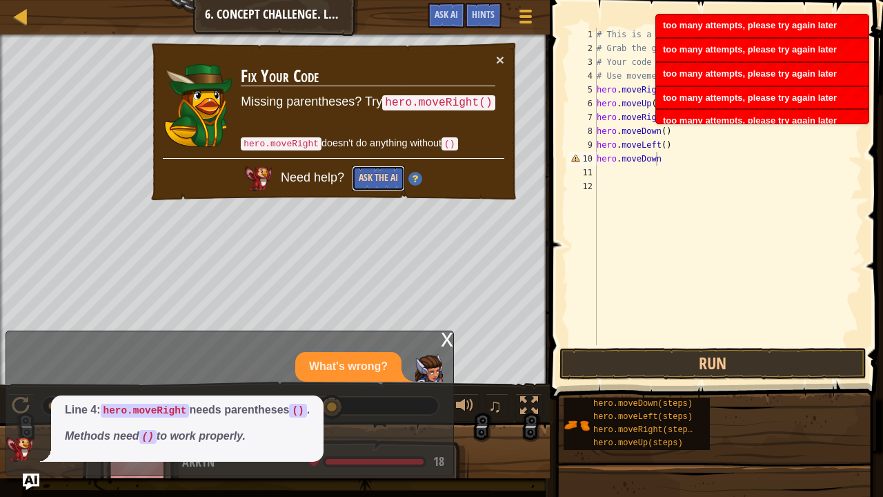
click at [393, 173] on button "Ask the AI" at bounding box center [378, 179] width 53 height 26
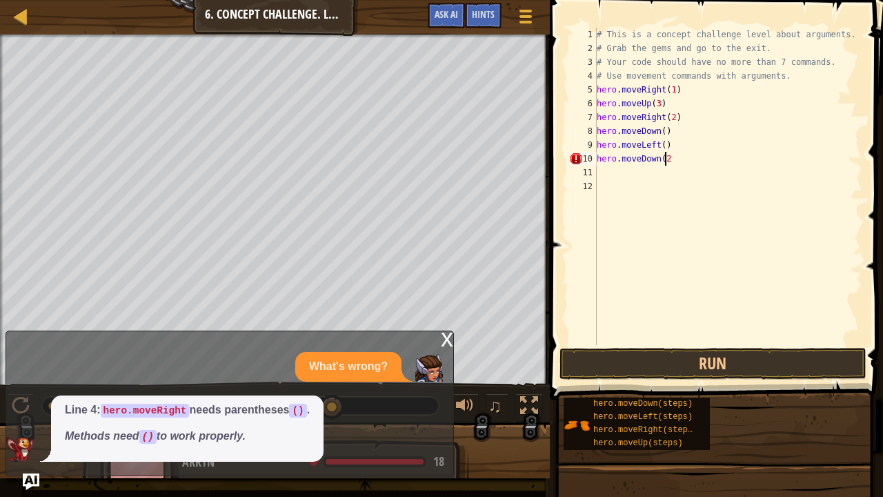
scroll to position [6, 5]
type textarea "hero.moveDown(2)"
click at [655, 376] on button "Run" at bounding box center [713, 364] width 307 height 32
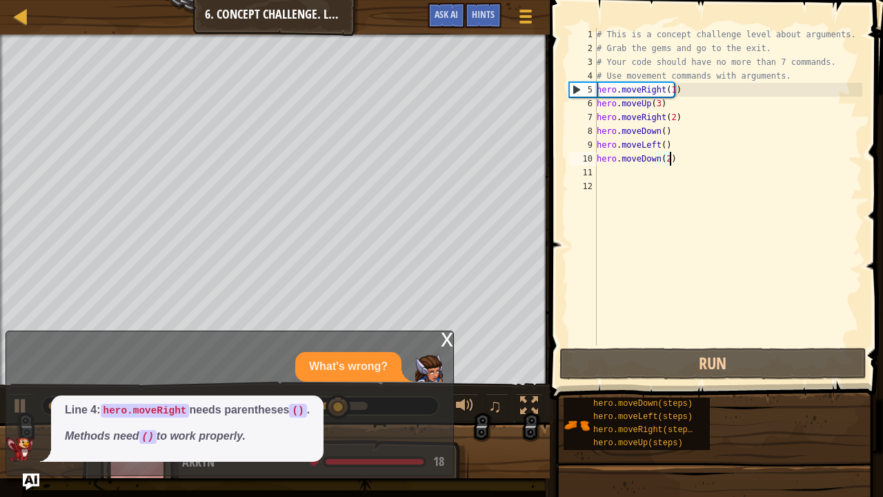
click at [593, 170] on div "11" at bounding box center [583, 173] width 28 height 14
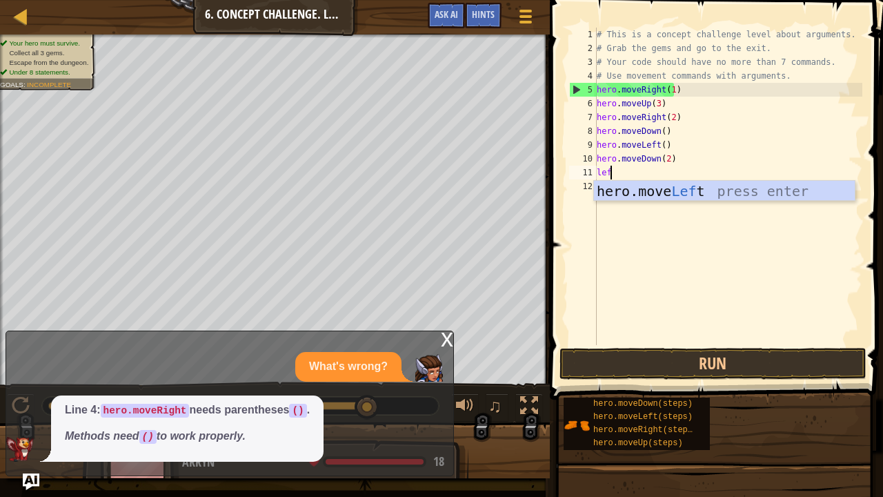
type textarea "l"
type textarea "right"
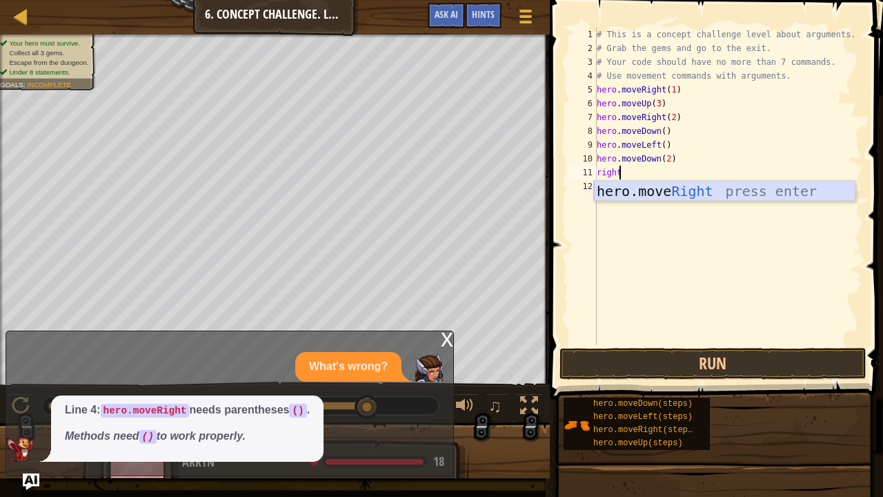
click at [616, 187] on div "hero.move Right press enter" at bounding box center [725, 212] width 262 height 62
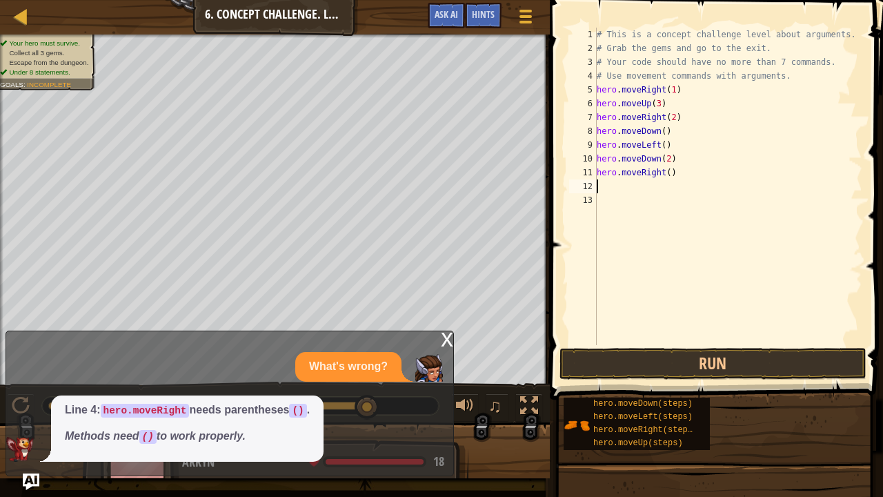
scroll to position [6, 0]
type textarea "up"
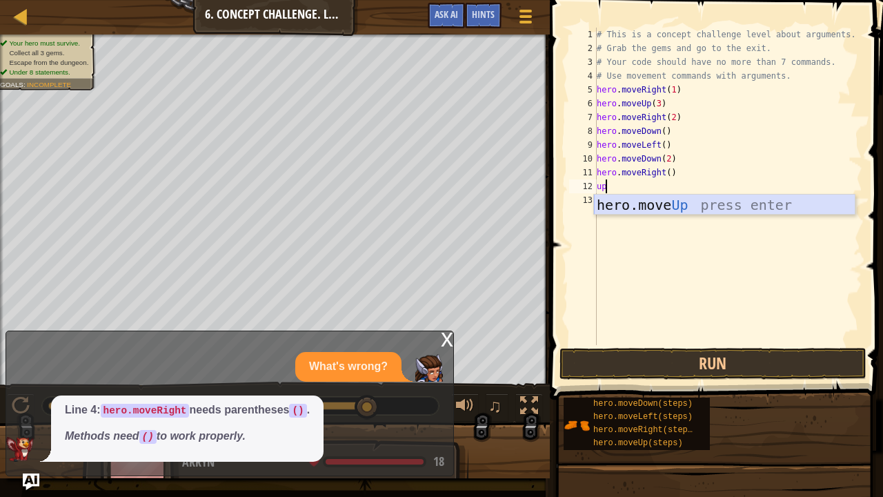
click at [656, 202] on div "hero.move Up press enter" at bounding box center [725, 226] width 262 height 62
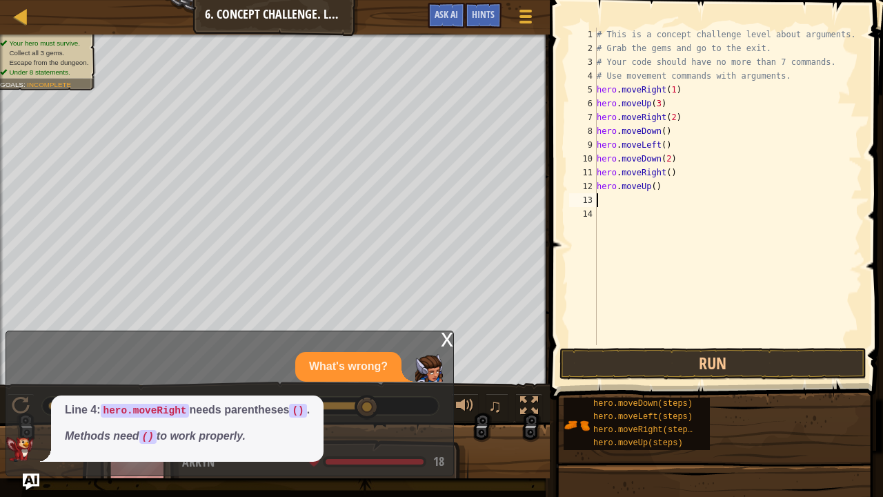
type textarea "up"
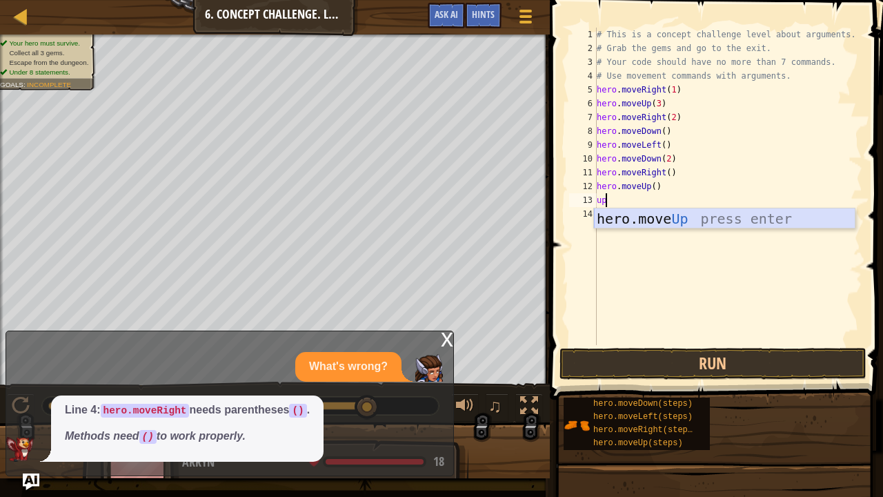
click at [654, 217] on div "hero.move Up press enter" at bounding box center [725, 239] width 262 height 62
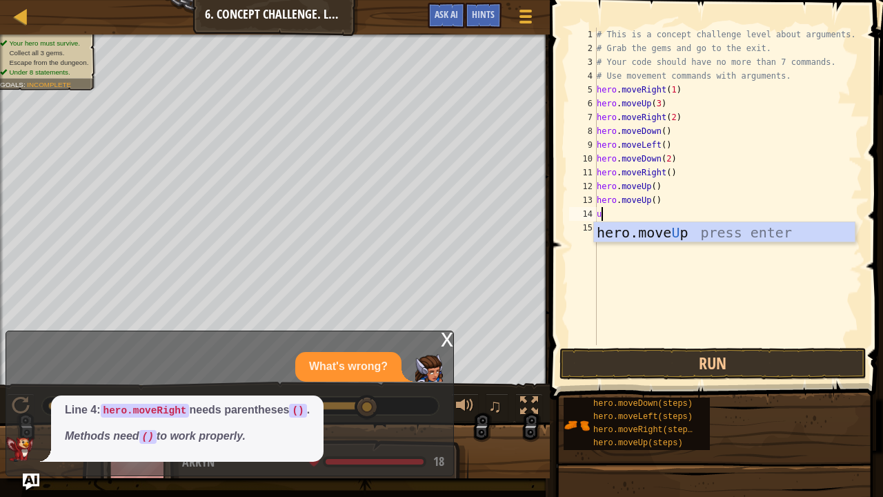
type textarea "up"
click at [608, 232] on div "hero.move Up press enter" at bounding box center [725, 253] width 262 height 62
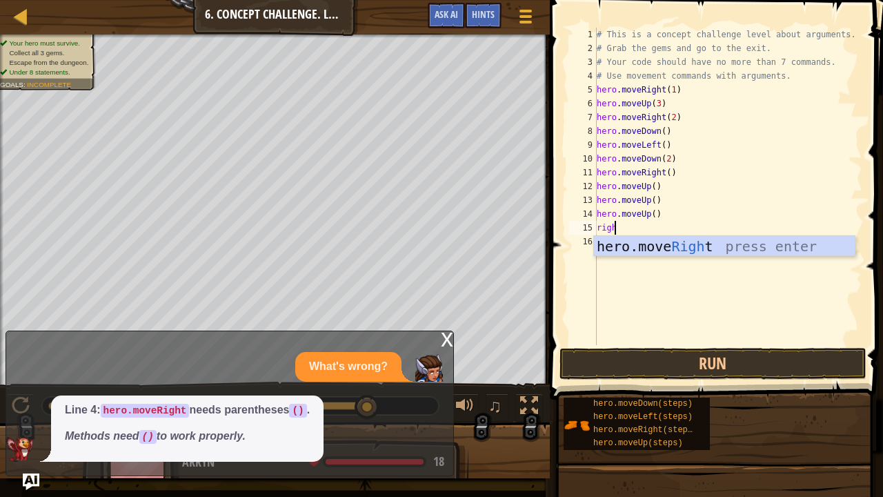
scroll to position [6, 1]
type textarea "right"
click at [635, 241] on div "hero.move Right press enter" at bounding box center [725, 267] width 262 height 62
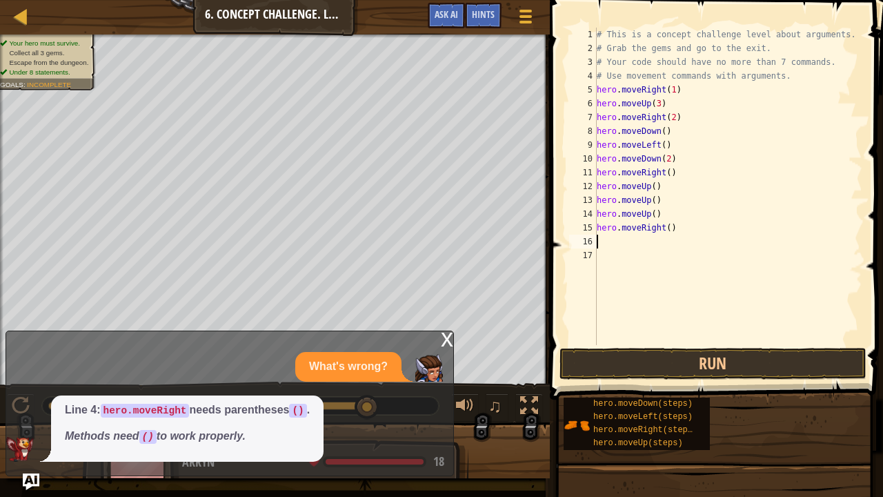
scroll to position [6, 0]
type textarea "t"
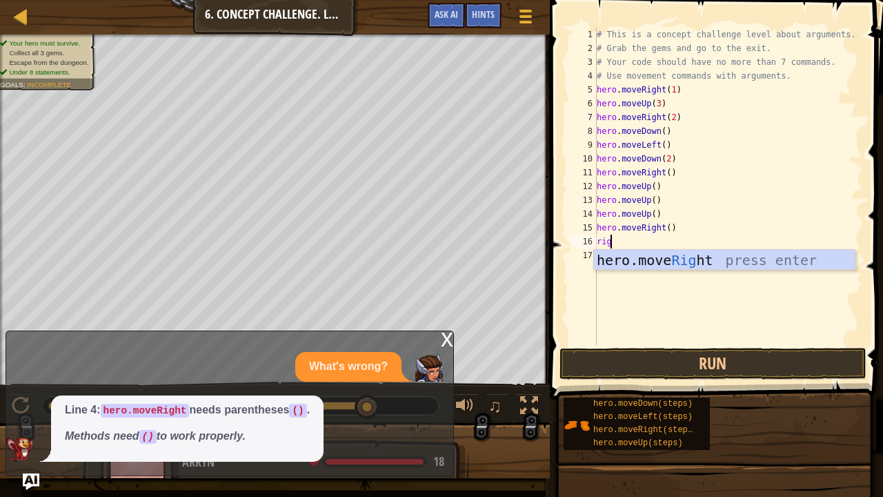
scroll to position [6, 1]
type textarea "right"
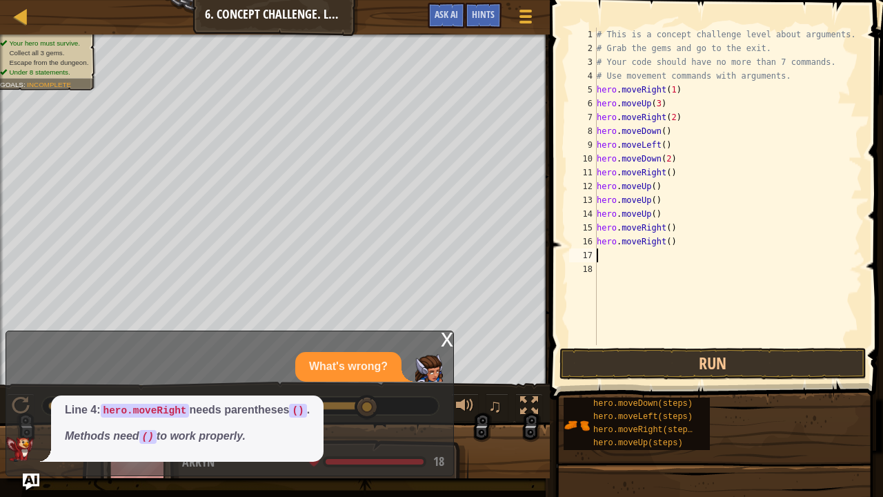
scroll to position [6, 0]
click at [633, 361] on button "Run" at bounding box center [713, 364] width 307 height 32
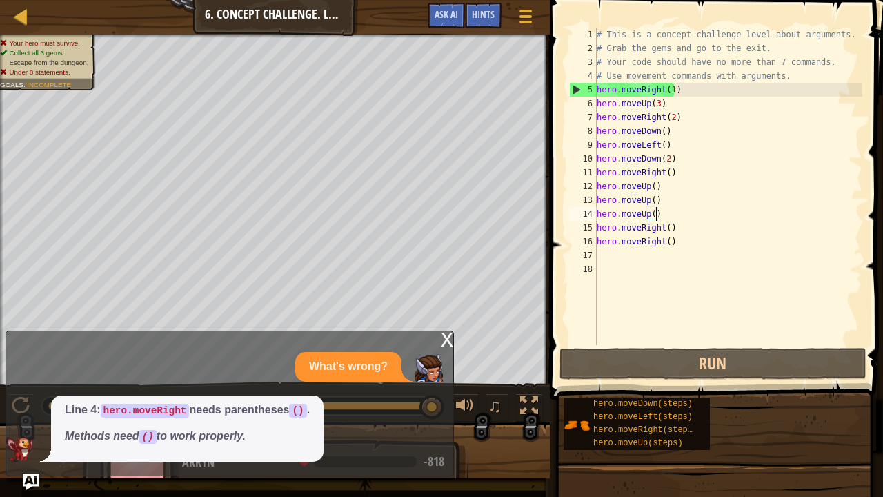
click at [656, 213] on div "# This is a concept challenge level about arguments. # Grab the gems and go to …" at bounding box center [728, 200] width 269 height 345
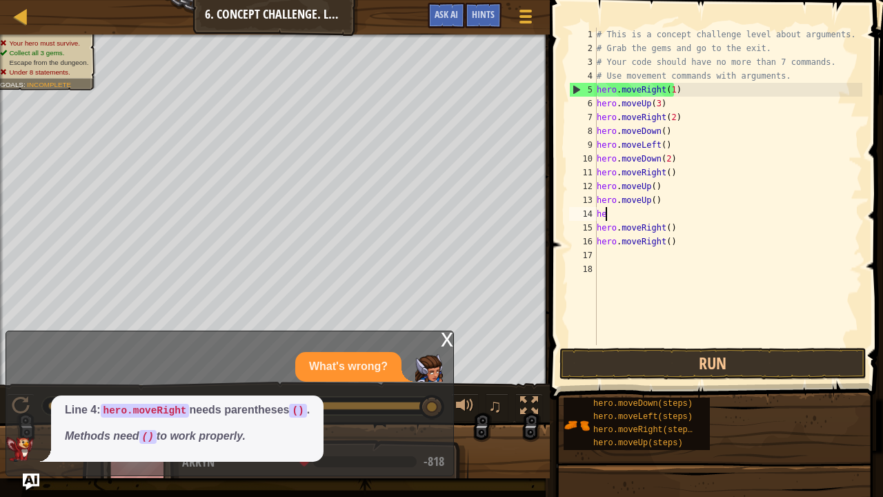
type textarea "h"
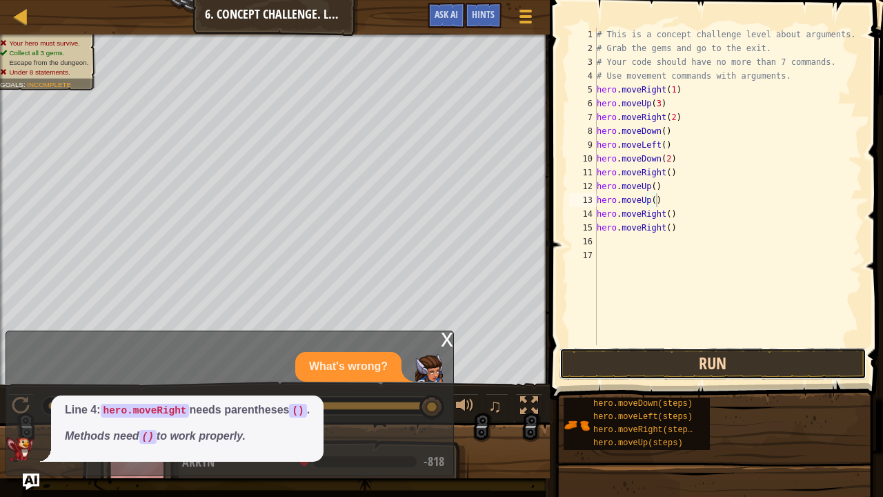
click at [617, 349] on button "Run" at bounding box center [713, 364] width 307 height 32
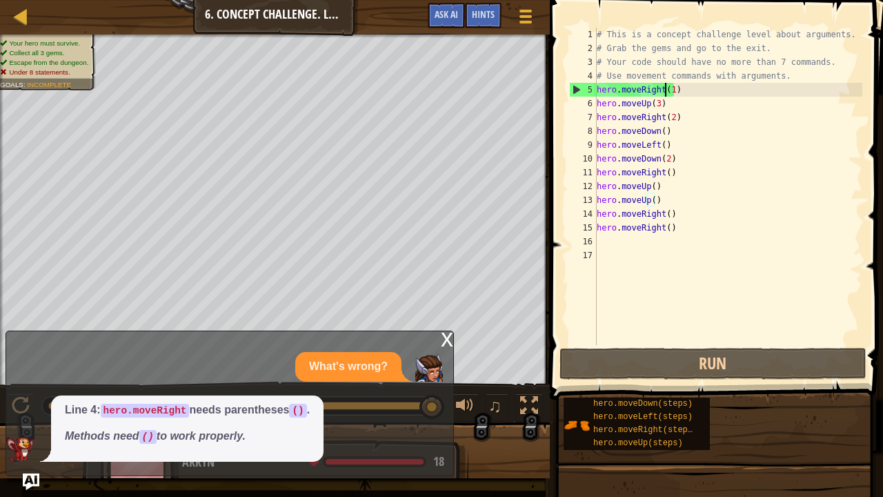
click at [667, 88] on div "# This is a concept challenge level about arguments. # Grab the gems and go to …" at bounding box center [728, 200] width 269 height 345
click at [667, 90] on div "# This is a concept challenge level about arguments. # Grab the gems and go to …" at bounding box center [728, 200] width 269 height 345
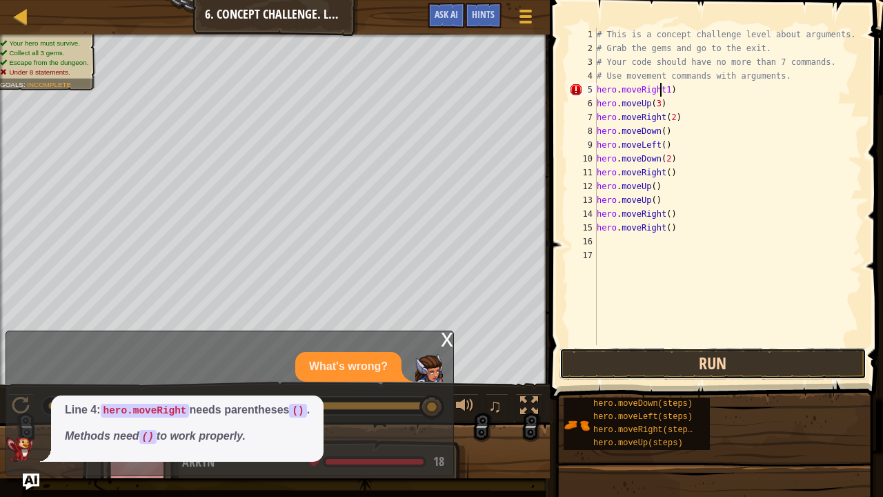
click at [716, 355] on button "Run" at bounding box center [713, 364] width 307 height 32
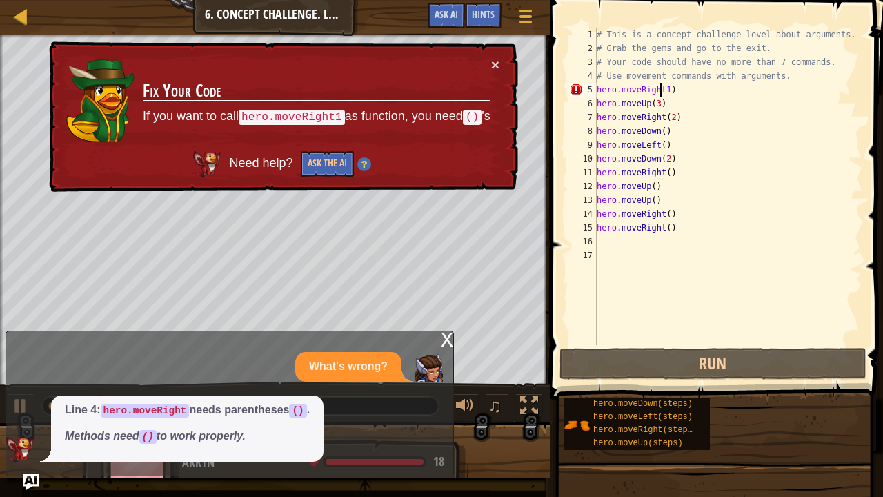
click at [665, 90] on div "# This is a concept challenge level about arguments. # Grab the gems and go to …" at bounding box center [728, 200] width 269 height 345
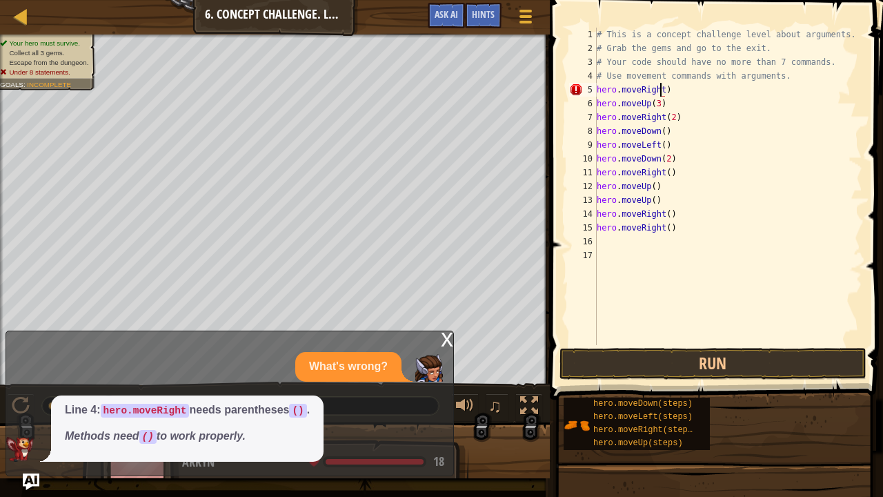
scroll to position [6, 5]
type textarea "hero.moveRight()"
click at [655, 362] on button "Run" at bounding box center [713, 364] width 307 height 32
